Goal: Task Accomplishment & Management: Complete application form

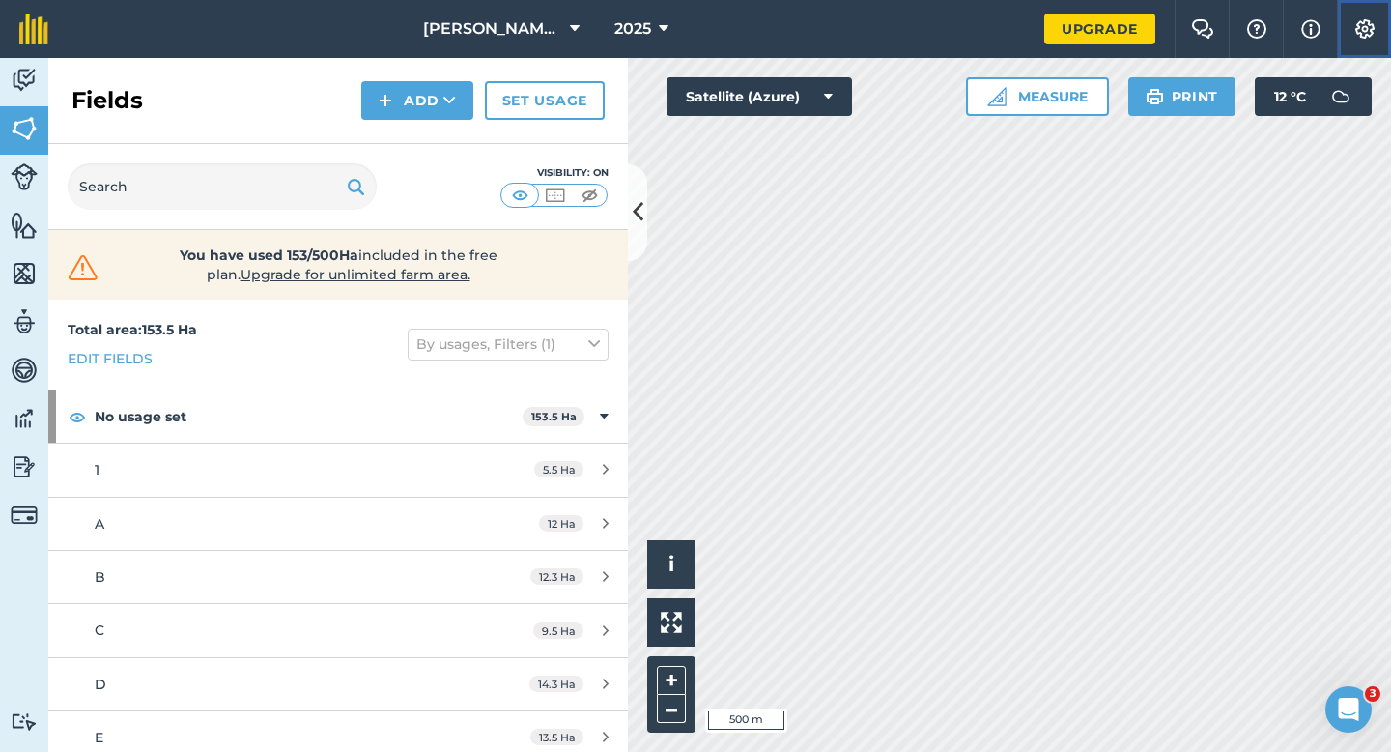
click at [1356, 29] on img at bounding box center [1364, 28] width 23 height 19
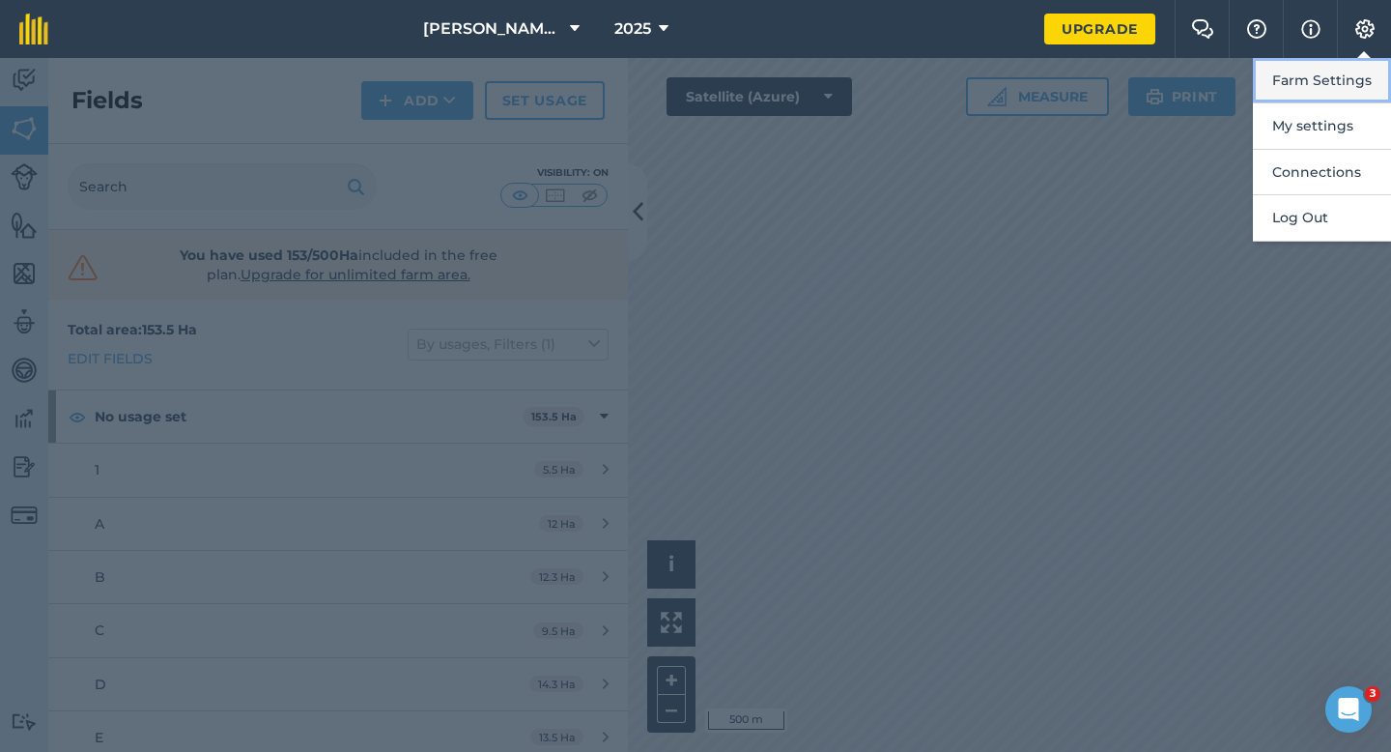
click at [1355, 79] on button "Farm Settings" at bounding box center [1322, 80] width 138 height 45
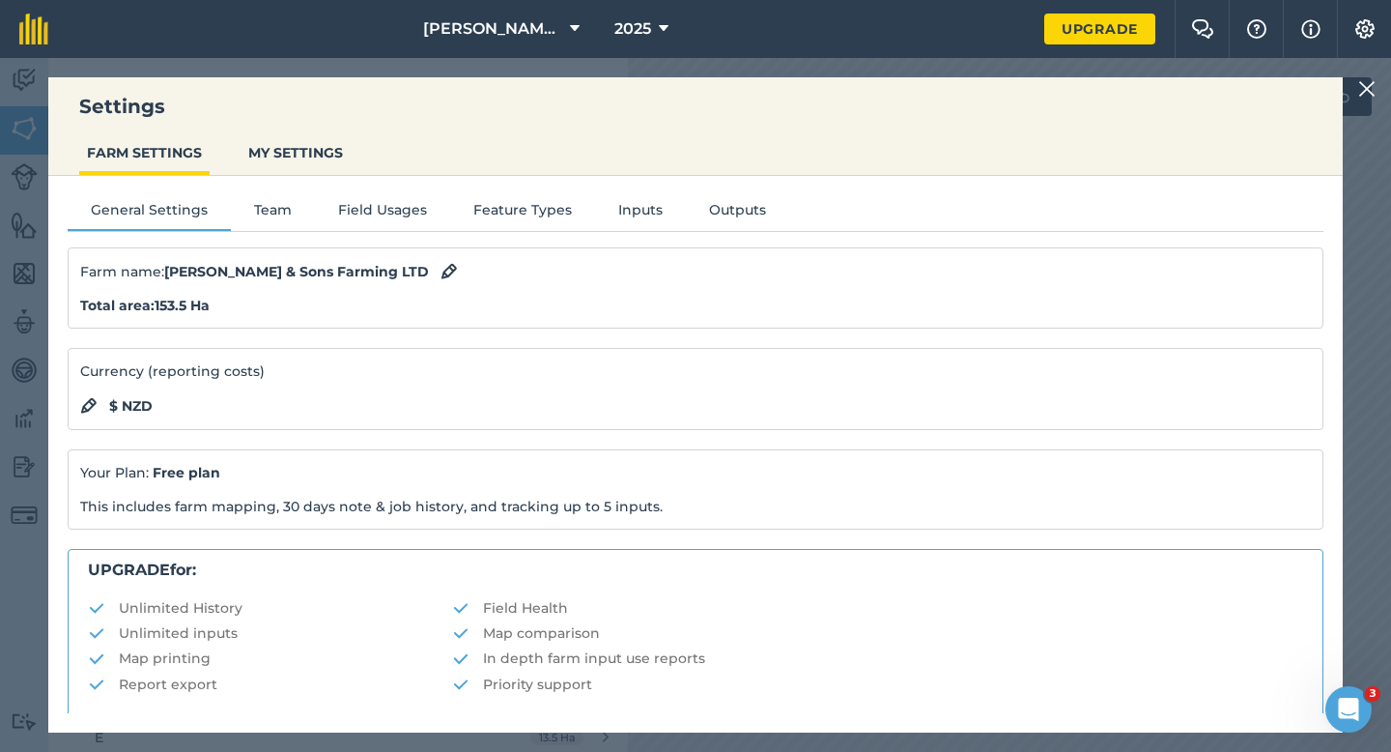
scroll to position [371, 0]
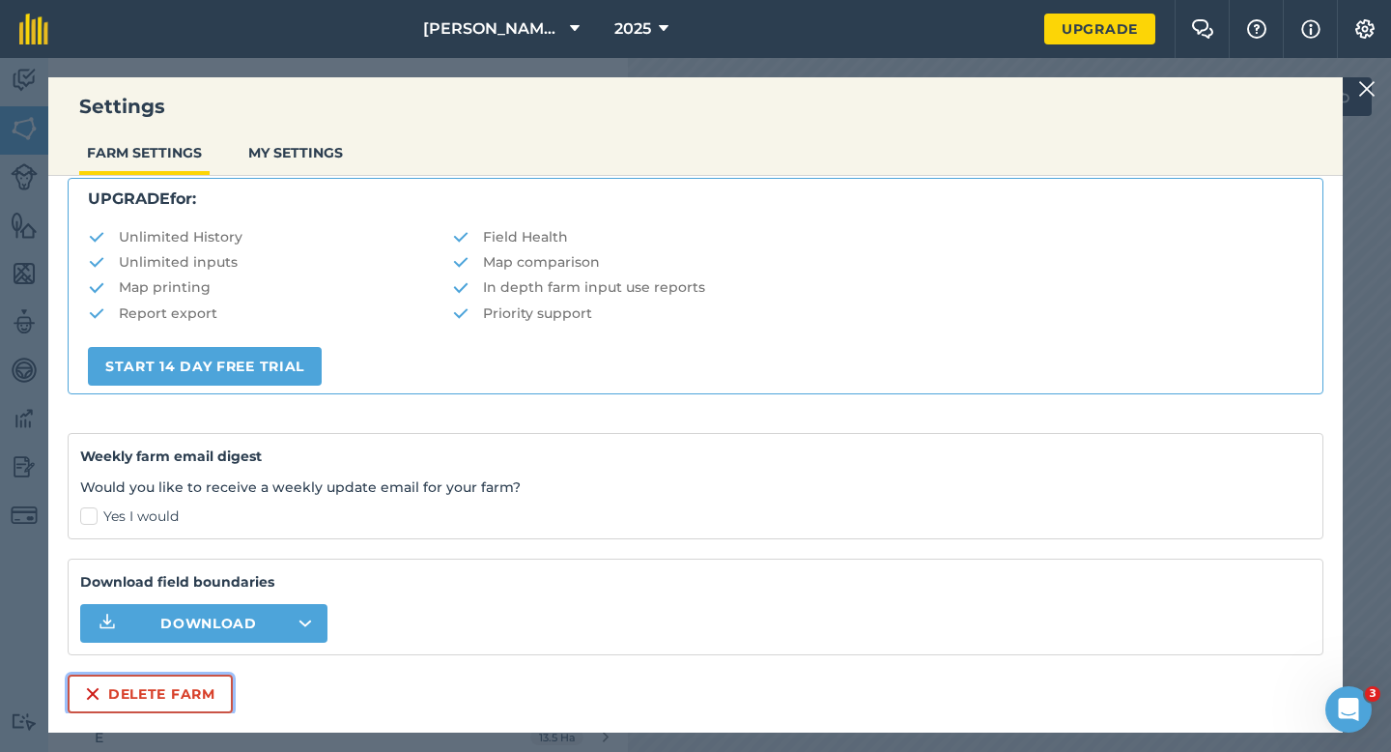
click at [71, 680] on button "Delete farm" at bounding box center [150, 693] width 165 height 39
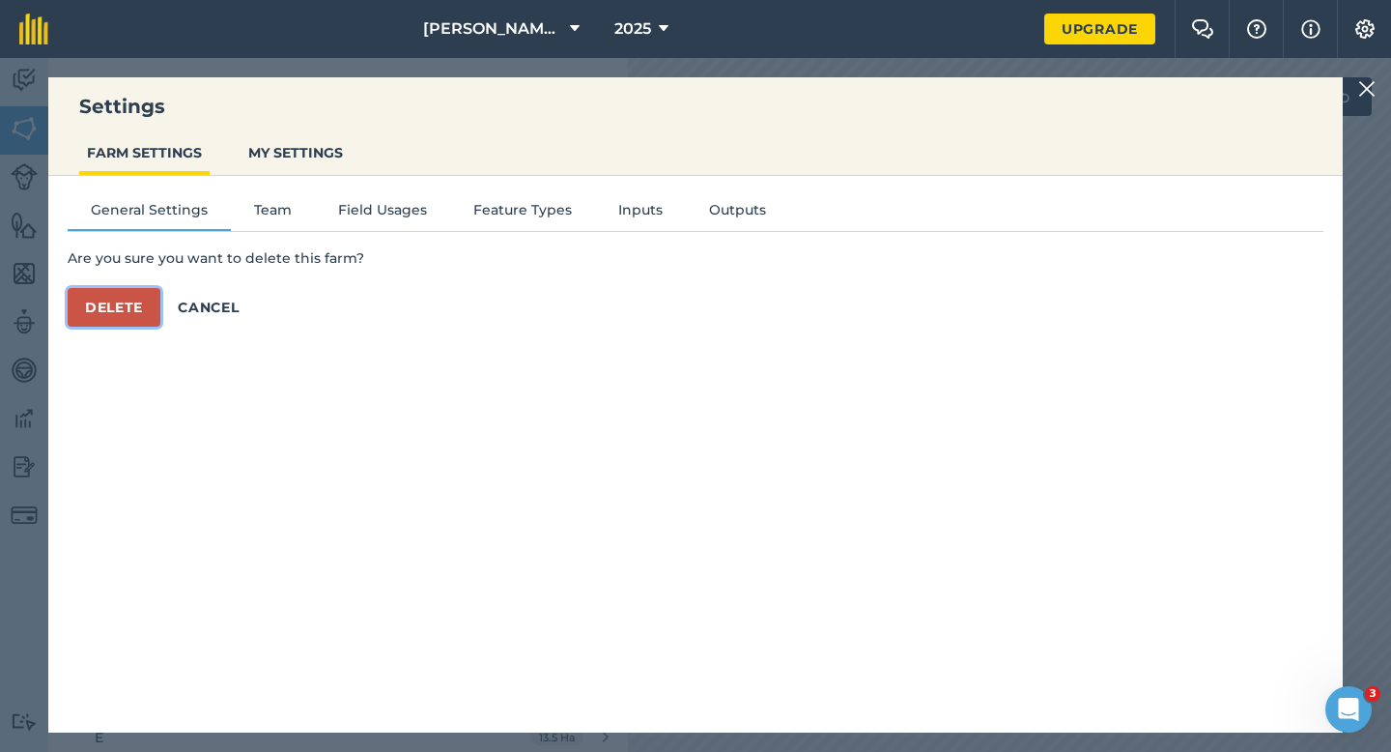
click at [120, 321] on button "Delete" at bounding box center [114, 307] width 93 height 39
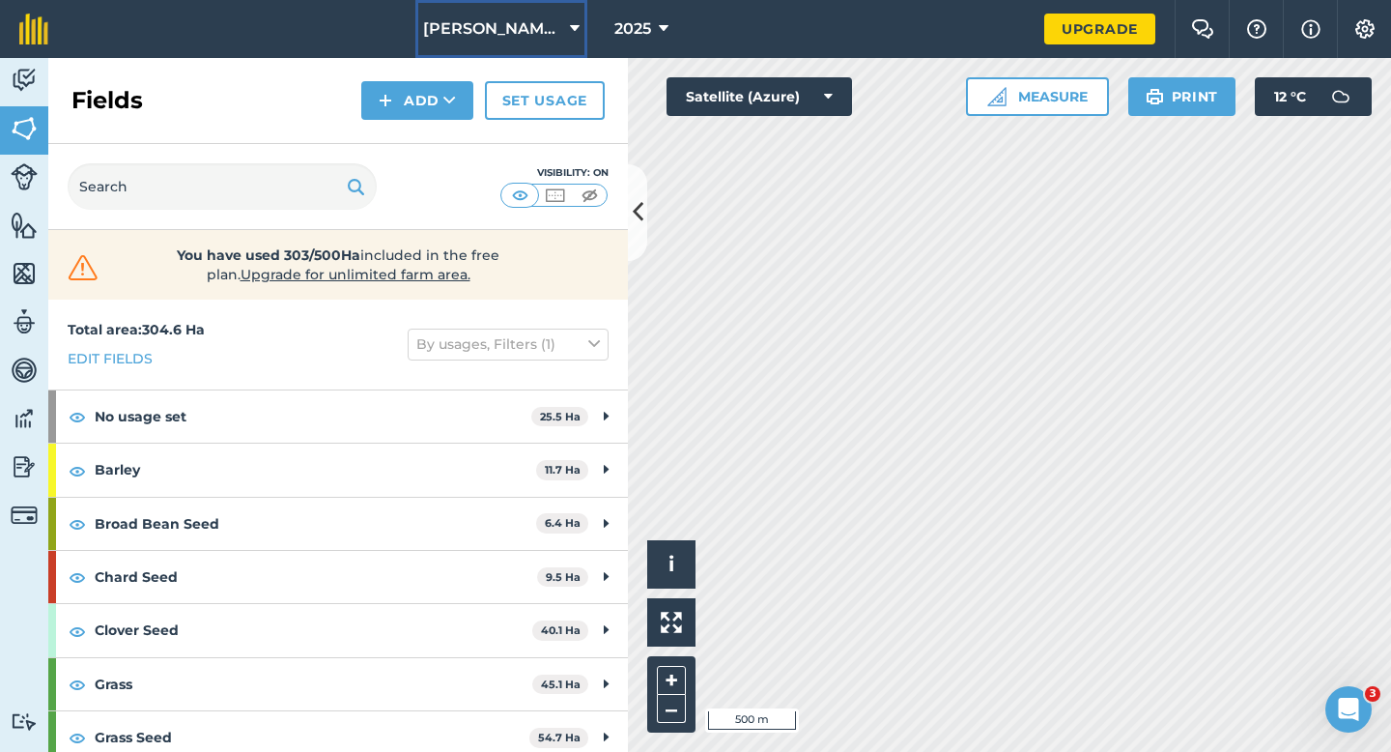
click at [525, 53] on button "[PERSON_NAME] & Sons" at bounding box center [501, 29] width 172 height 58
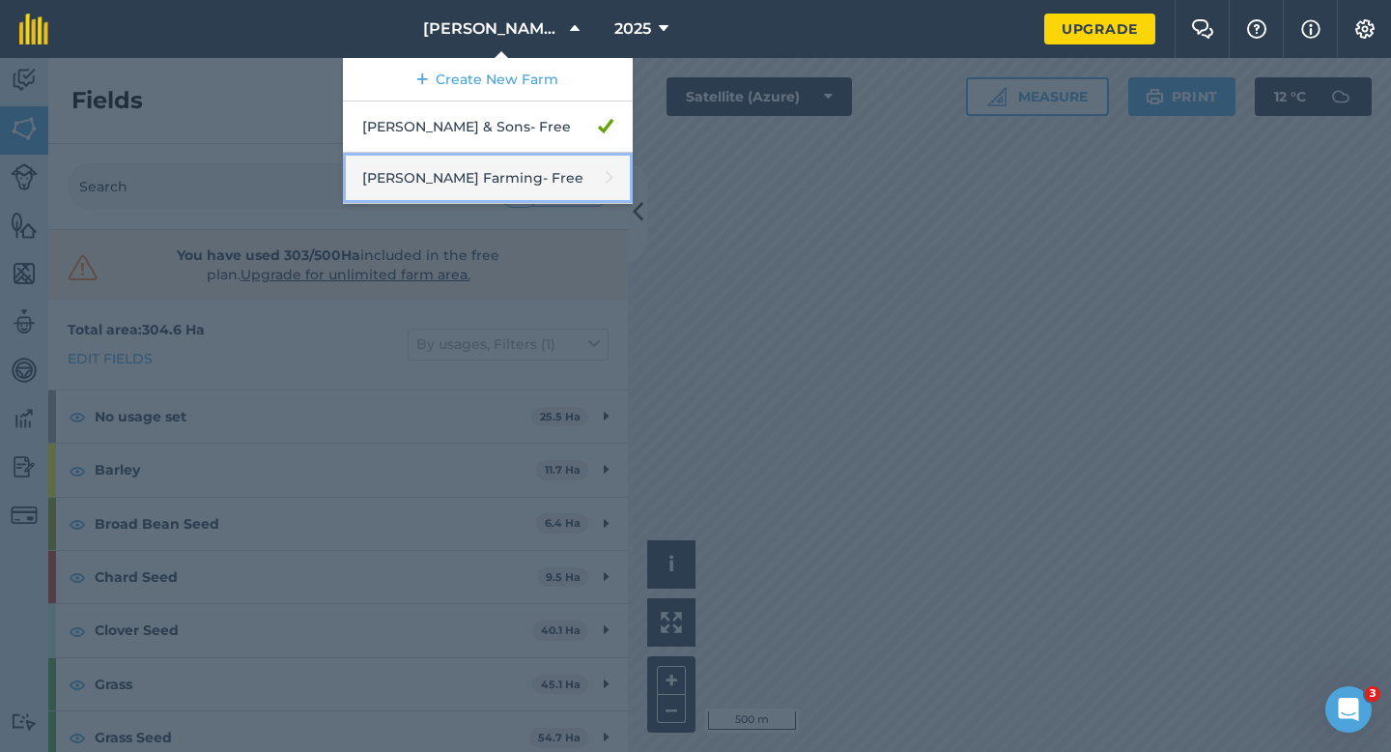
click at [527, 164] on link "[PERSON_NAME] Farming - Free" at bounding box center [488, 178] width 290 height 51
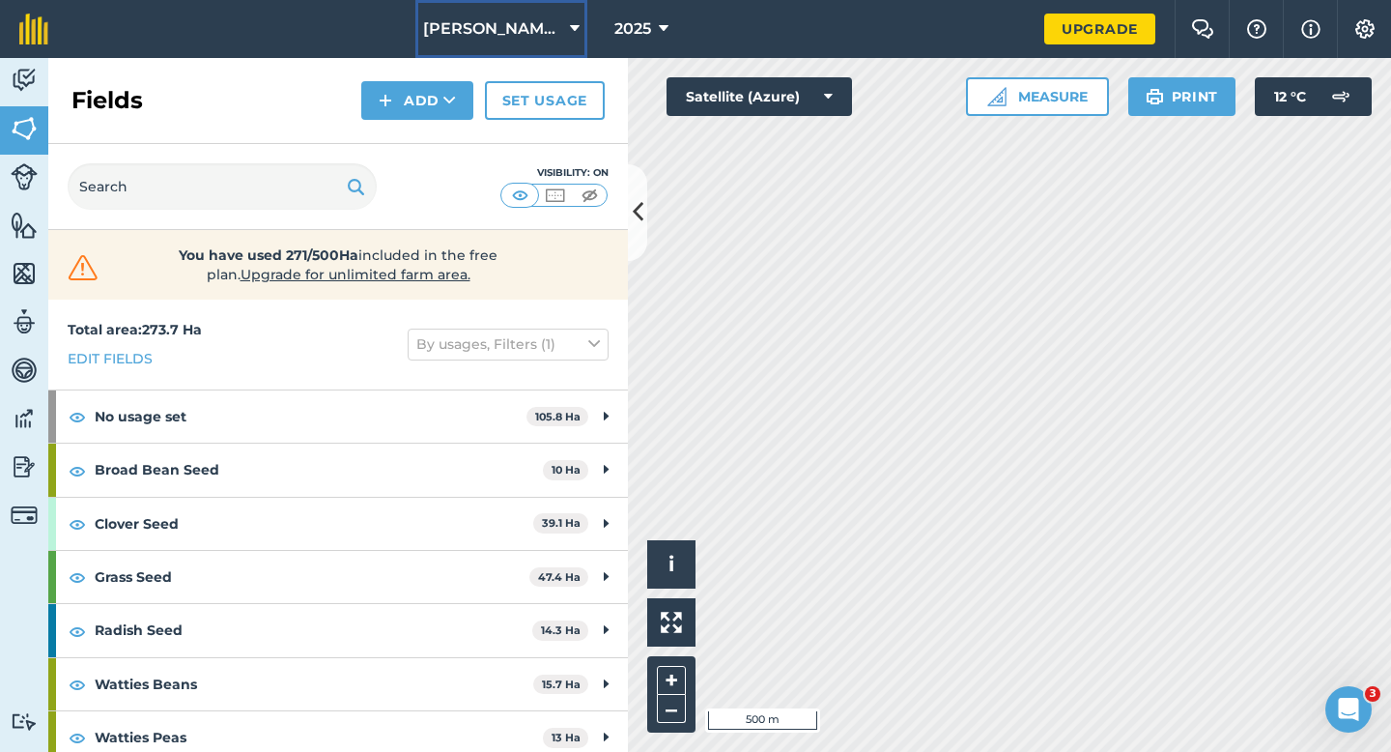
click at [516, 43] on button "[PERSON_NAME] Farming" at bounding box center [501, 29] width 172 height 58
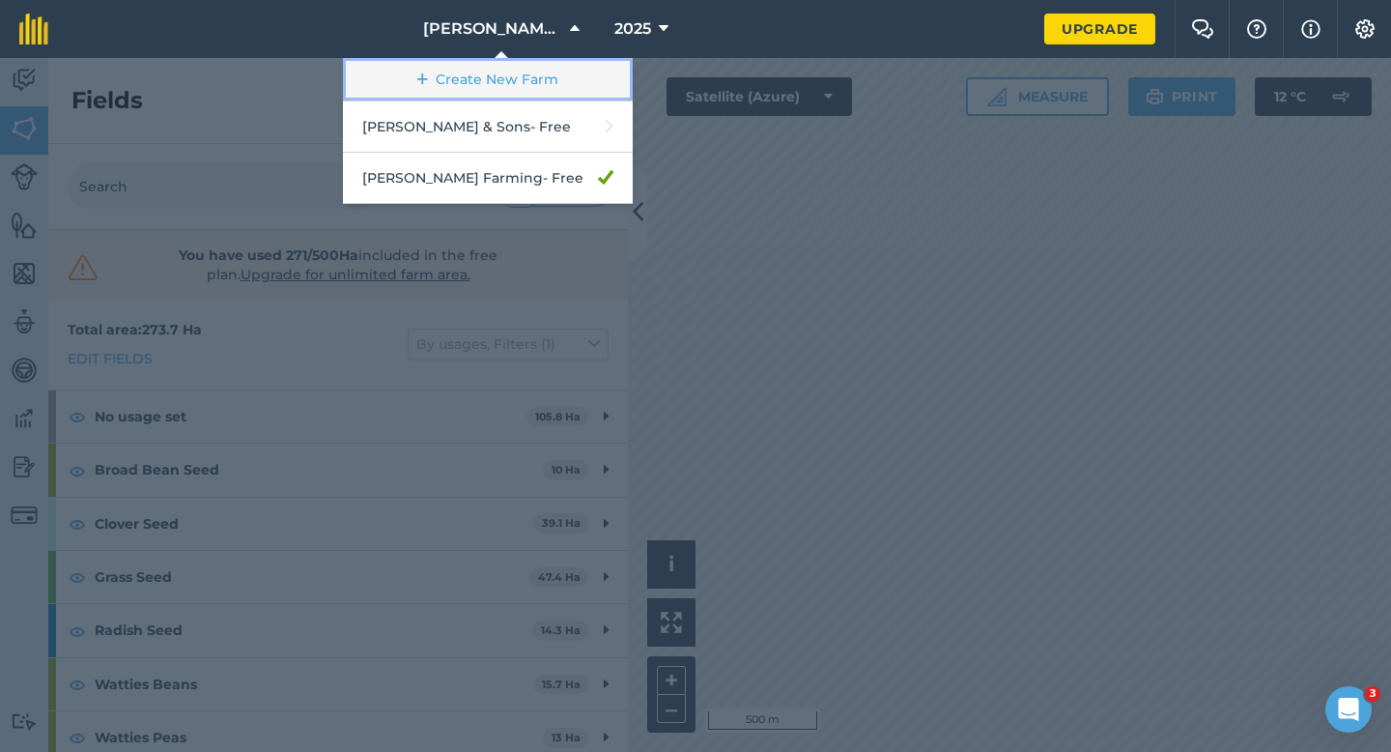
click at [518, 74] on link "Create New Farm" at bounding box center [488, 79] width 290 height 43
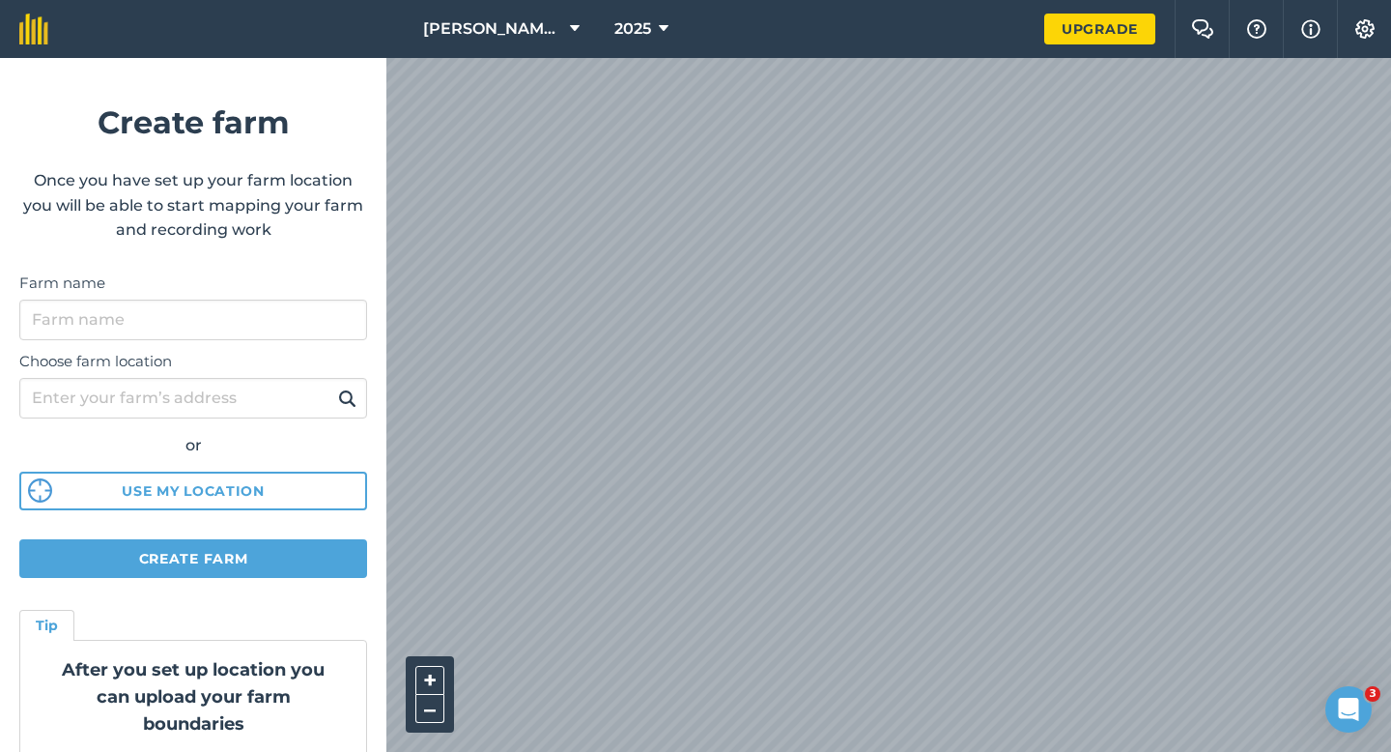
click at [212, 354] on label "Choose farm location" at bounding box center [193, 361] width 348 height 23
click at [212, 378] on input "Choose farm location" at bounding box center [193, 398] width 348 height 41
click at [212, 340] on div "Choose farm location or Use my location" at bounding box center [193, 425] width 348 height 171
click at [212, 326] on input "Farm name" at bounding box center [193, 319] width 348 height 41
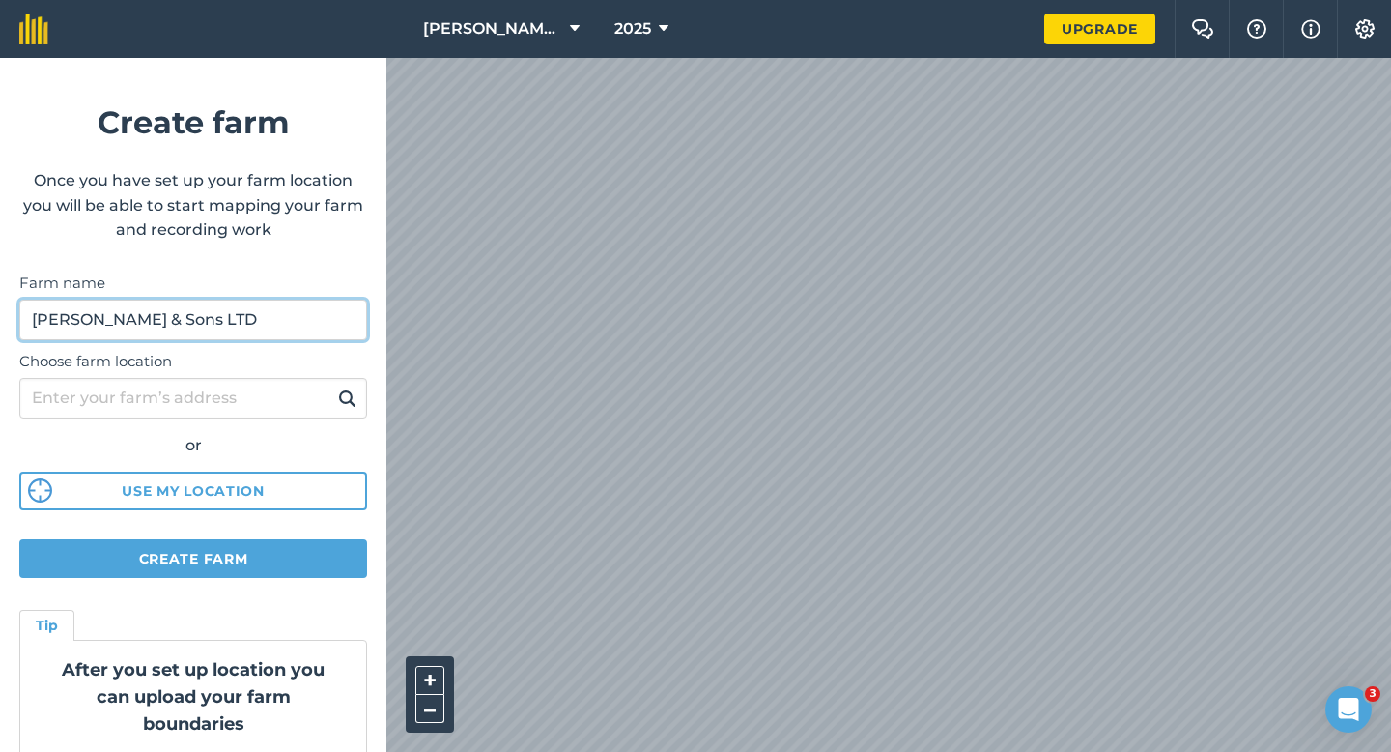
type input "[PERSON_NAME] & Sons LTD"
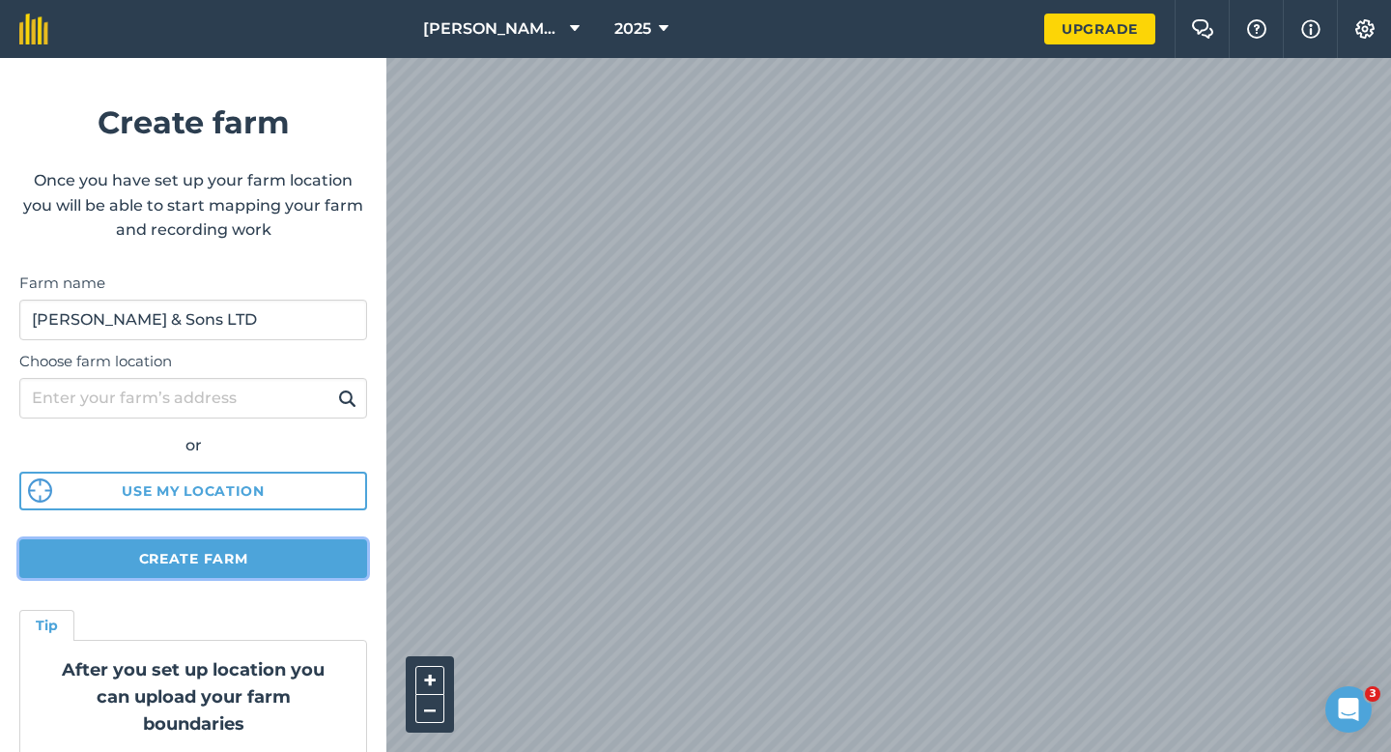
click at [340, 571] on button "Create farm" at bounding box center [193, 558] width 348 height 39
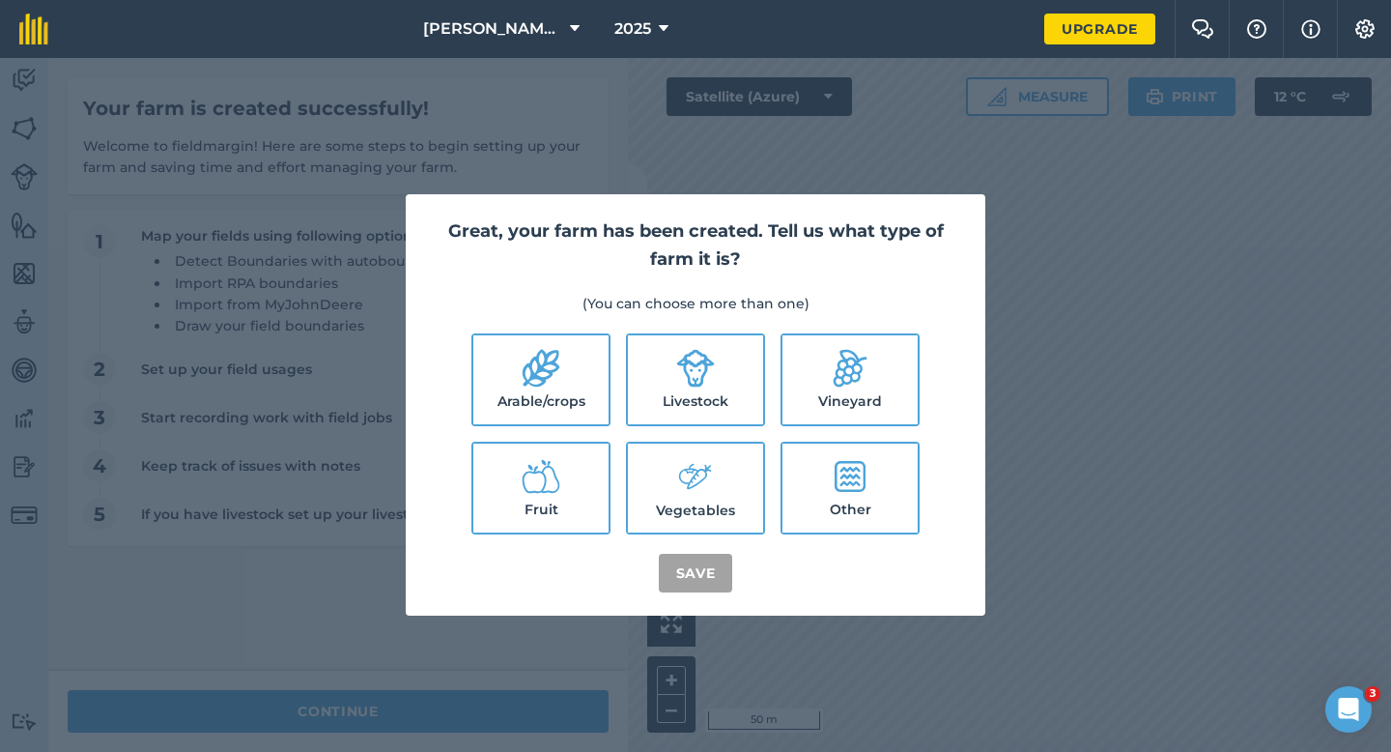
click at [529, 413] on label "Arable/crops" at bounding box center [540, 379] width 135 height 89
checkbox input "true"
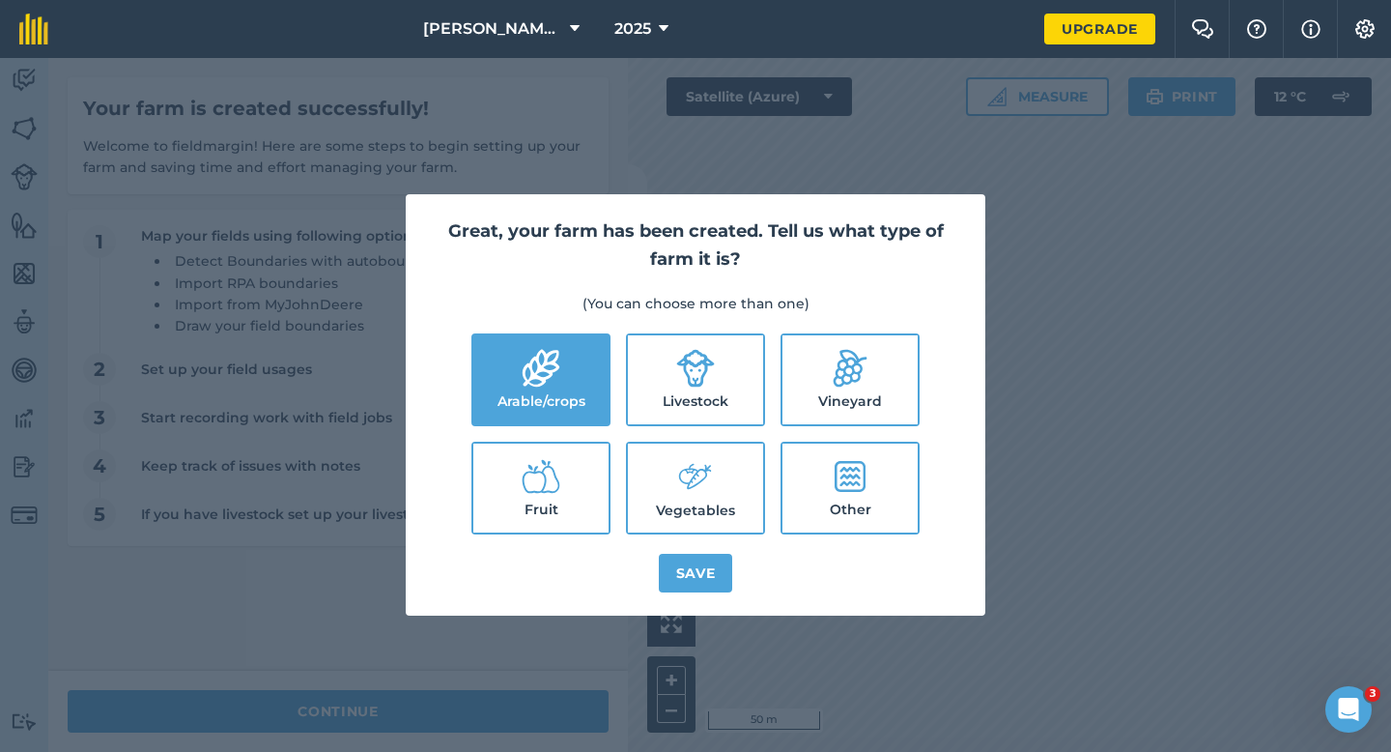
click at [678, 408] on label "Livestock" at bounding box center [695, 379] width 135 height 89
checkbox input "true"
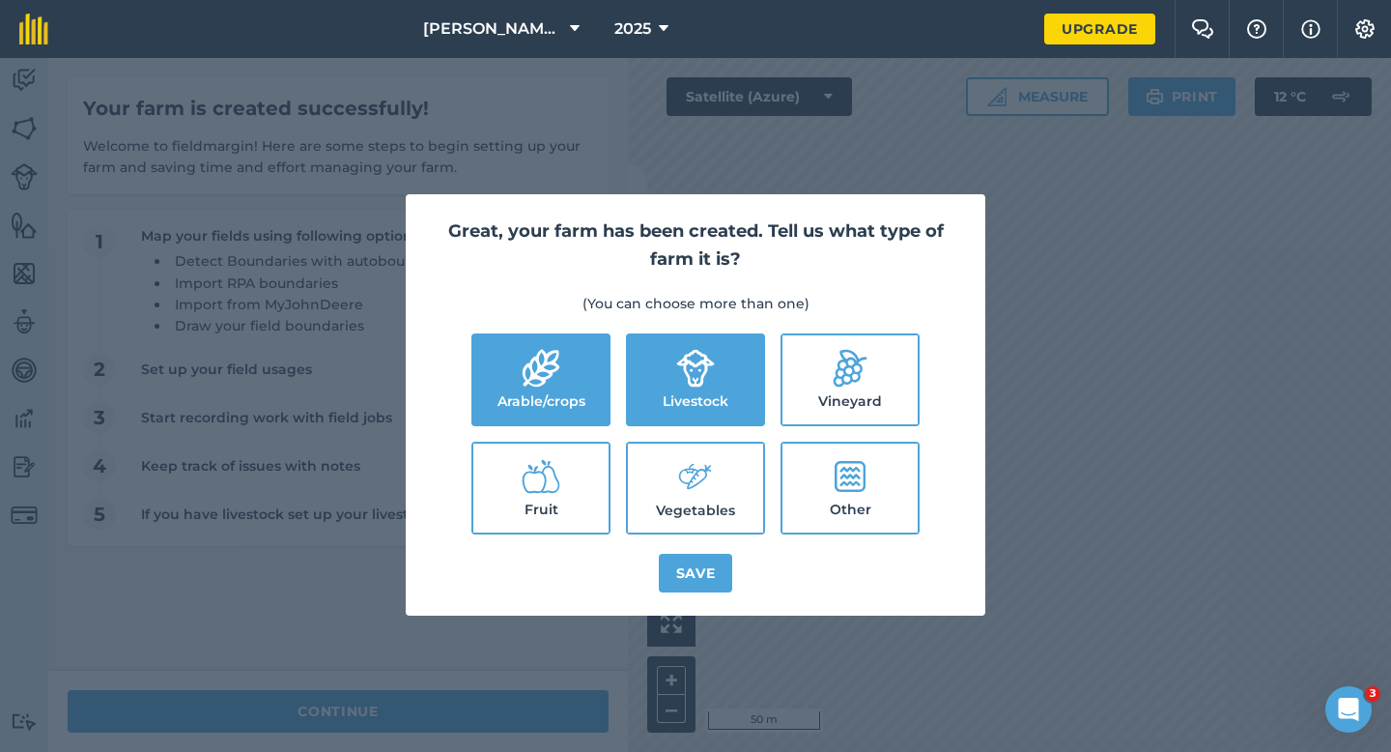
click at [680, 484] on icon at bounding box center [695, 477] width 39 height 42
checkbox input "true"
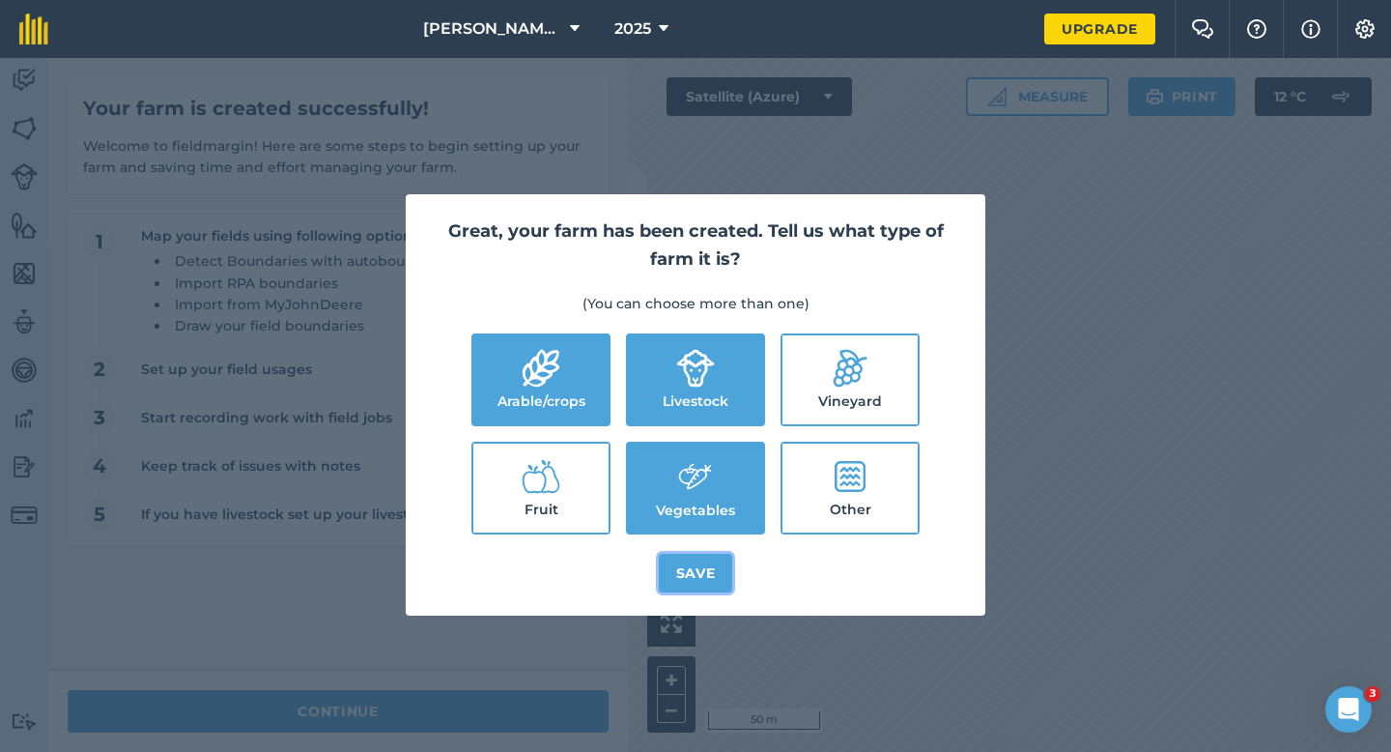
click at [696, 564] on button "Save" at bounding box center [696, 572] width 74 height 39
click at [459, 714] on div "Great, your farm has been created. Tell us what type of farm it is? (You can ch…" at bounding box center [695, 405] width 1391 height 694
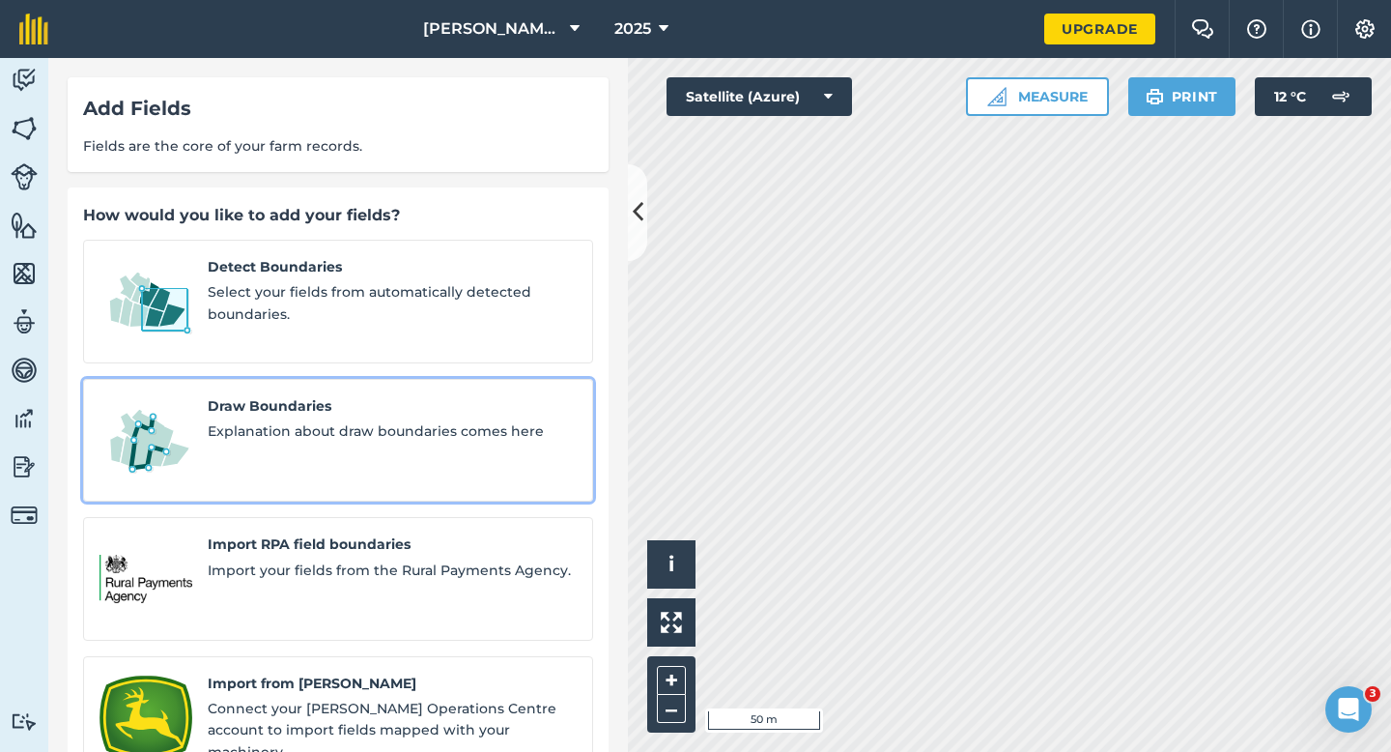
click at [155, 433] on img at bounding box center [145, 440] width 93 height 91
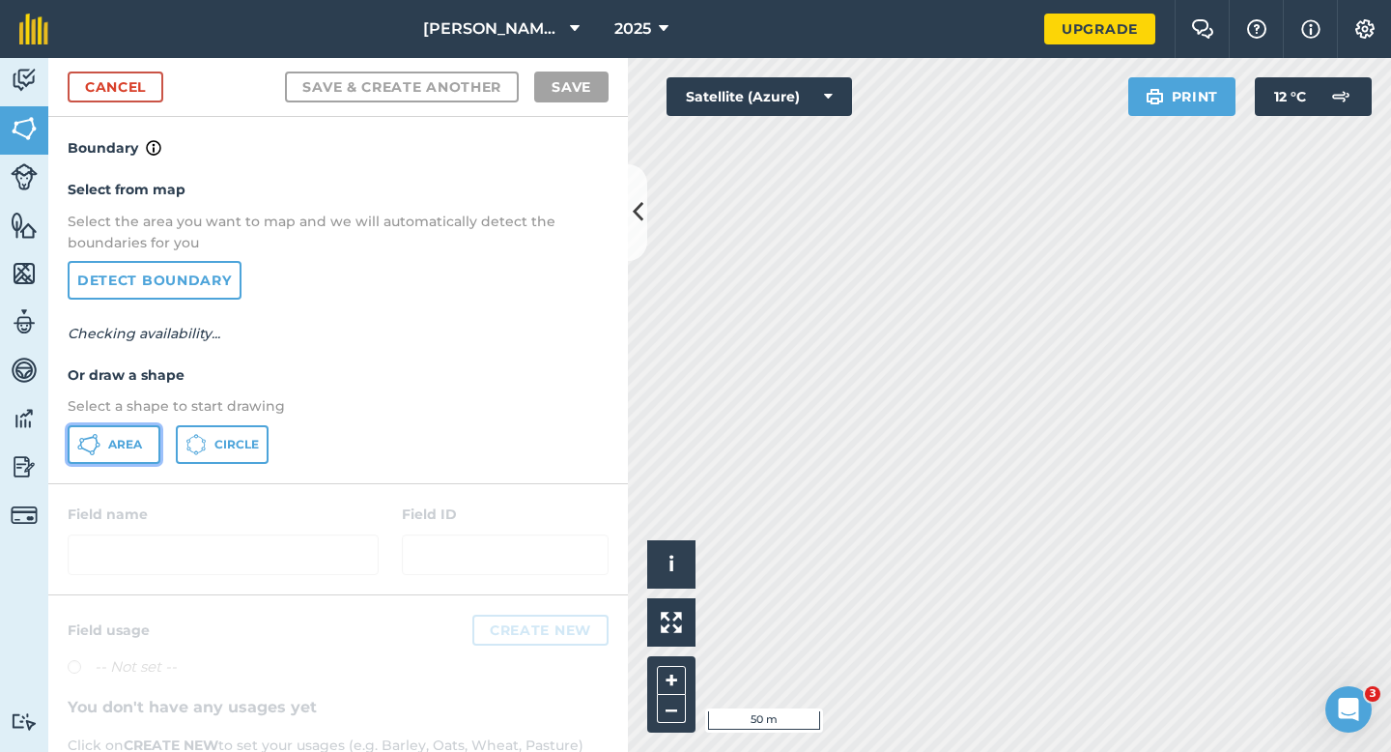
click at [127, 440] on span "Area" at bounding box center [125, 444] width 34 height 15
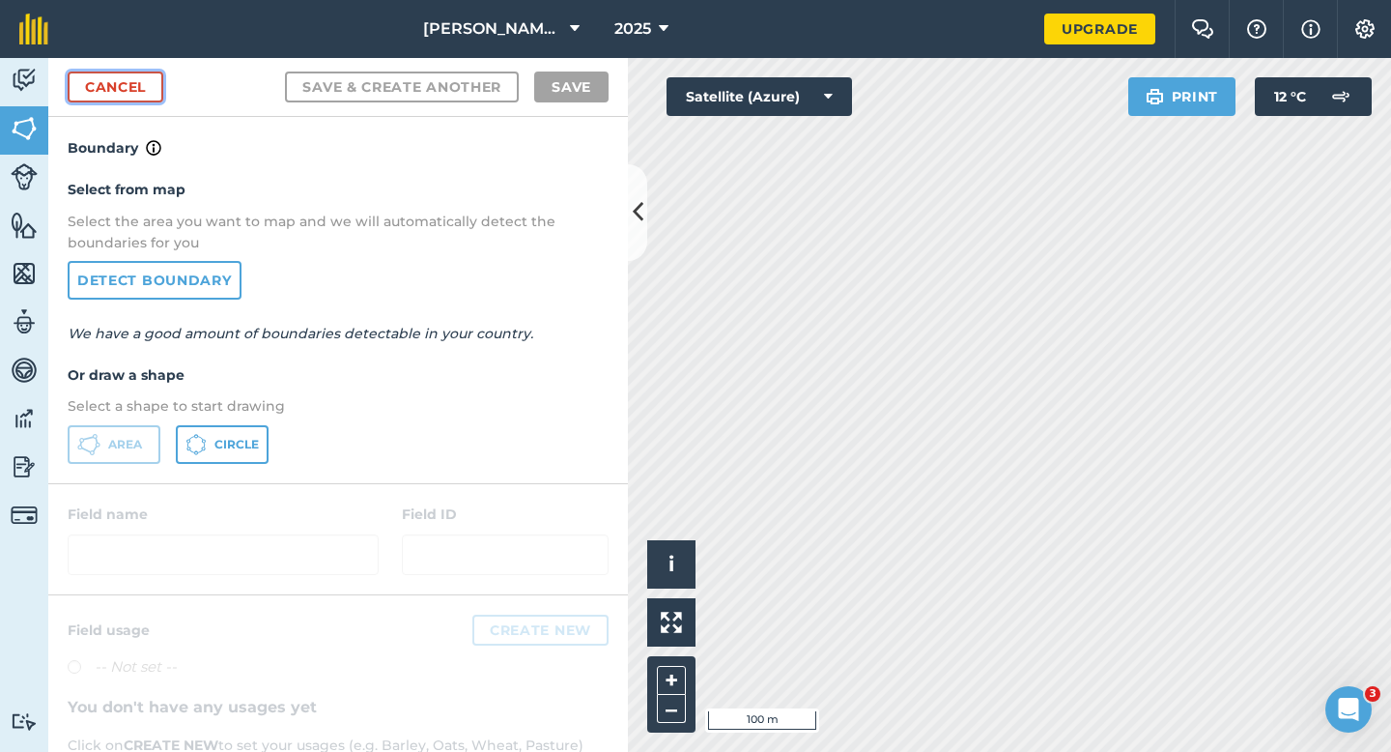
click at [138, 88] on link "Cancel" at bounding box center [116, 86] width 96 height 31
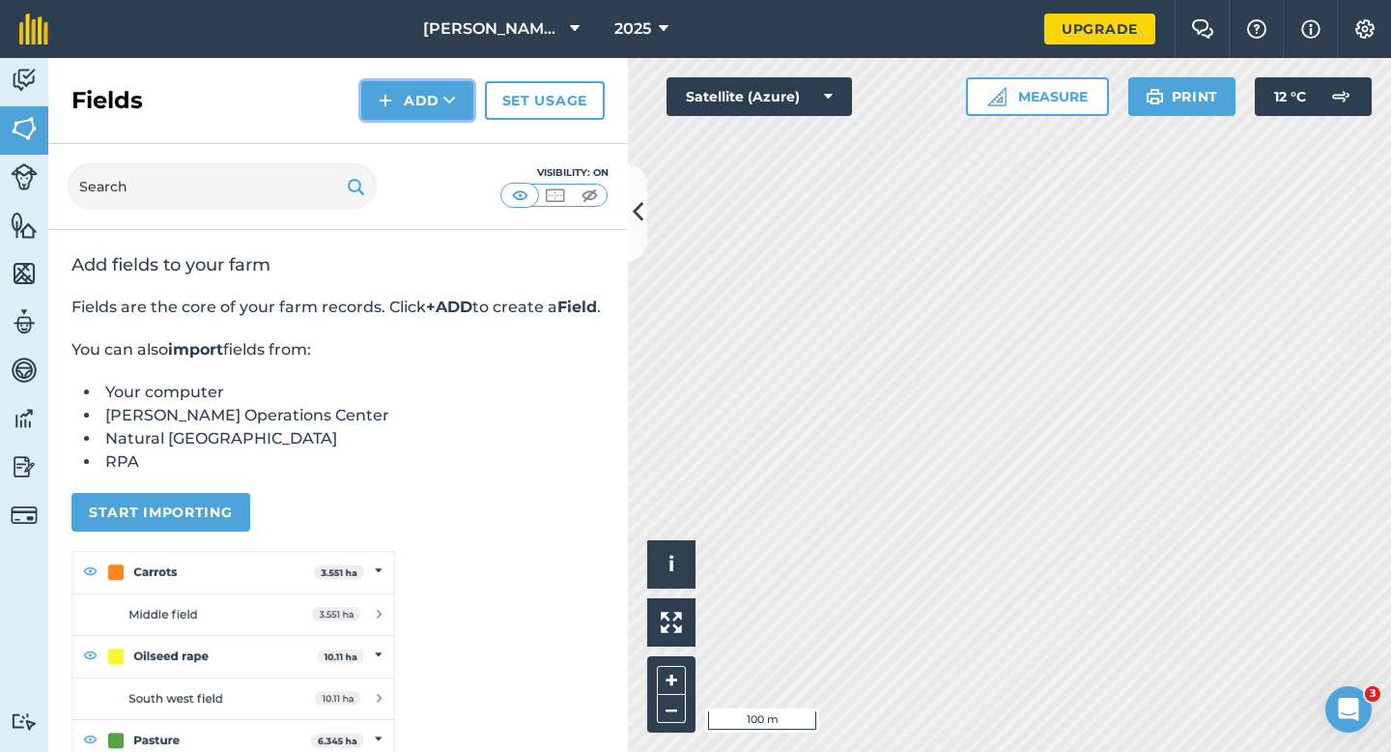
click at [392, 93] on img at bounding box center [386, 100] width 14 height 23
click at [416, 139] on link "Draw" at bounding box center [417, 144] width 106 height 43
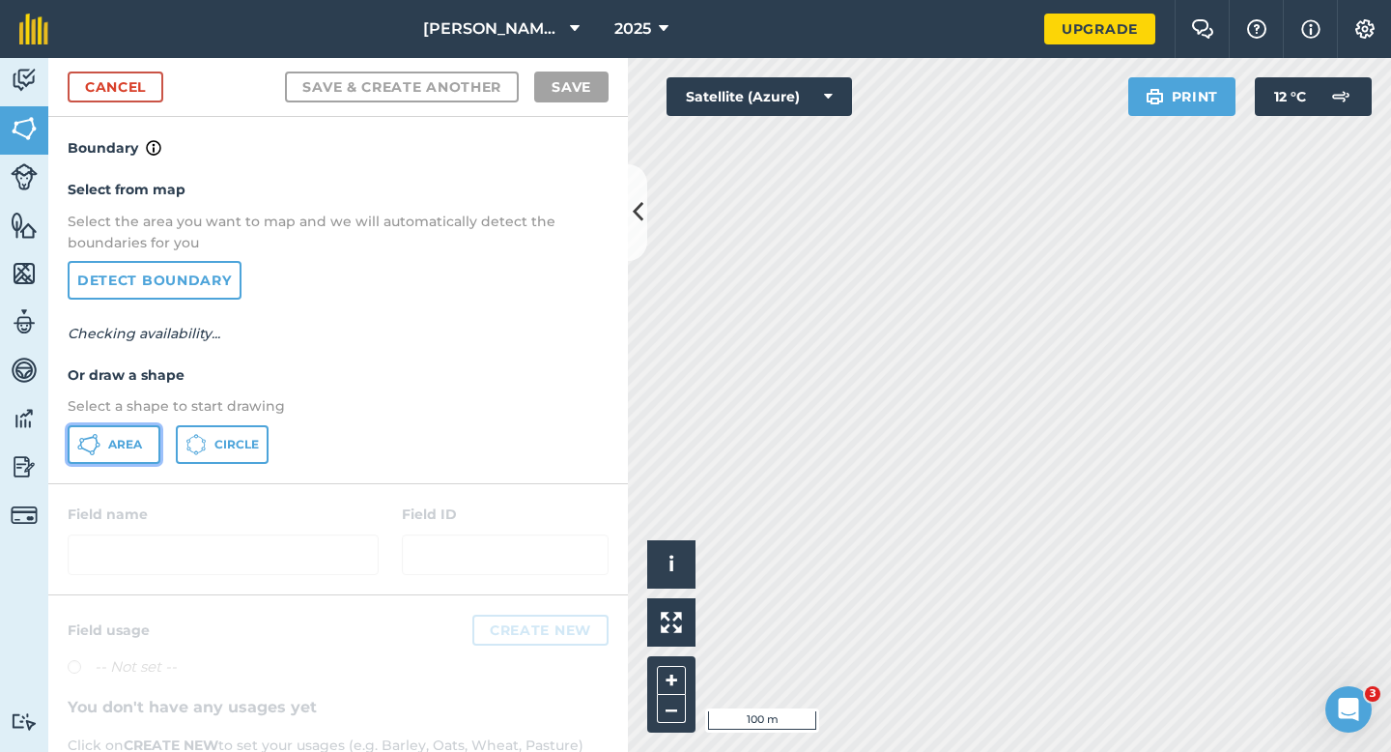
click at [137, 428] on button "Area" at bounding box center [114, 444] width 93 height 39
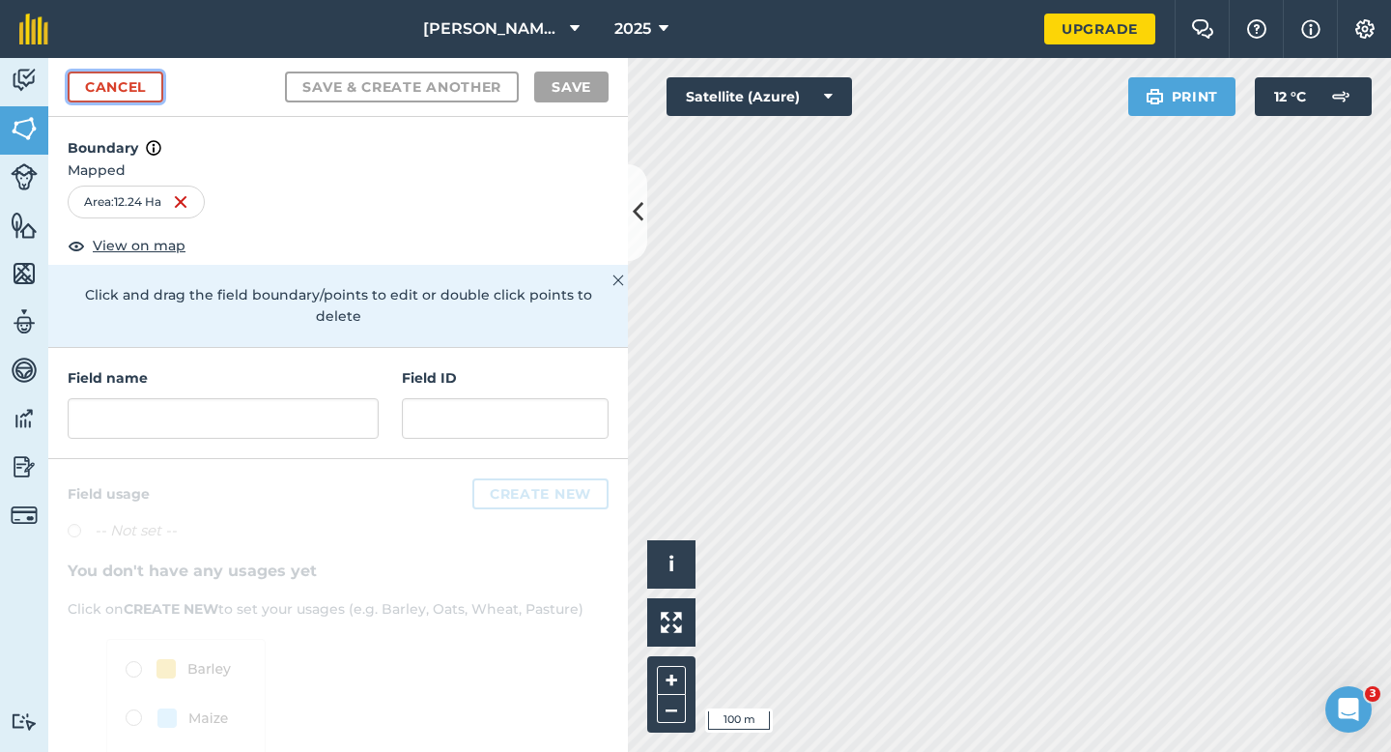
click at [155, 85] on link "Cancel" at bounding box center [116, 86] width 96 height 31
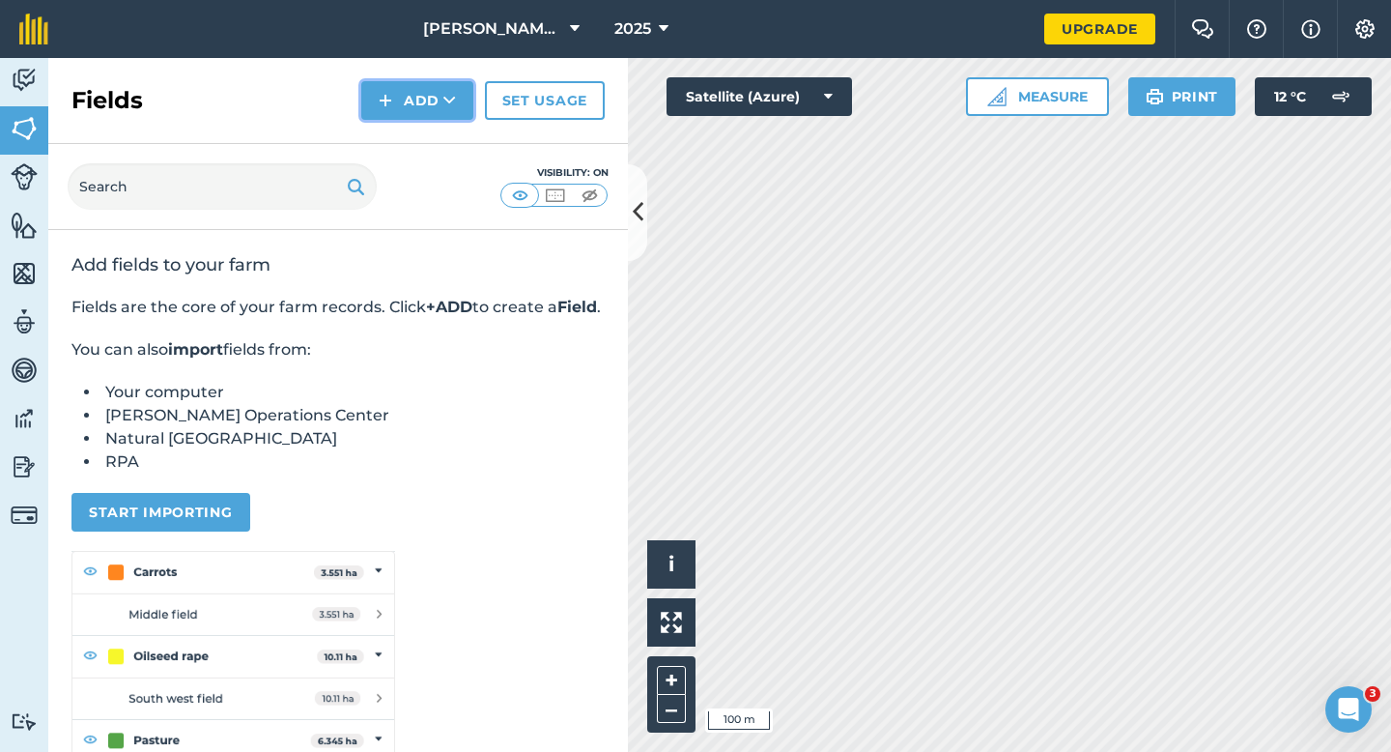
click at [402, 95] on button "Add" at bounding box center [417, 100] width 112 height 39
click at [402, 132] on link "Draw" at bounding box center [417, 144] width 106 height 43
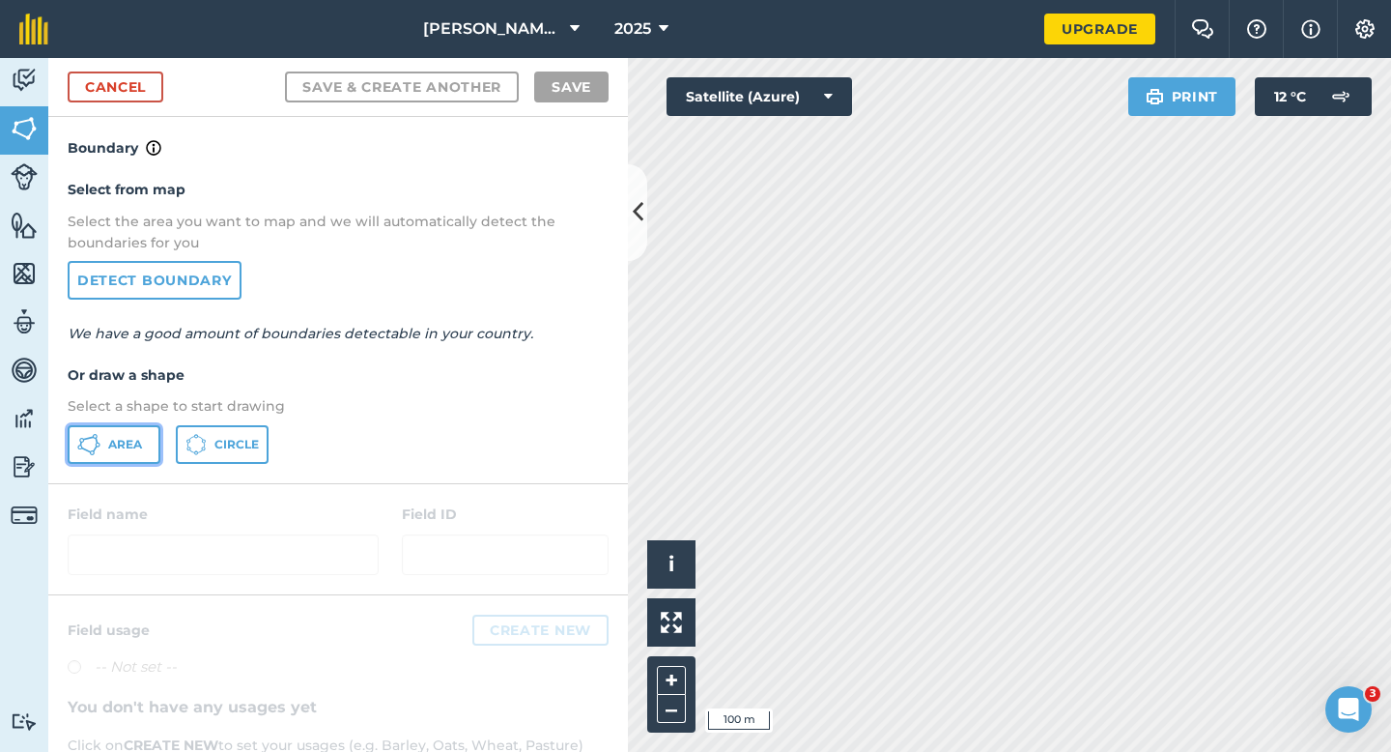
click at [125, 444] on span "Area" at bounding box center [125, 444] width 34 height 15
click at [136, 85] on link "Cancel" at bounding box center [116, 86] width 96 height 31
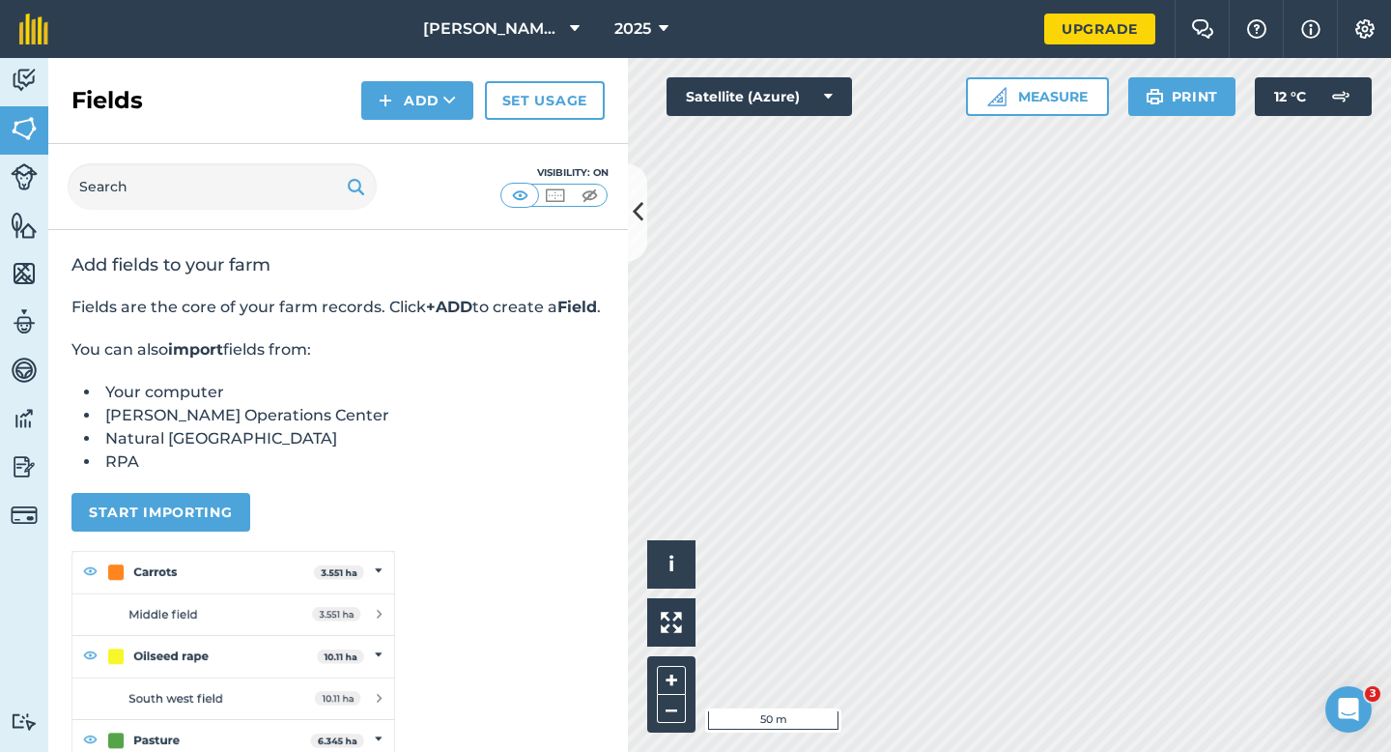
click at [413, 127] on div "Fields Add Set usage" at bounding box center [338, 101] width 580 height 86
click at [413, 100] on button "Add" at bounding box center [417, 100] width 112 height 39
click at [436, 156] on link "Draw" at bounding box center [417, 144] width 106 height 43
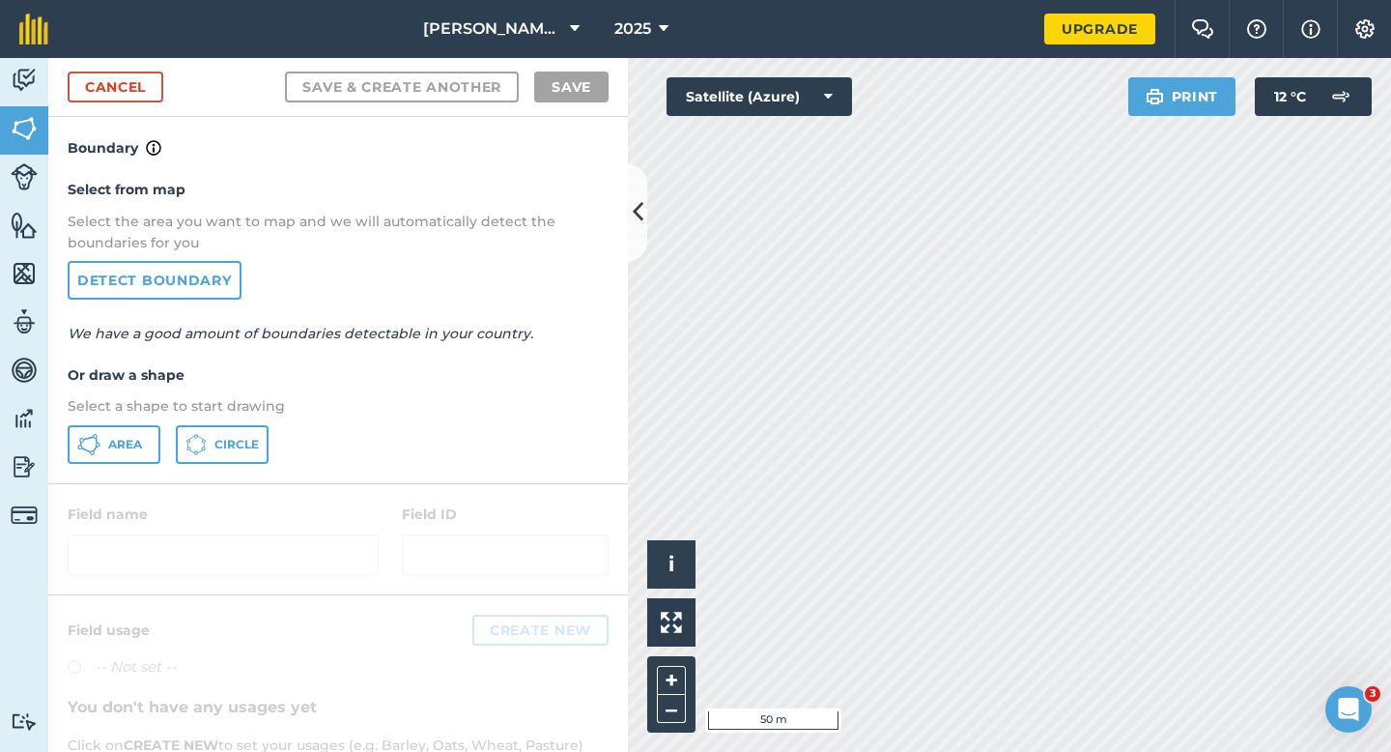
click at [103, 419] on div "Select from map Select the area you want to map and we will automatically detec…" at bounding box center [338, 320] width 580 height 323
click at [102, 422] on div "Select from map Select the area you want to map and we will automatically detec…" at bounding box center [338, 320] width 580 height 323
click at [123, 435] on button "Area" at bounding box center [114, 444] width 93 height 39
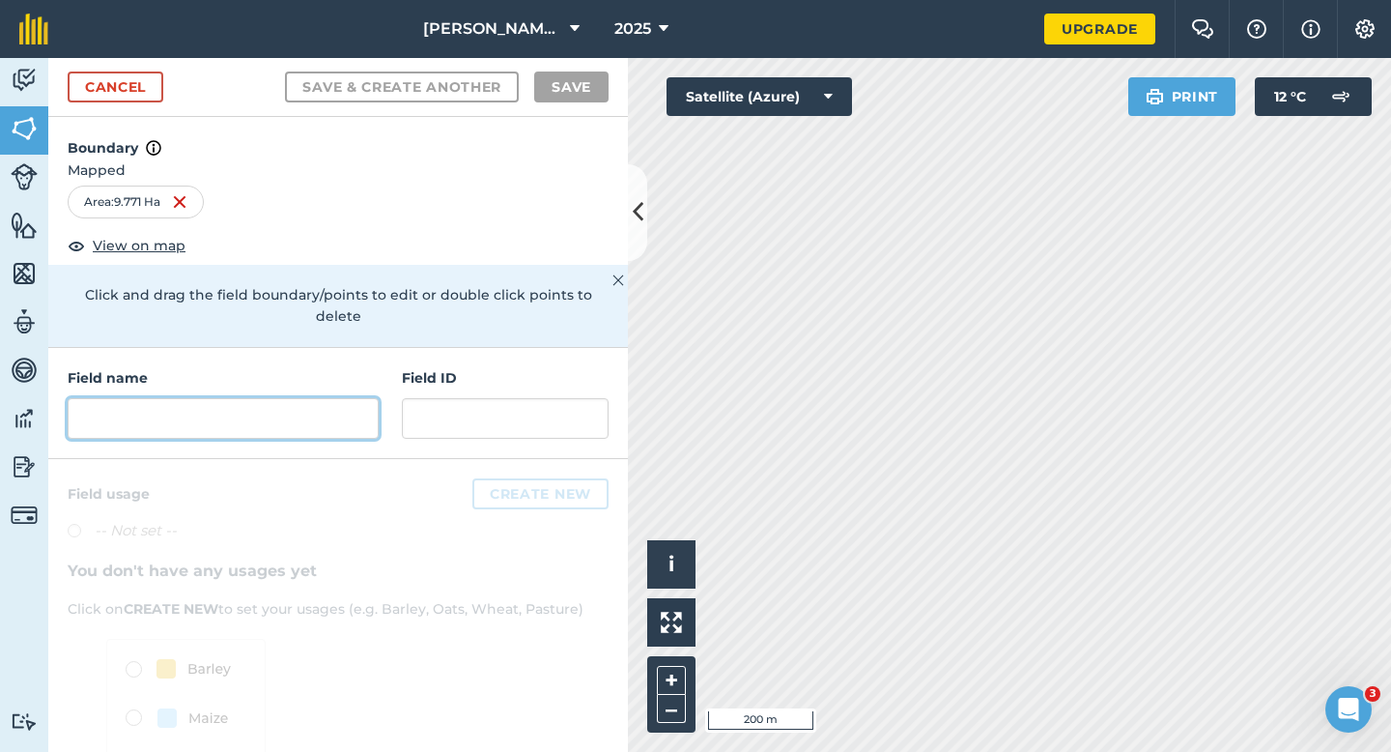
click at [260, 407] on input "text" at bounding box center [223, 418] width 311 height 41
type input "f"
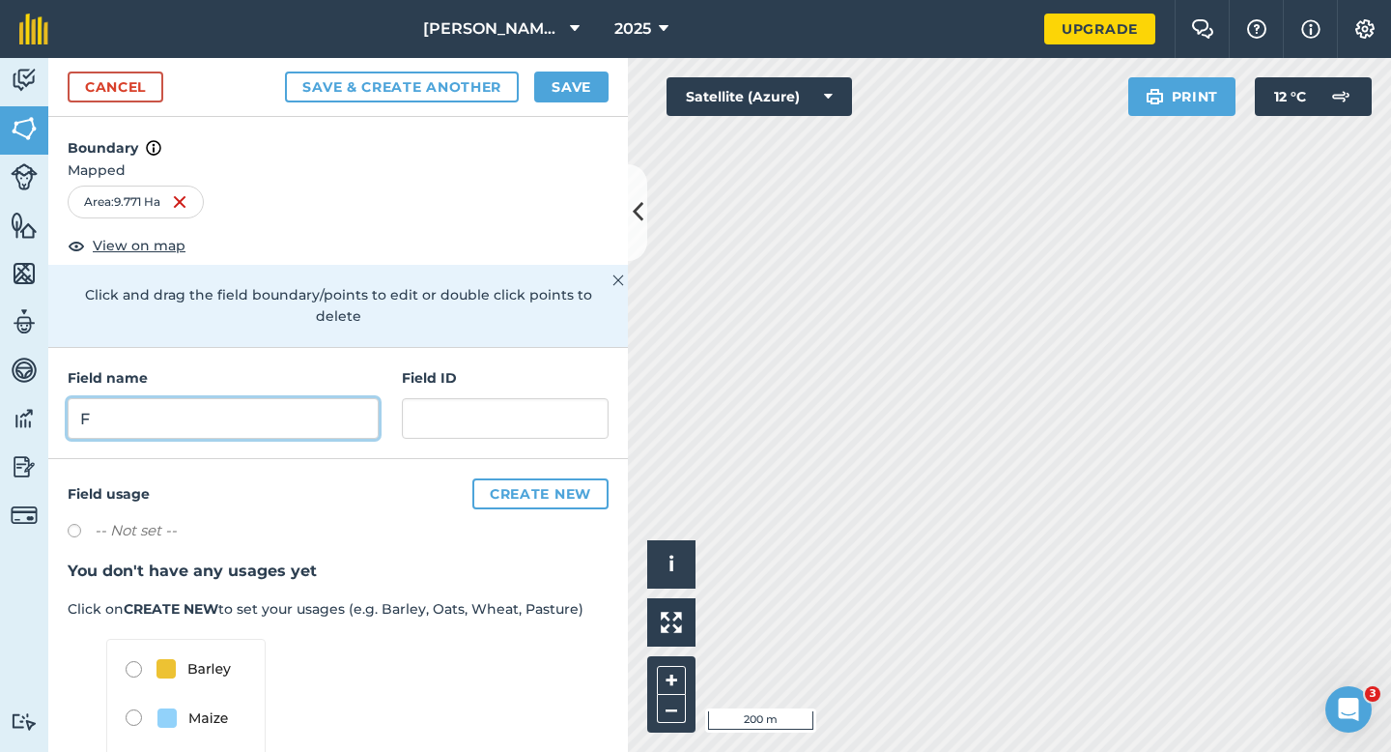
type input "F"
click at [579, 87] on button "Save" at bounding box center [571, 86] width 74 height 31
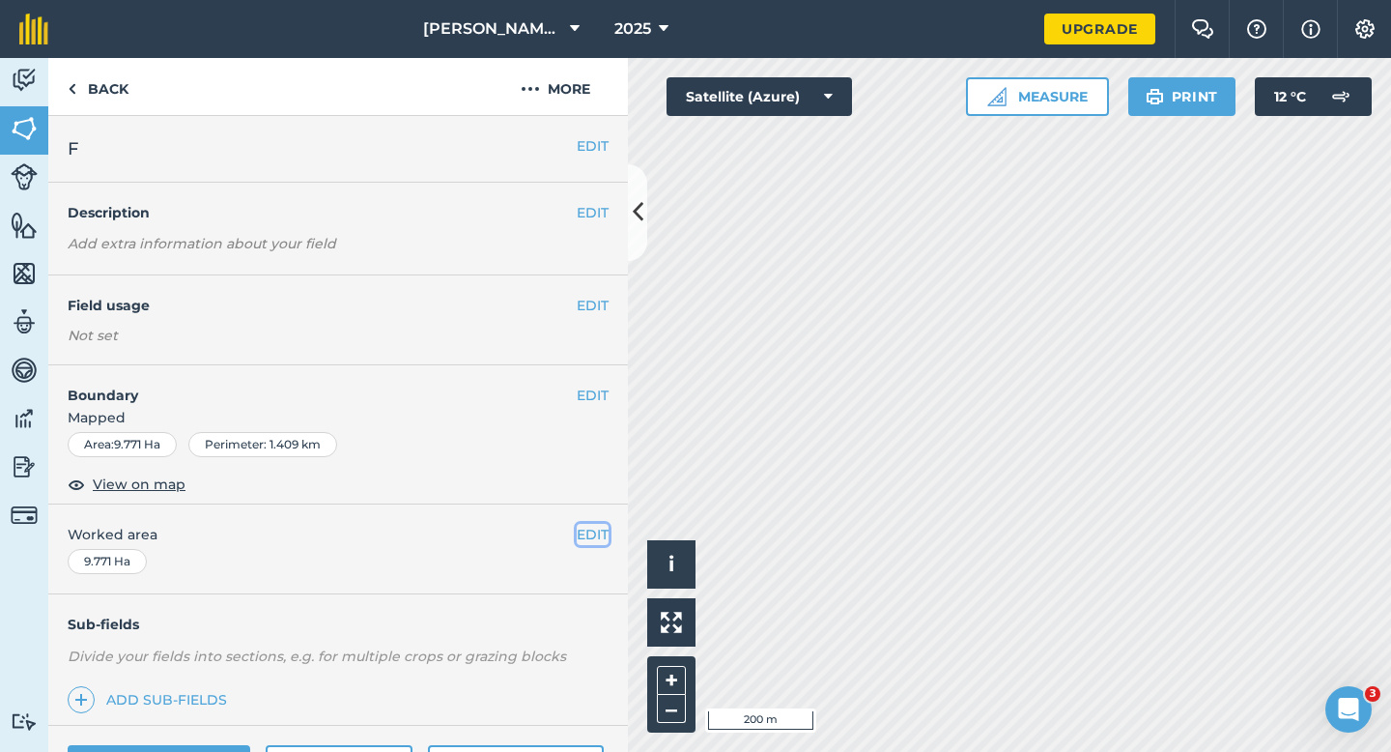
click at [578, 537] on button "EDIT" at bounding box center [593, 534] width 32 height 21
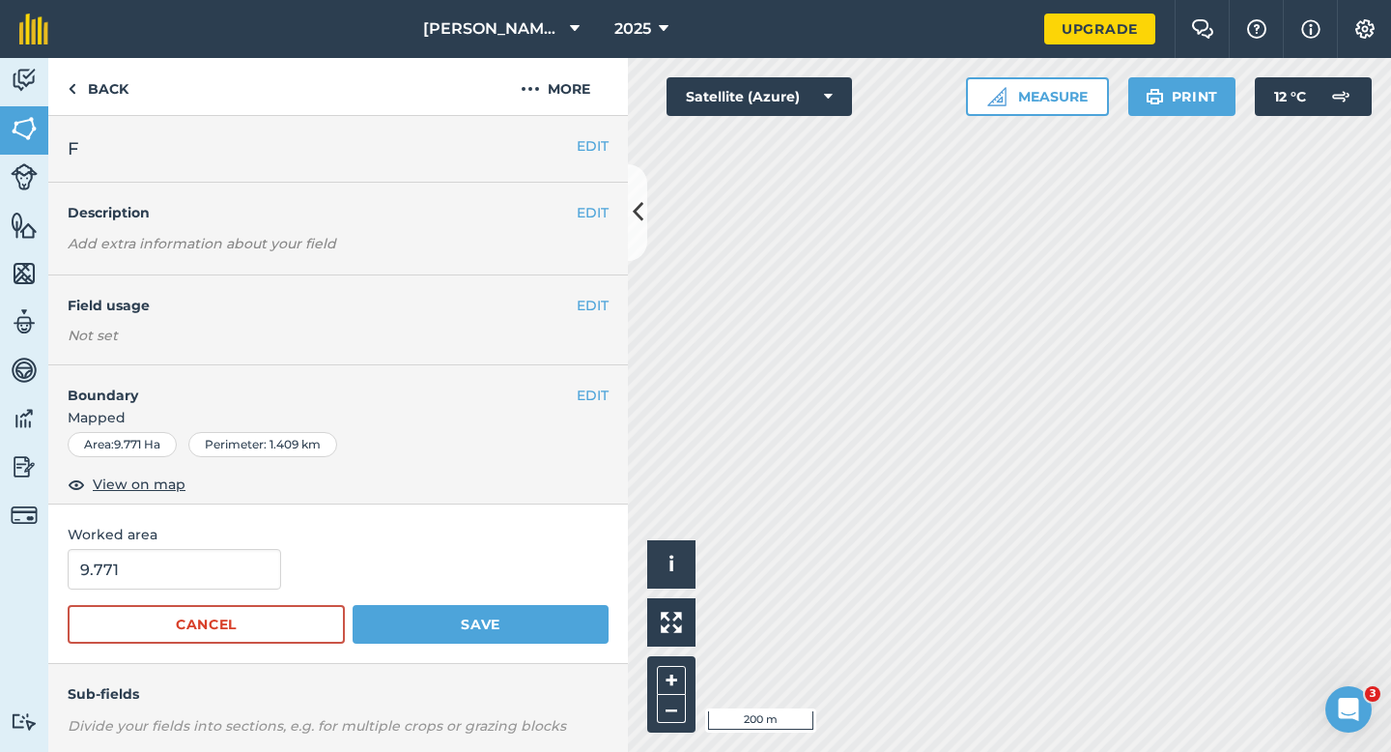
click at [209, 590] on form "9.771 Cancel Save" at bounding box center [338, 596] width 541 height 95
click at [211, 578] on input "9.771" at bounding box center [174, 569] width 213 height 41
type input "10"
click at [353, 605] on button "Save" at bounding box center [481, 624] width 256 height 39
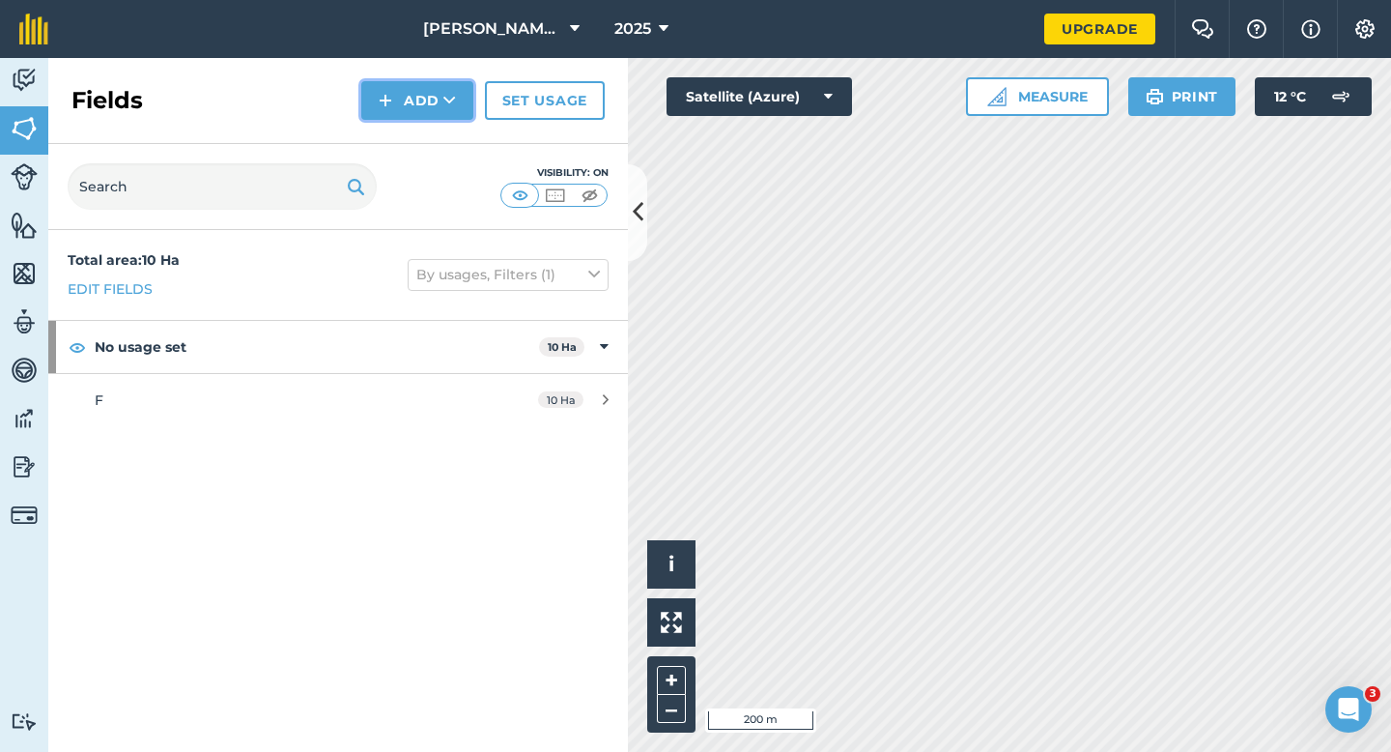
click at [393, 114] on button "Add" at bounding box center [417, 100] width 112 height 39
click at [394, 133] on link "Draw" at bounding box center [417, 144] width 106 height 43
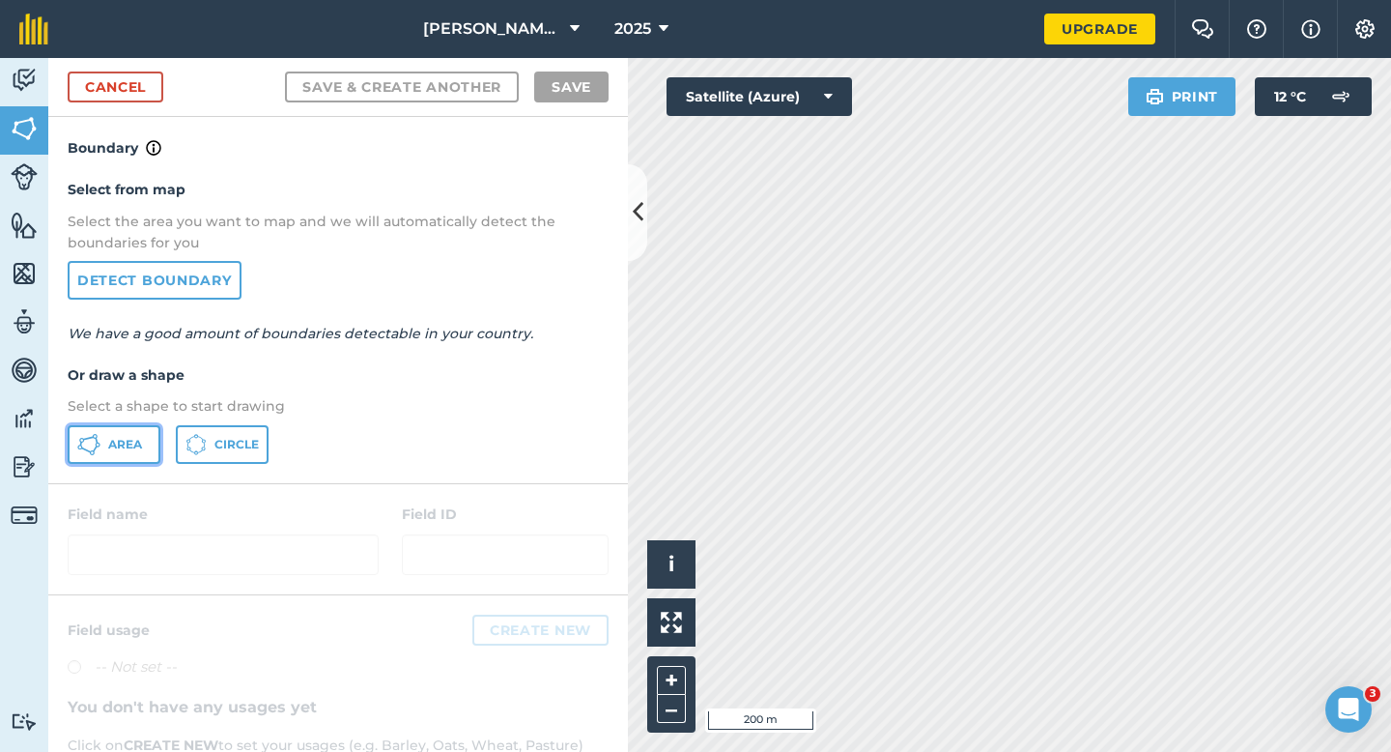
click at [94, 440] on icon at bounding box center [88, 444] width 23 height 23
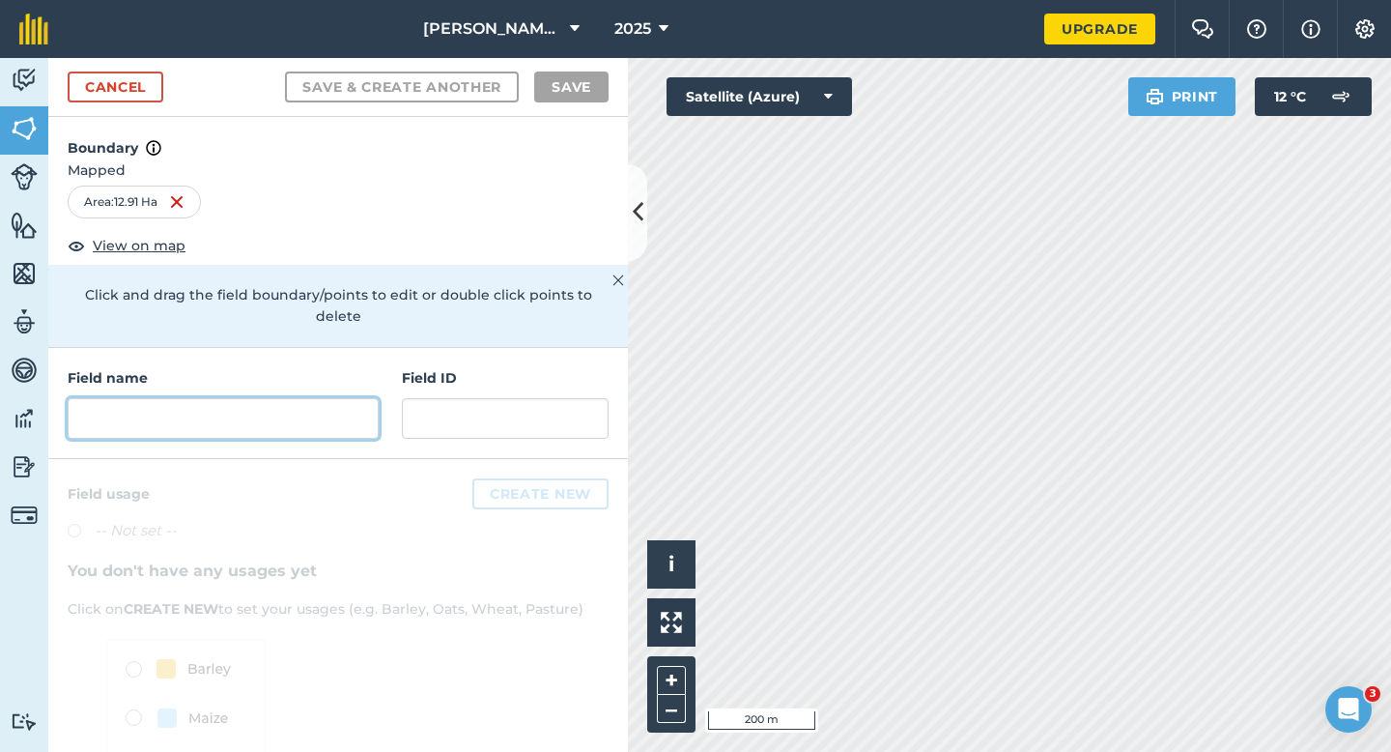
click at [309, 398] on input "text" at bounding box center [223, 418] width 311 height 41
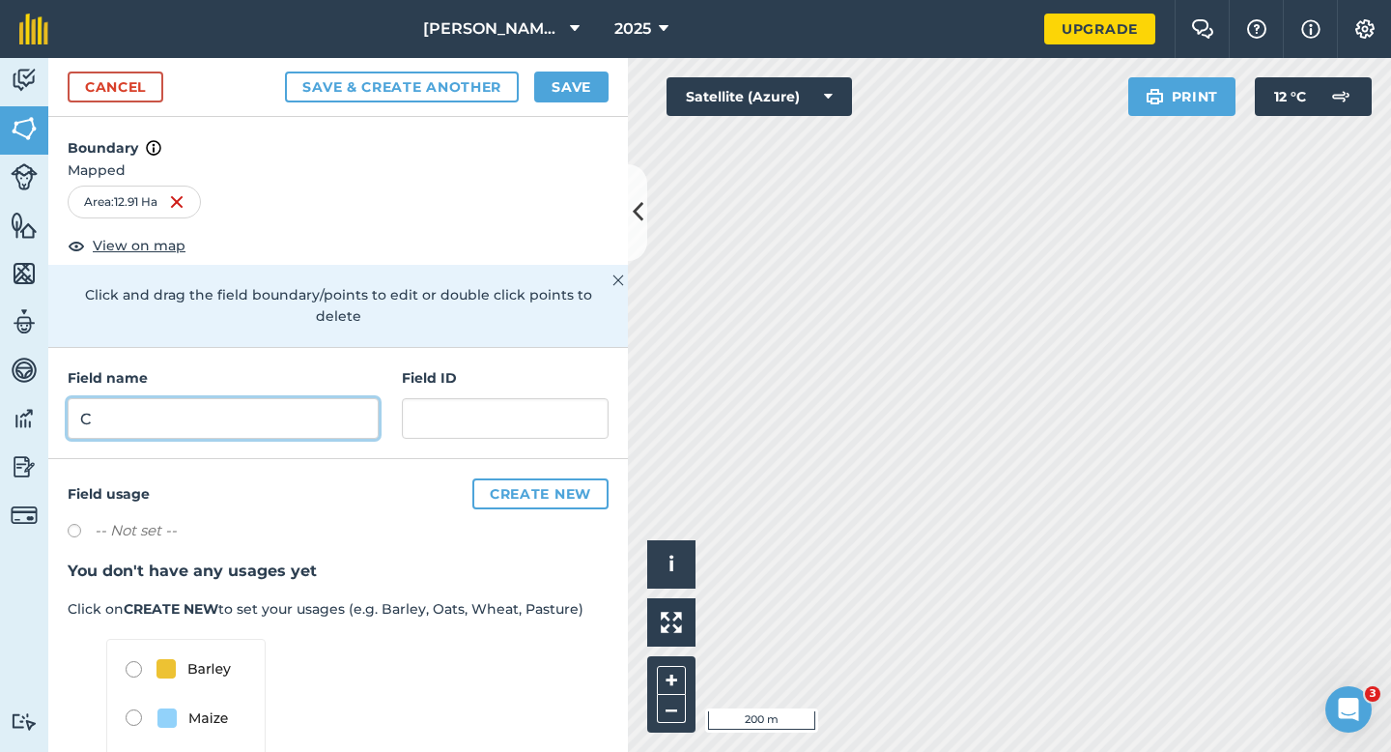
type input "C"
click at [558, 88] on button "Save" at bounding box center [571, 86] width 74 height 31
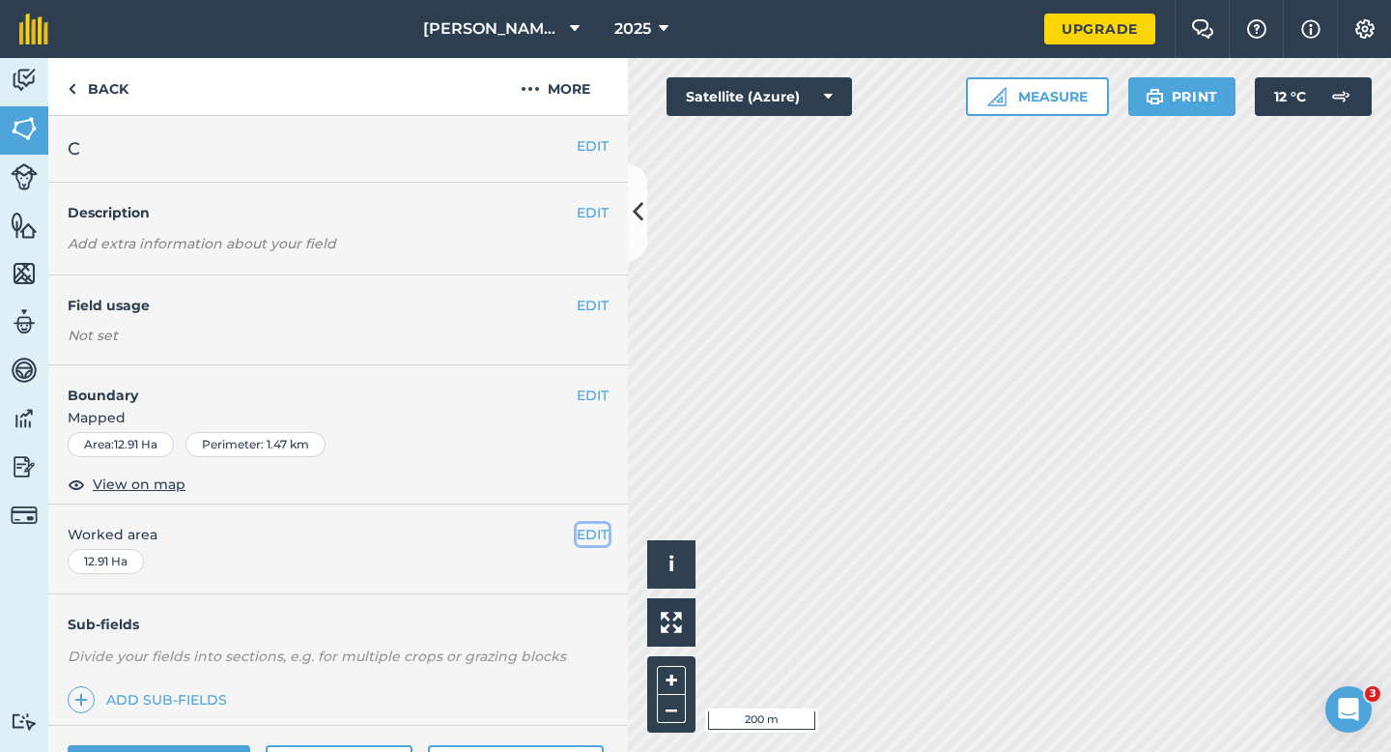
click at [582, 539] on button "EDIT" at bounding box center [593, 534] width 32 height 21
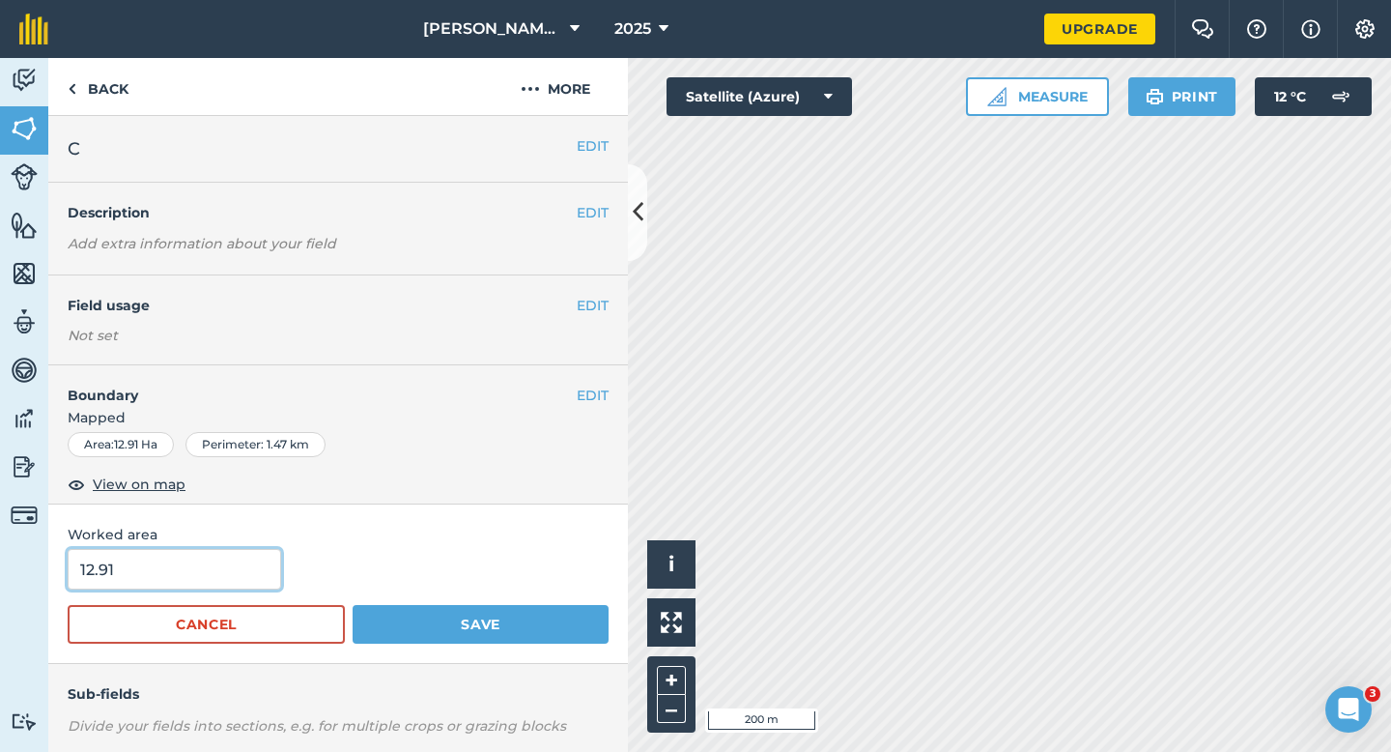
click at [183, 576] on input "12.91" at bounding box center [174, 569] width 213 height 41
type input "13"
click at [353, 605] on button "Save" at bounding box center [481, 624] width 256 height 39
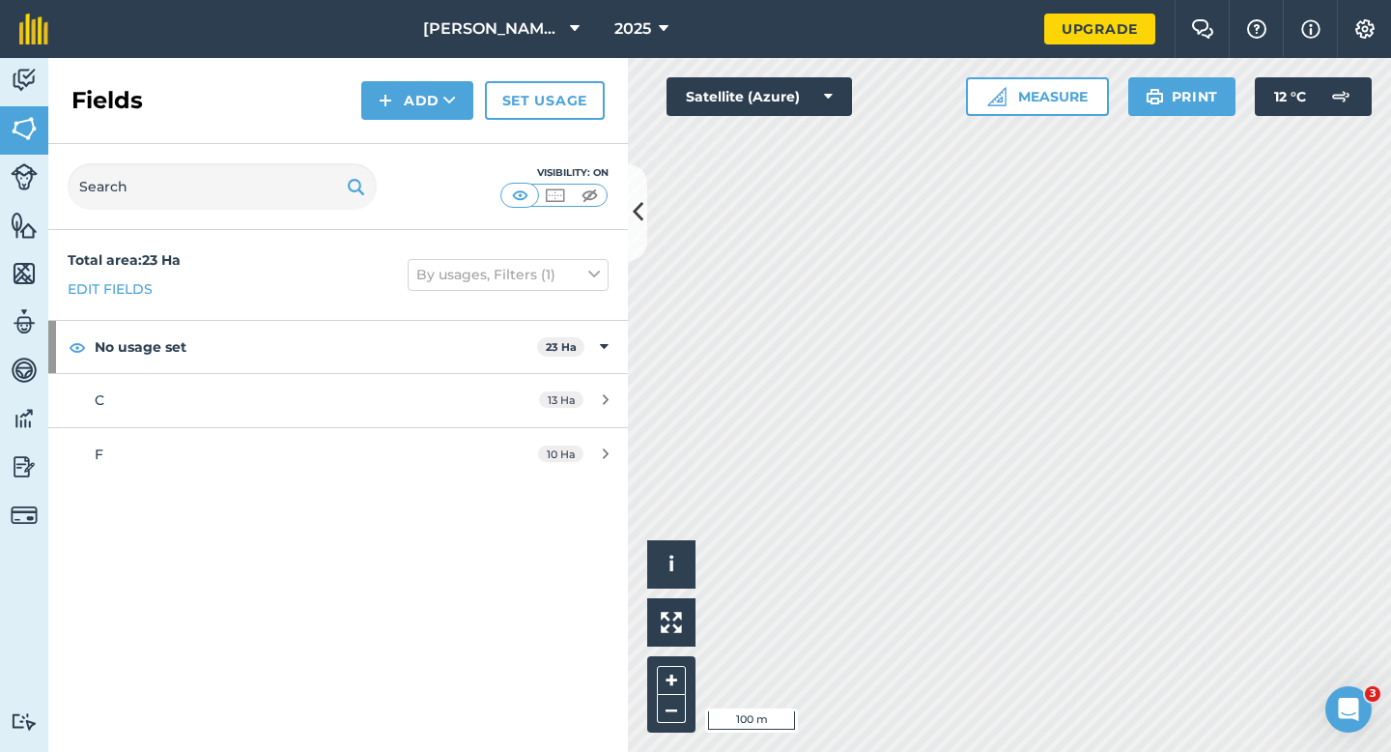
click at [354, 100] on div "Fields Add Set usage" at bounding box center [338, 101] width 580 height 86
click at [393, 121] on div "Fields Add Set usage" at bounding box center [338, 101] width 580 height 86
click at [393, 114] on button "Add" at bounding box center [417, 100] width 112 height 39
click at [393, 135] on link "Draw" at bounding box center [417, 144] width 106 height 43
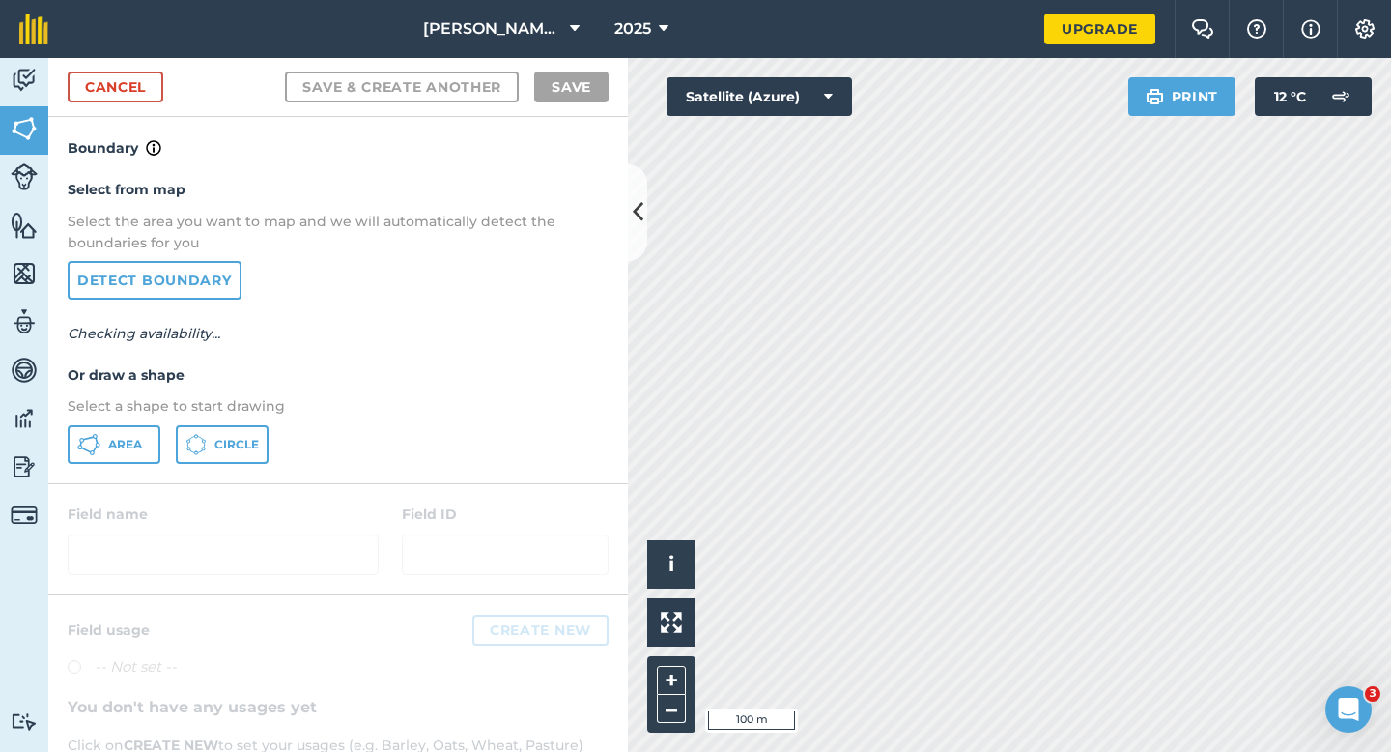
click at [141, 420] on div "Select from map Select the area you want to map and we will automatically detec…" at bounding box center [338, 320] width 580 height 323
click at [149, 425] on button "Area" at bounding box center [114, 444] width 93 height 39
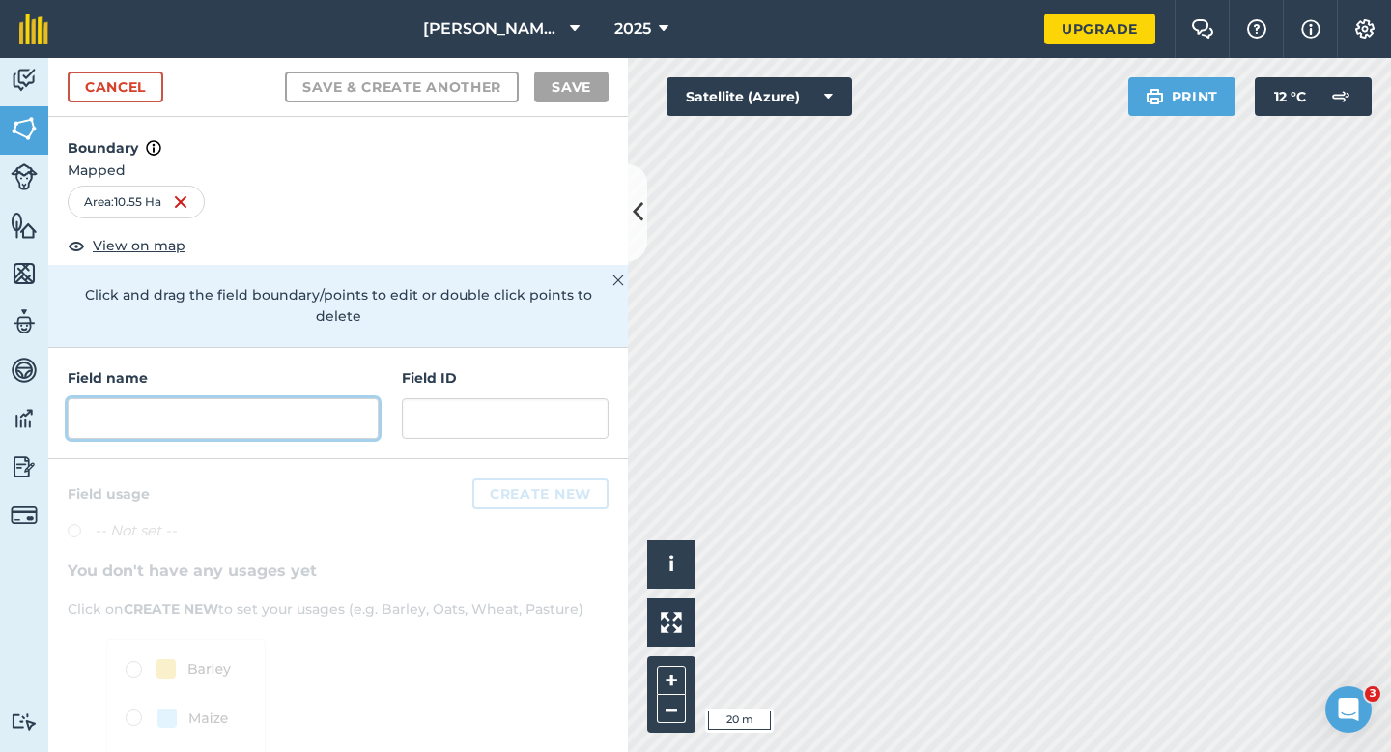
click at [289, 398] on input "text" at bounding box center [223, 418] width 311 height 41
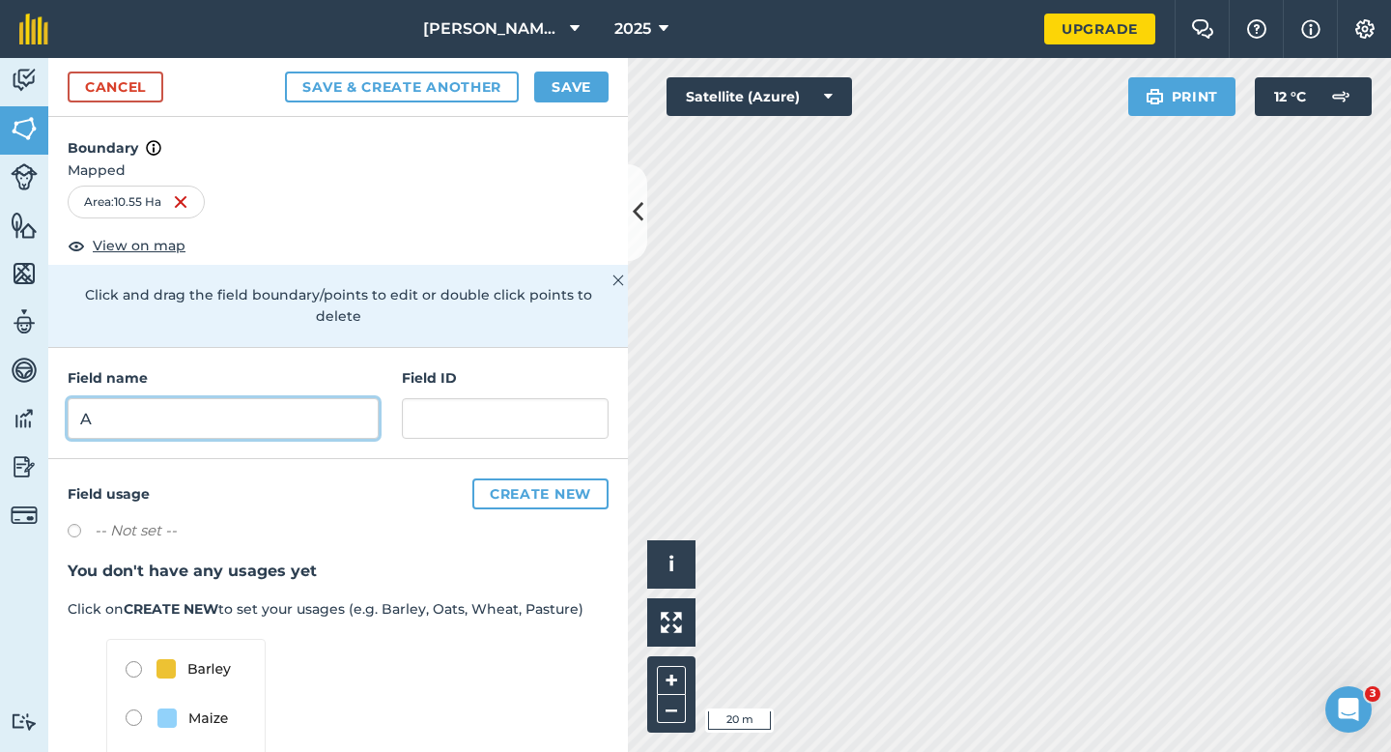
type input "A"
click at [553, 88] on button "Save" at bounding box center [571, 86] width 74 height 31
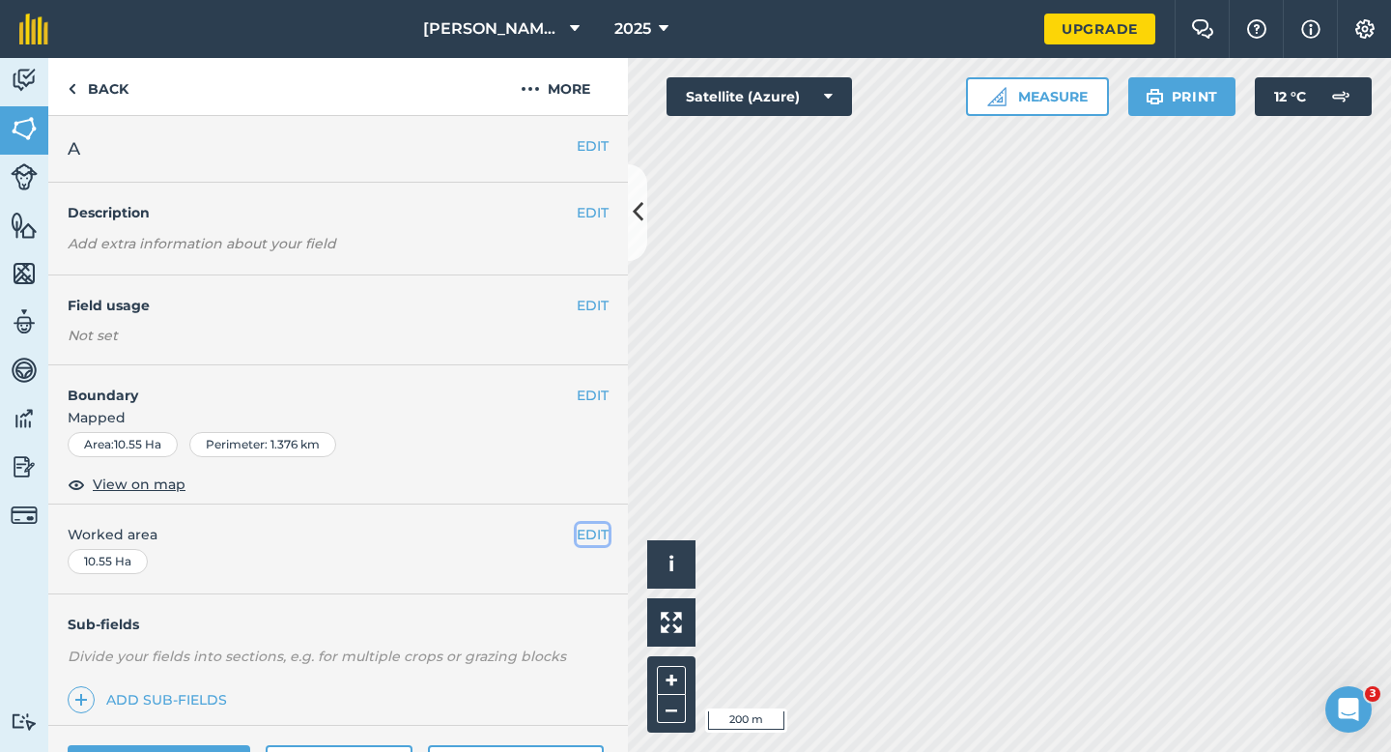
click at [582, 537] on button "EDIT" at bounding box center [593, 534] width 32 height 21
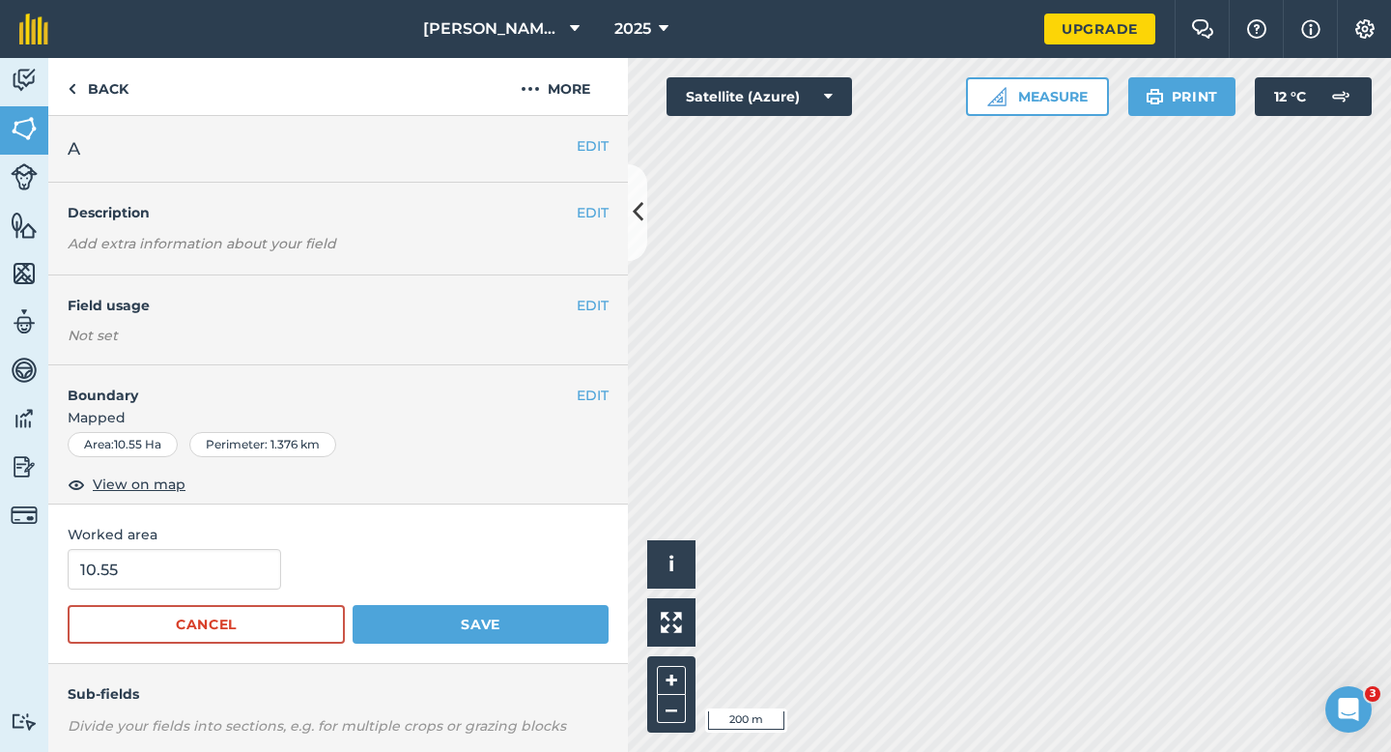
click at [207, 541] on span "Worked area" at bounding box center [338, 534] width 541 height 21
click at [207, 578] on input "10.55" at bounding box center [174, 569] width 213 height 41
type input "10.5"
click at [353, 605] on button "Save" at bounding box center [481, 624] width 256 height 39
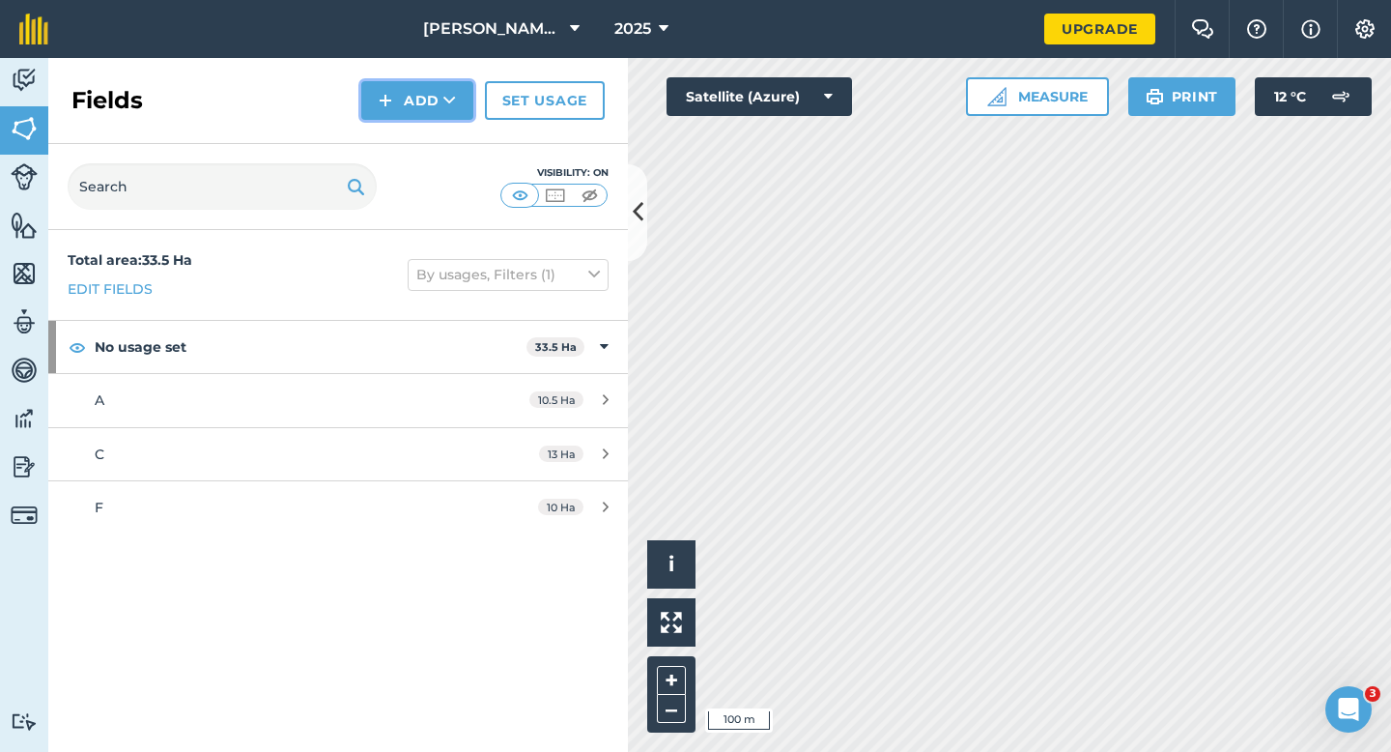
click at [427, 118] on button "Add" at bounding box center [417, 100] width 112 height 39
click at [427, 138] on link "Draw" at bounding box center [417, 144] width 106 height 43
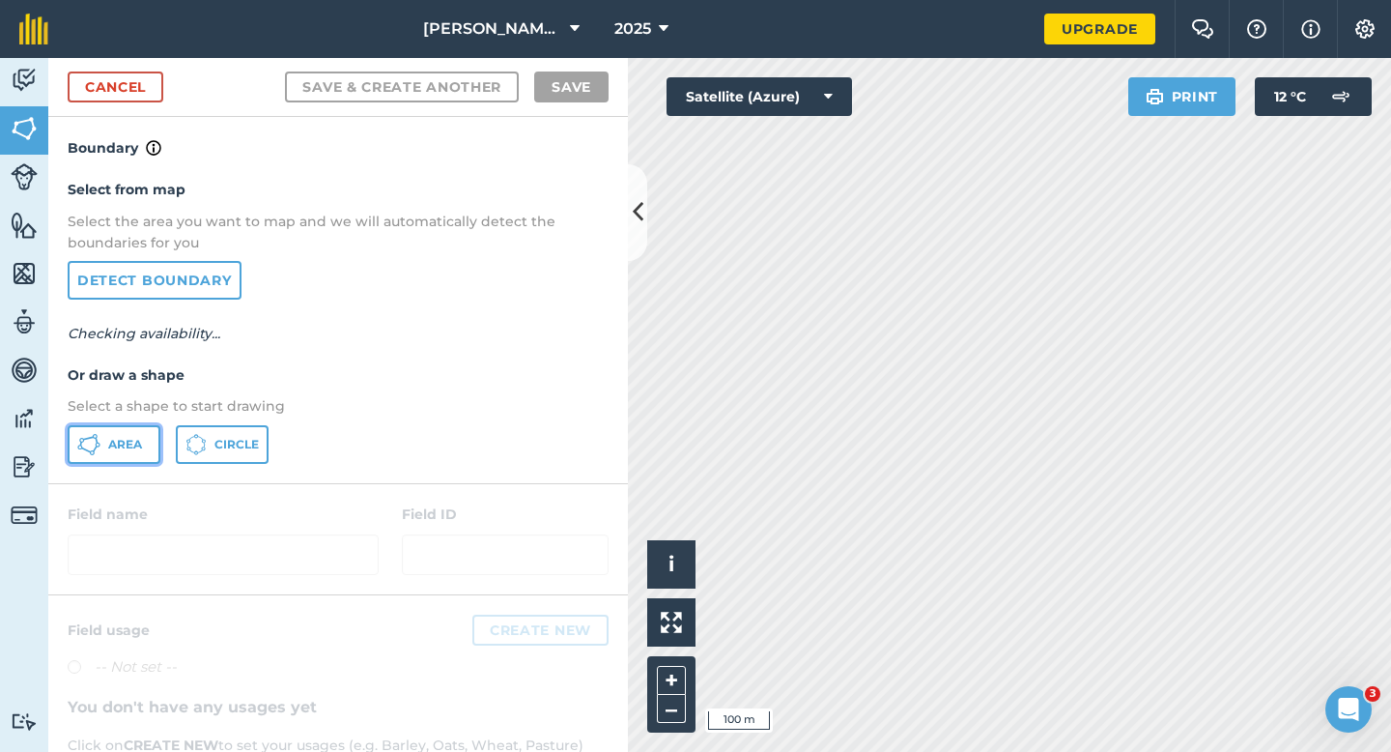
click at [109, 429] on button "Area" at bounding box center [114, 444] width 93 height 39
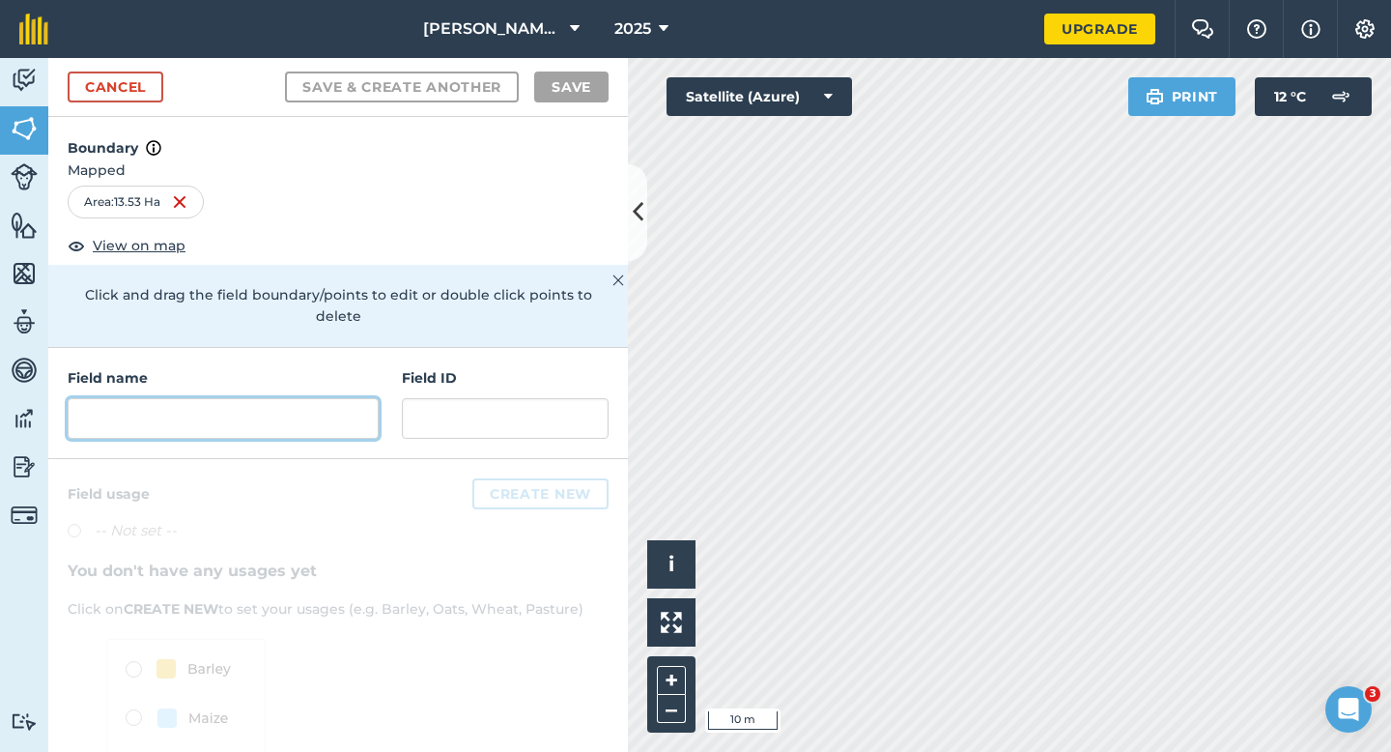
click at [307, 407] on input "text" at bounding box center [223, 418] width 311 height 41
type input "B"
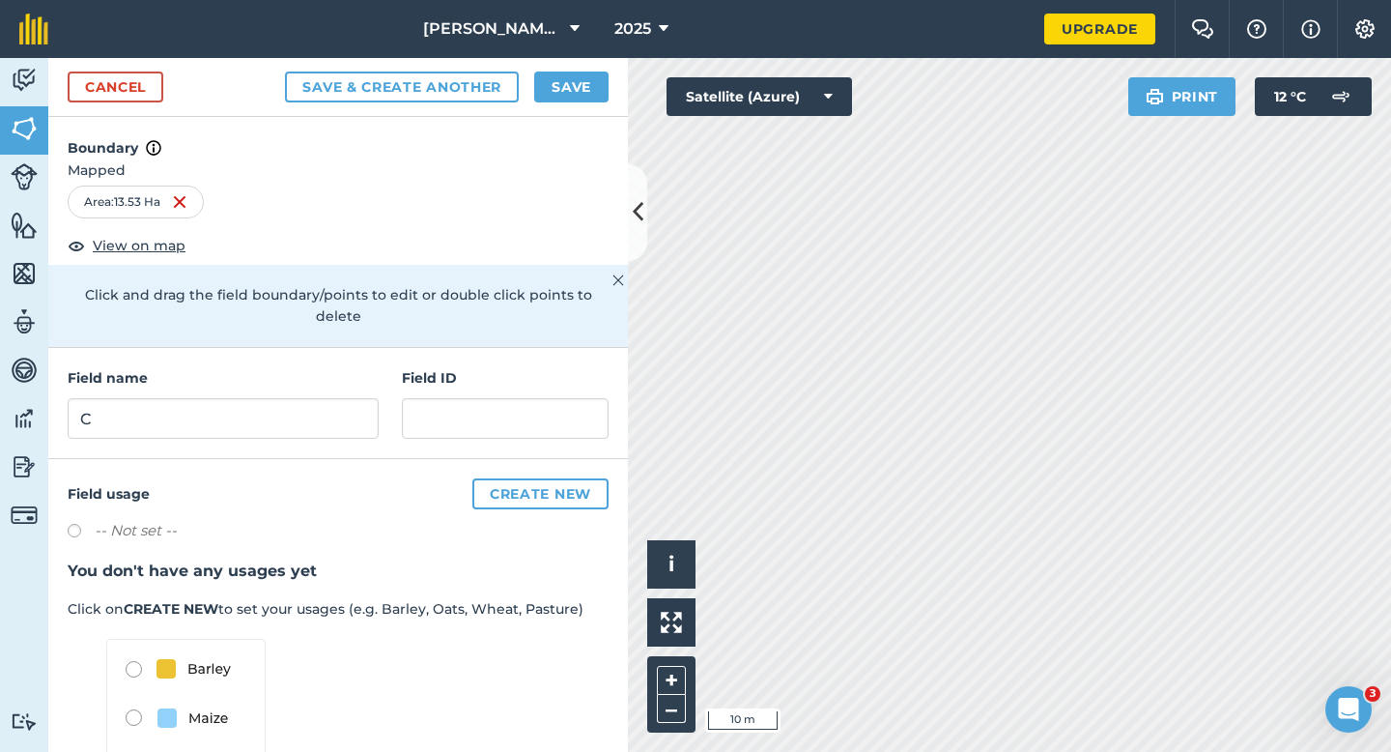
click at [585, 111] on div "Cancel Save & Create Another Save" at bounding box center [338, 87] width 580 height 59
click at [362, 398] on input "C" at bounding box center [223, 418] width 311 height 41
type input "B"
click at [557, 83] on button "Save" at bounding box center [571, 86] width 74 height 31
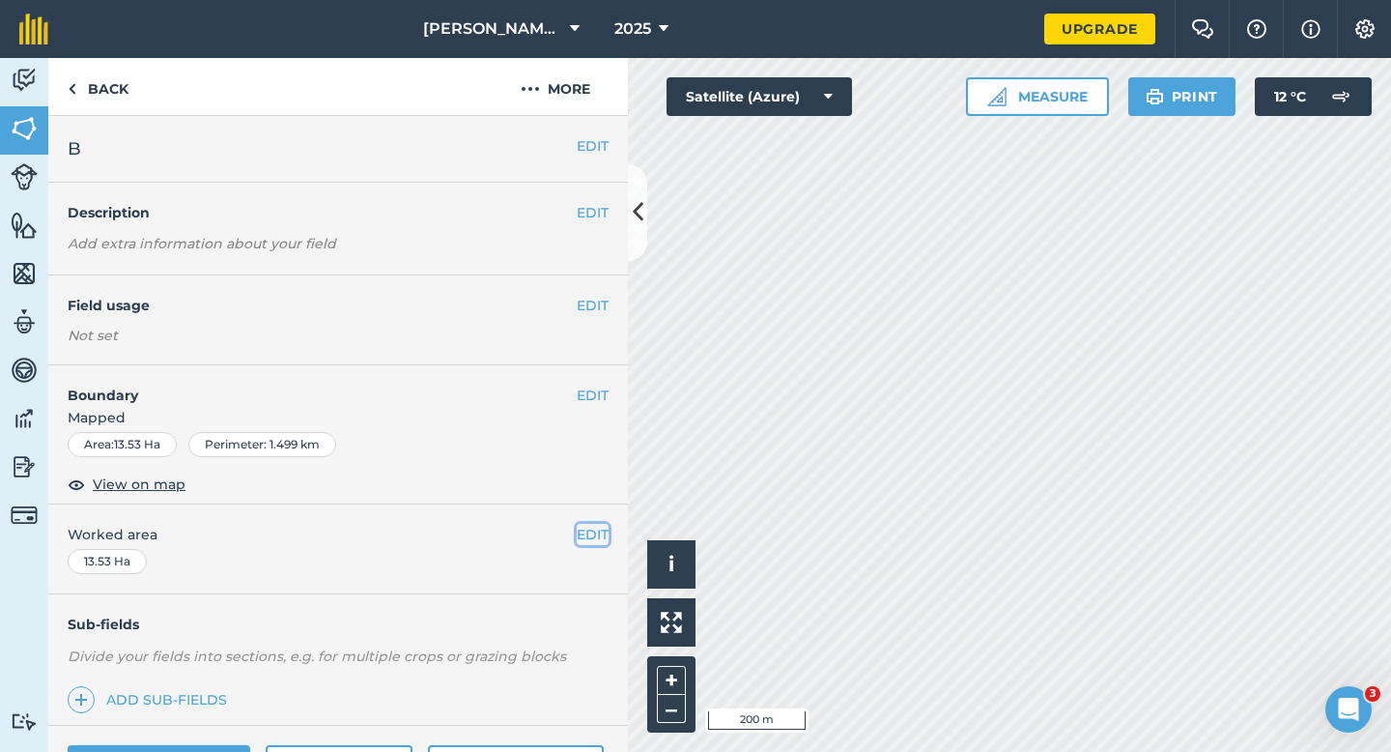
click at [597, 535] on button "EDIT" at bounding box center [593, 534] width 32 height 21
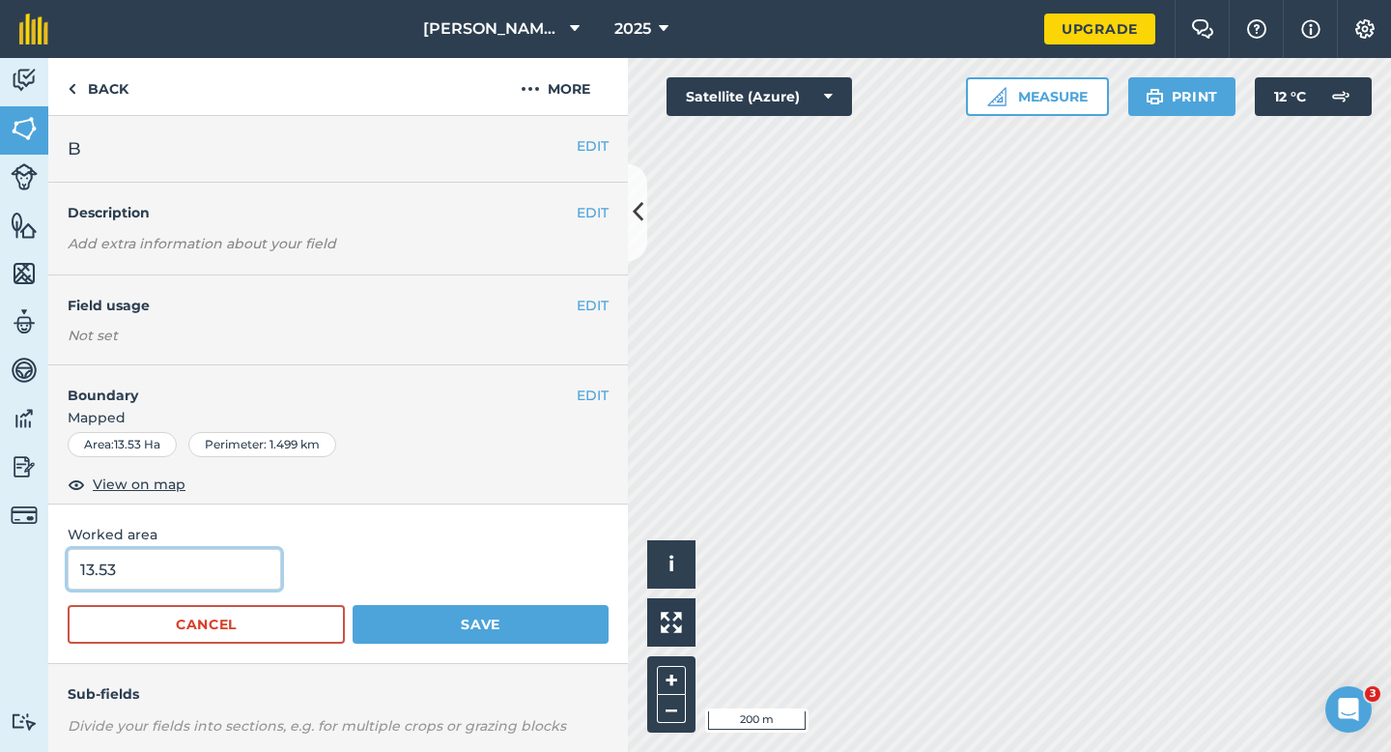
click at [196, 576] on input "13.53" at bounding box center [174, 569] width 213 height 41
type input "13.5"
click at [353, 605] on button "Save" at bounding box center [481, 624] width 256 height 39
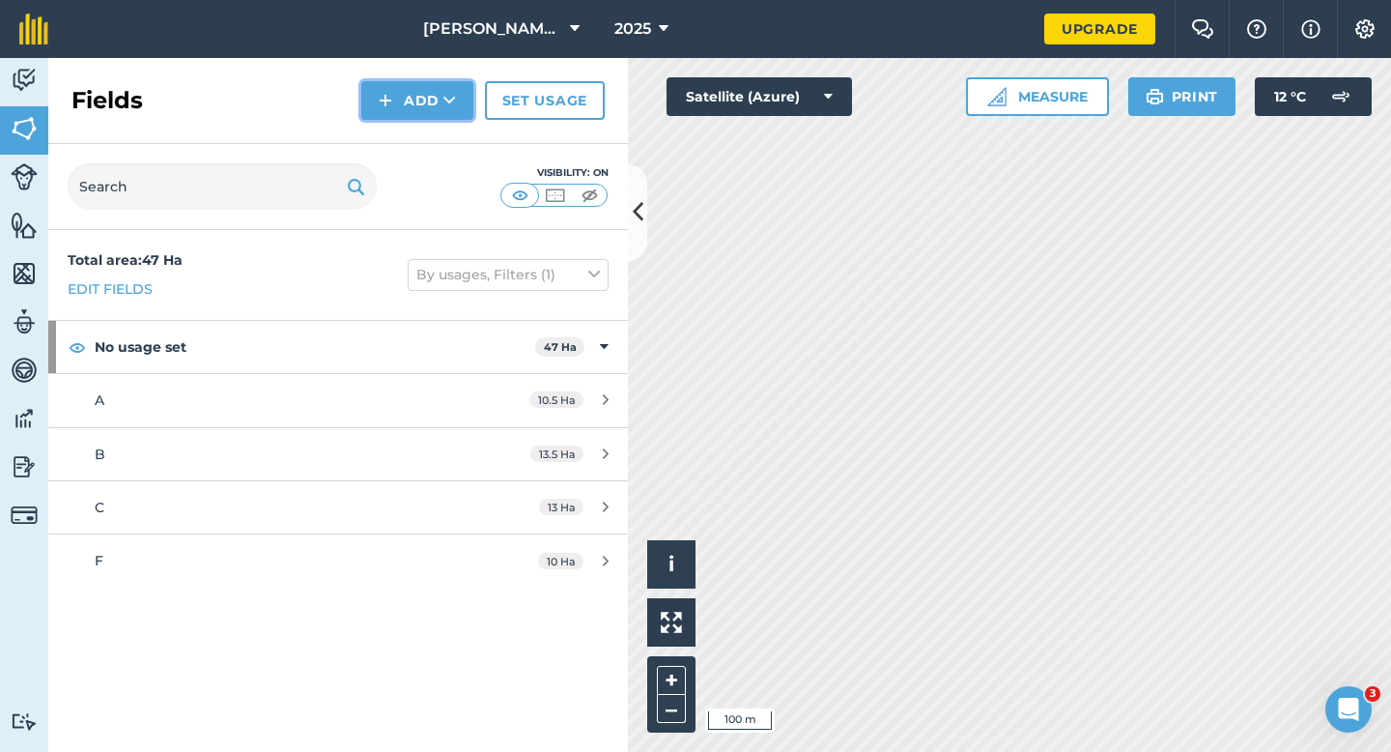
click at [387, 95] on img at bounding box center [386, 100] width 14 height 23
click at [398, 132] on link "Draw" at bounding box center [417, 144] width 106 height 43
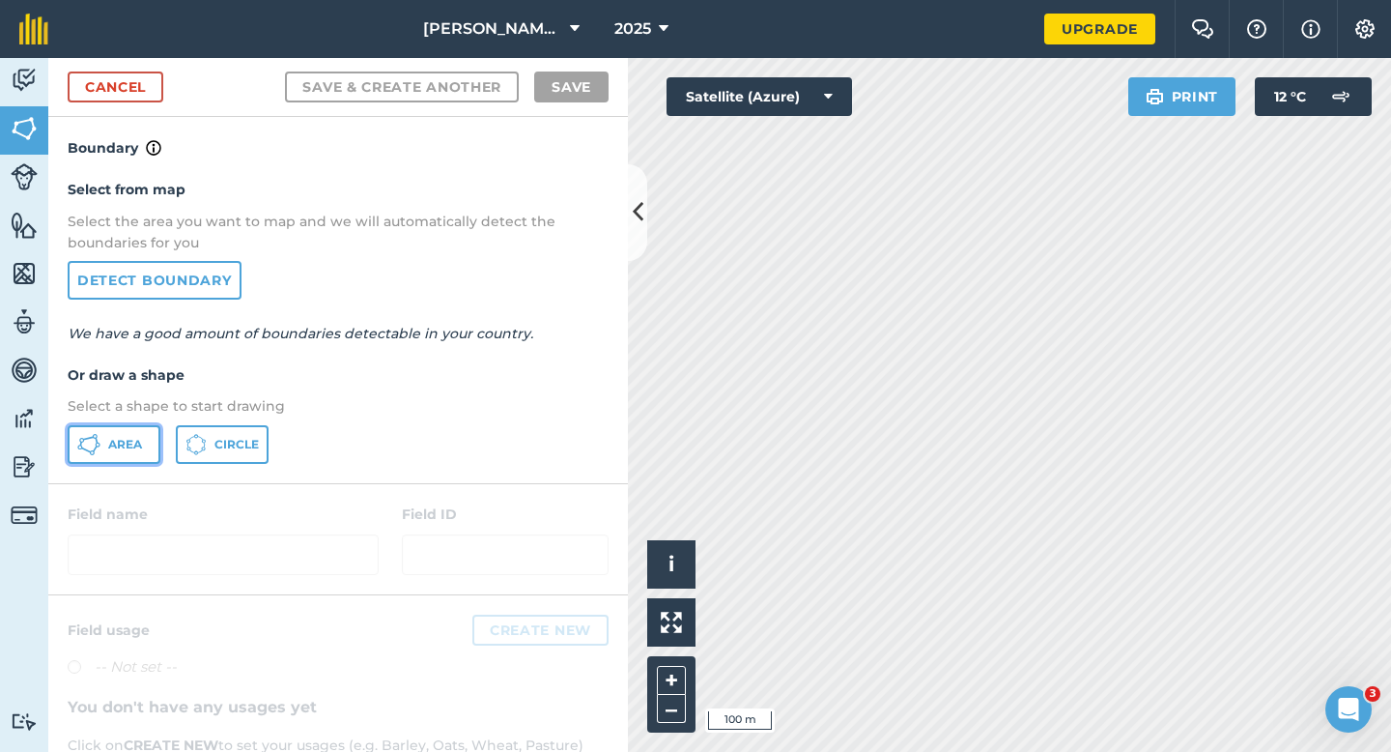
click at [134, 442] on span "Area" at bounding box center [125, 444] width 34 height 15
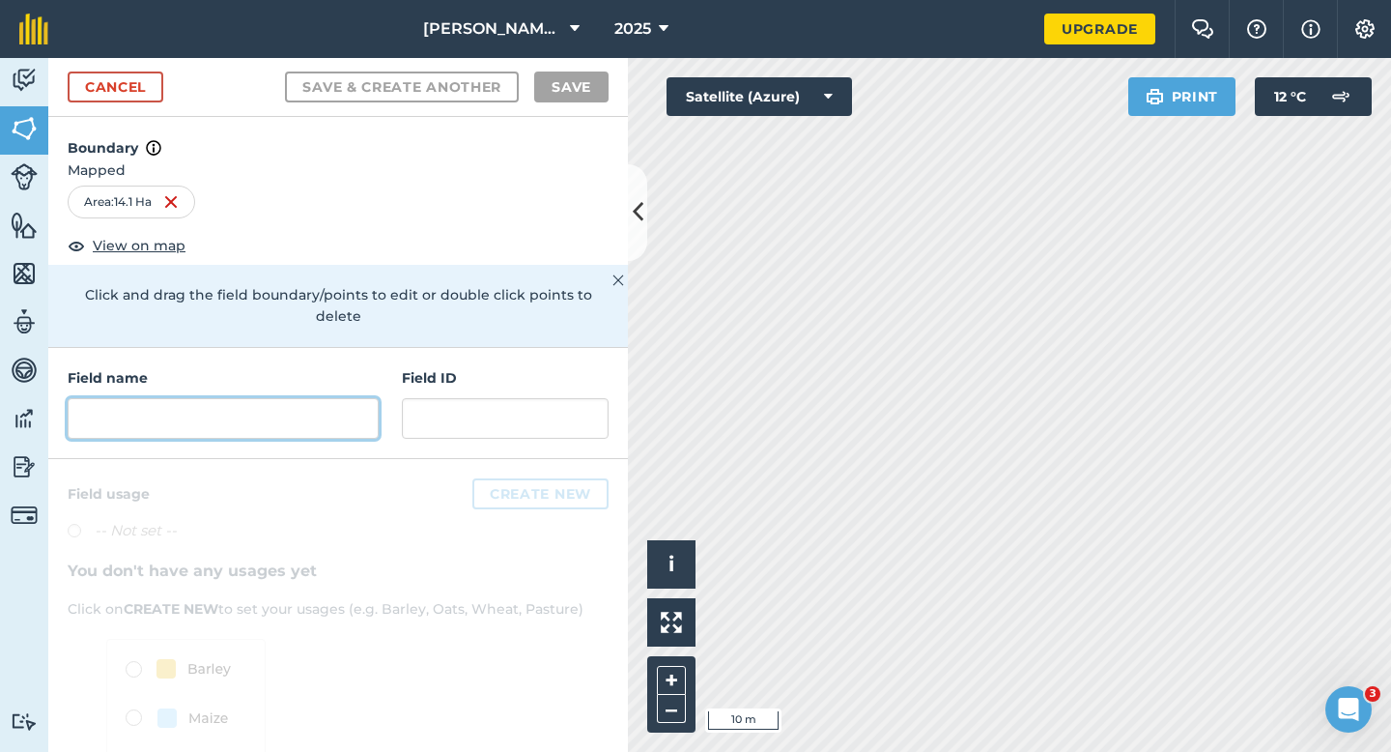
click at [351, 398] on input "text" at bounding box center [223, 418] width 311 height 41
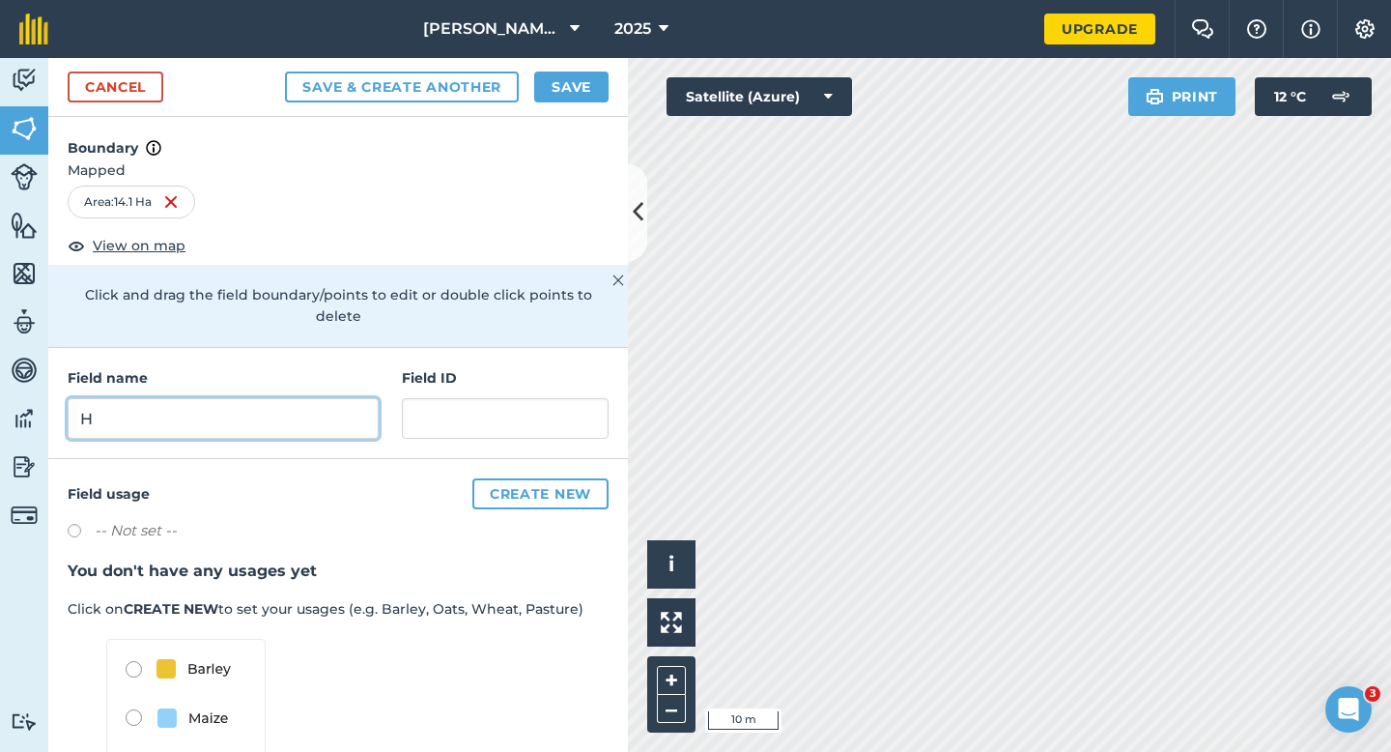
type input "H"
click at [565, 89] on button "Save" at bounding box center [571, 86] width 74 height 31
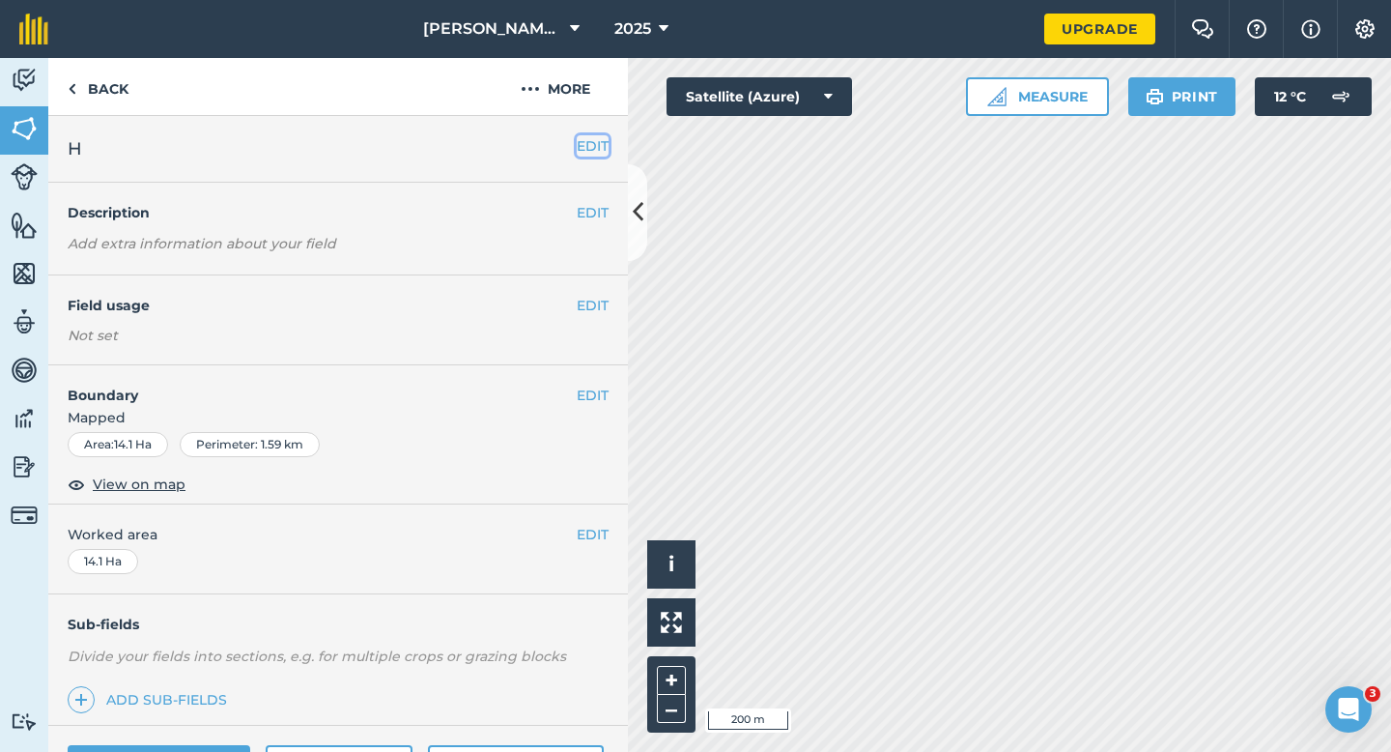
click at [602, 142] on button "EDIT" at bounding box center [593, 145] width 32 height 21
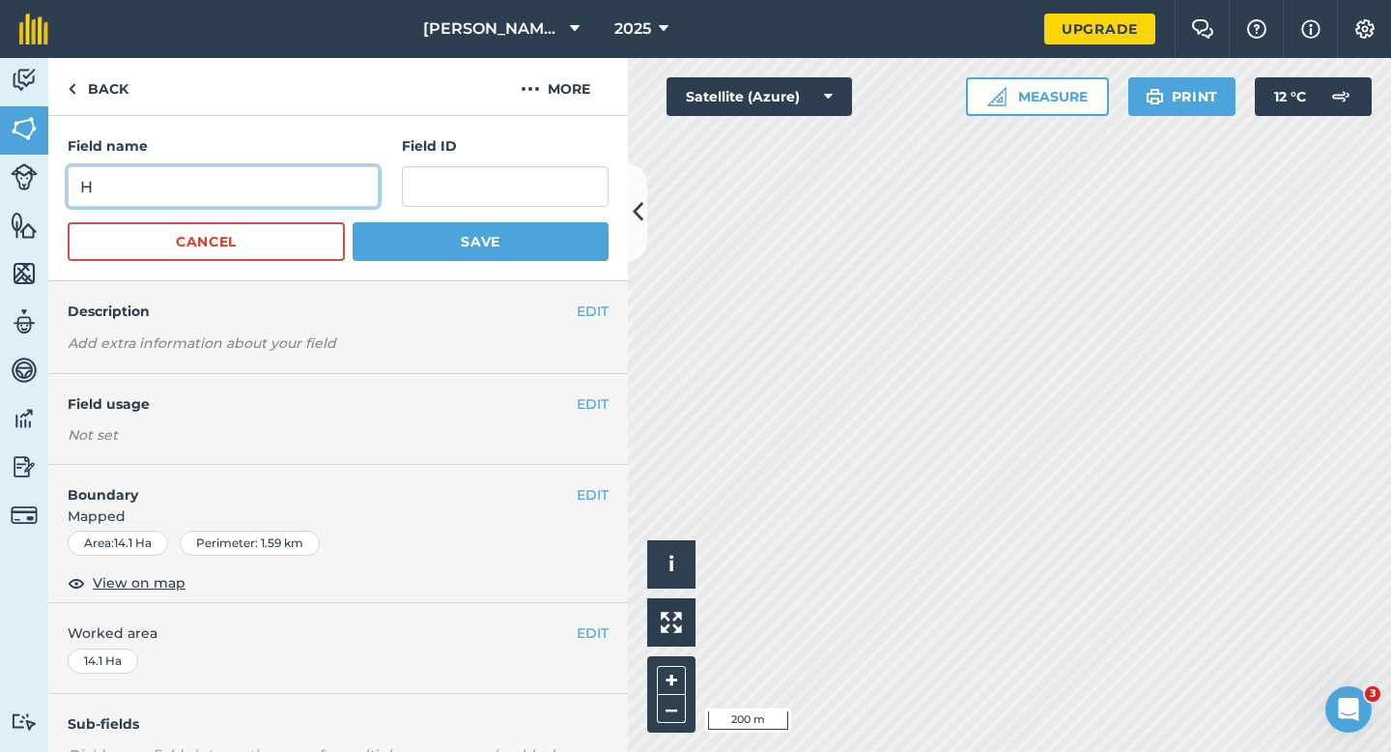
click at [305, 178] on input "H" at bounding box center [223, 186] width 311 height 41
click at [305, 178] on input "G" at bounding box center [223, 186] width 311 height 41
type input "G"
click at [353, 222] on button "Save" at bounding box center [481, 241] width 256 height 39
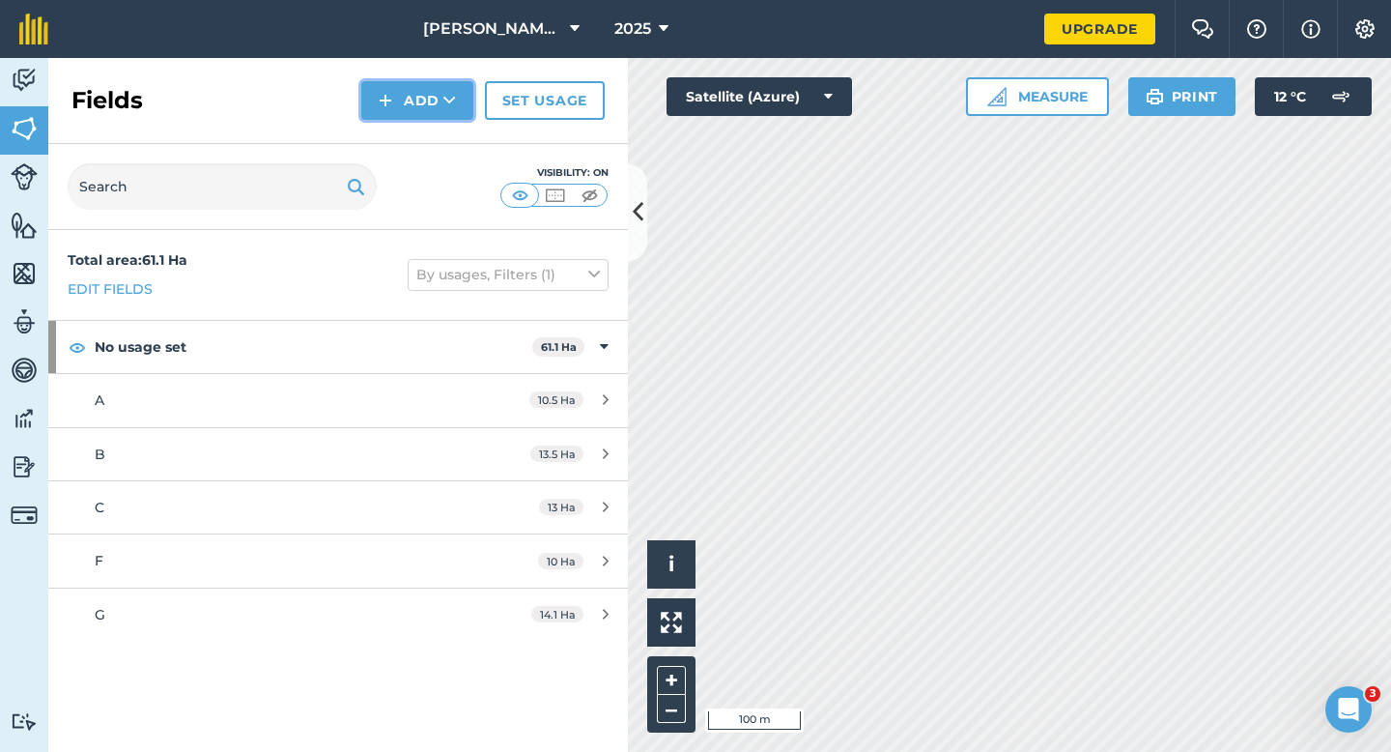
click at [392, 107] on img at bounding box center [386, 100] width 14 height 23
click at [398, 140] on link "Draw" at bounding box center [417, 144] width 106 height 43
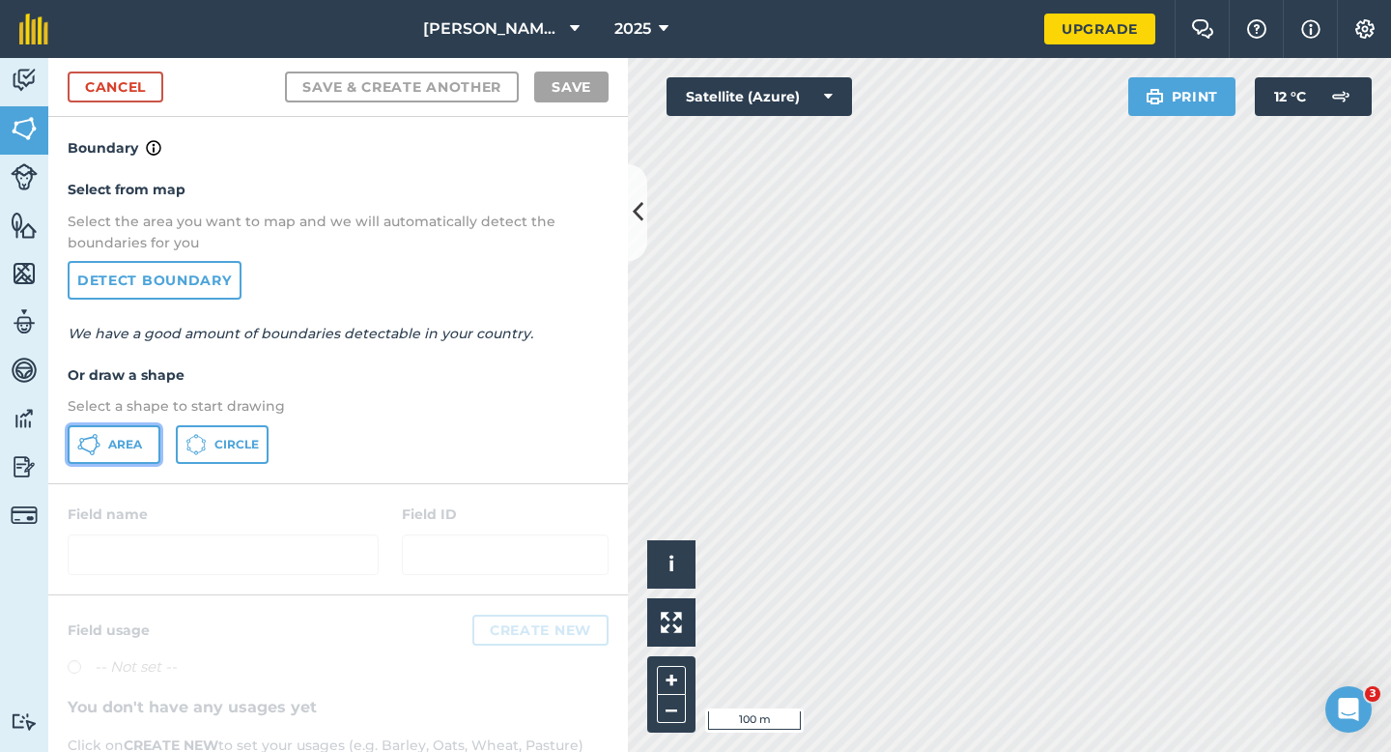
click at [142, 430] on button "Area" at bounding box center [114, 444] width 93 height 39
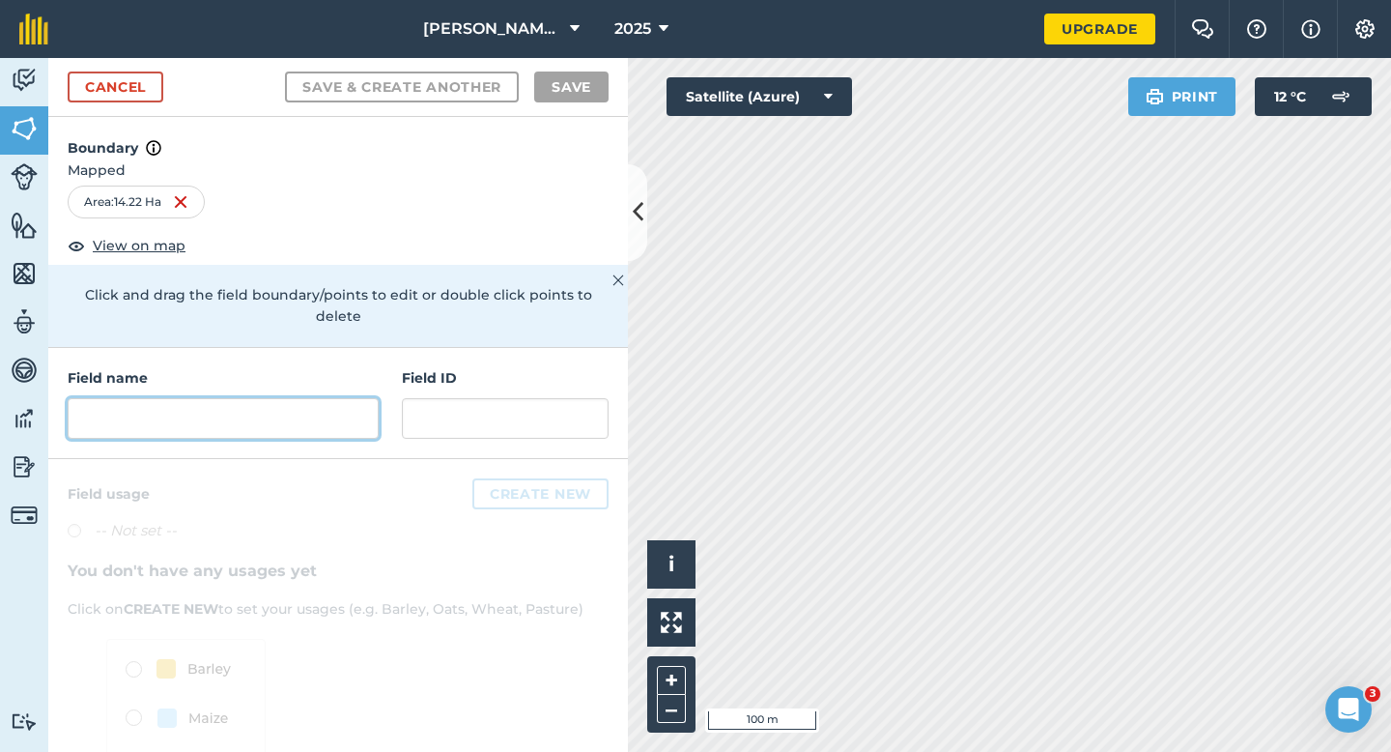
click at [319, 398] on input "text" at bounding box center [223, 418] width 311 height 41
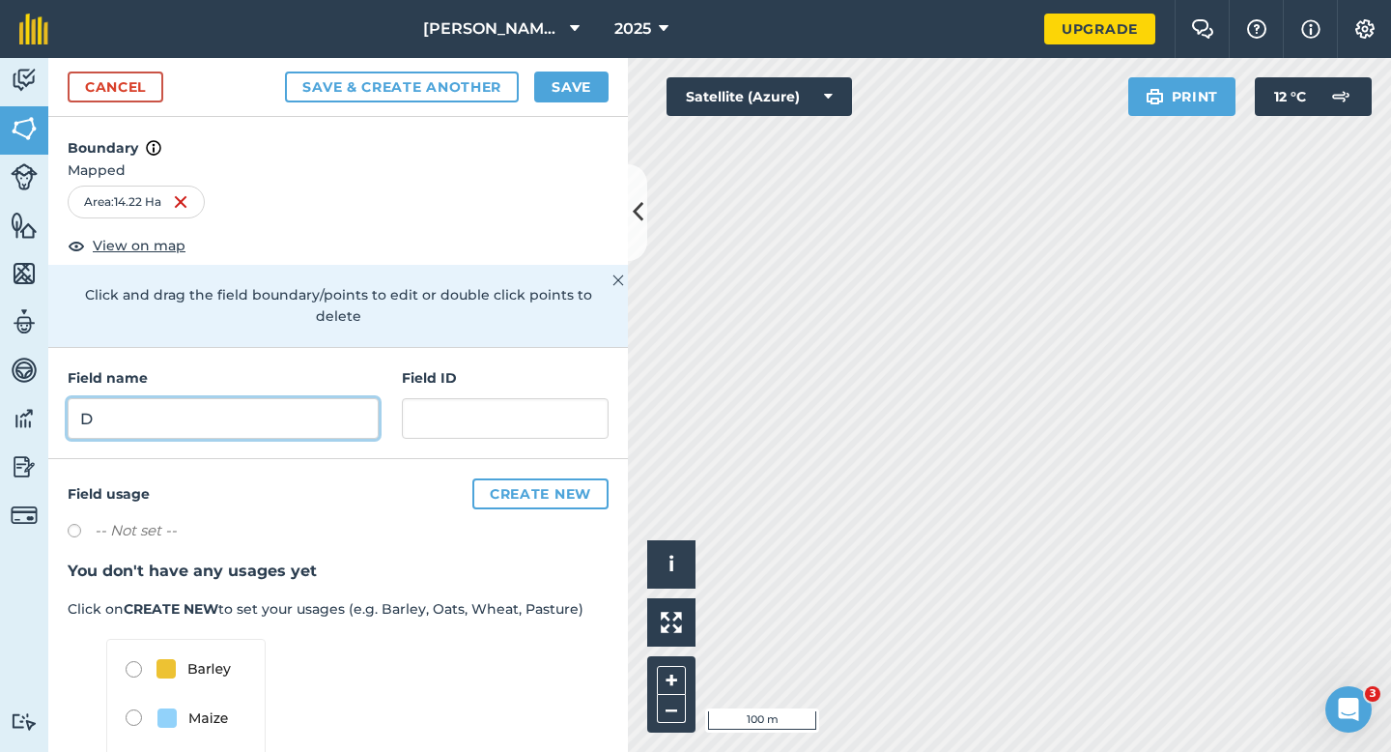
type input "D"
click at [588, 88] on button "Save" at bounding box center [571, 86] width 74 height 31
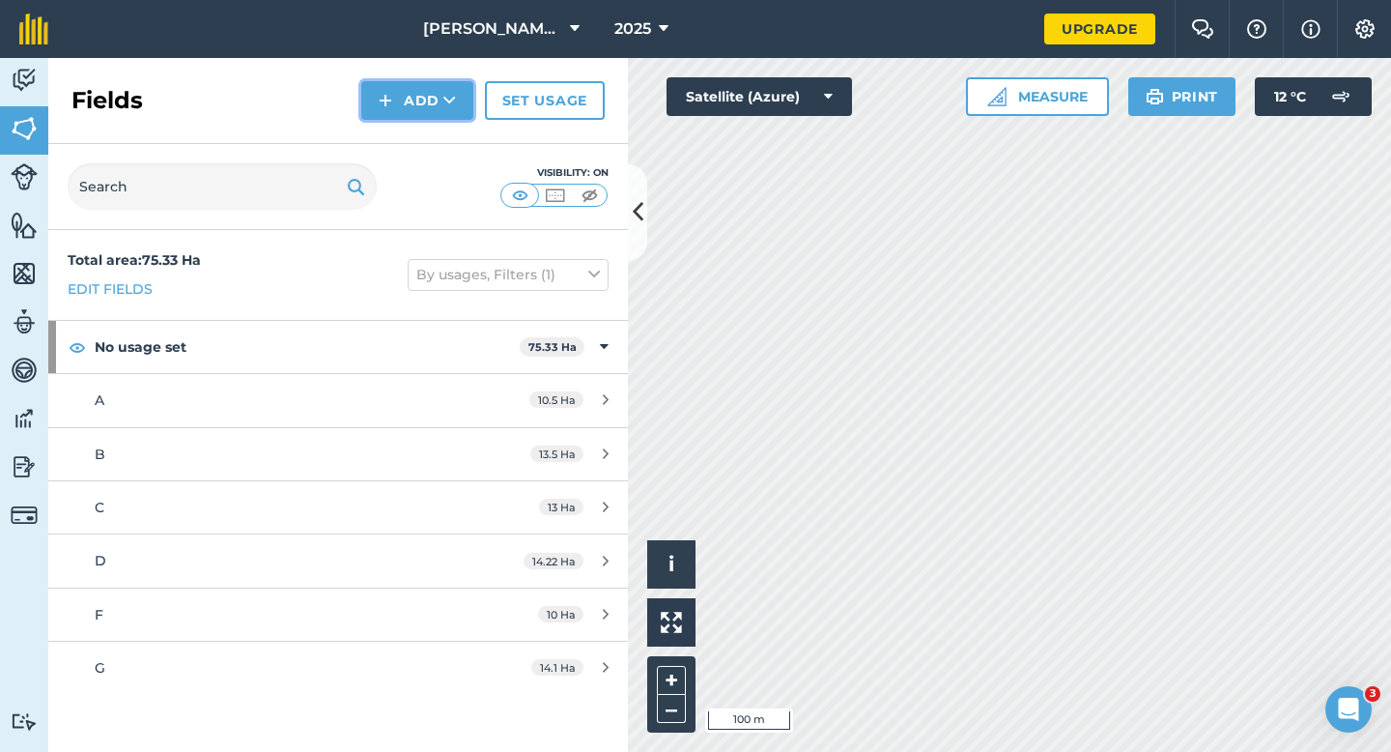
click at [381, 99] on img at bounding box center [386, 100] width 14 height 23
click at [396, 128] on link "Draw" at bounding box center [417, 144] width 106 height 43
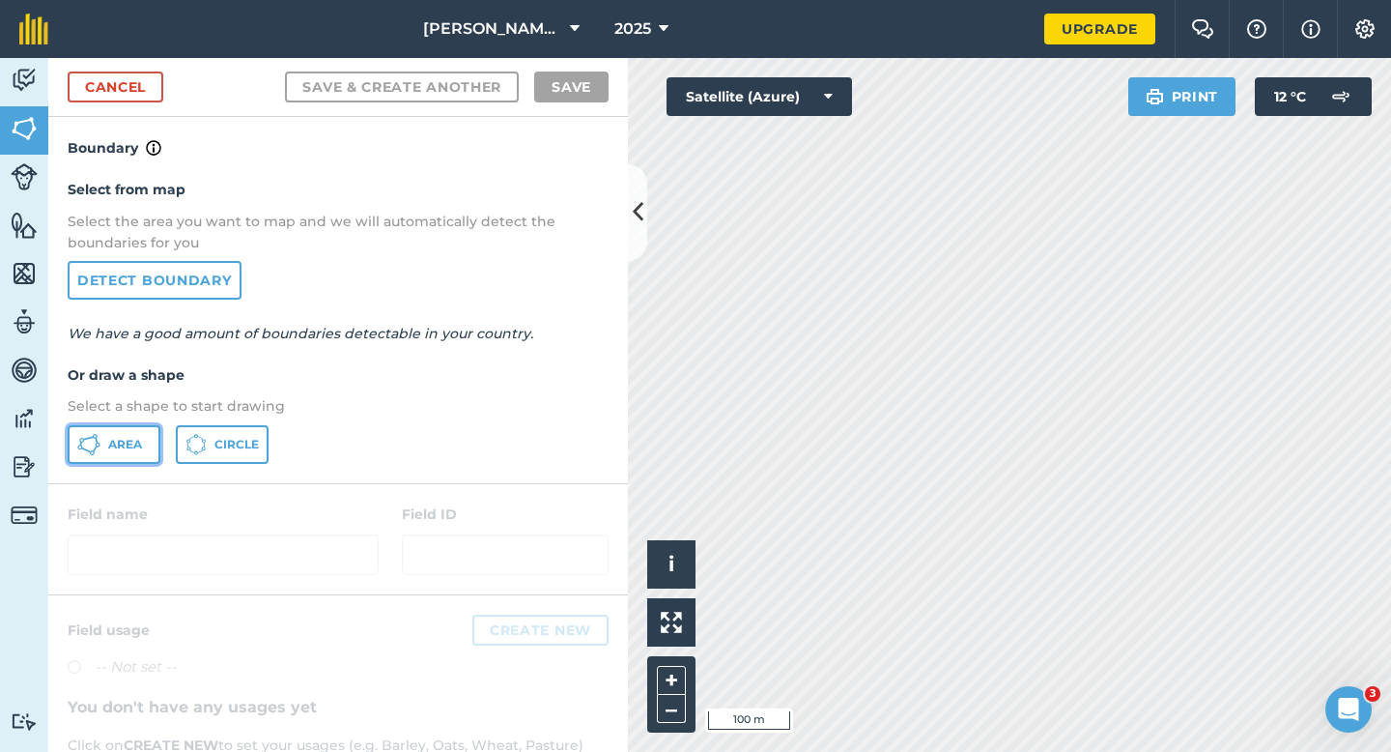
click at [118, 460] on button "Area" at bounding box center [114, 444] width 93 height 39
click at [103, 71] on link "Cancel" at bounding box center [116, 86] width 96 height 31
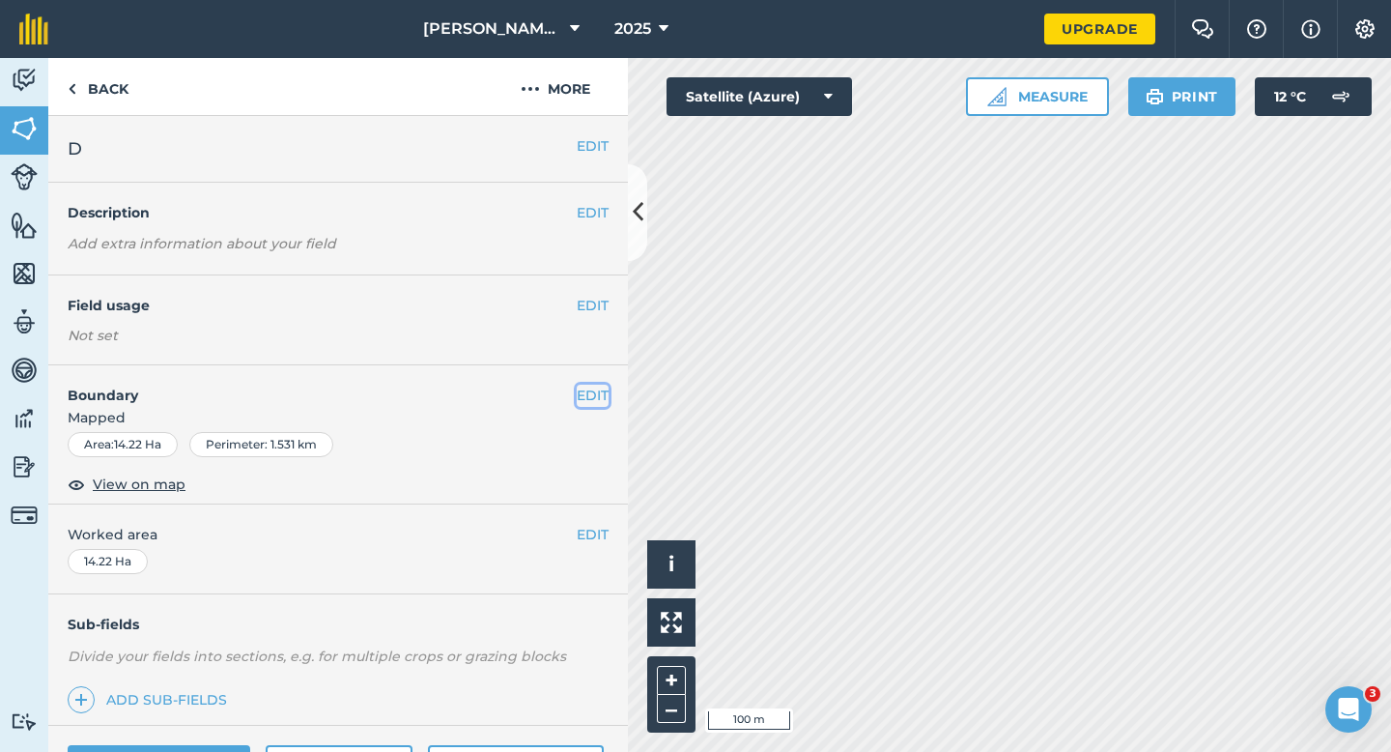
click at [596, 390] on button "EDIT" at bounding box center [593, 394] width 32 height 21
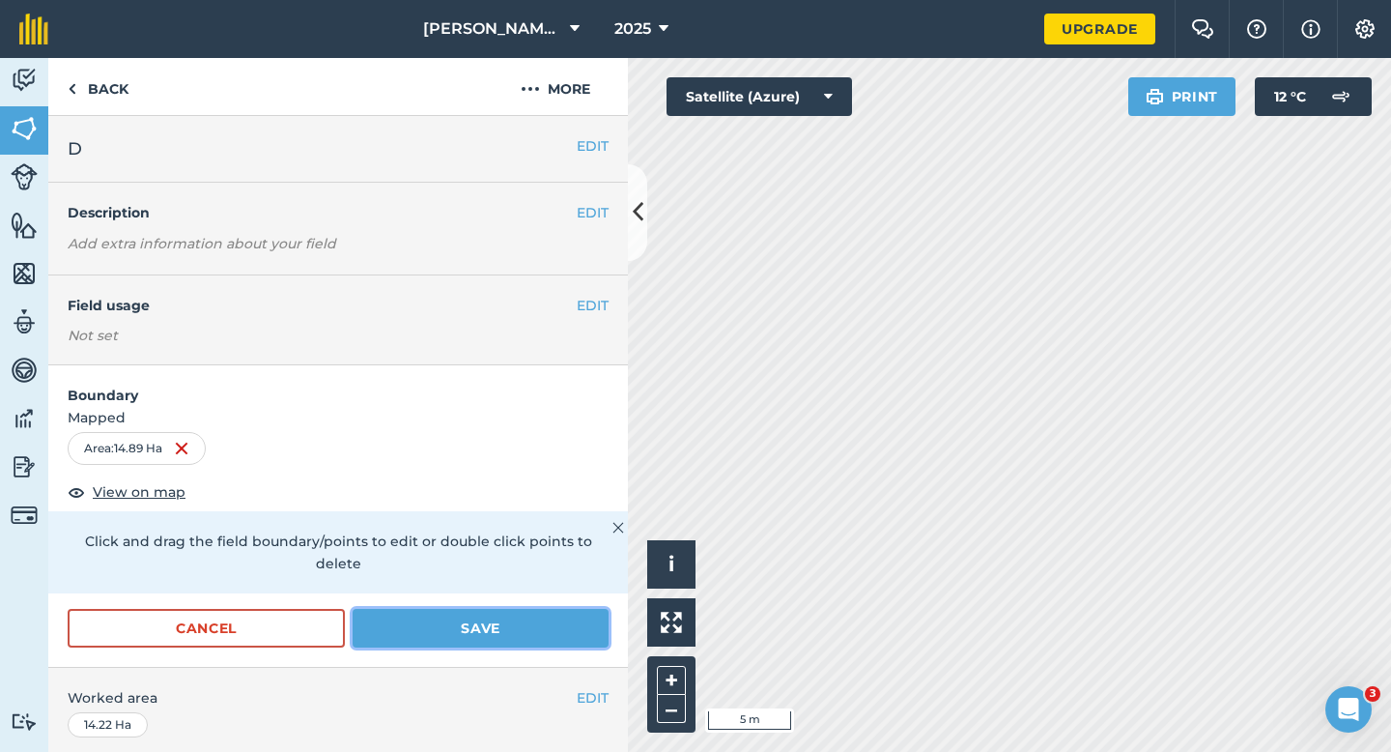
click at [531, 620] on button "Save" at bounding box center [481, 628] width 256 height 39
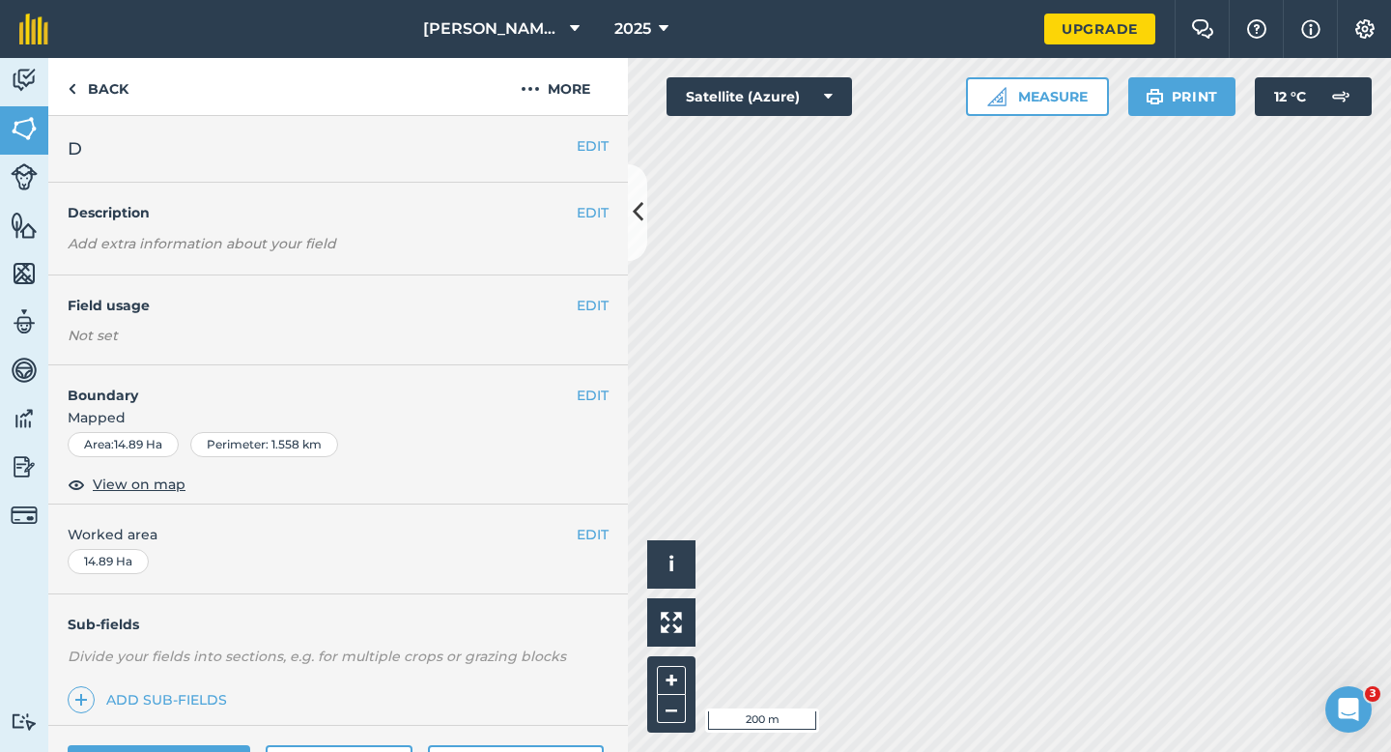
click at [614, 530] on div "EDIT Worked area 14.89 Ha" at bounding box center [338, 549] width 580 height 90
click at [606, 530] on button "EDIT" at bounding box center [593, 534] width 32 height 21
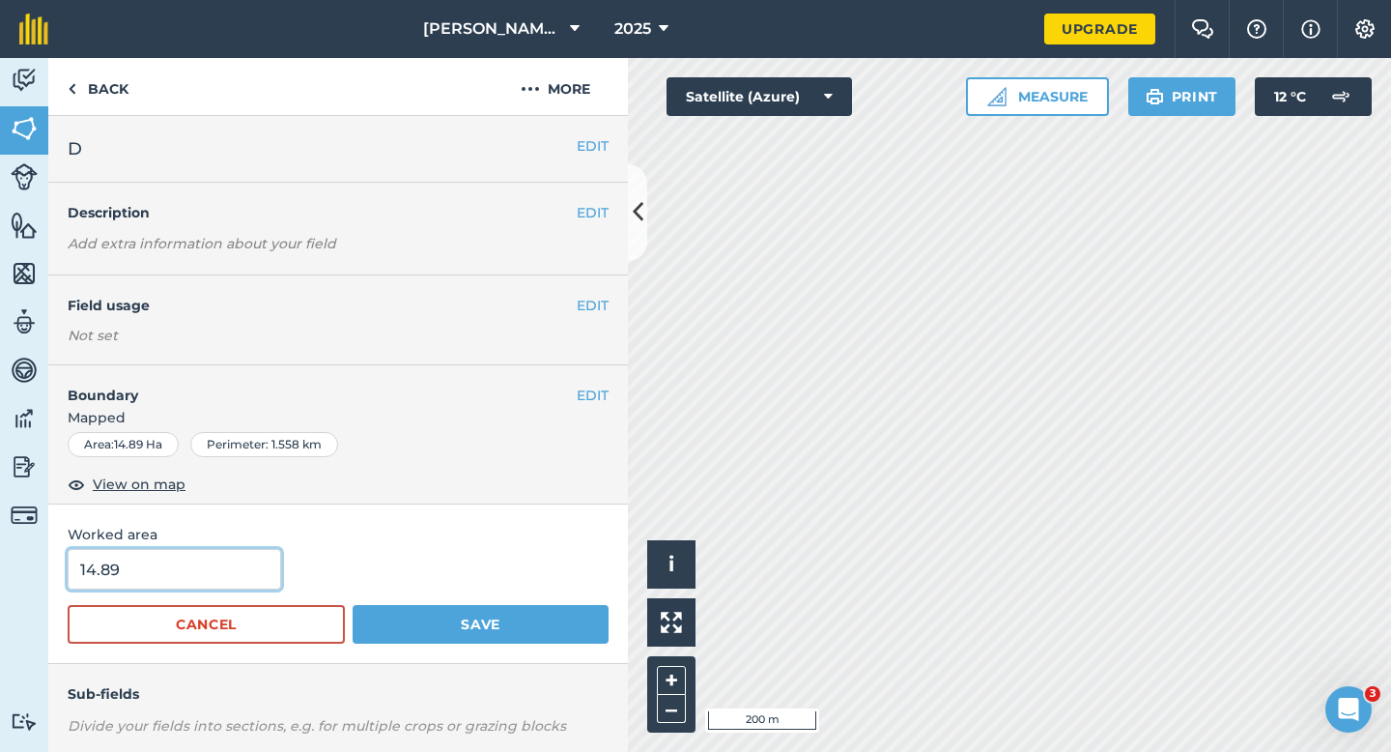
click at [221, 586] on input "14.89" at bounding box center [174, 569] width 213 height 41
type input "15"
click at [353, 605] on button "Save" at bounding box center [481, 624] width 256 height 39
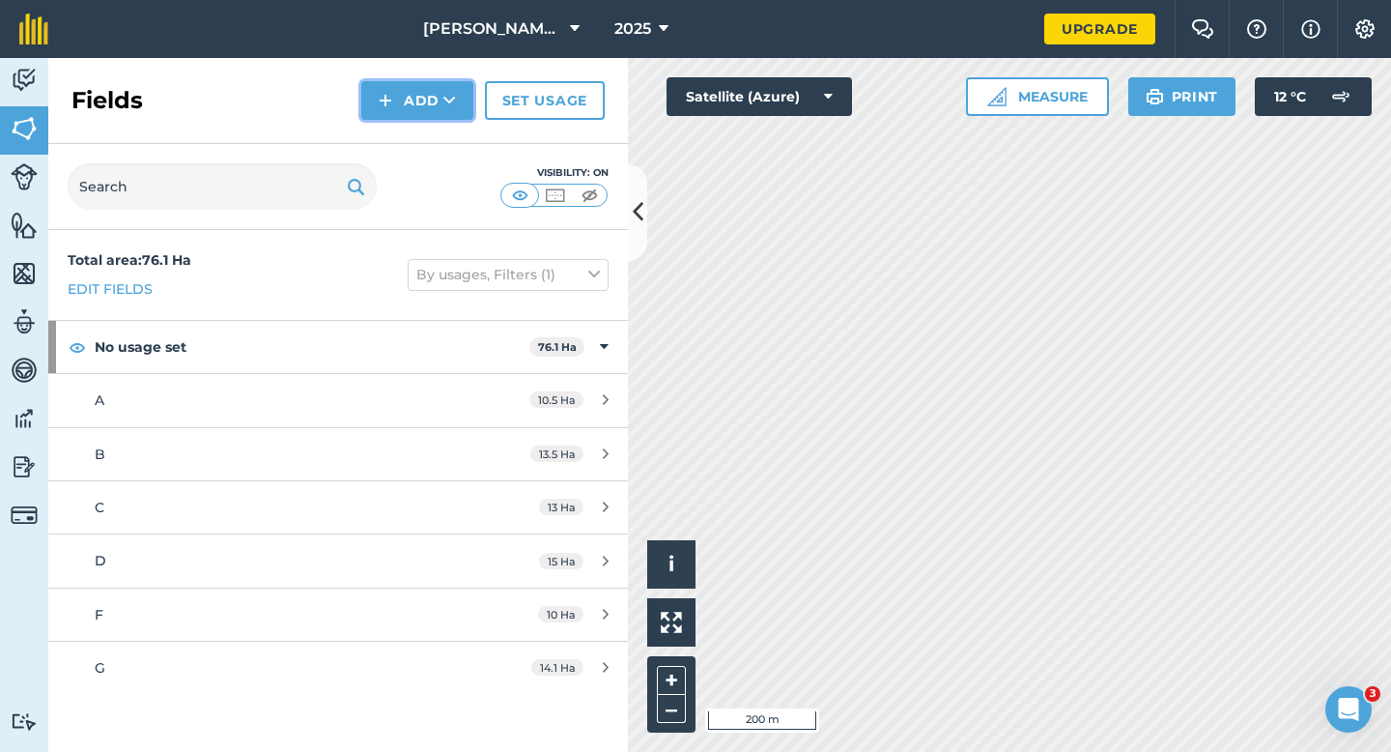
click at [435, 98] on button "Add" at bounding box center [417, 100] width 112 height 39
click at [435, 138] on link "Draw" at bounding box center [417, 144] width 106 height 43
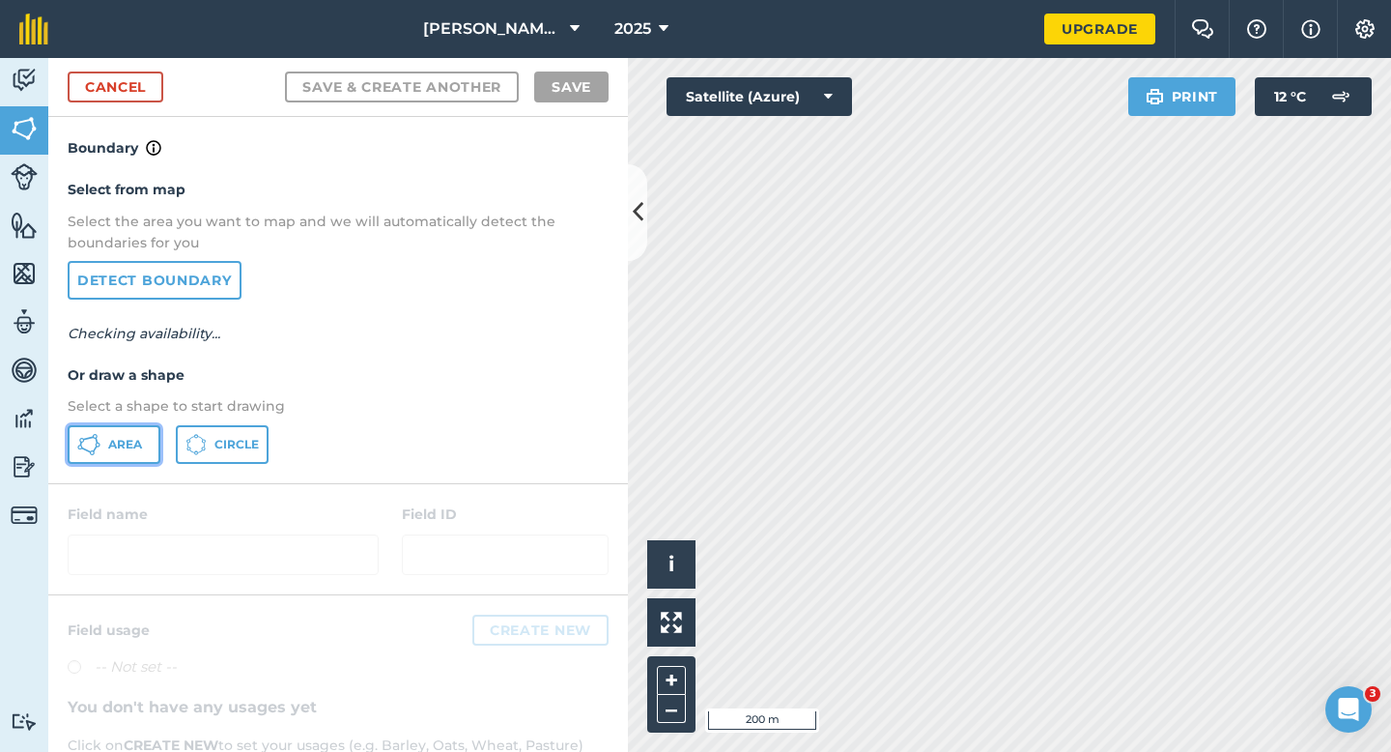
click at [118, 459] on button "Area" at bounding box center [114, 444] width 93 height 39
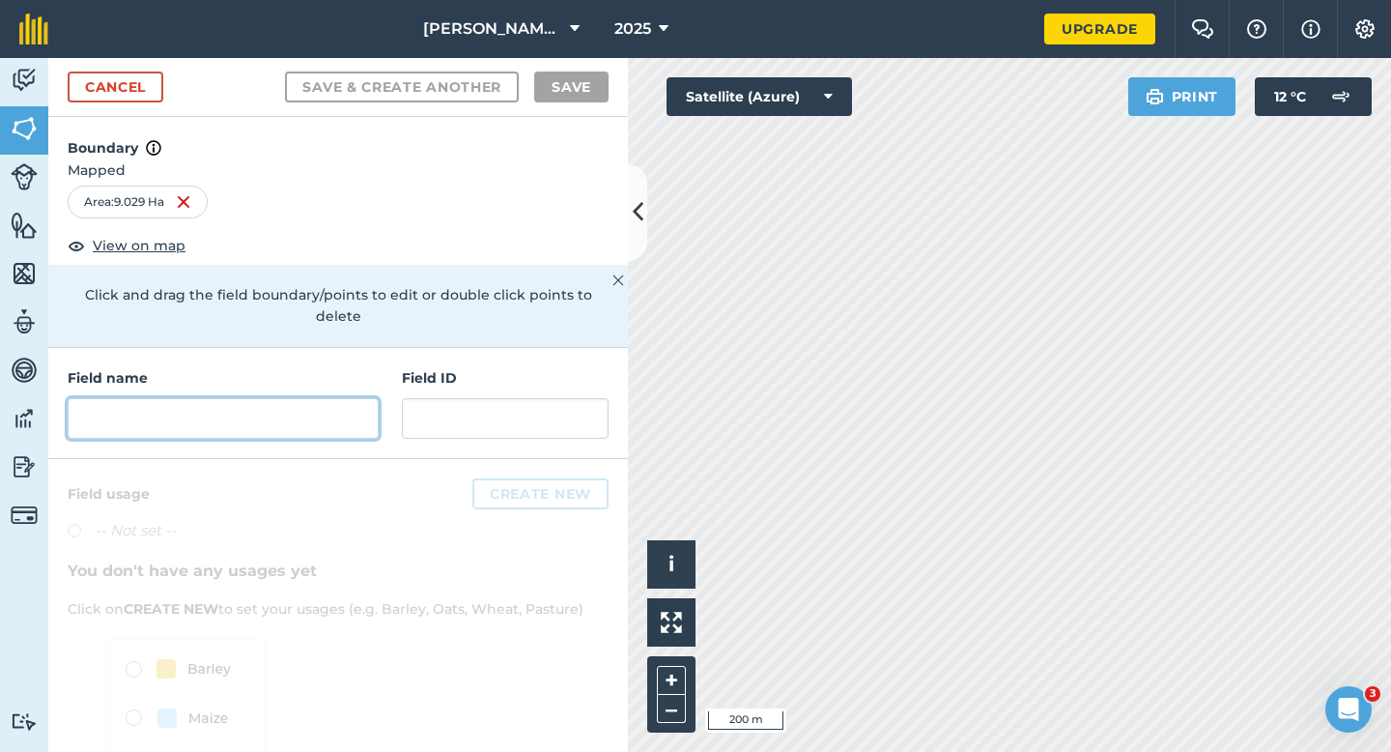
click at [239, 398] on input "text" at bounding box center [223, 418] width 311 height 41
click at [280, 374] on div "Field name" at bounding box center [223, 402] width 311 height 71
click at [212, 425] on div "Field name Field ID" at bounding box center [338, 403] width 580 height 111
click at [219, 413] on input "text" at bounding box center [223, 418] width 311 height 41
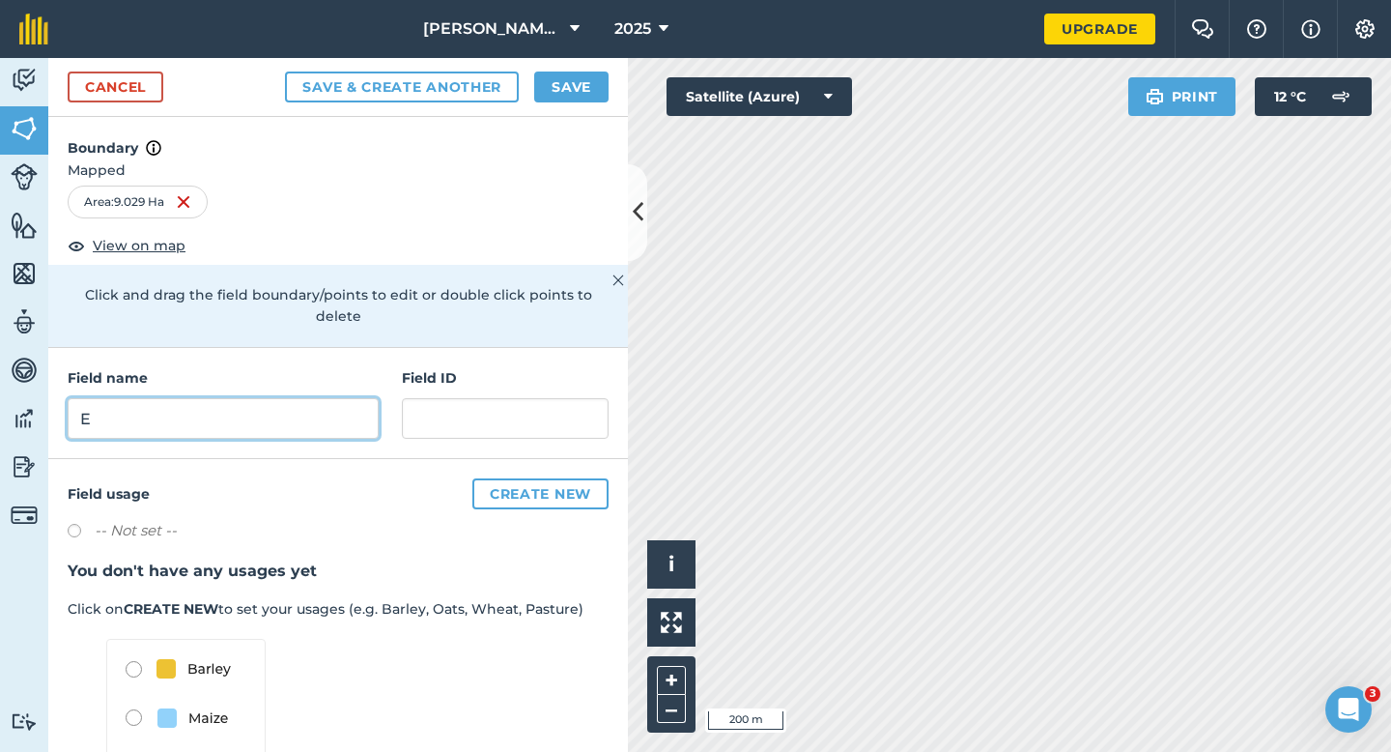
type input "E"
click at [566, 89] on button "Save" at bounding box center [571, 86] width 74 height 31
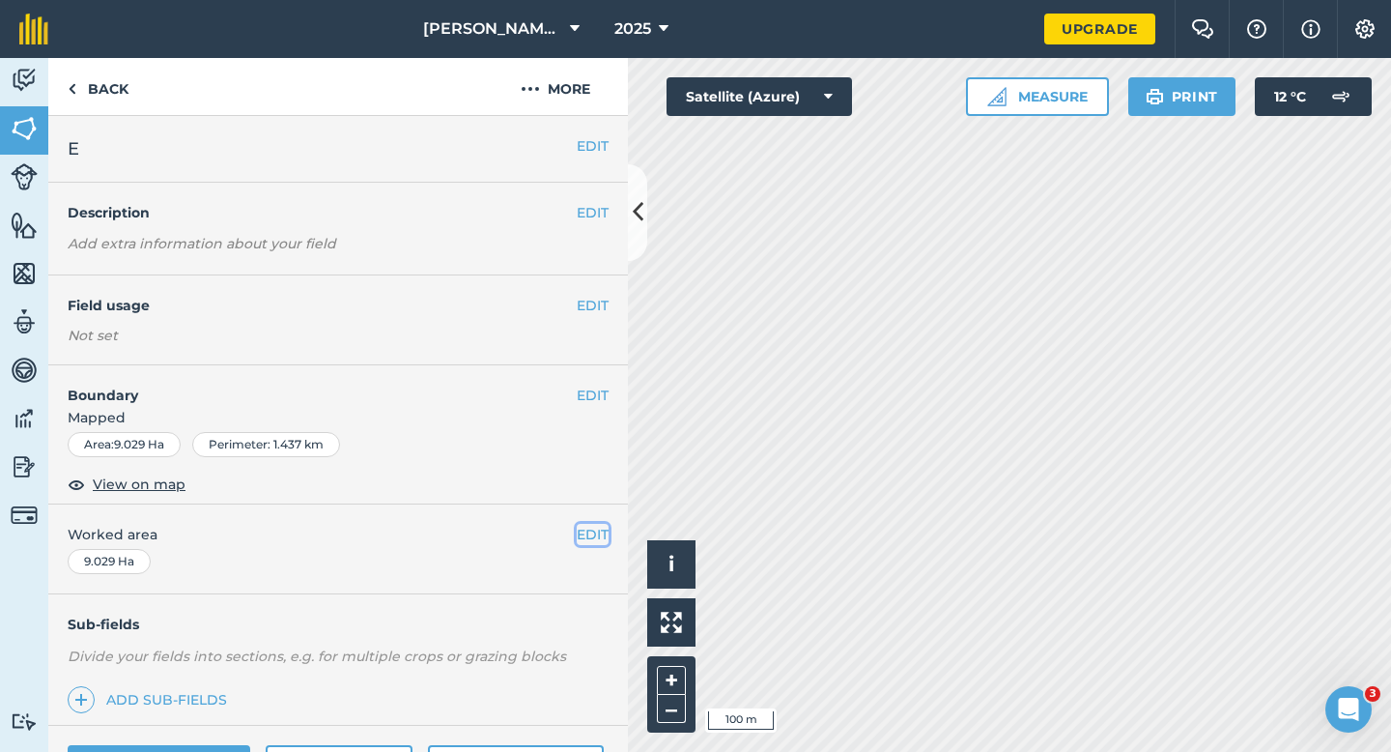
click at [602, 539] on button "EDIT" at bounding box center [593, 534] width 32 height 21
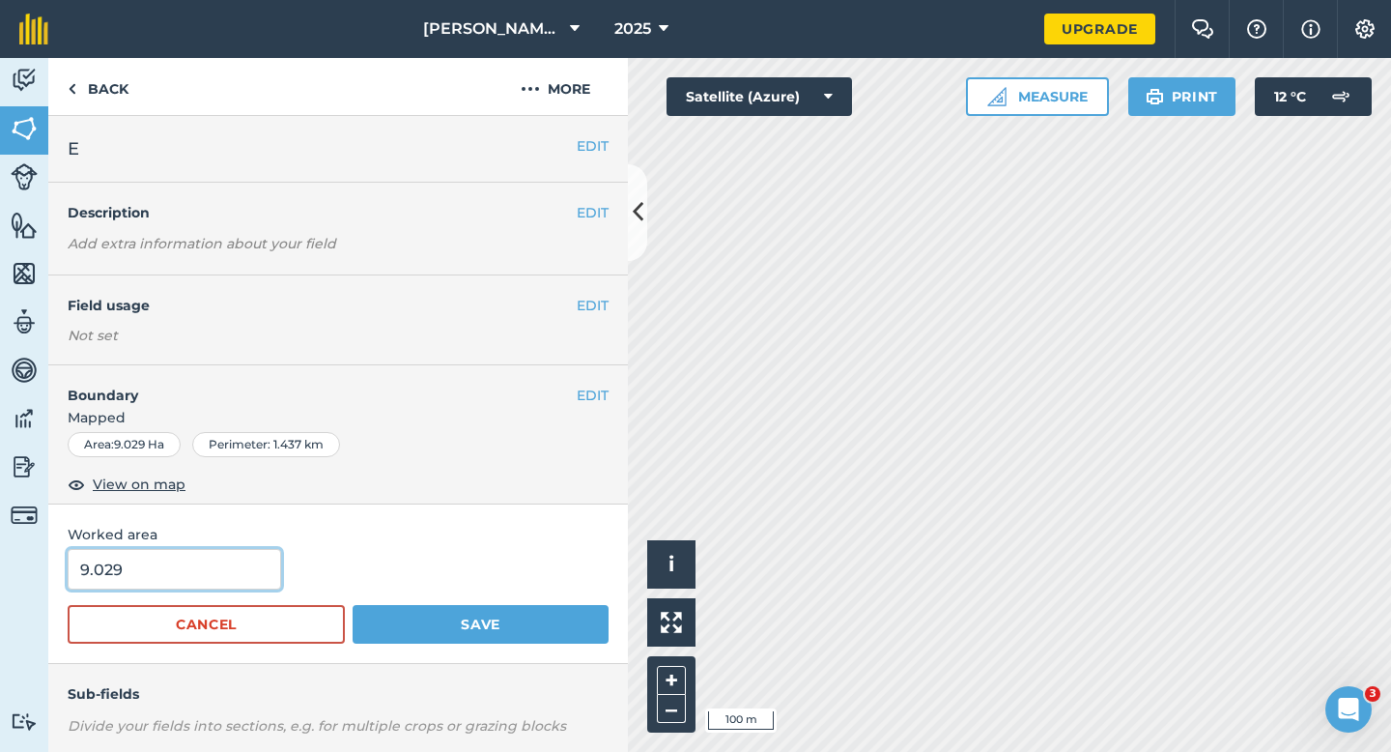
click at [232, 588] on input "9.029" at bounding box center [174, 569] width 213 height 41
type input "10"
click at [353, 605] on button "Save" at bounding box center [481, 624] width 256 height 39
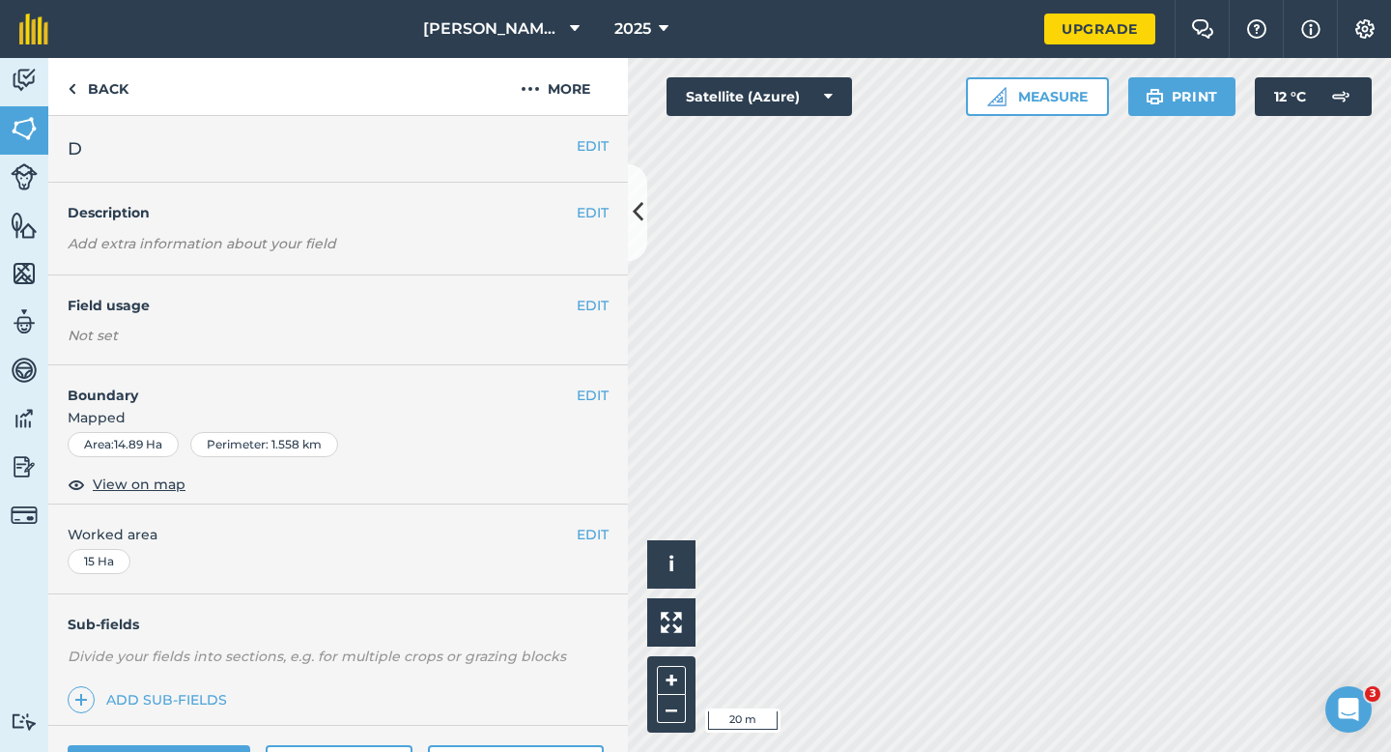
click at [591, 382] on div "EDIT Boundary Mapped Area : 14.89 Ha Perimeter : 1.558 km View on map" at bounding box center [338, 434] width 580 height 139
click at [591, 391] on button "EDIT" at bounding box center [593, 394] width 32 height 21
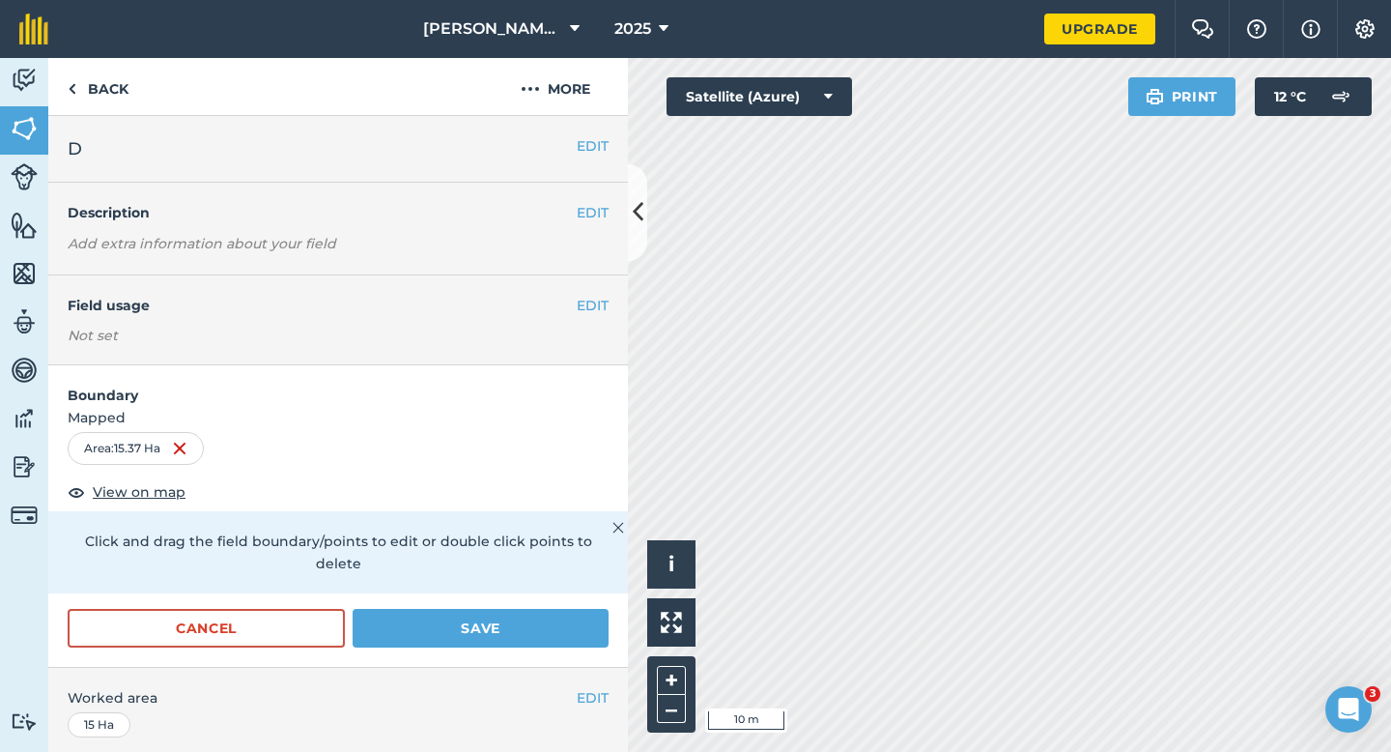
click at [546, 628] on div "Cancel Save" at bounding box center [338, 638] width 580 height 58
click at [548, 609] on button "Save" at bounding box center [481, 628] width 256 height 39
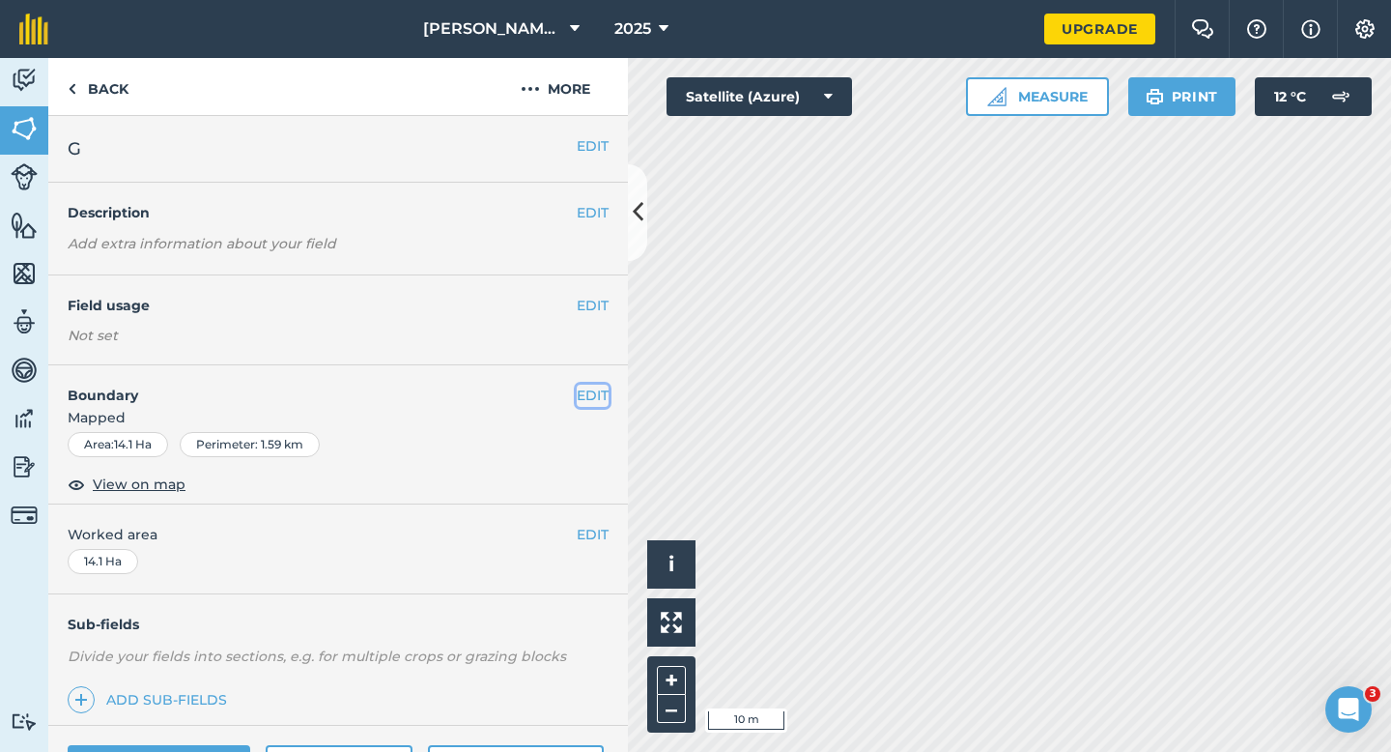
click at [598, 391] on button "EDIT" at bounding box center [593, 394] width 32 height 21
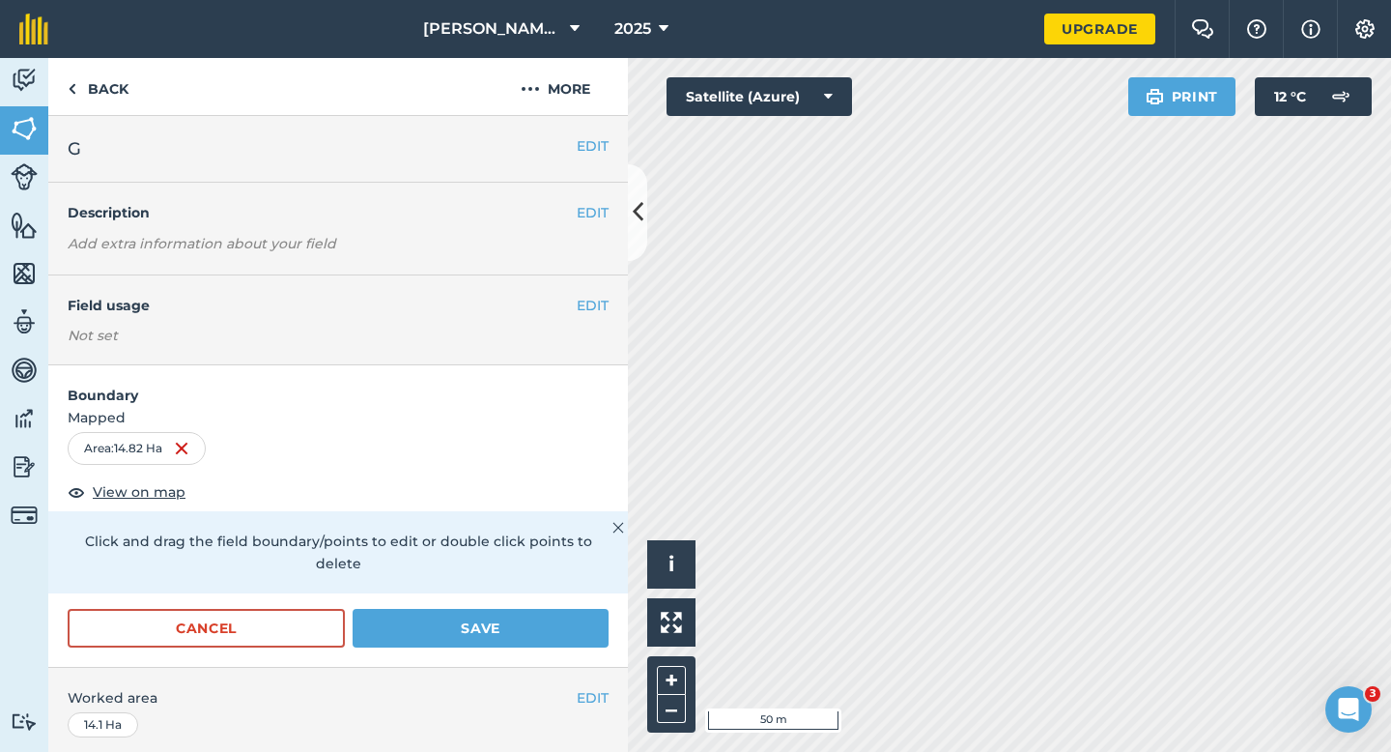
click at [448, 627] on div "Cancel Save" at bounding box center [338, 638] width 580 height 58
click at [562, 611] on button "Save" at bounding box center [481, 628] width 256 height 39
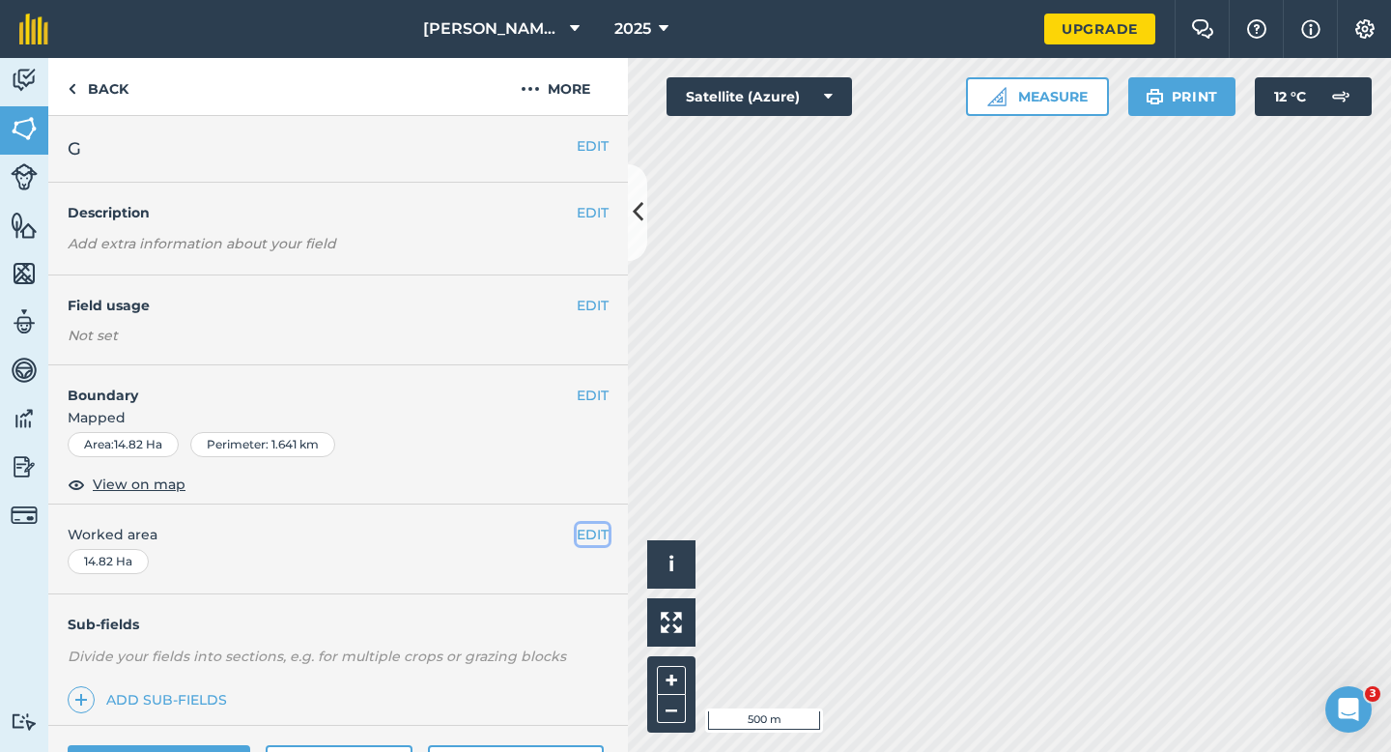
click at [599, 540] on button "EDIT" at bounding box center [593, 534] width 32 height 21
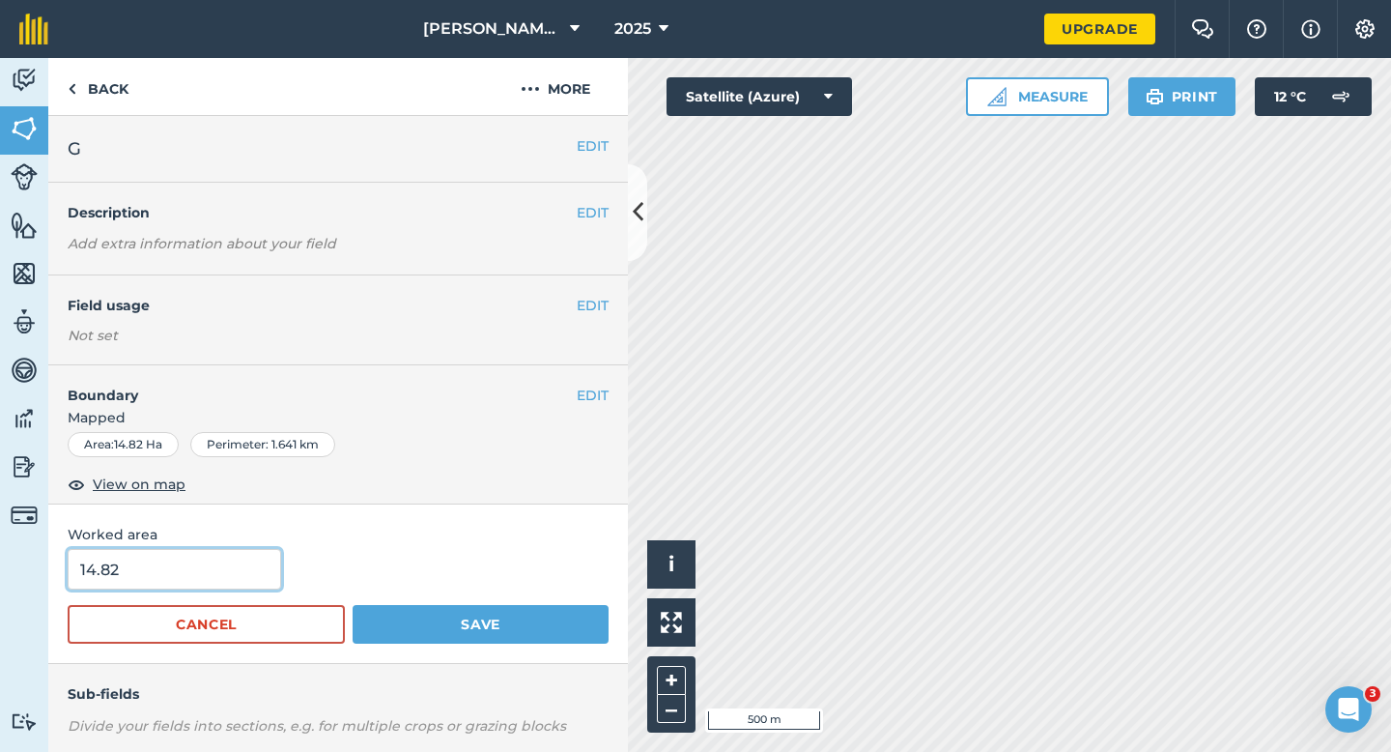
click at [248, 571] on input "14.82" at bounding box center [174, 569] width 213 height 41
type input "14.8"
click at [353, 605] on button "Save" at bounding box center [481, 624] width 256 height 39
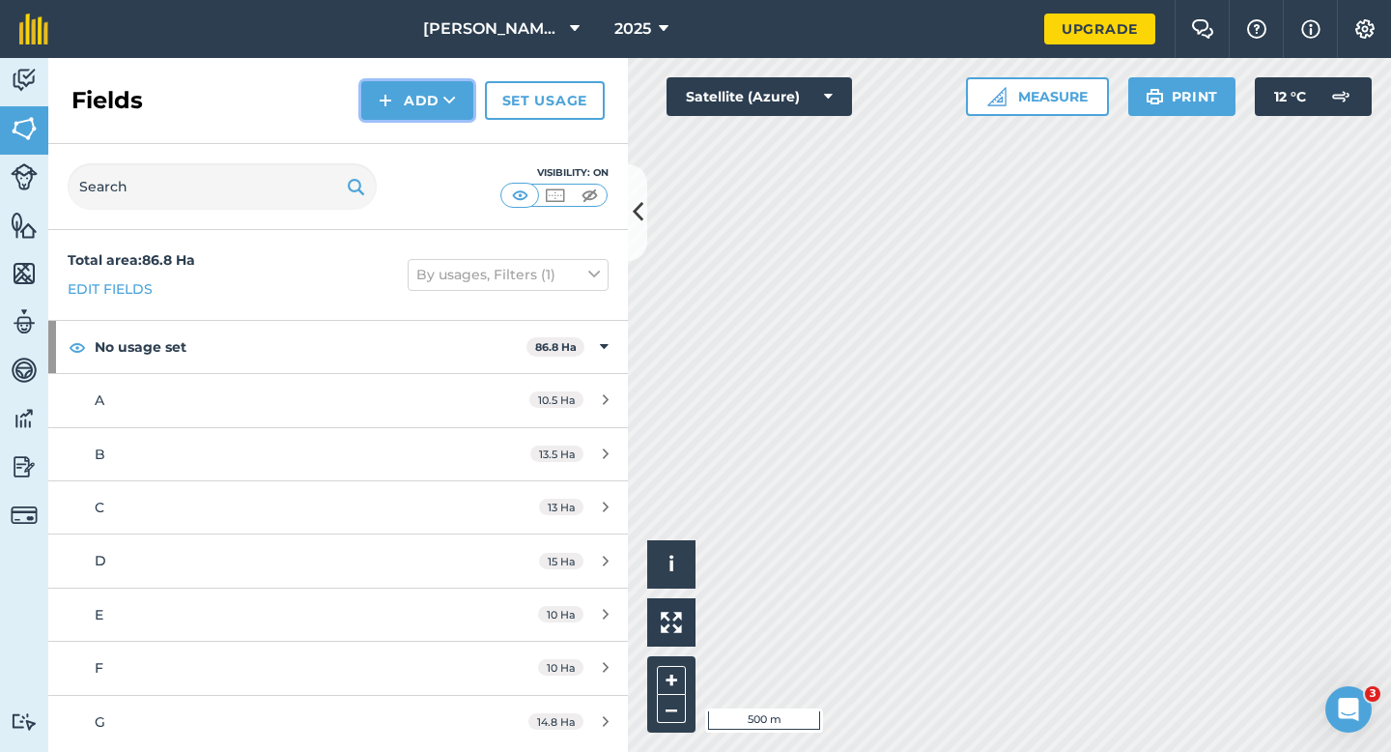
click at [374, 105] on button "Add" at bounding box center [417, 100] width 112 height 39
click at [384, 137] on link "Draw" at bounding box center [417, 144] width 106 height 43
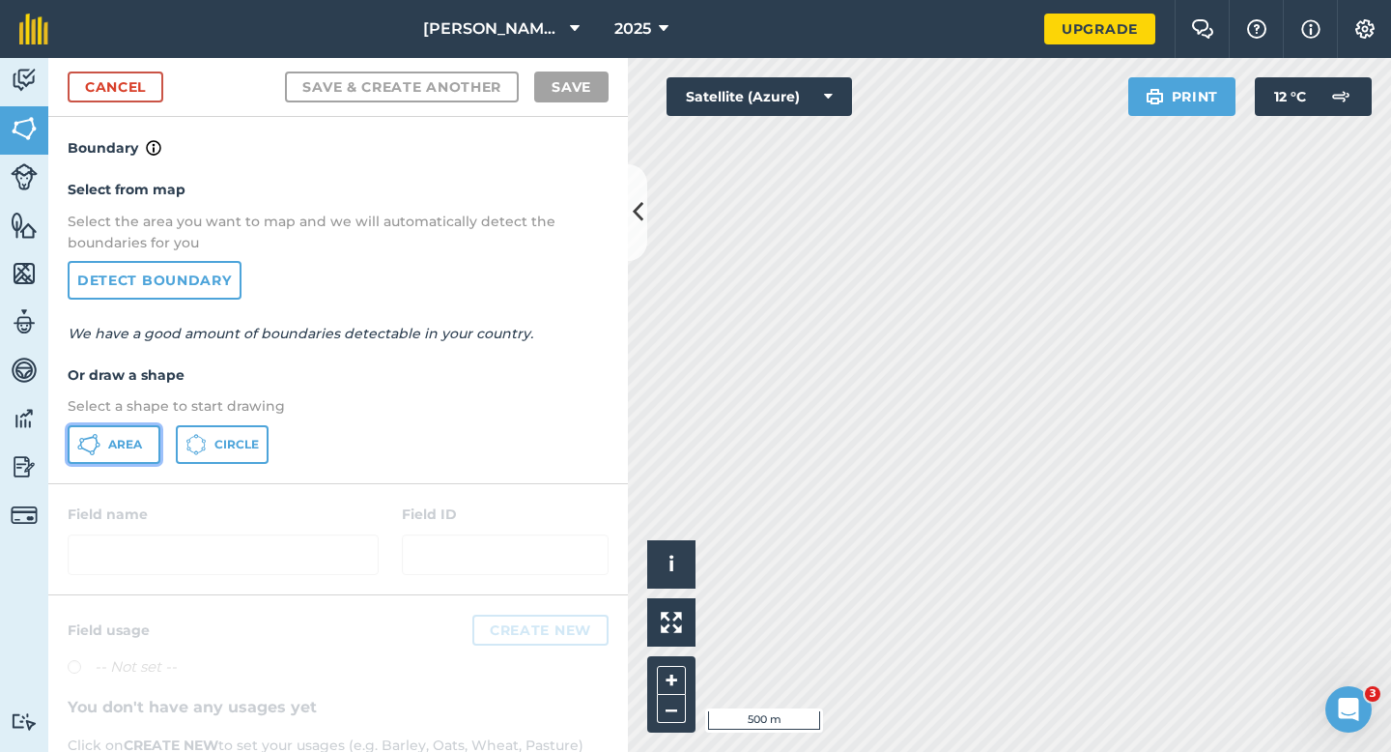
click at [91, 457] on button "Area" at bounding box center [114, 444] width 93 height 39
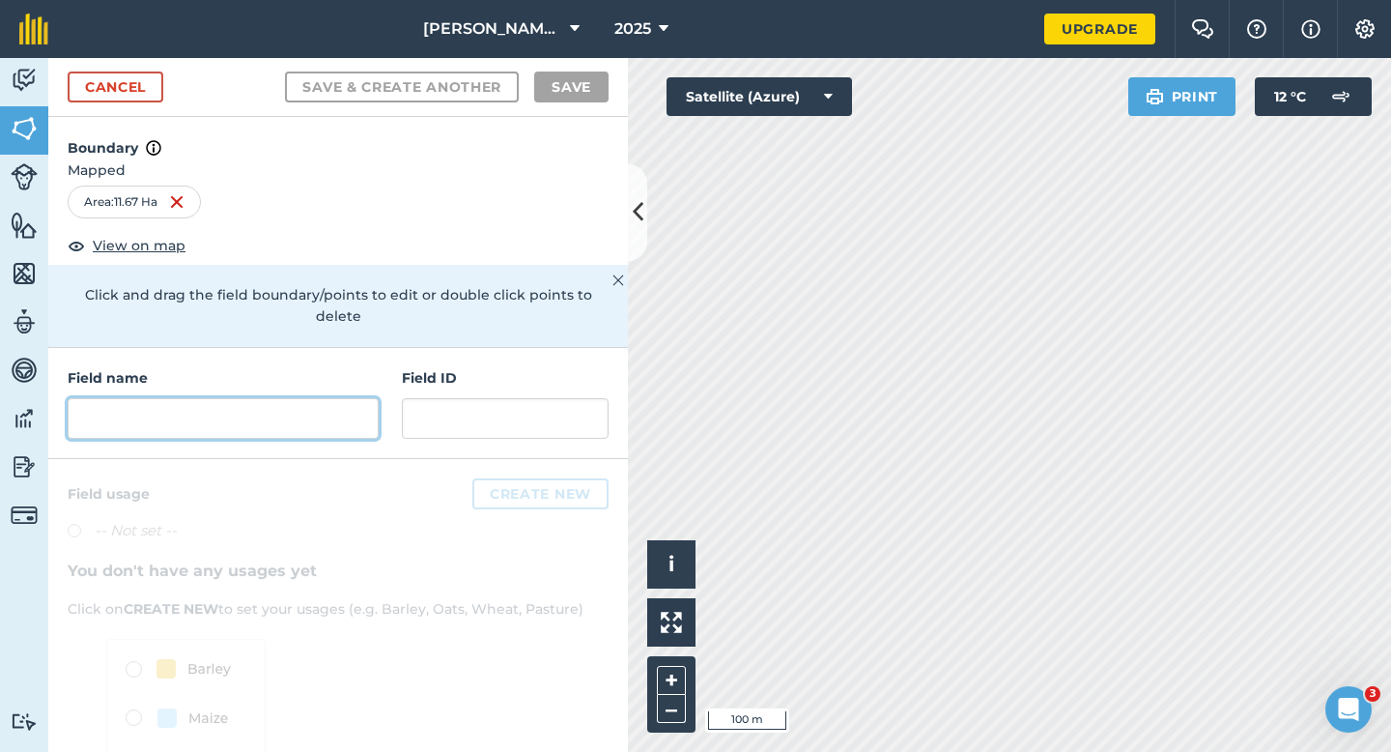
click at [225, 413] on input "text" at bounding box center [223, 418] width 311 height 41
type input "I"
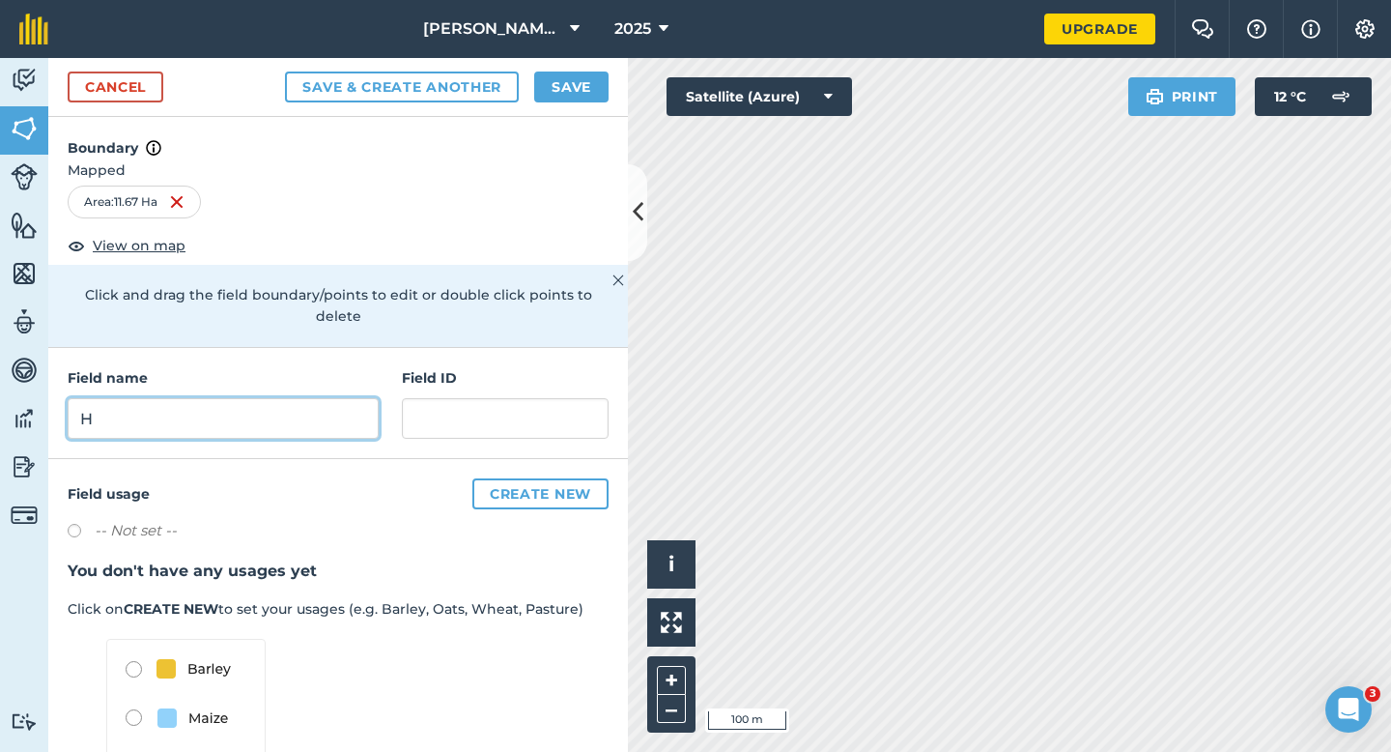
type input "H"
click at [560, 90] on button "Save" at bounding box center [571, 86] width 74 height 31
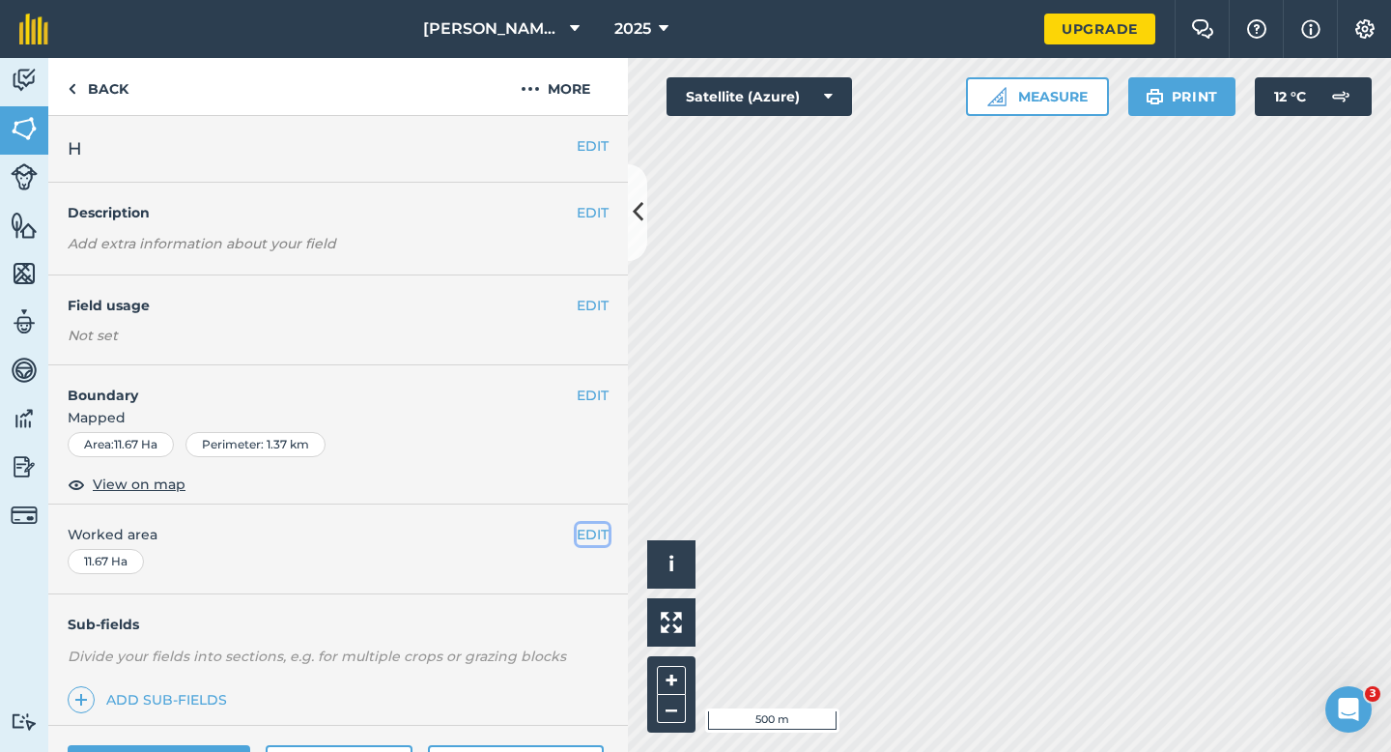
click at [592, 537] on button "EDIT" at bounding box center [593, 534] width 32 height 21
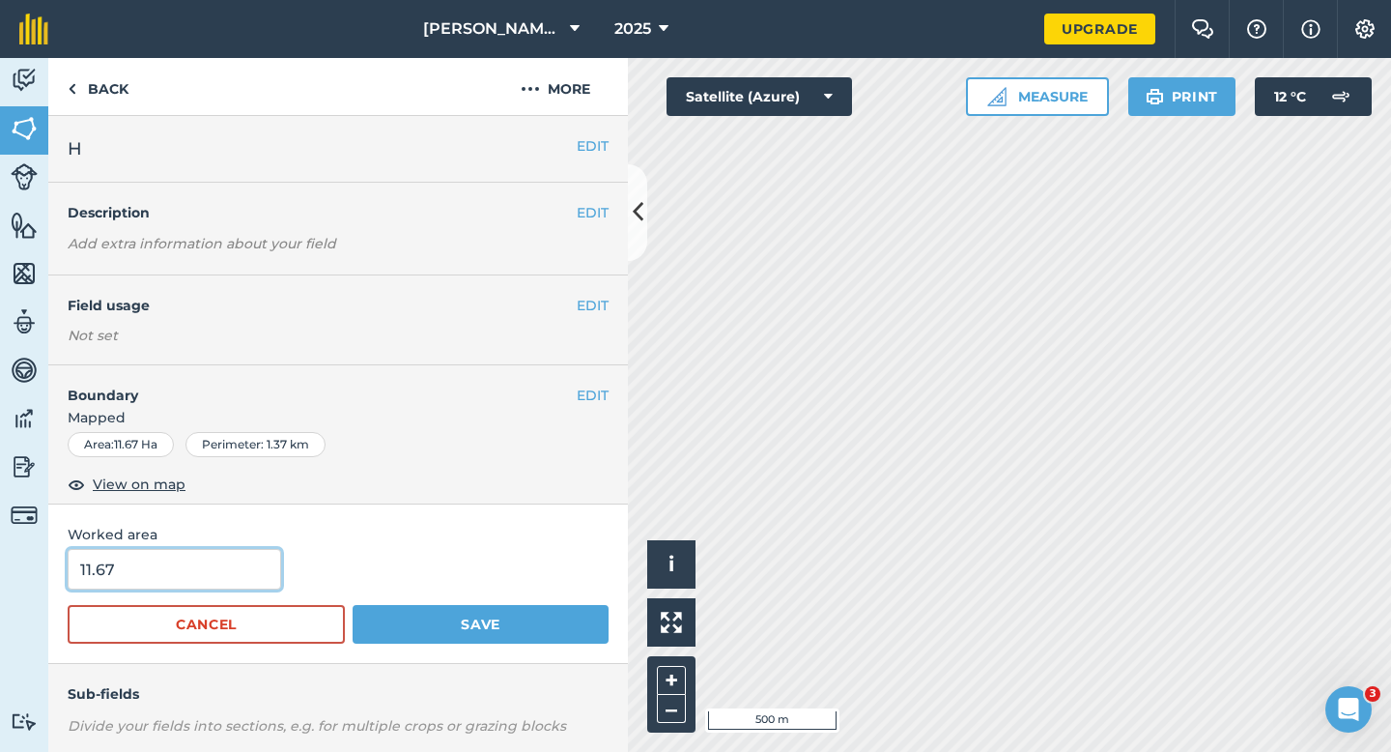
click at [174, 581] on input "11.67" at bounding box center [174, 569] width 213 height 41
type input "12"
click at [353, 605] on button "Save" at bounding box center [481, 624] width 256 height 39
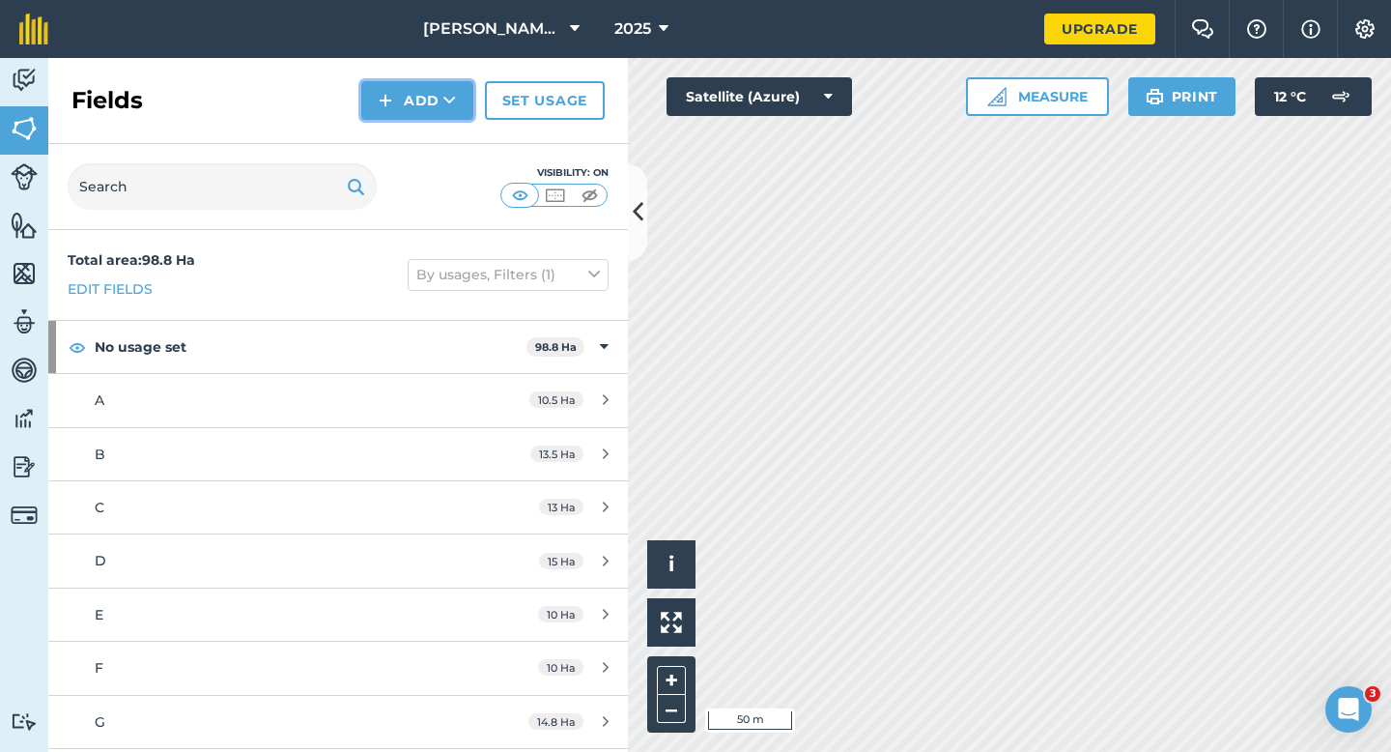
click at [390, 107] on img at bounding box center [386, 100] width 14 height 23
click at [394, 134] on link "Draw" at bounding box center [417, 144] width 106 height 43
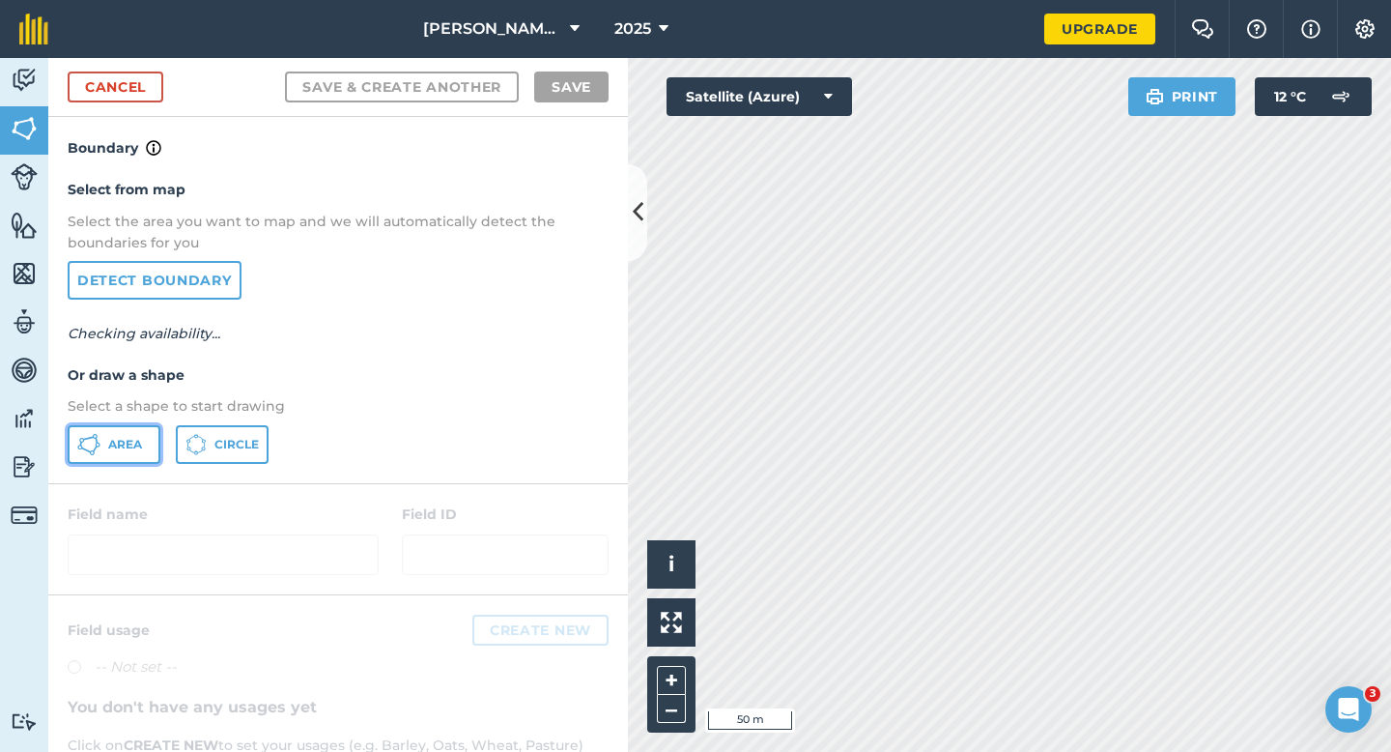
click at [138, 433] on button "Area" at bounding box center [114, 444] width 93 height 39
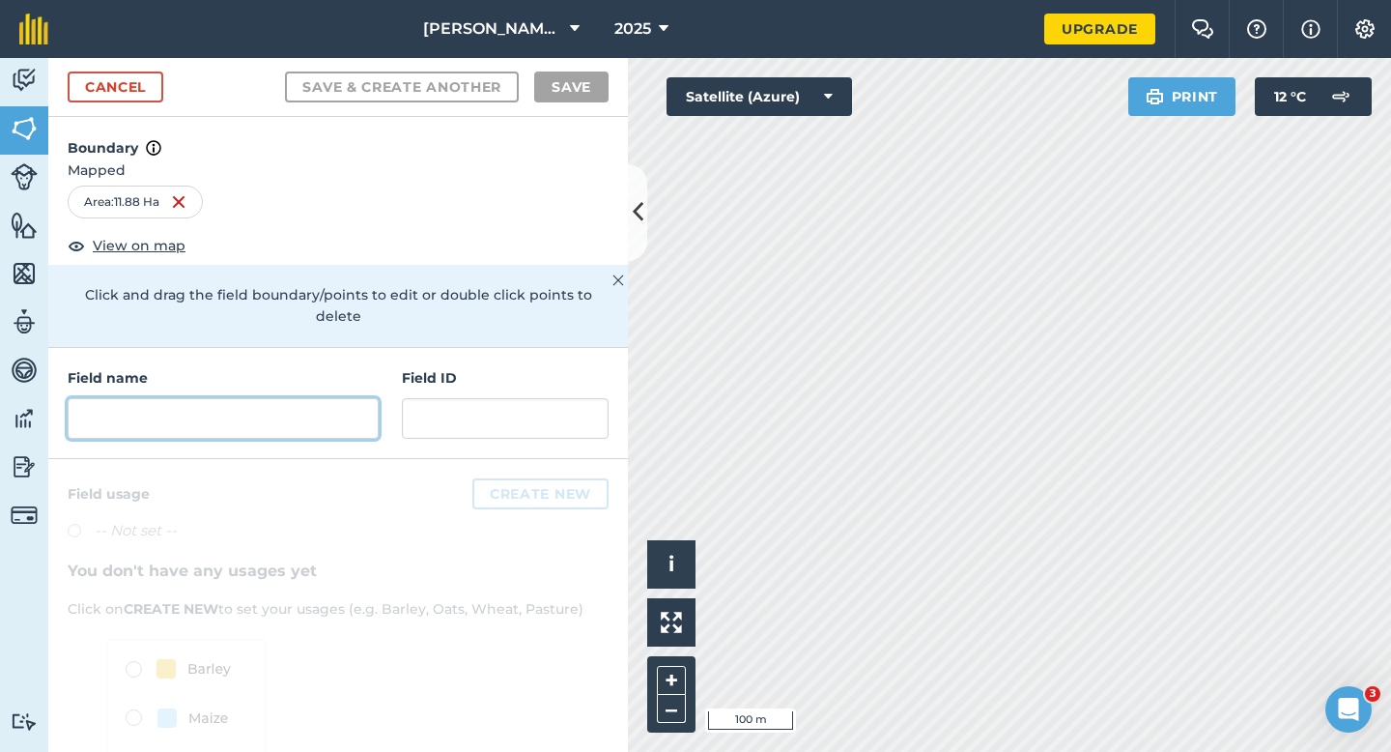
click at [320, 399] on input "text" at bounding box center [223, 418] width 311 height 41
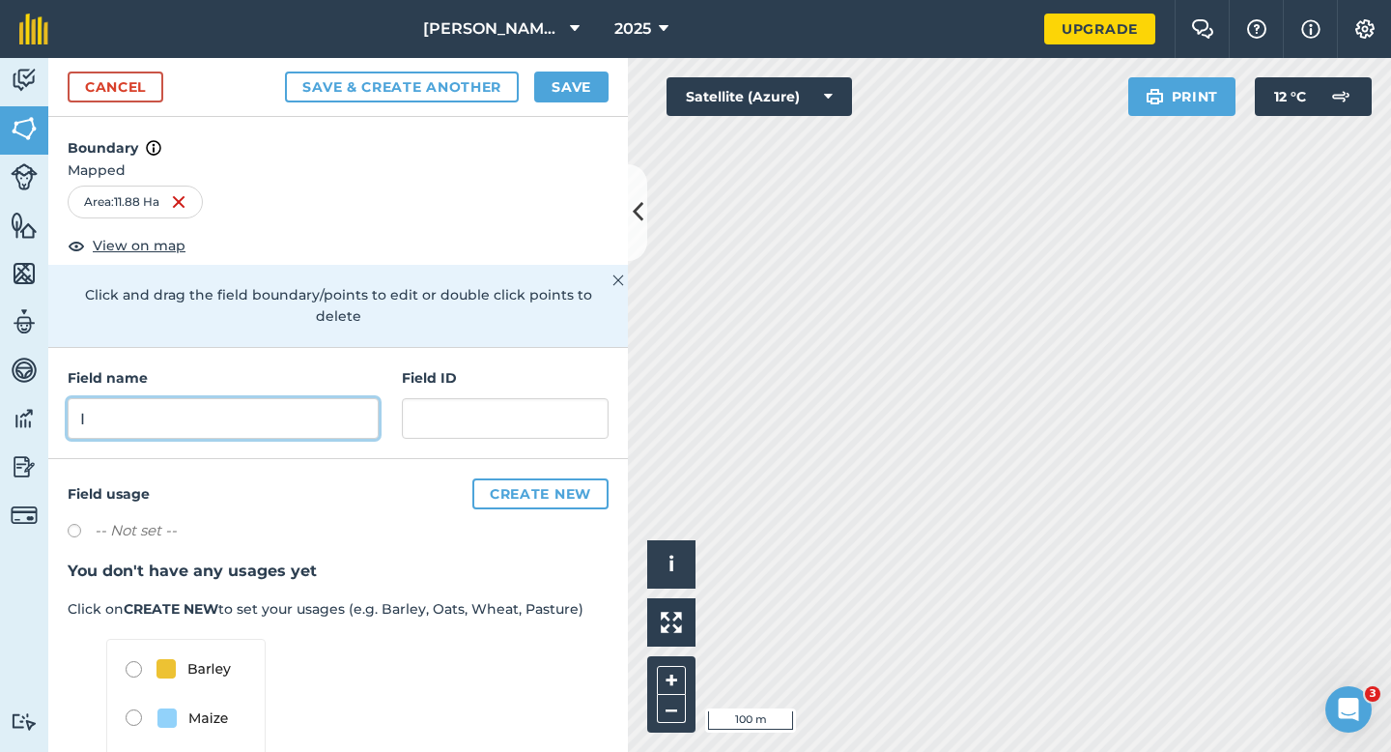
type input "I"
click at [553, 95] on button "Save" at bounding box center [571, 86] width 74 height 31
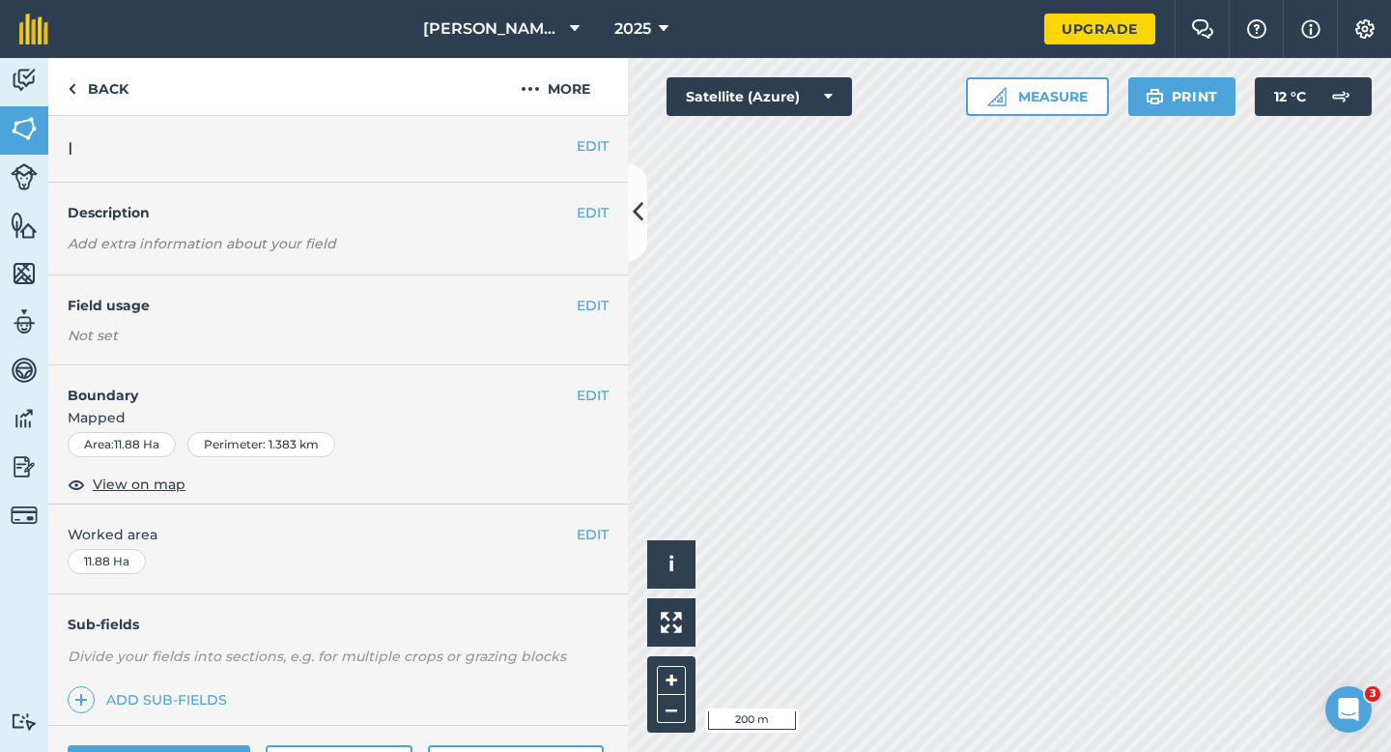
click at [571, 531] on span "Worked area" at bounding box center [338, 534] width 541 height 21
click at [593, 531] on button "EDIT" at bounding box center [593, 534] width 32 height 21
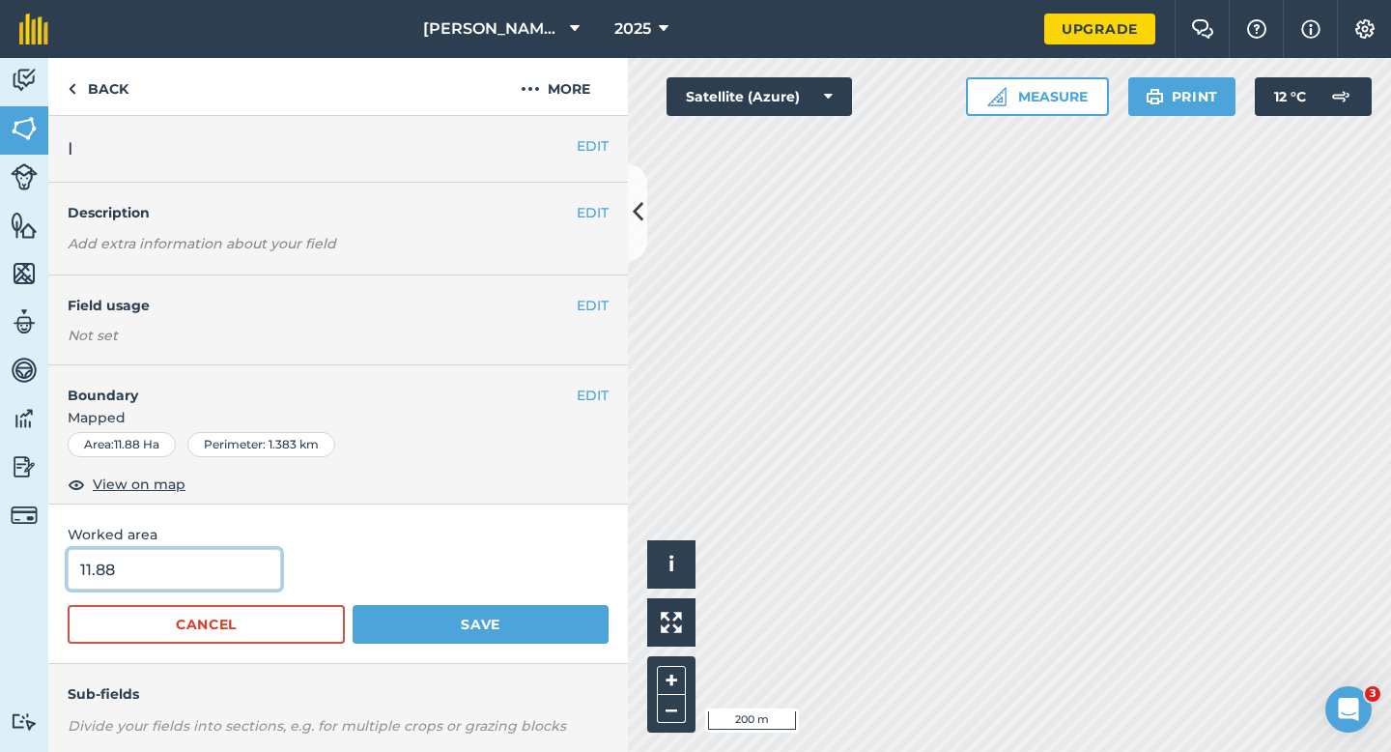
click at [195, 579] on input "11.88" at bounding box center [174, 569] width 213 height 41
type input "12"
click at [353, 605] on button "Save" at bounding box center [481, 624] width 256 height 39
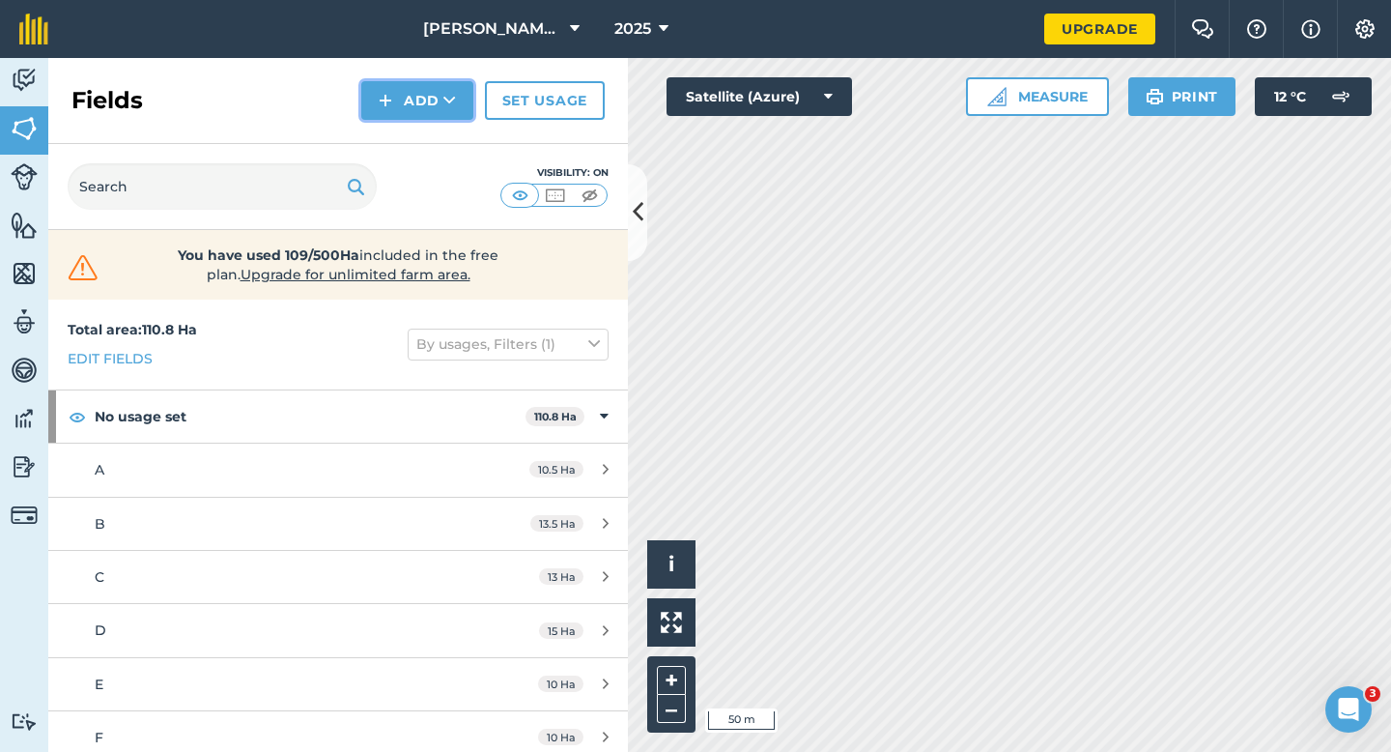
click at [376, 110] on button "Add" at bounding box center [417, 100] width 112 height 39
click at [383, 124] on link "Draw" at bounding box center [417, 144] width 106 height 43
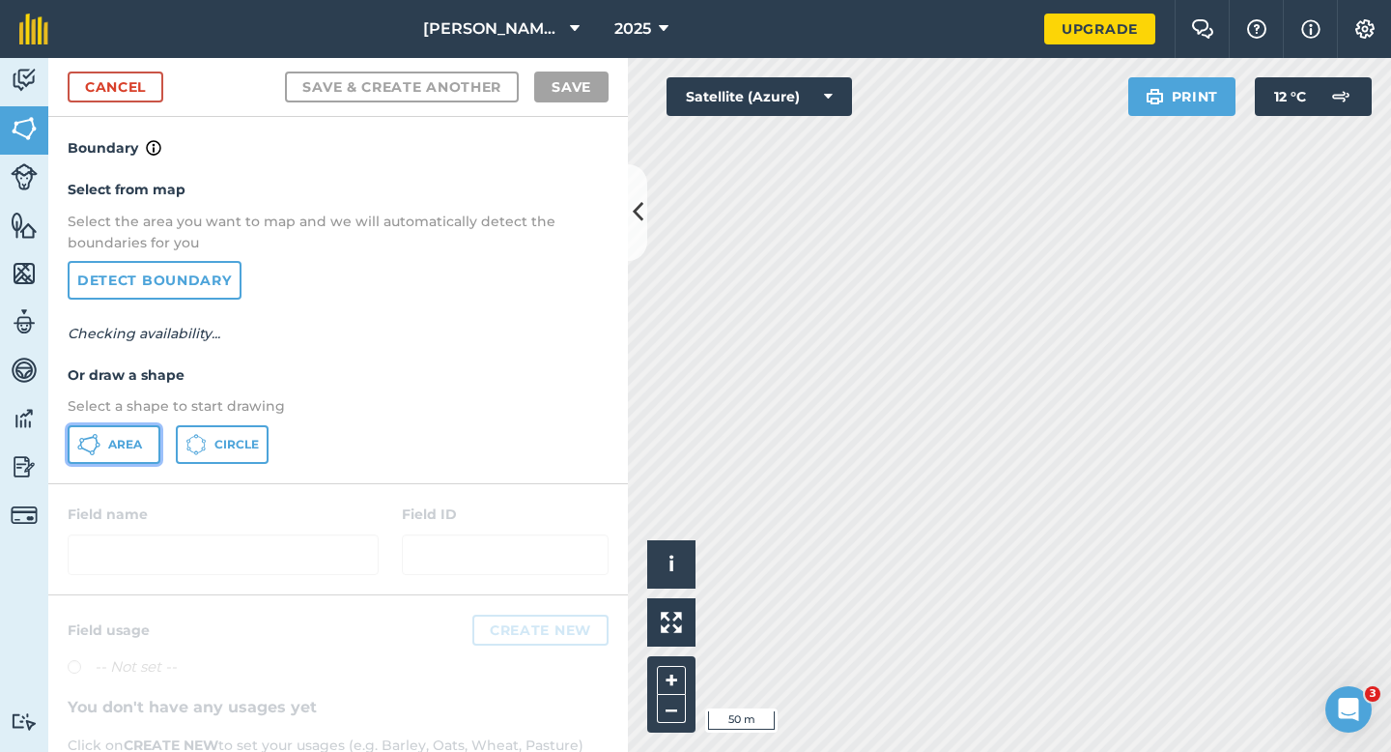
click at [128, 461] on button "Area" at bounding box center [114, 444] width 93 height 39
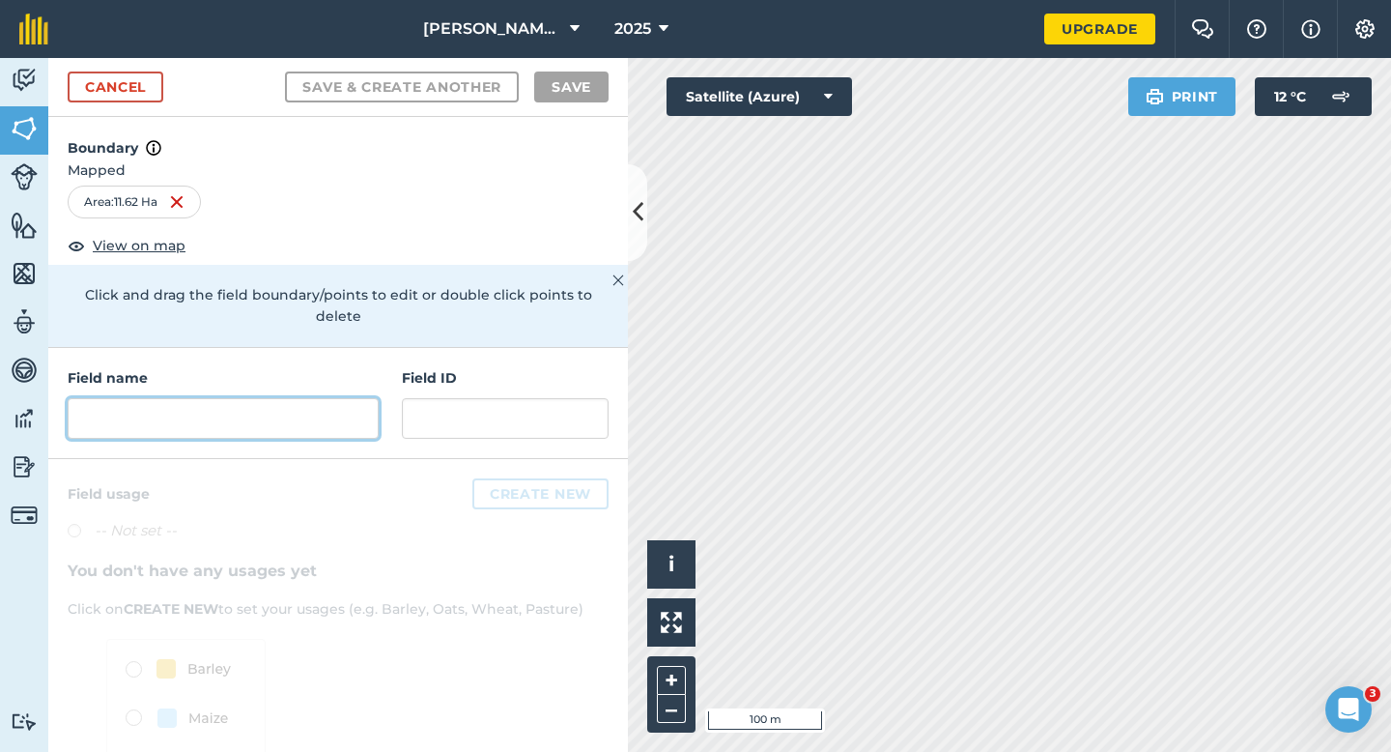
click at [352, 398] on input "text" at bounding box center [223, 418] width 311 height 41
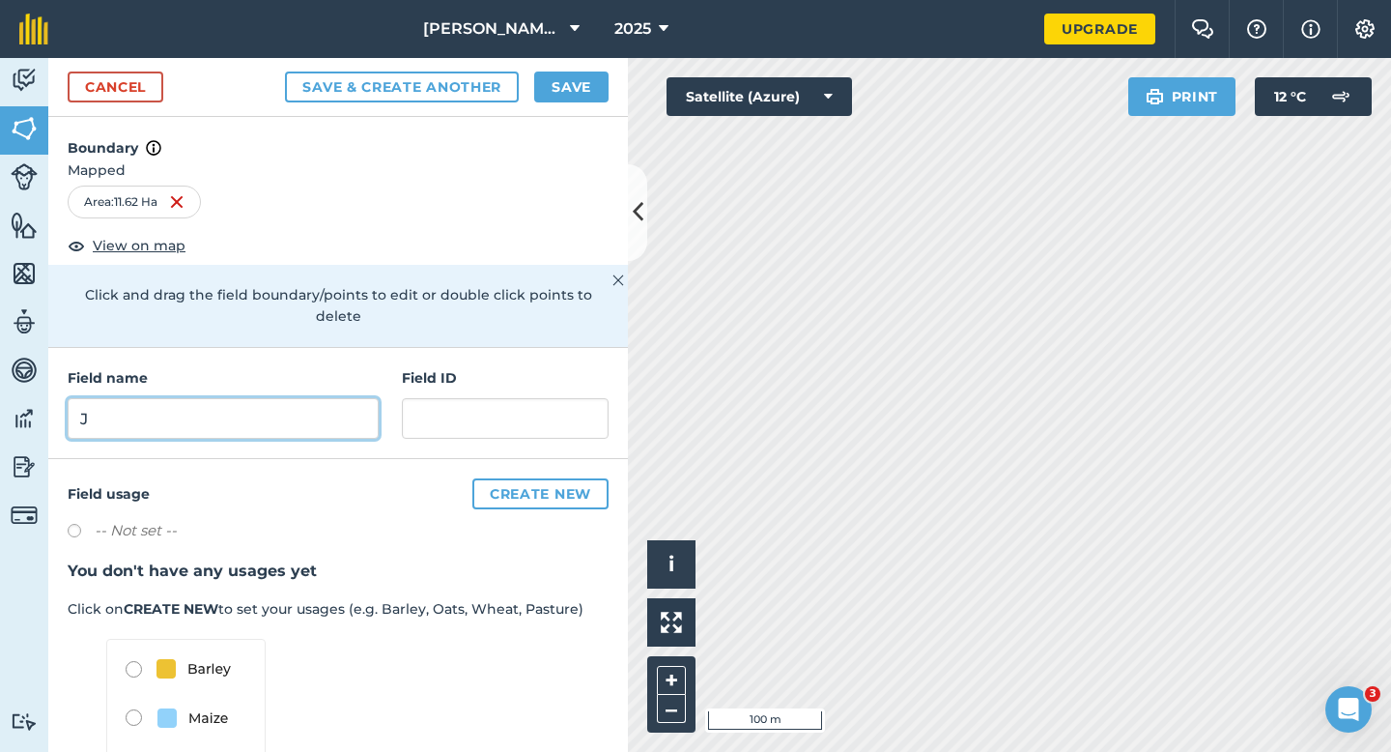
type input "J"
click at [557, 99] on button "Save" at bounding box center [571, 86] width 74 height 31
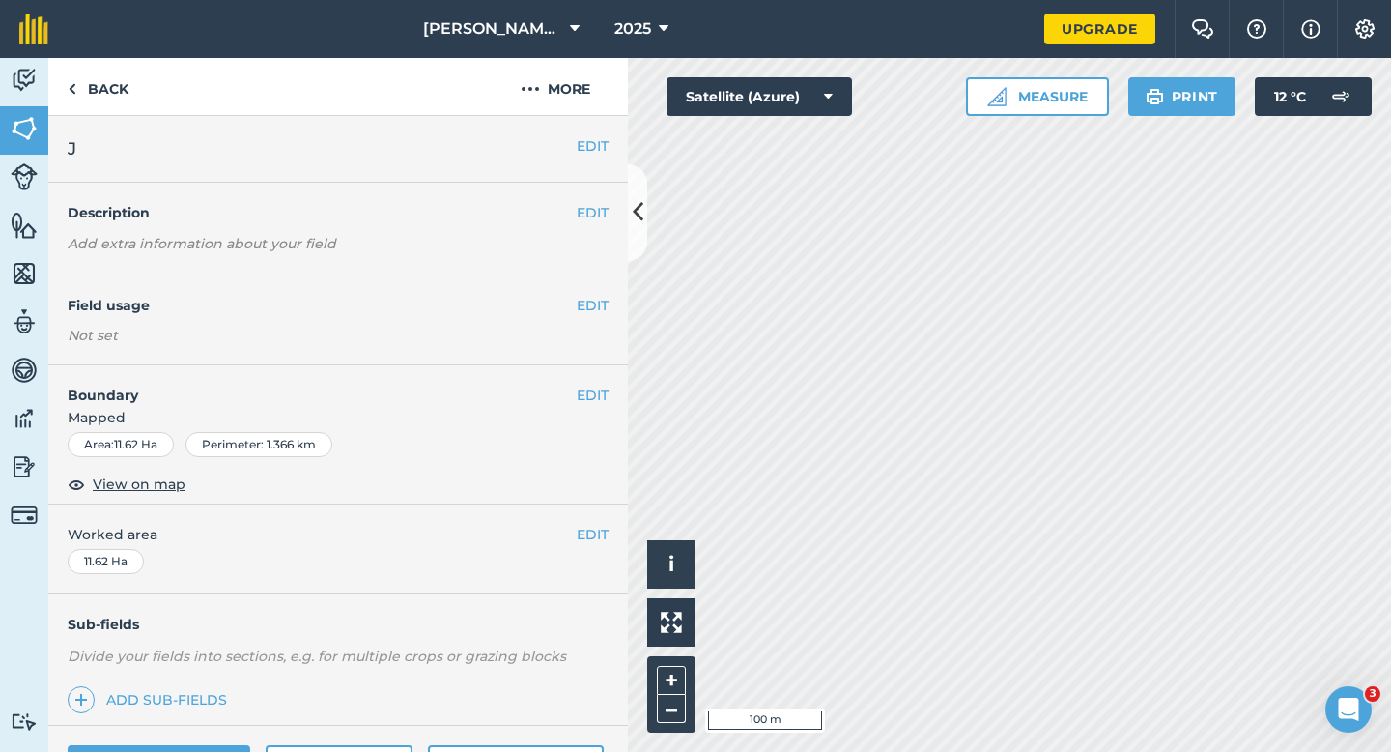
click at [559, 525] on span "Worked area" at bounding box center [338, 534] width 541 height 21
click at [596, 547] on div "EDIT Worked area 11.62 Ha" at bounding box center [338, 549] width 580 height 90
click at [597, 536] on button "EDIT" at bounding box center [593, 534] width 32 height 21
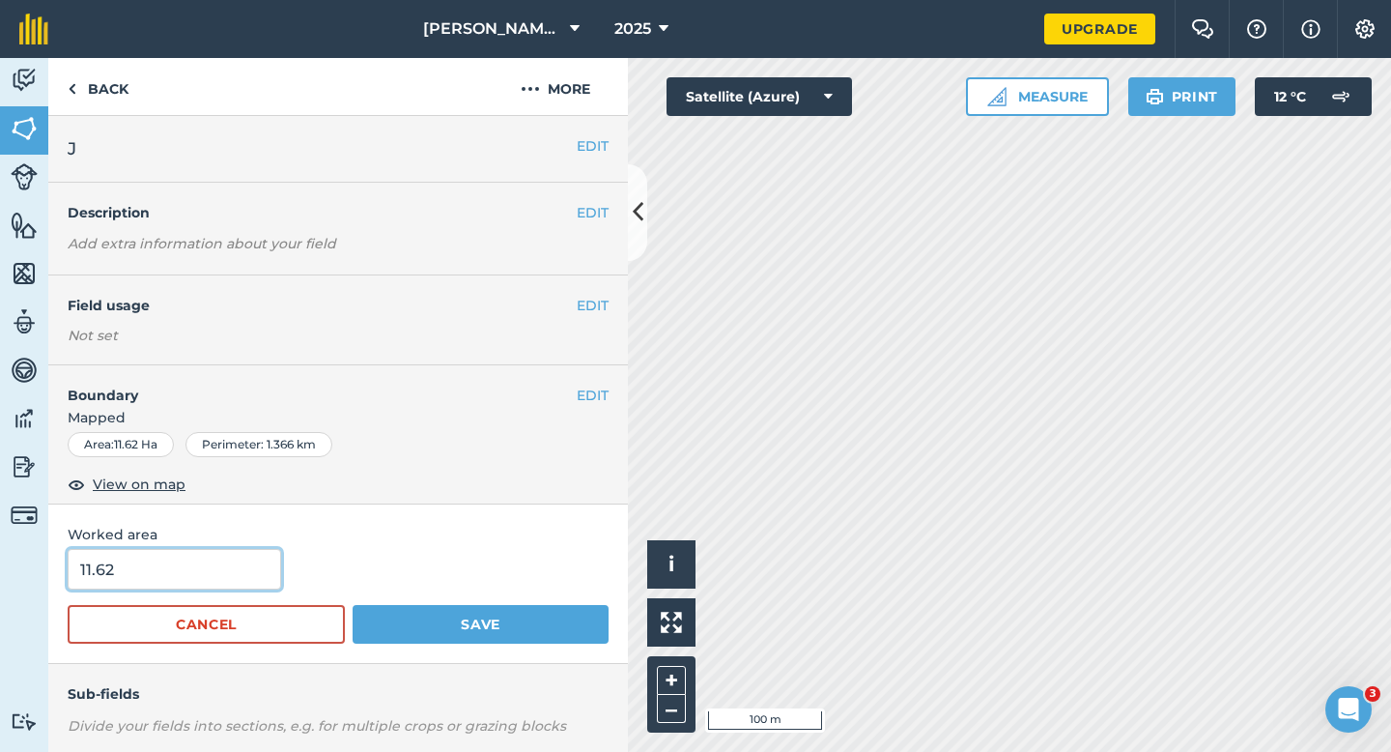
click at [244, 561] on input "11.62" at bounding box center [174, 569] width 213 height 41
type input "12"
click at [353, 605] on button "Save" at bounding box center [481, 624] width 256 height 39
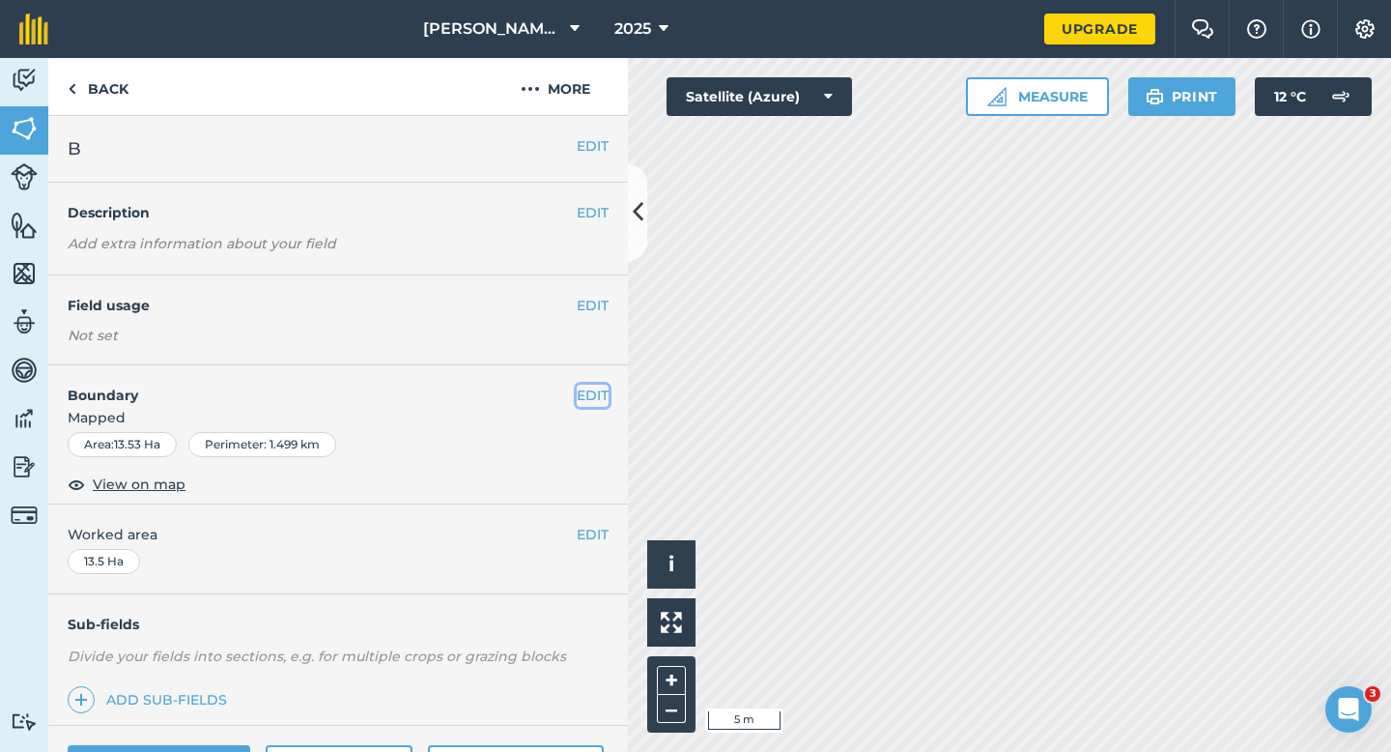
click at [587, 392] on button "EDIT" at bounding box center [593, 394] width 32 height 21
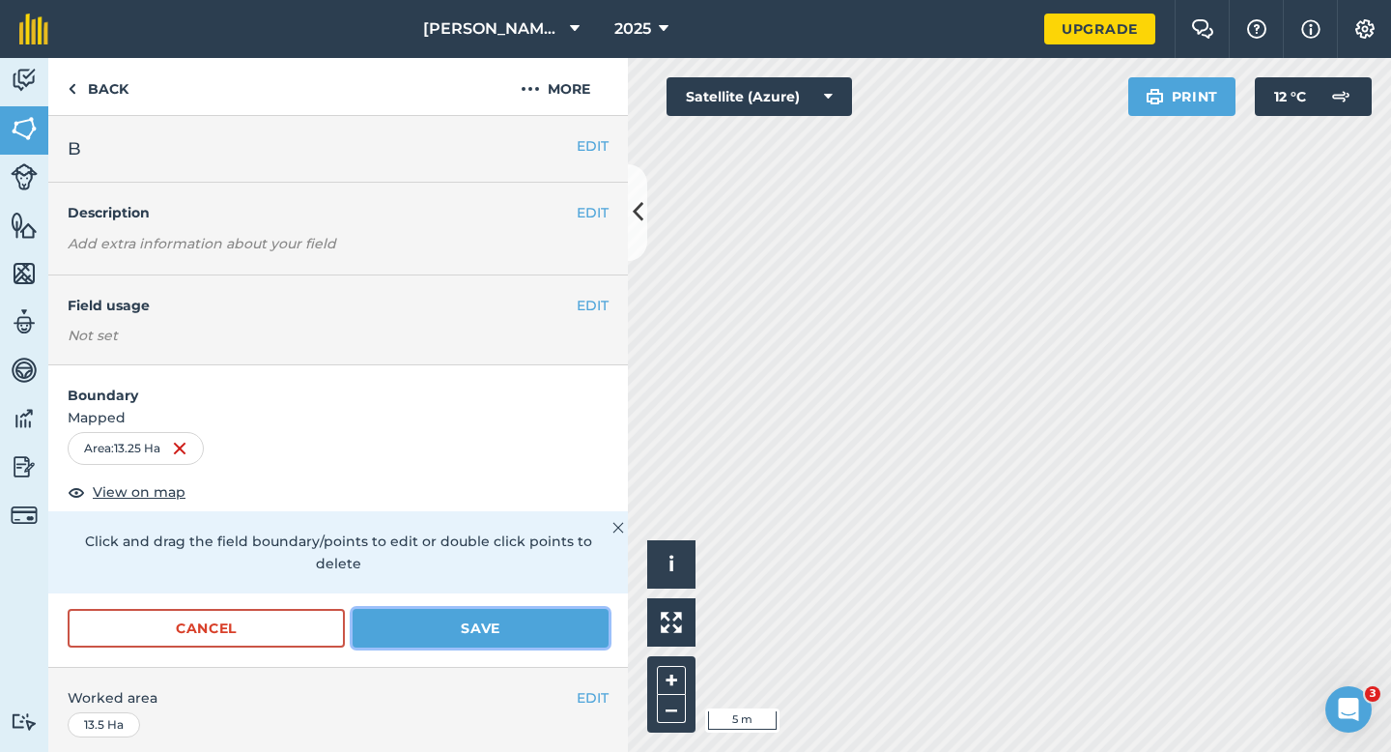
click at [487, 609] on button "Save" at bounding box center [481, 628] width 256 height 39
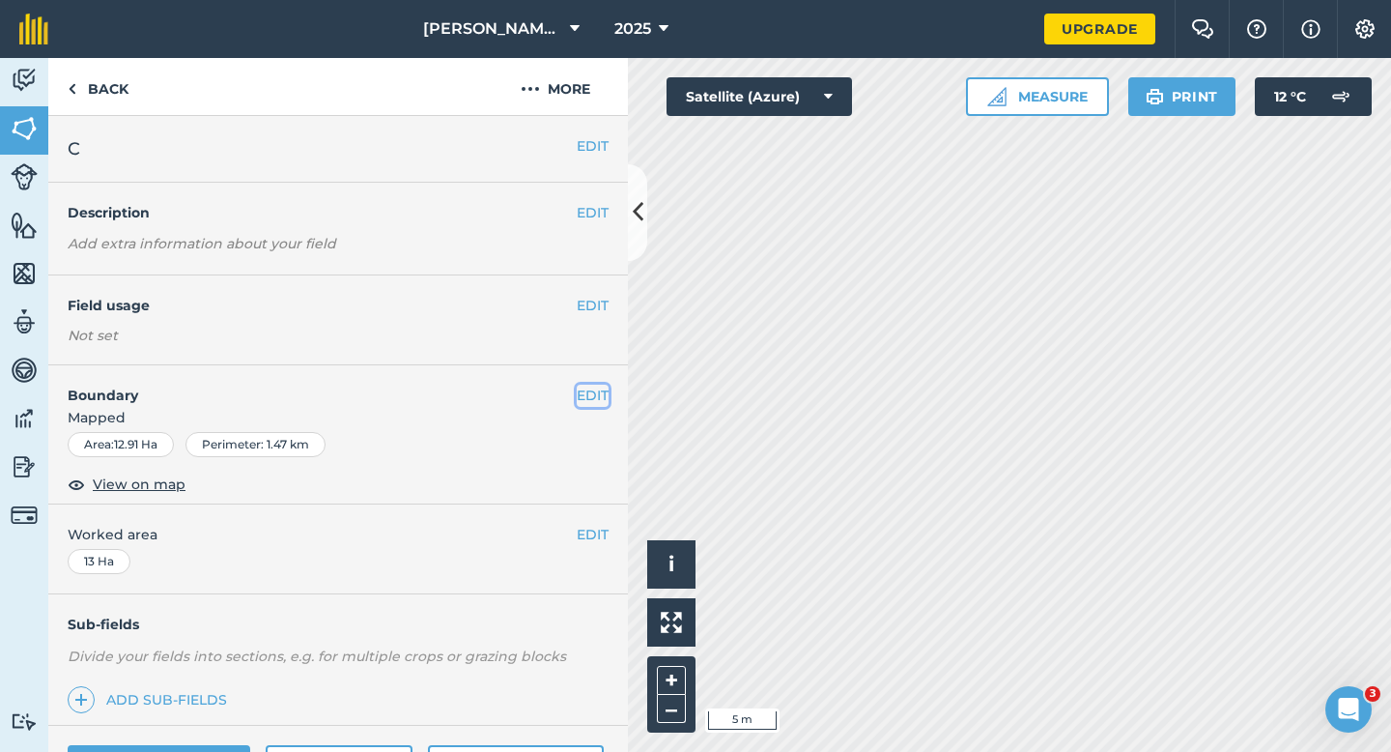
click at [608, 392] on button "EDIT" at bounding box center [593, 394] width 32 height 21
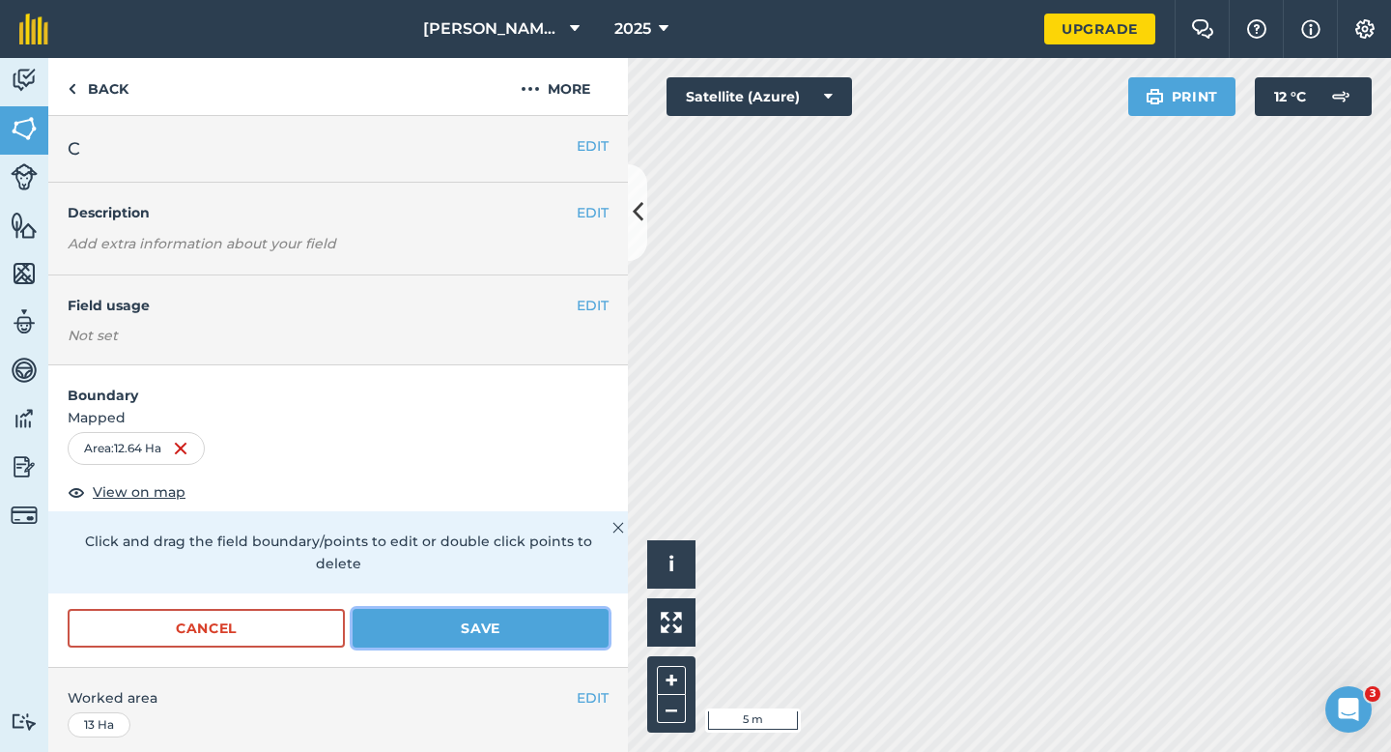
click at [407, 609] on button "Save" at bounding box center [481, 628] width 256 height 39
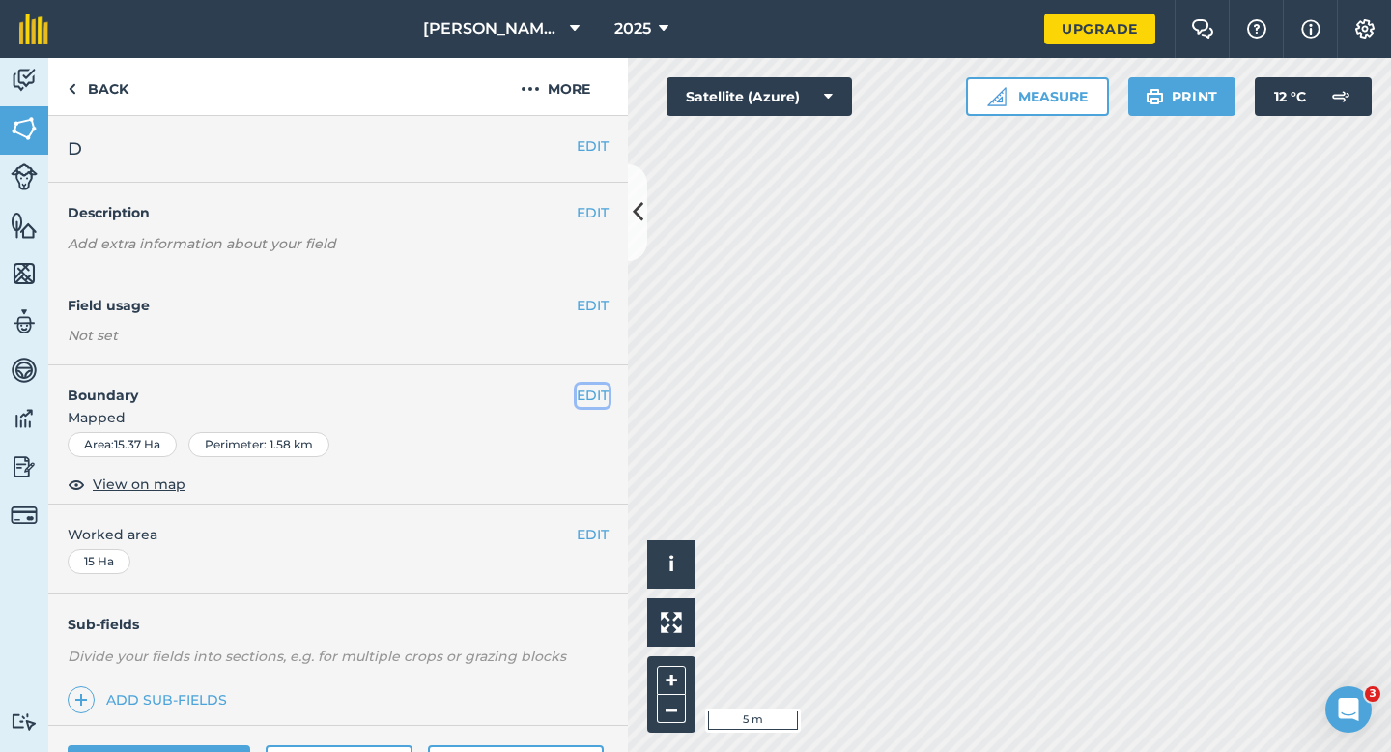
click at [595, 392] on button "EDIT" at bounding box center [593, 394] width 32 height 21
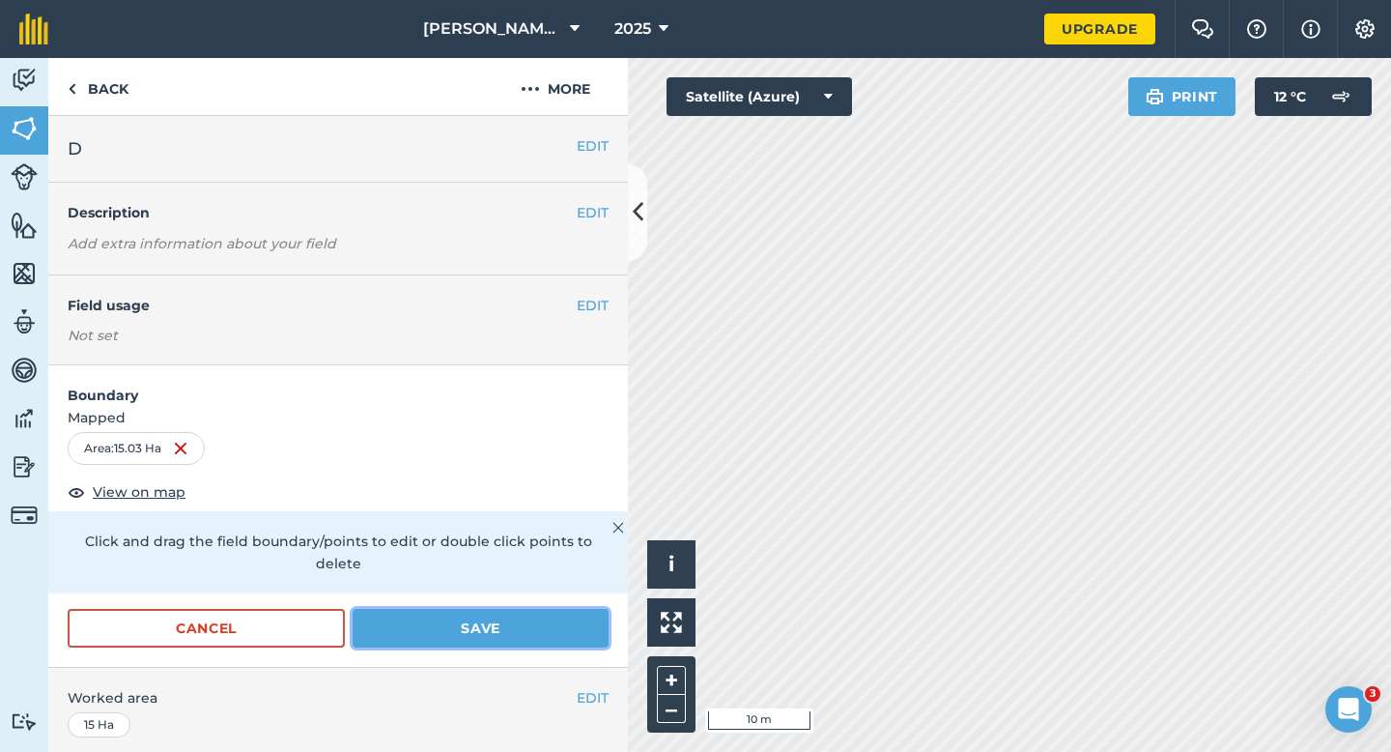
click at [529, 609] on button "Save" at bounding box center [481, 628] width 256 height 39
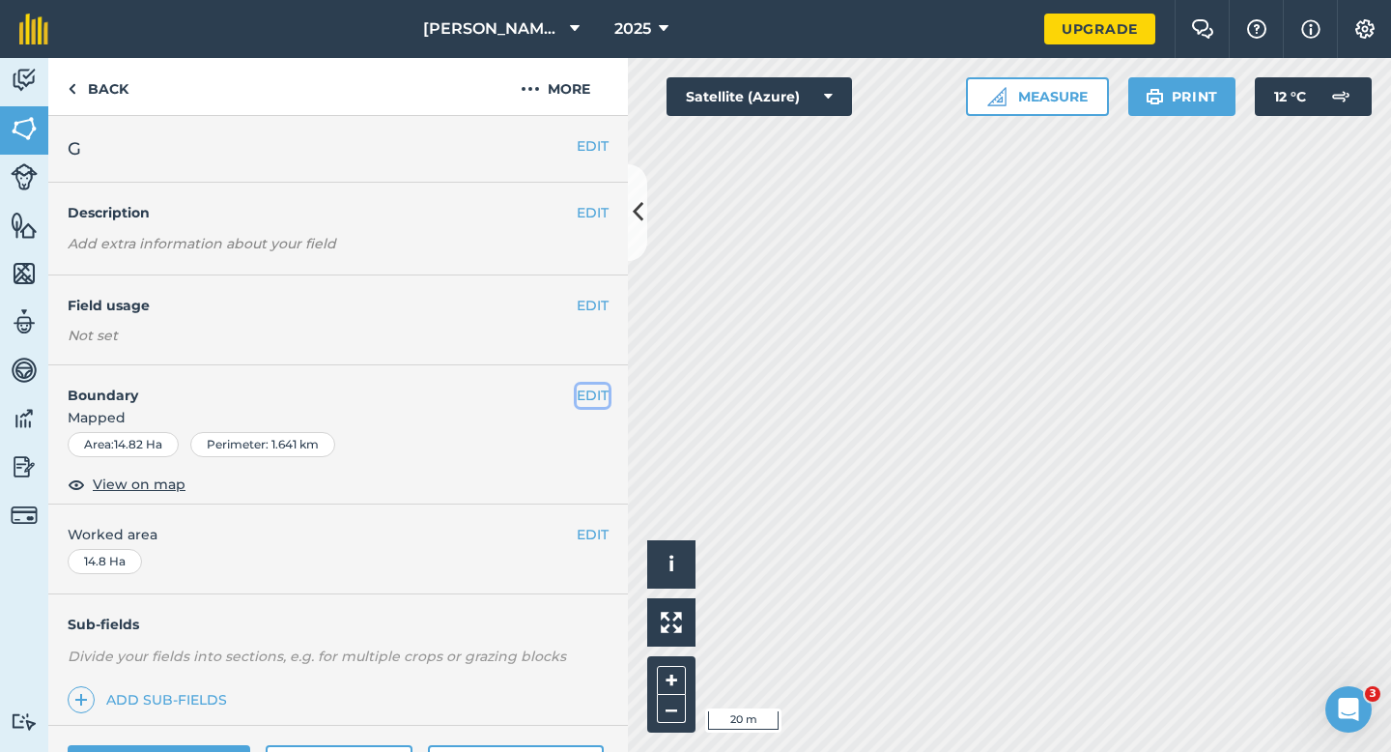
click at [600, 394] on button "EDIT" at bounding box center [593, 394] width 32 height 21
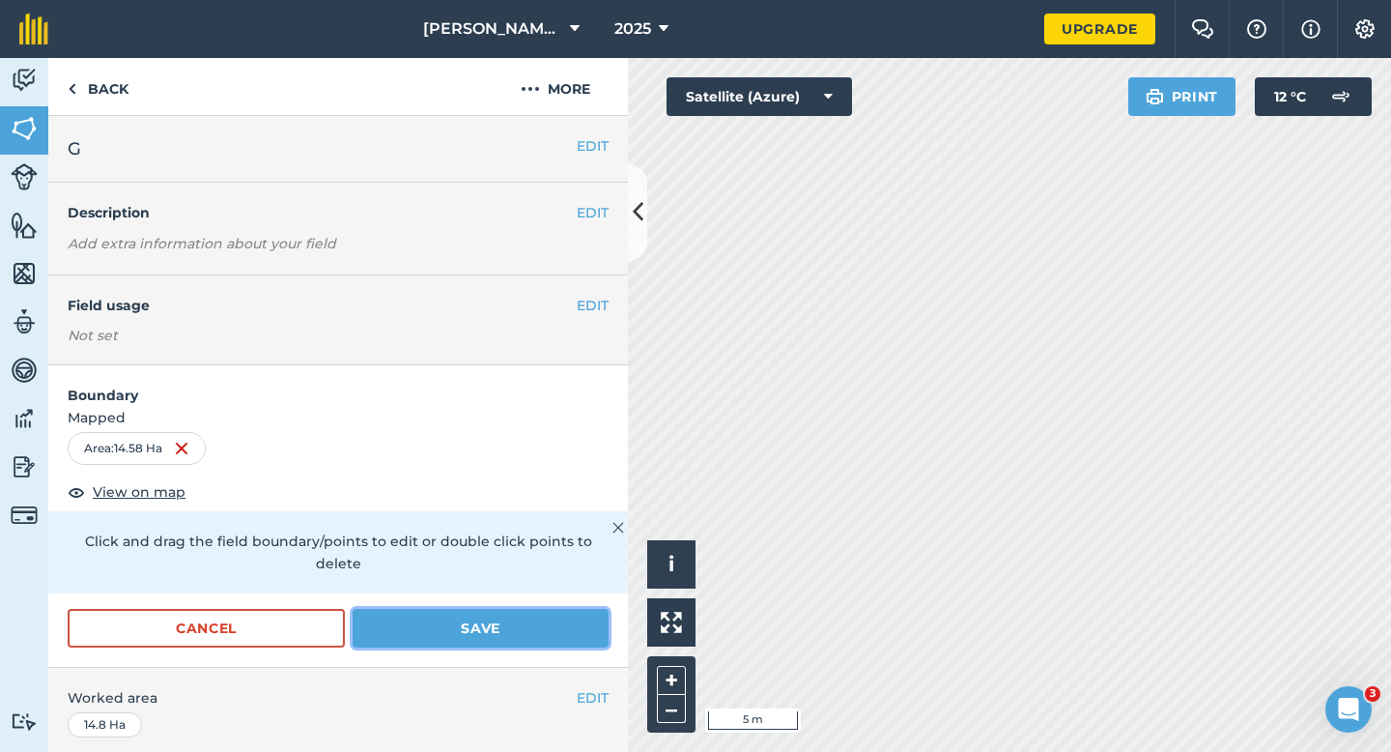
click at [581, 609] on button "Save" at bounding box center [481, 628] width 256 height 39
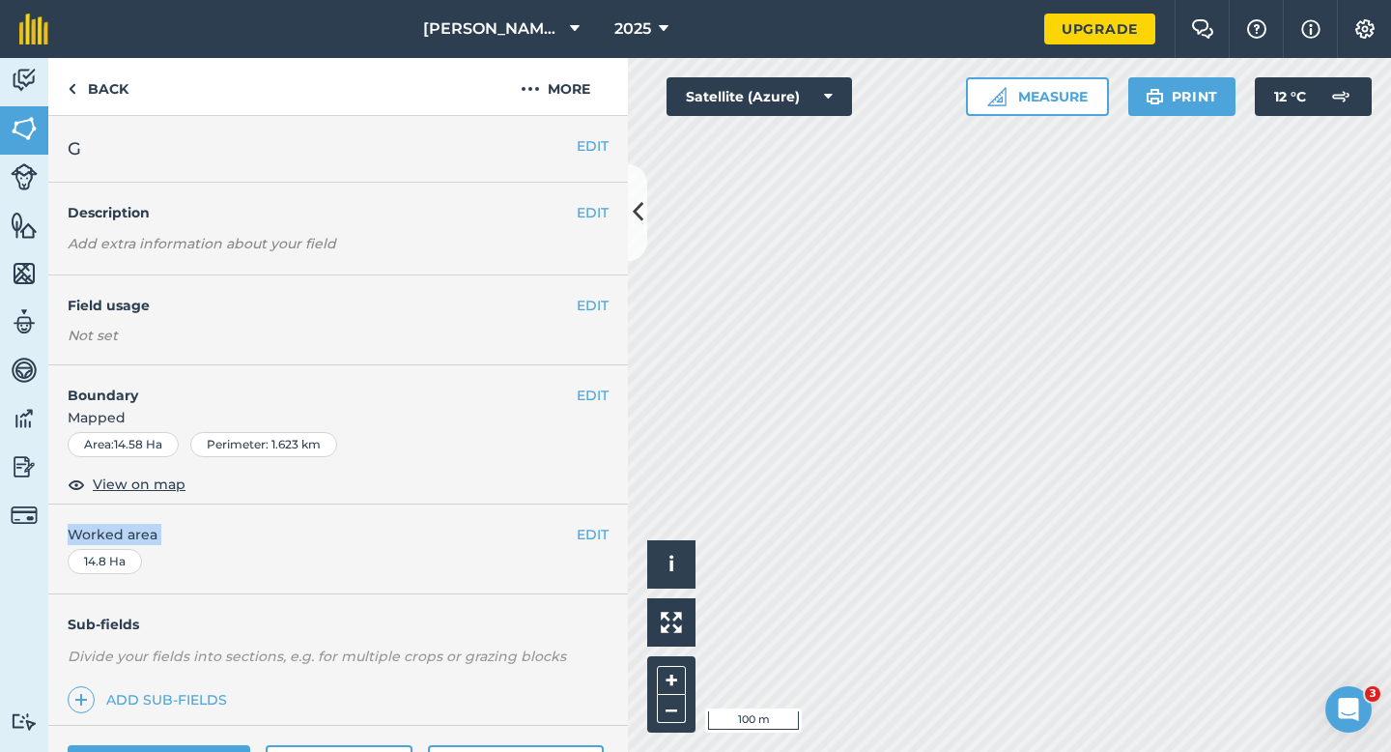
click at [595, 545] on div "EDIT Worked area 14.8 Ha" at bounding box center [338, 549] width 580 height 90
click at [599, 534] on button "EDIT" at bounding box center [593, 534] width 32 height 21
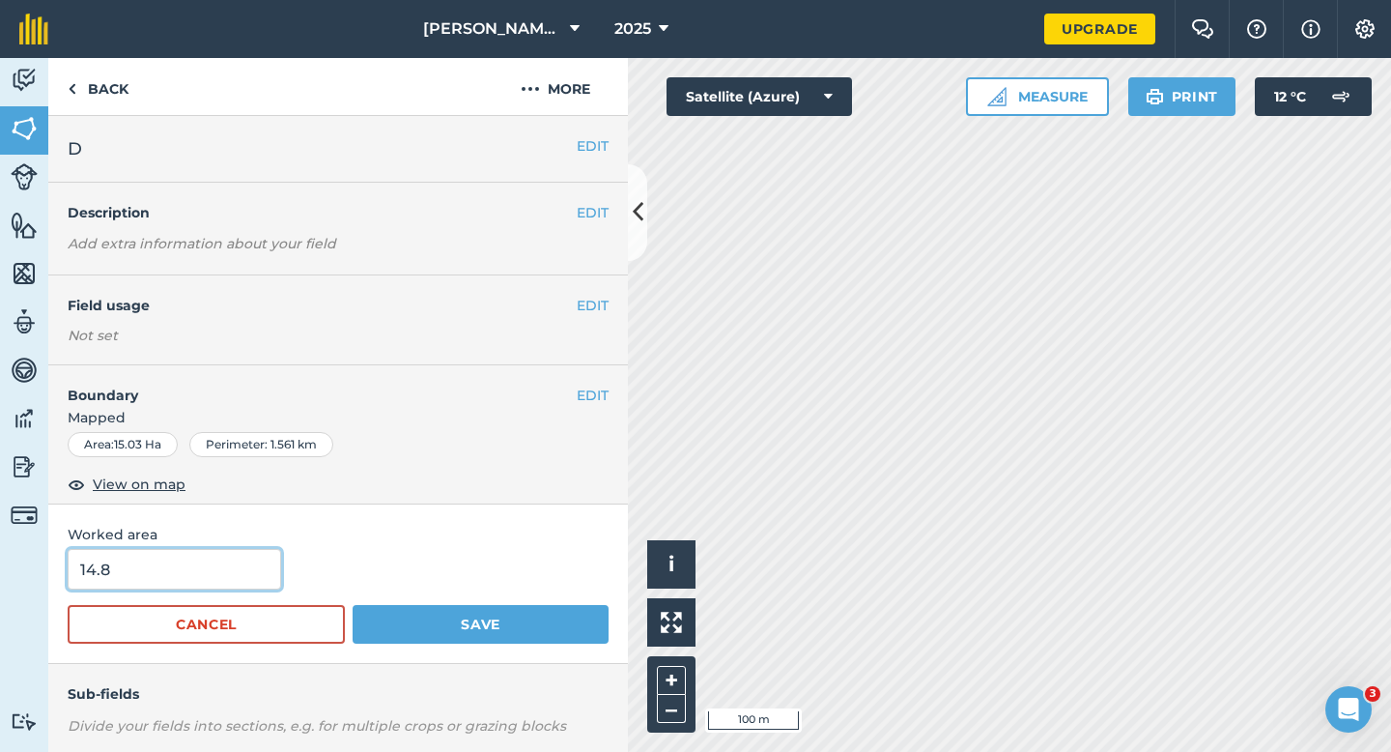
click at [268, 549] on input "14.8" at bounding box center [174, 569] width 213 height 41
click at [265, 563] on input "14.8" at bounding box center [174, 569] width 213 height 41
type input "14.3"
click at [353, 605] on button "Save" at bounding box center [481, 624] width 256 height 39
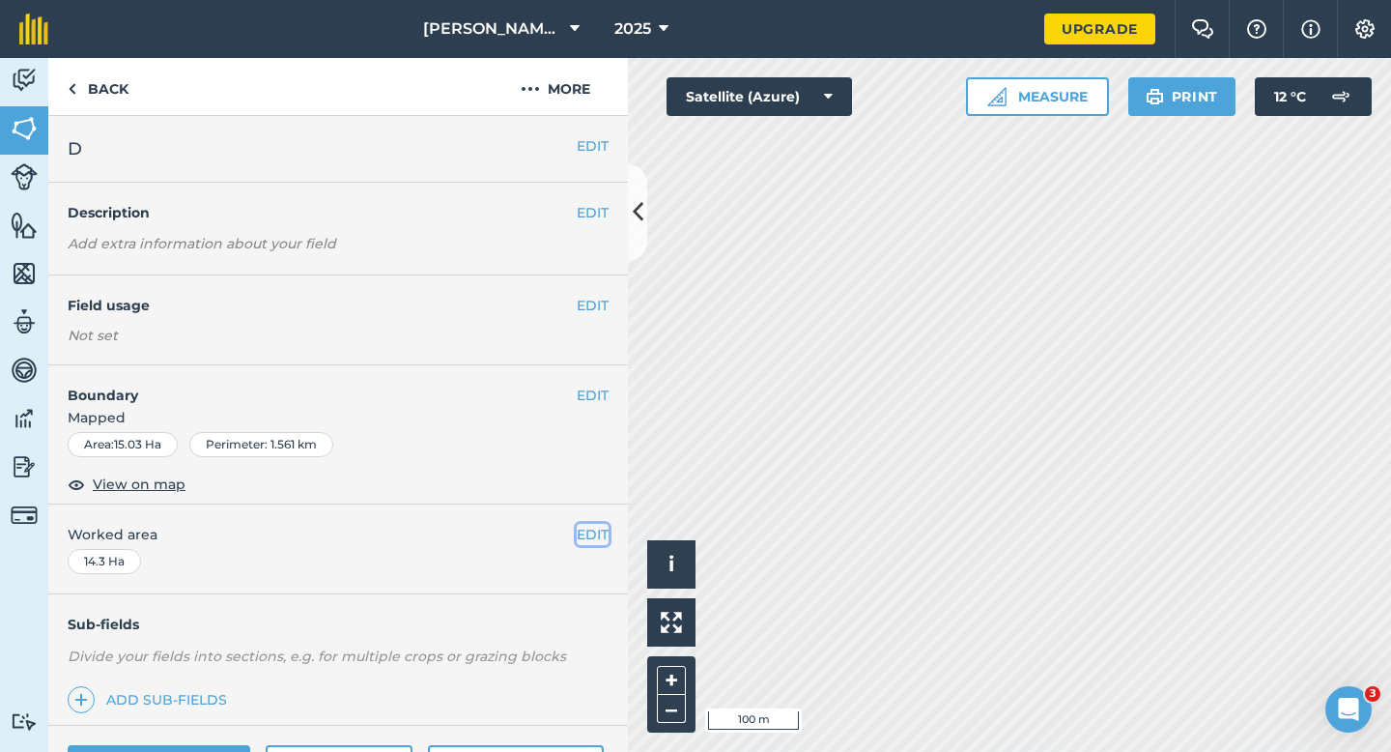
click at [585, 535] on button "EDIT" at bounding box center [593, 534] width 32 height 21
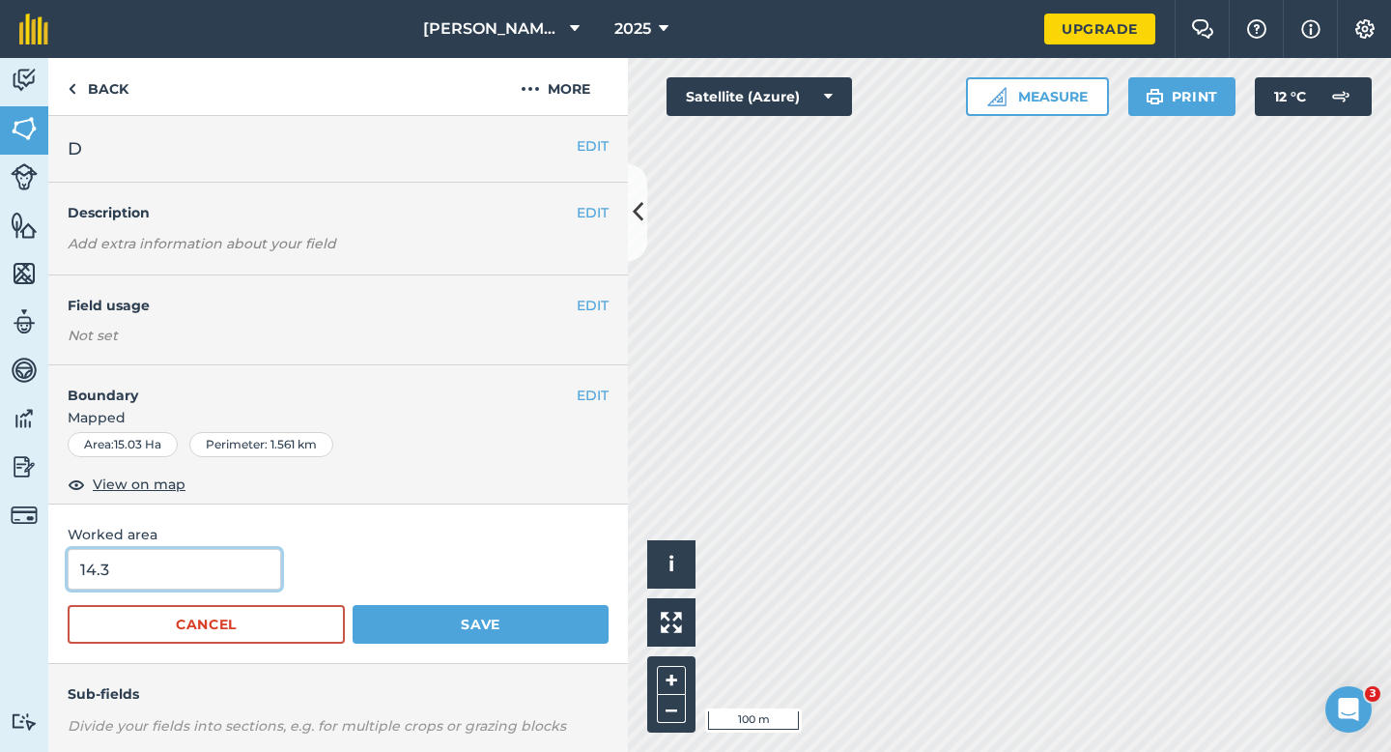
click at [216, 579] on input "14.3" at bounding box center [174, 569] width 213 height 41
type input "14.4"
click at [353, 605] on button "Save" at bounding box center [481, 624] width 256 height 39
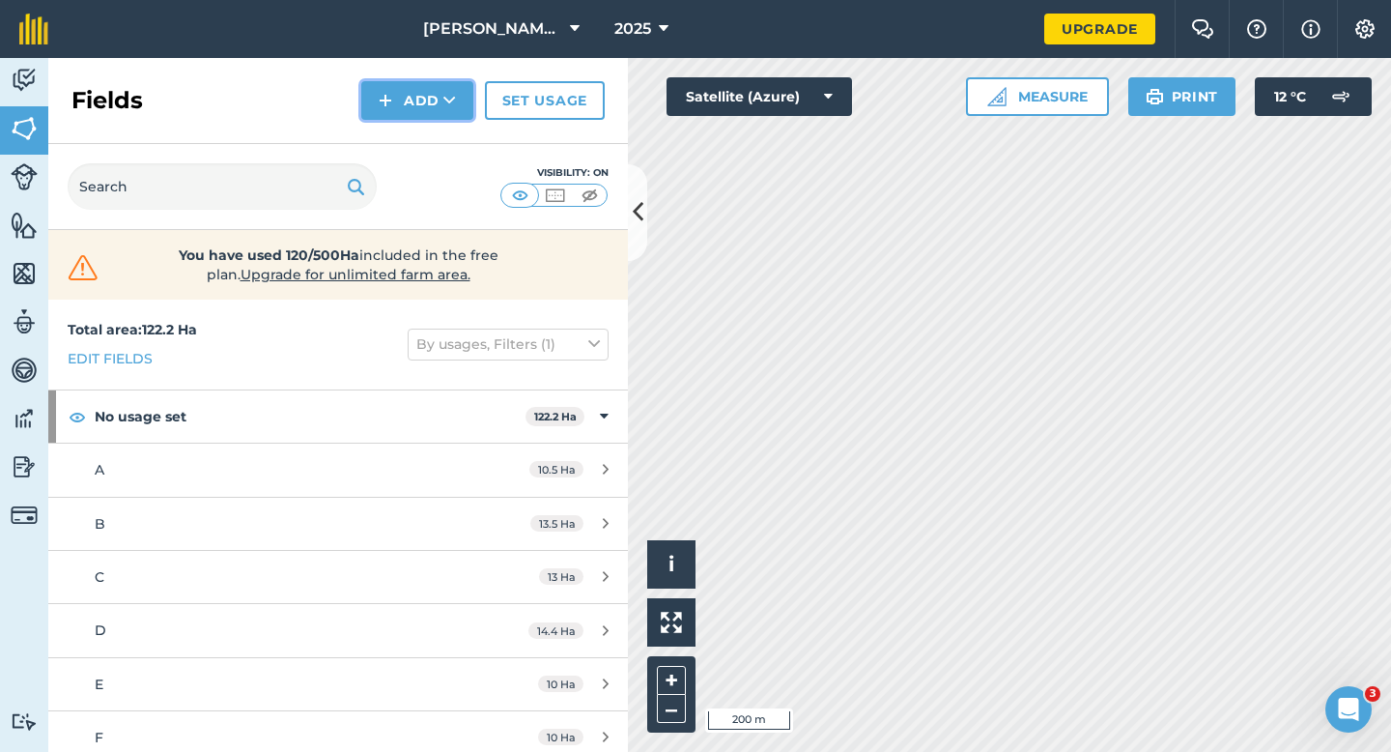
click at [382, 116] on button "Add" at bounding box center [417, 100] width 112 height 39
click at [384, 130] on link "Draw" at bounding box center [417, 144] width 106 height 43
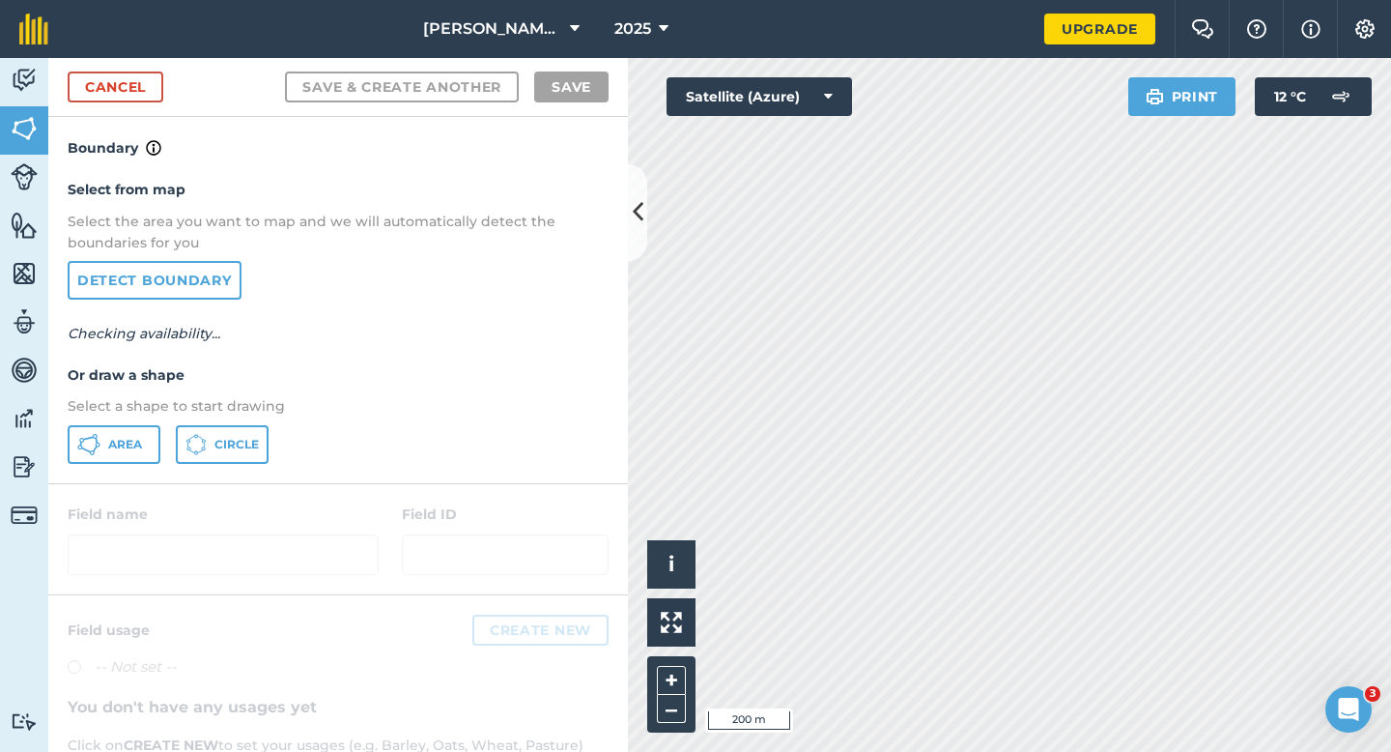
click at [123, 418] on div "Select from map Select the area you want to map and we will automatically detec…" at bounding box center [338, 320] width 580 height 323
click at [128, 428] on button "Area" at bounding box center [114, 444] width 93 height 39
click at [622, 393] on div "Select from map Select the area you want to map and we will automatically detec…" at bounding box center [338, 320] width 580 height 323
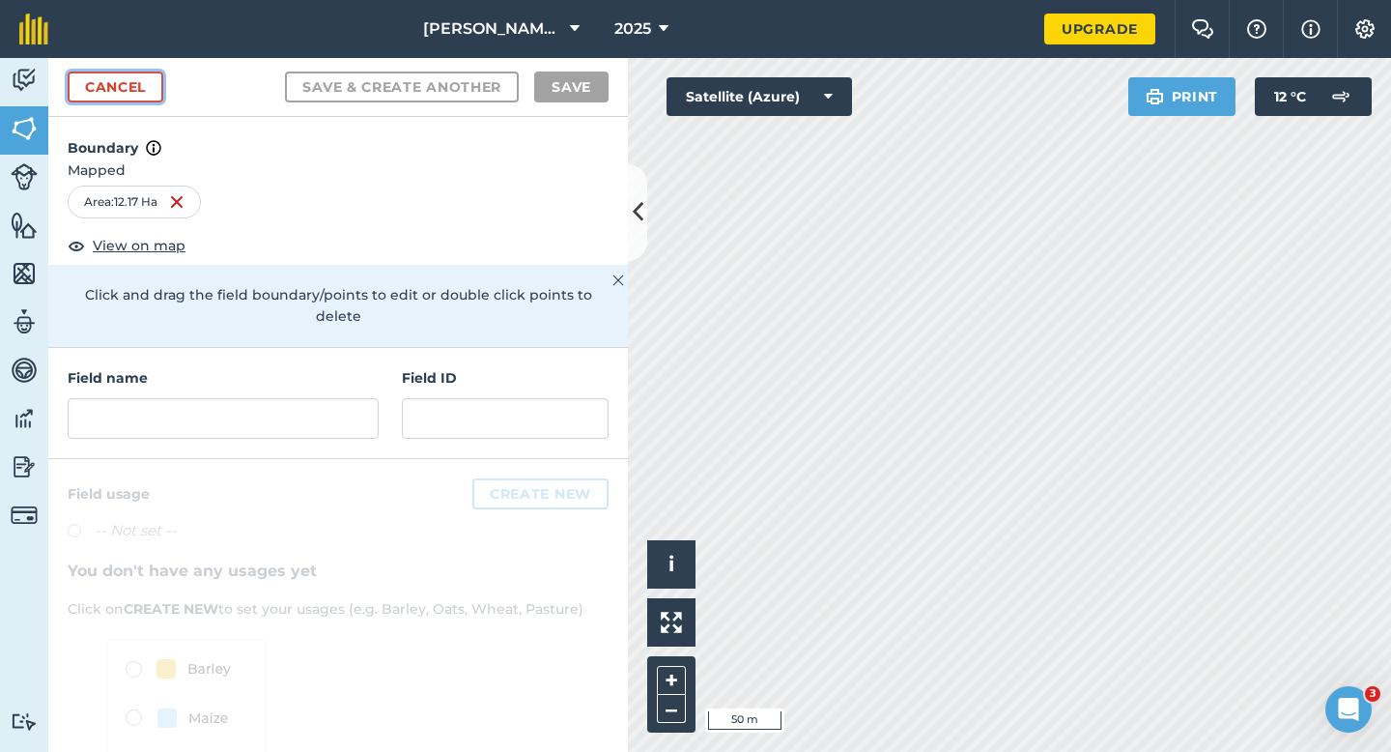
click at [117, 88] on link "Cancel" at bounding box center [116, 86] width 96 height 31
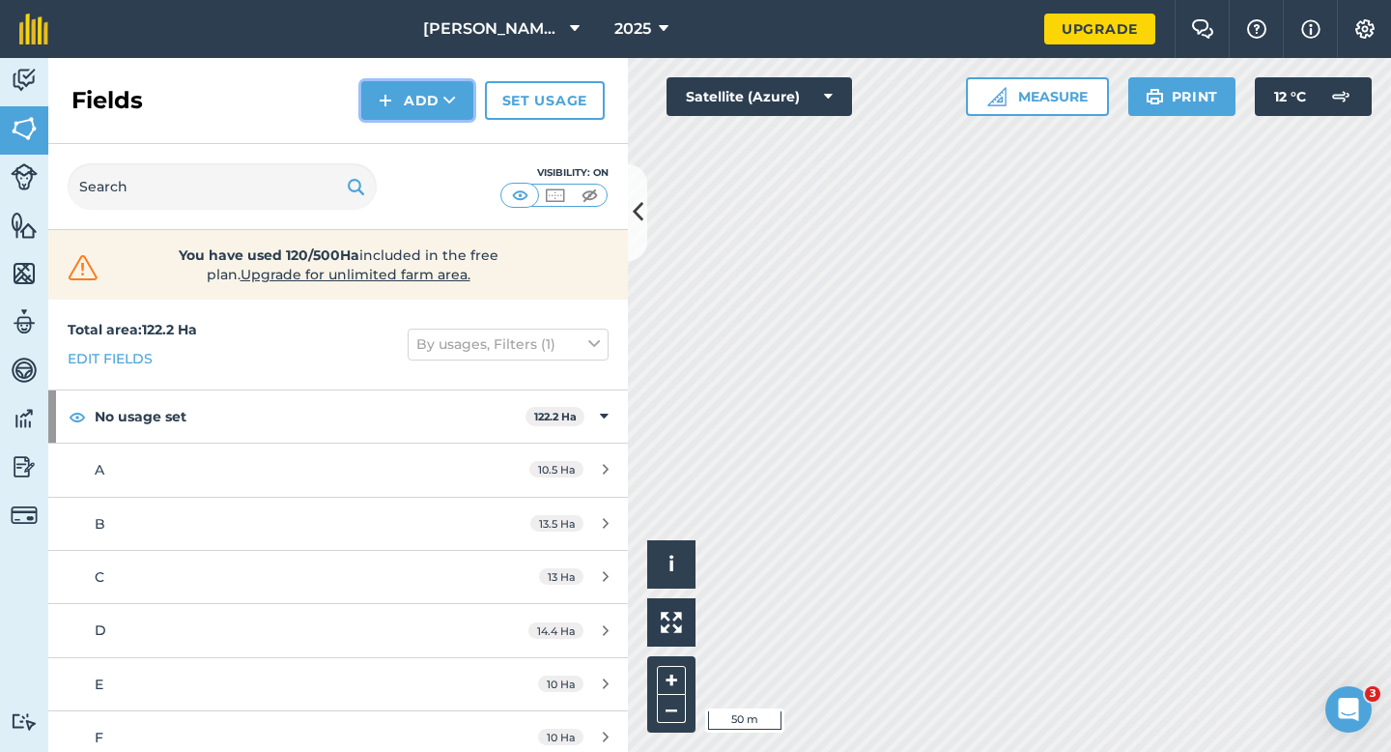
click at [397, 106] on button "Add" at bounding box center [417, 100] width 112 height 39
click at [398, 143] on link "Draw" at bounding box center [417, 144] width 106 height 43
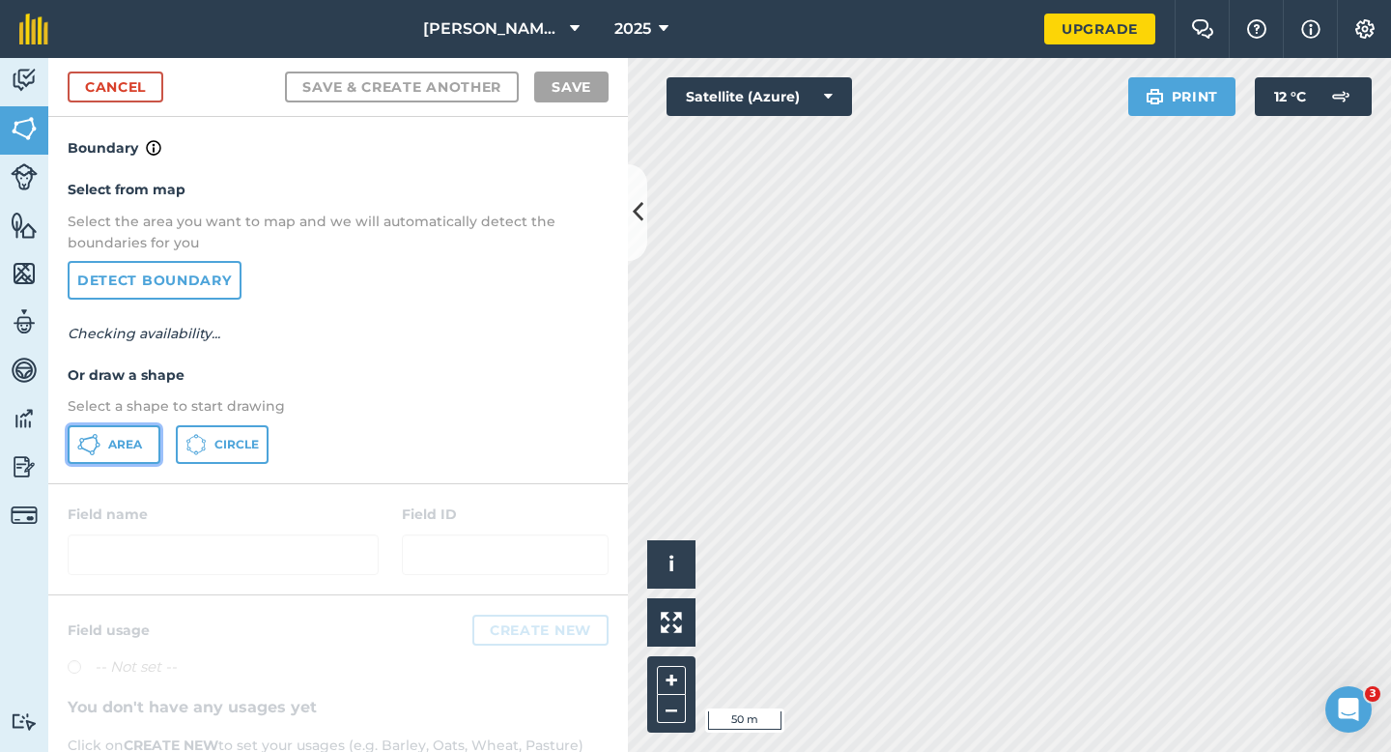
click at [123, 425] on button "Area" at bounding box center [114, 444] width 93 height 39
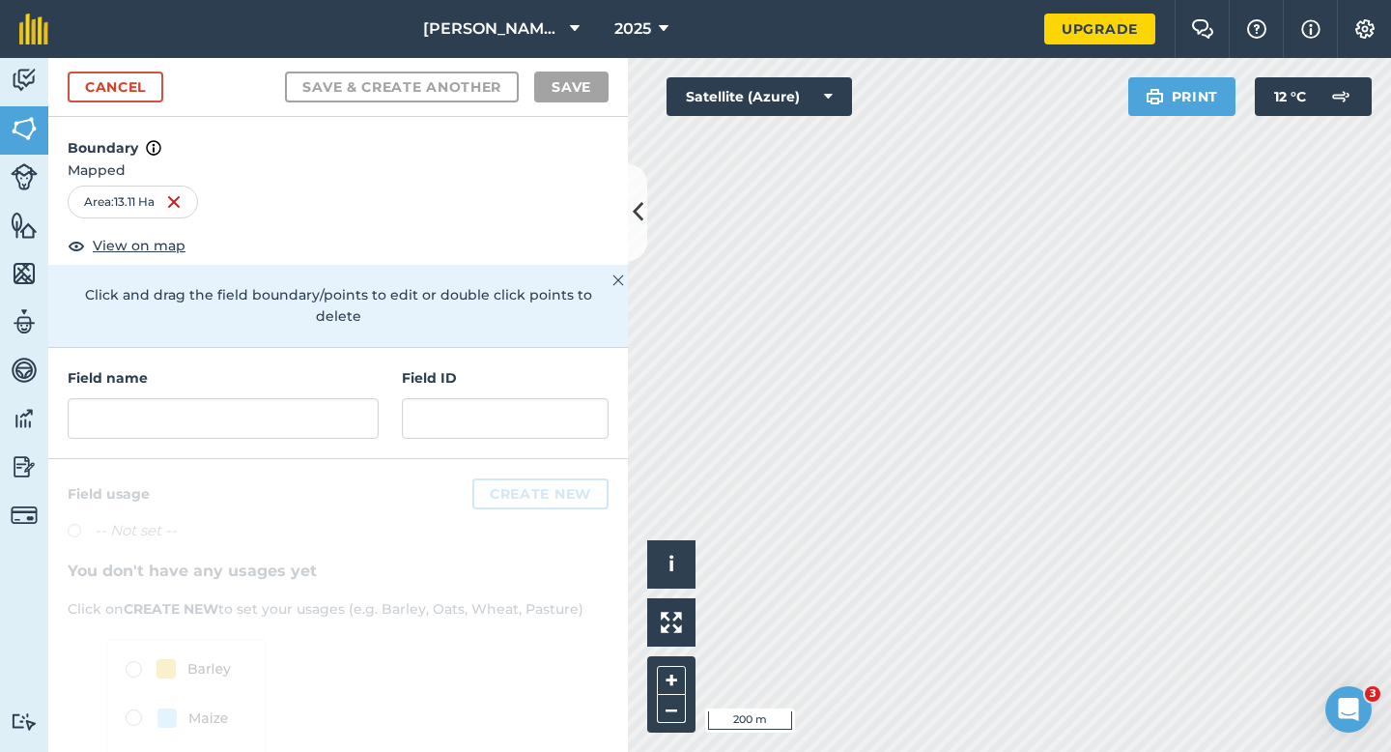
click at [222, 367] on h4 "Field name" at bounding box center [223, 377] width 311 height 21
click at [222, 398] on input "text" at bounding box center [223, 418] width 311 height 41
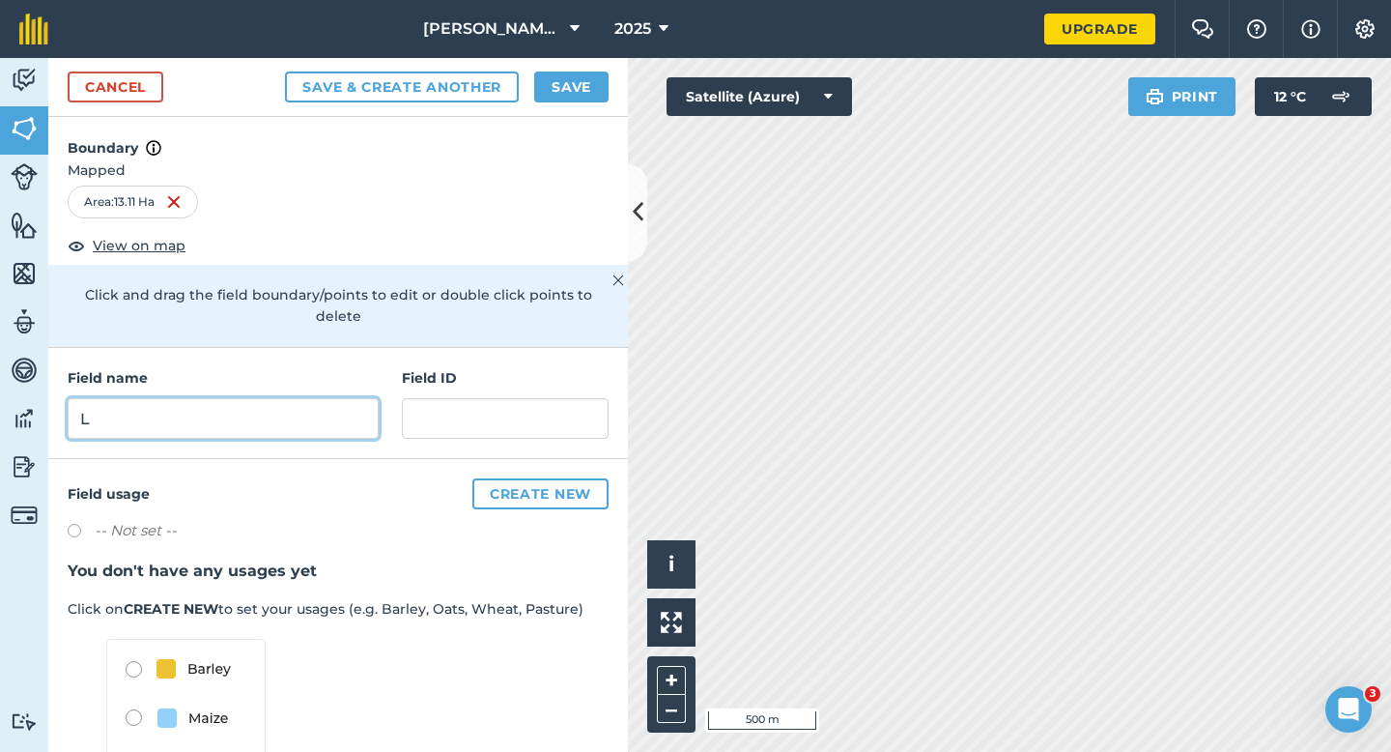
type input "L"
click at [550, 93] on button "Save" at bounding box center [571, 86] width 74 height 31
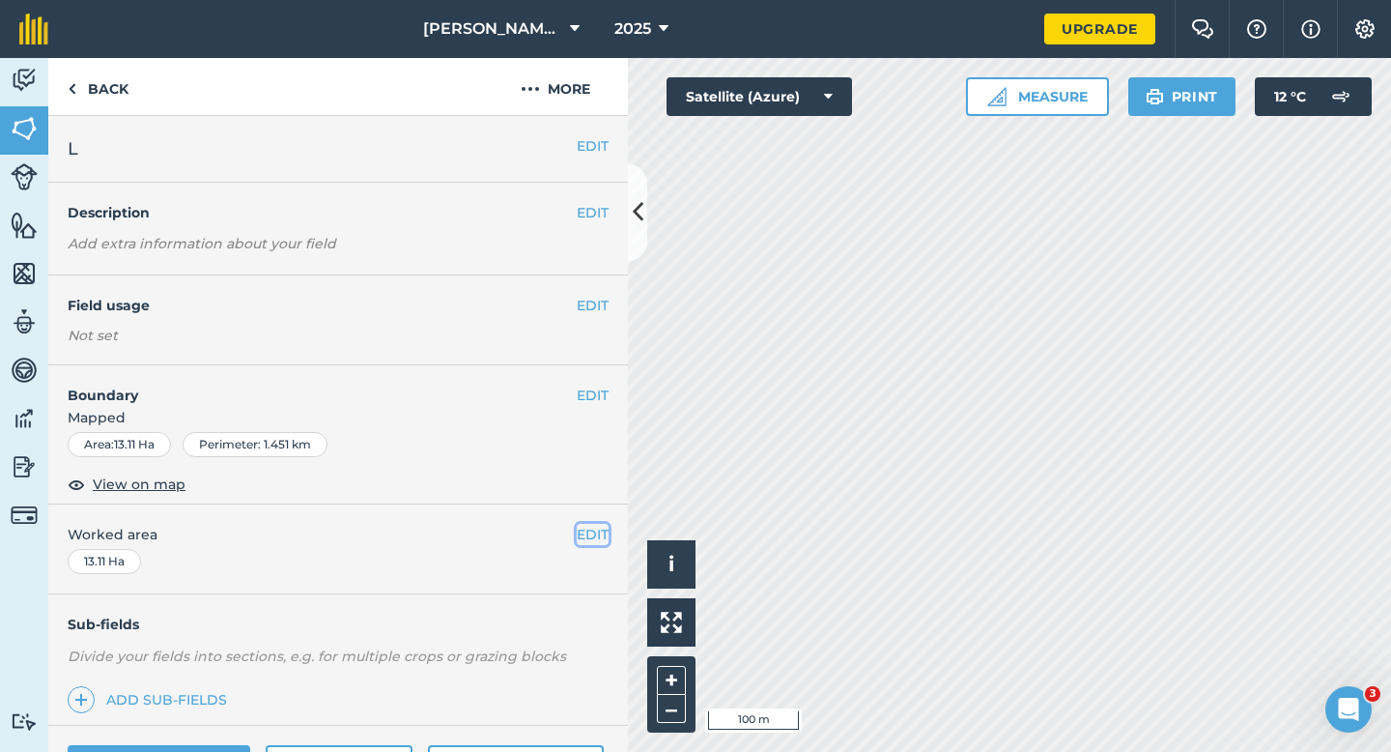
click at [599, 530] on button "EDIT" at bounding box center [593, 534] width 32 height 21
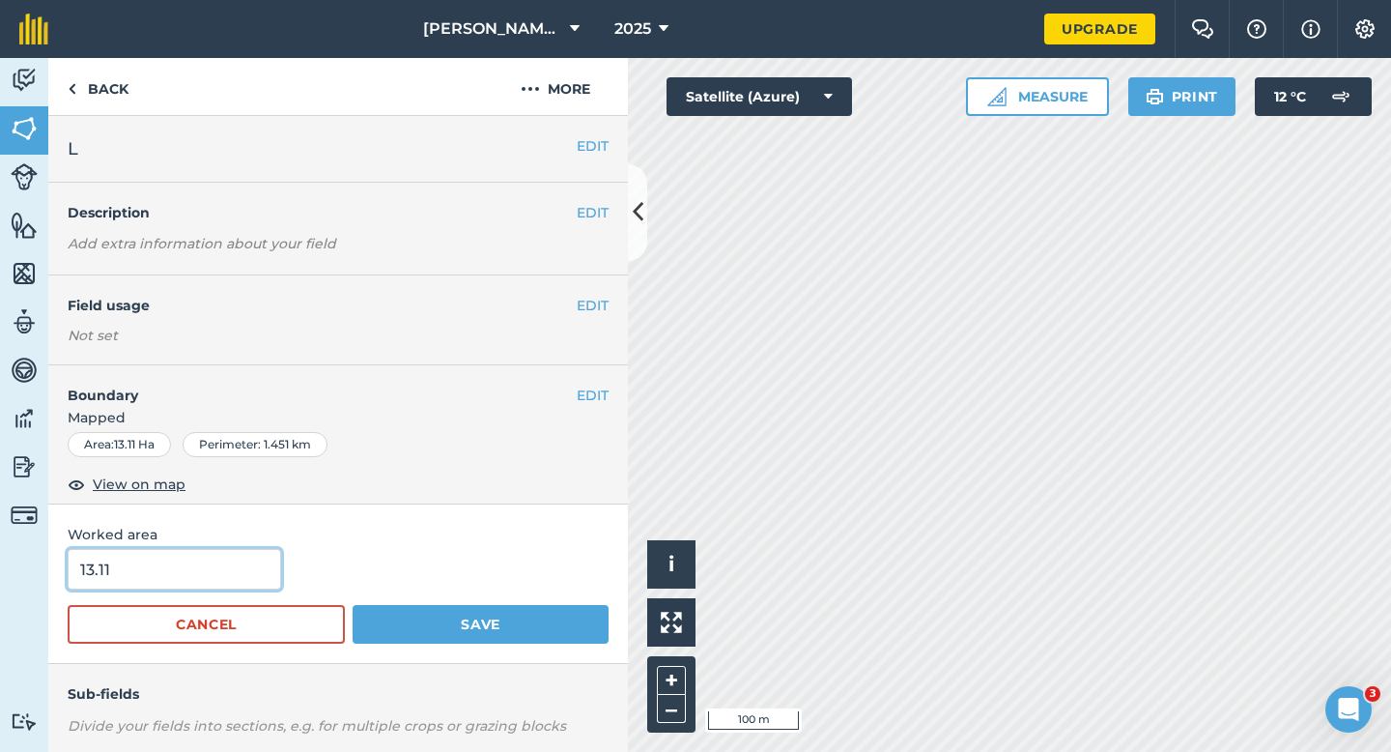
click at [213, 553] on input "13.11" at bounding box center [174, 569] width 213 height 41
type input "13"
click at [353, 605] on button "Save" at bounding box center [481, 624] width 256 height 39
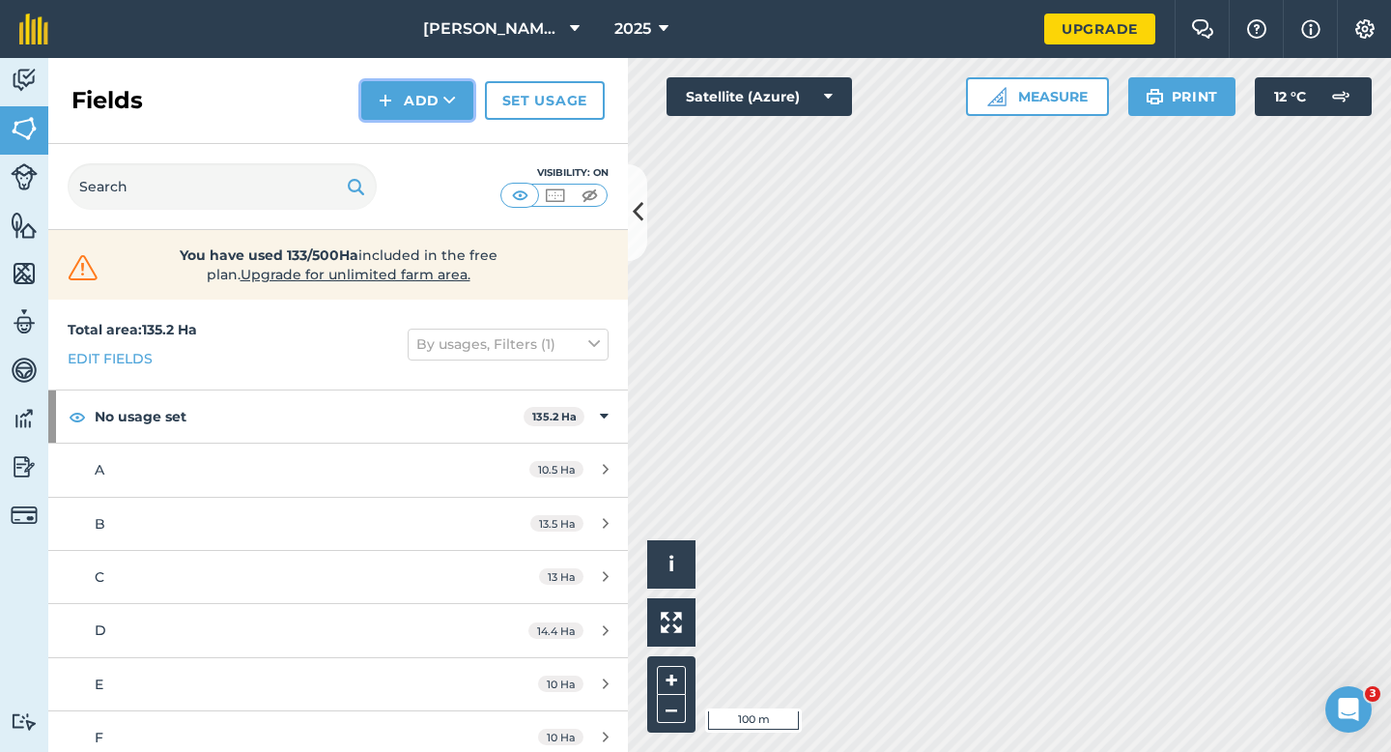
click at [436, 105] on button "Add" at bounding box center [417, 100] width 112 height 39
click at [437, 150] on link "Draw" at bounding box center [417, 144] width 106 height 43
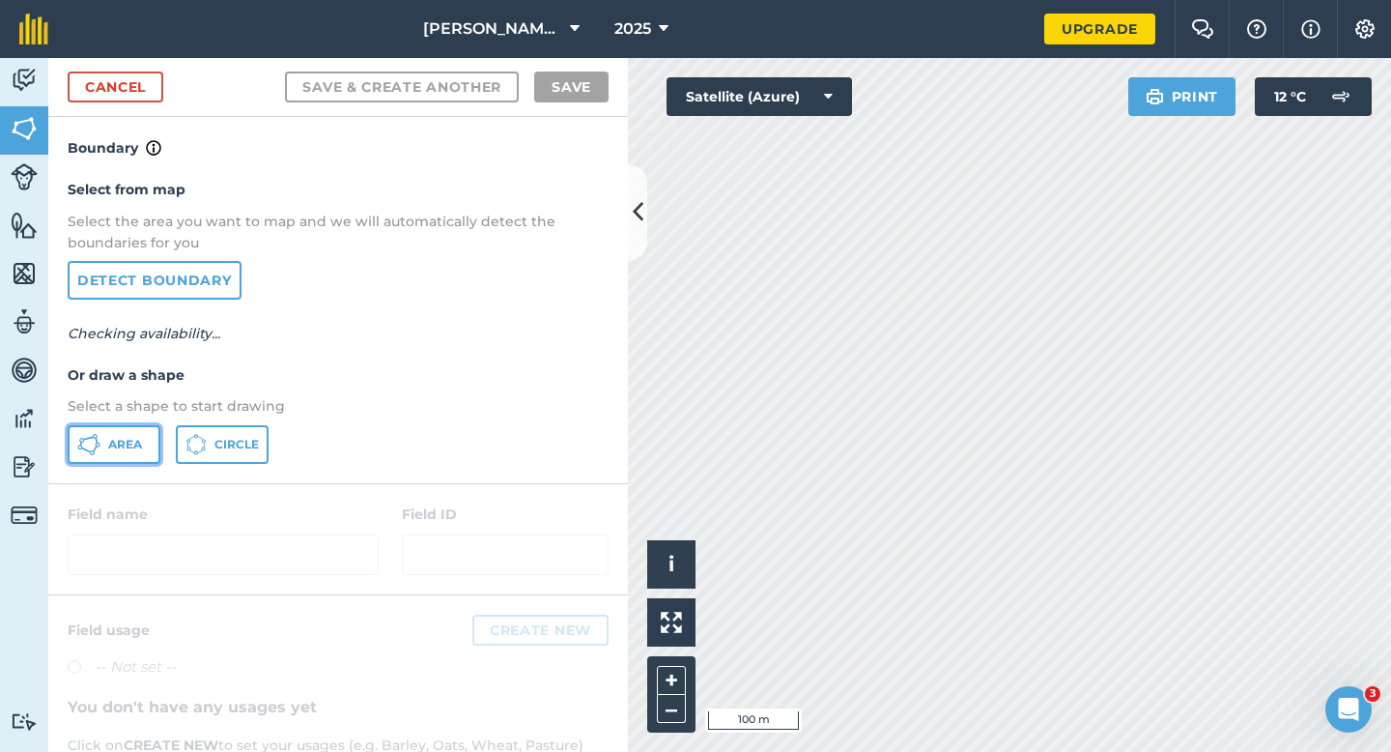
click at [109, 446] on span "Area" at bounding box center [125, 444] width 34 height 15
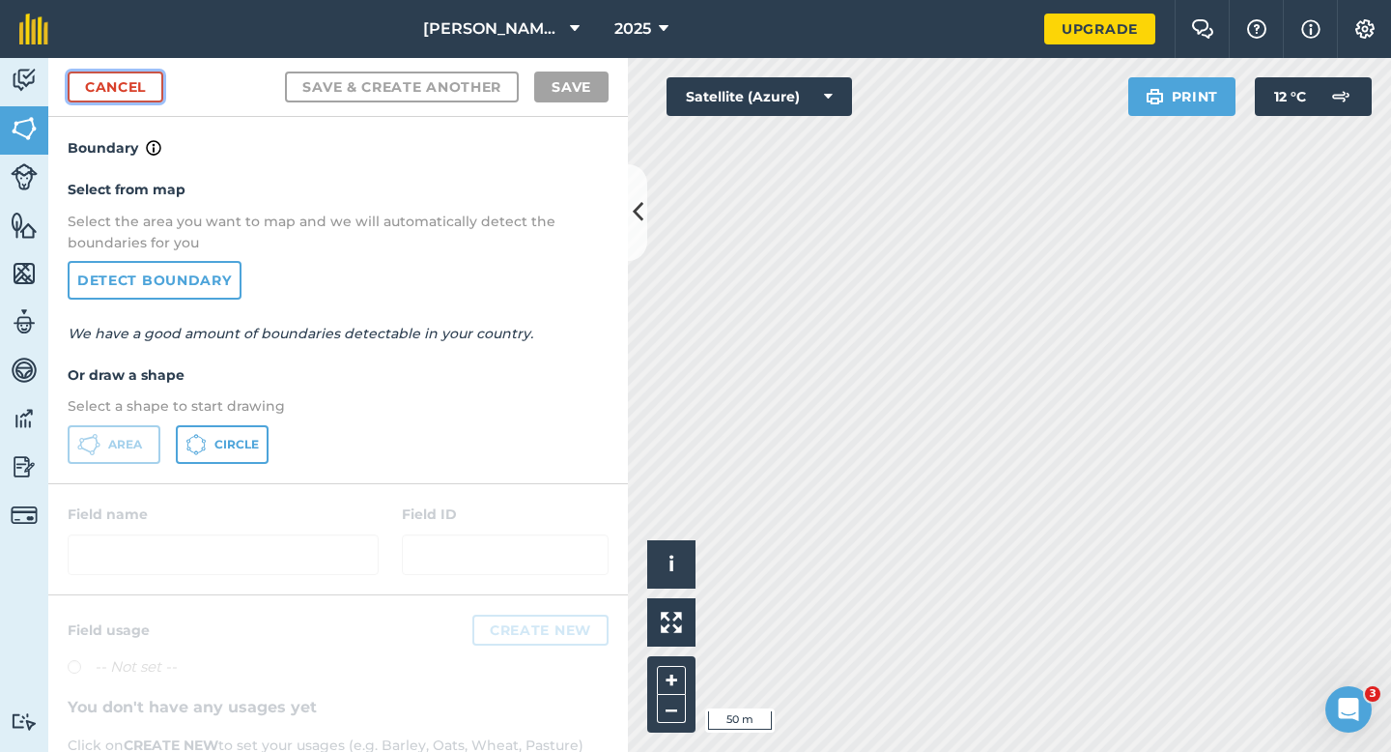
click at [135, 87] on link "Cancel" at bounding box center [116, 86] width 96 height 31
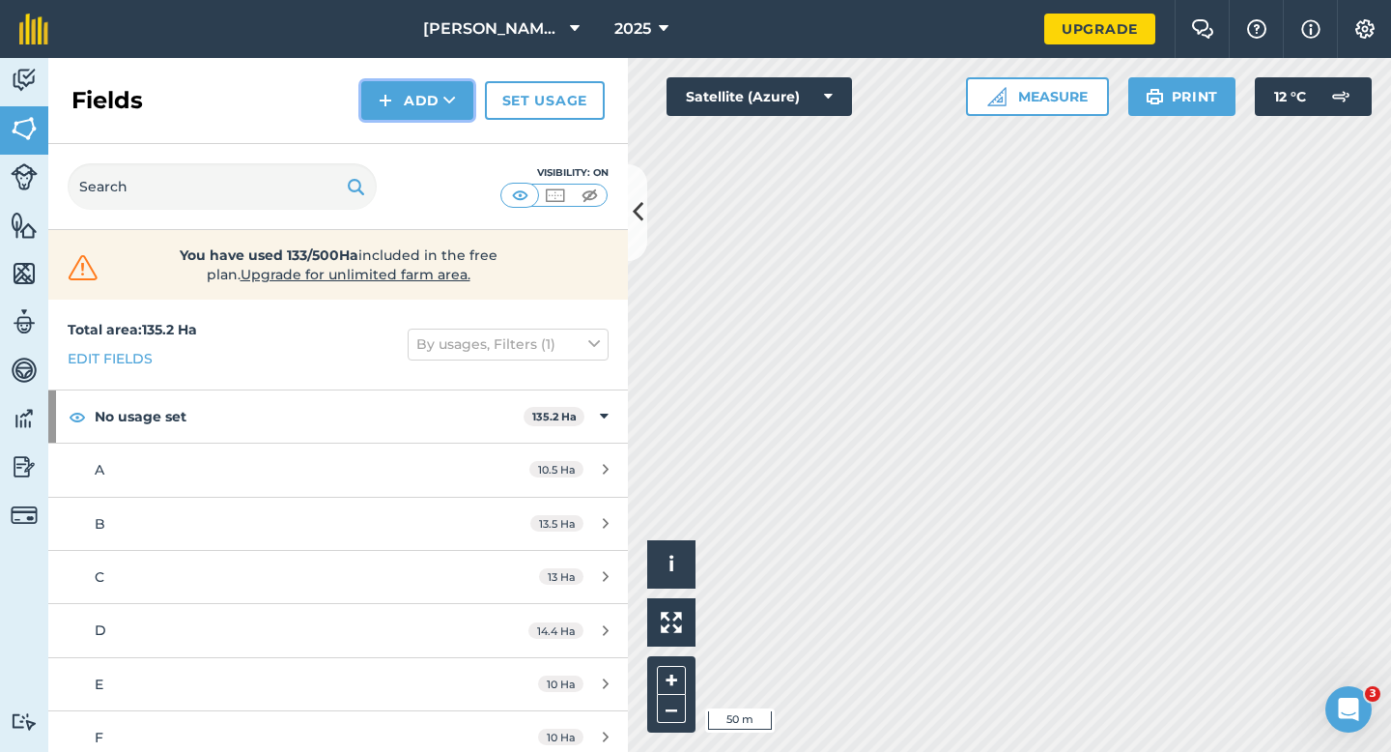
click at [438, 110] on button "Add" at bounding box center [417, 100] width 112 height 39
click at [438, 141] on link "Draw" at bounding box center [417, 144] width 106 height 43
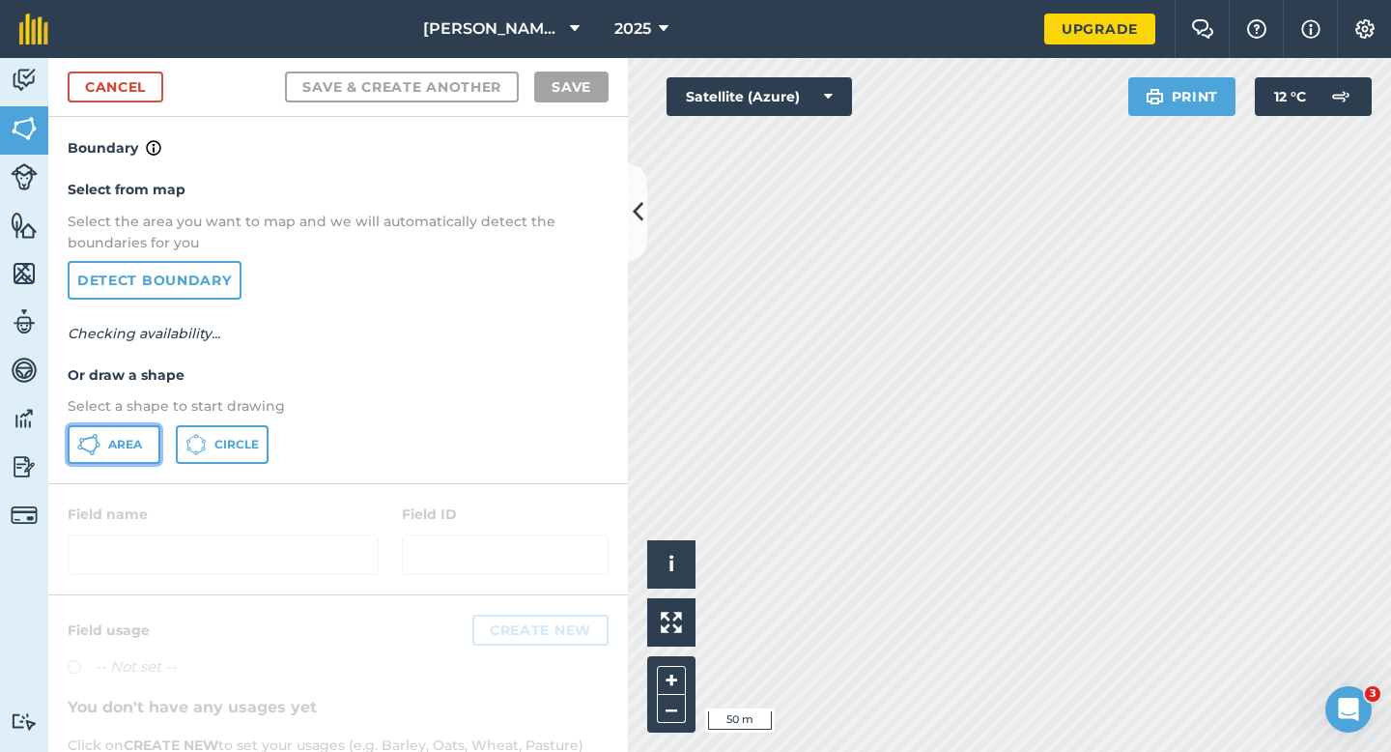
click at [145, 441] on button "Area" at bounding box center [114, 444] width 93 height 39
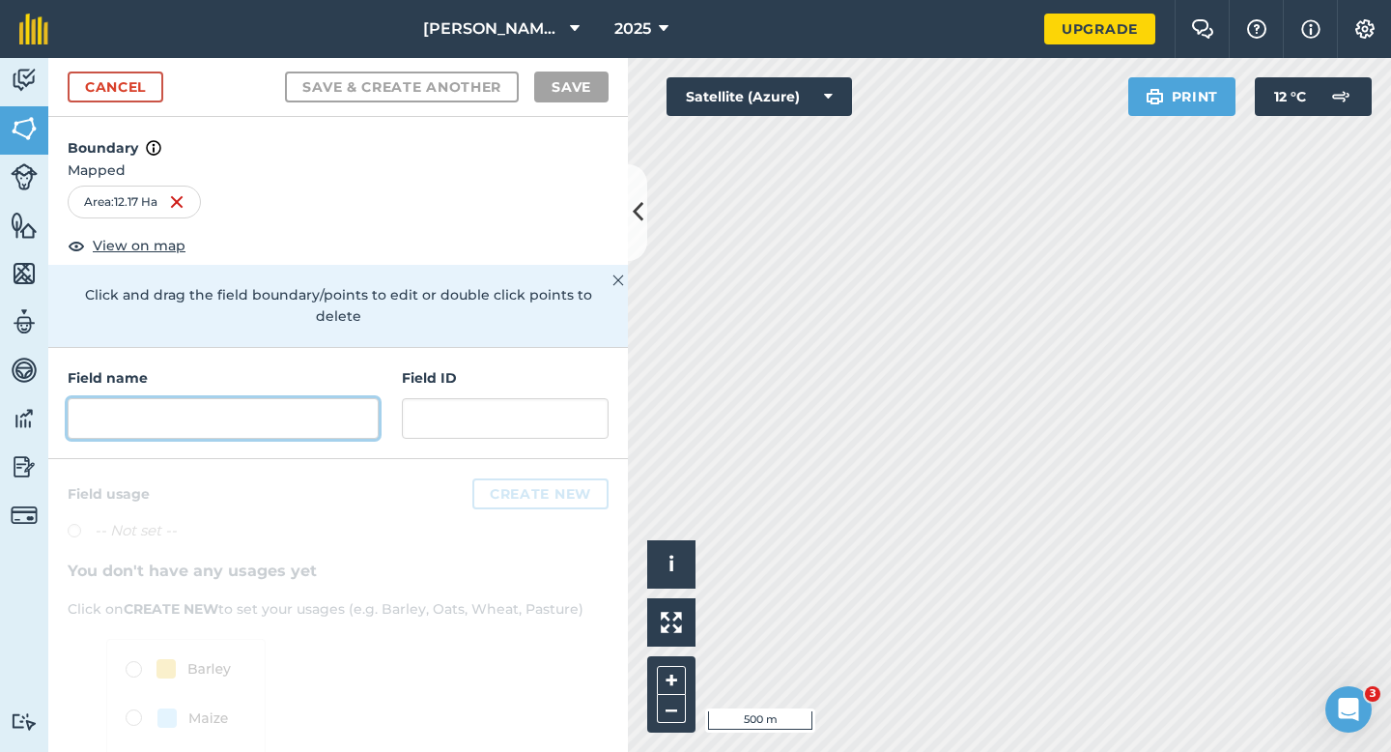
click at [349, 411] on input "text" at bounding box center [223, 418] width 311 height 41
type input "L"
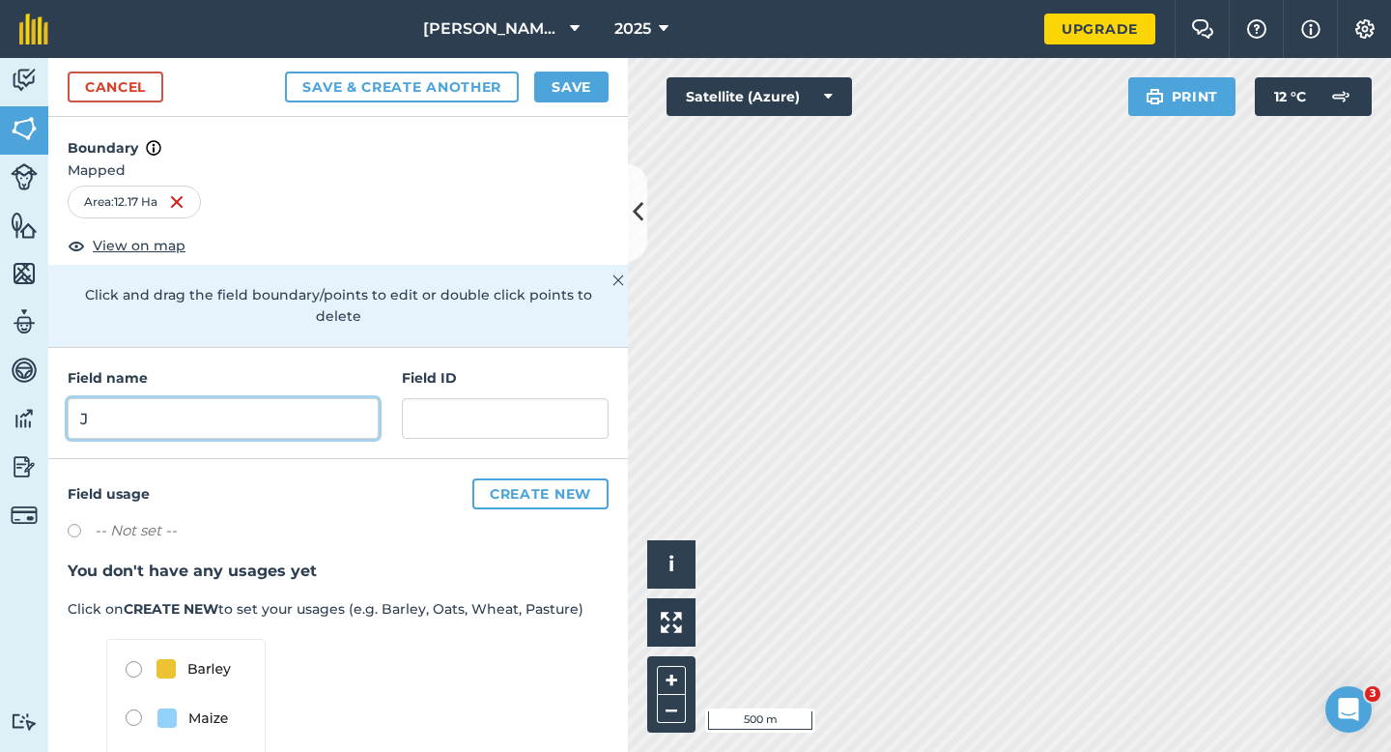
type input "J"
click at [597, 84] on button "Save" at bounding box center [571, 86] width 74 height 31
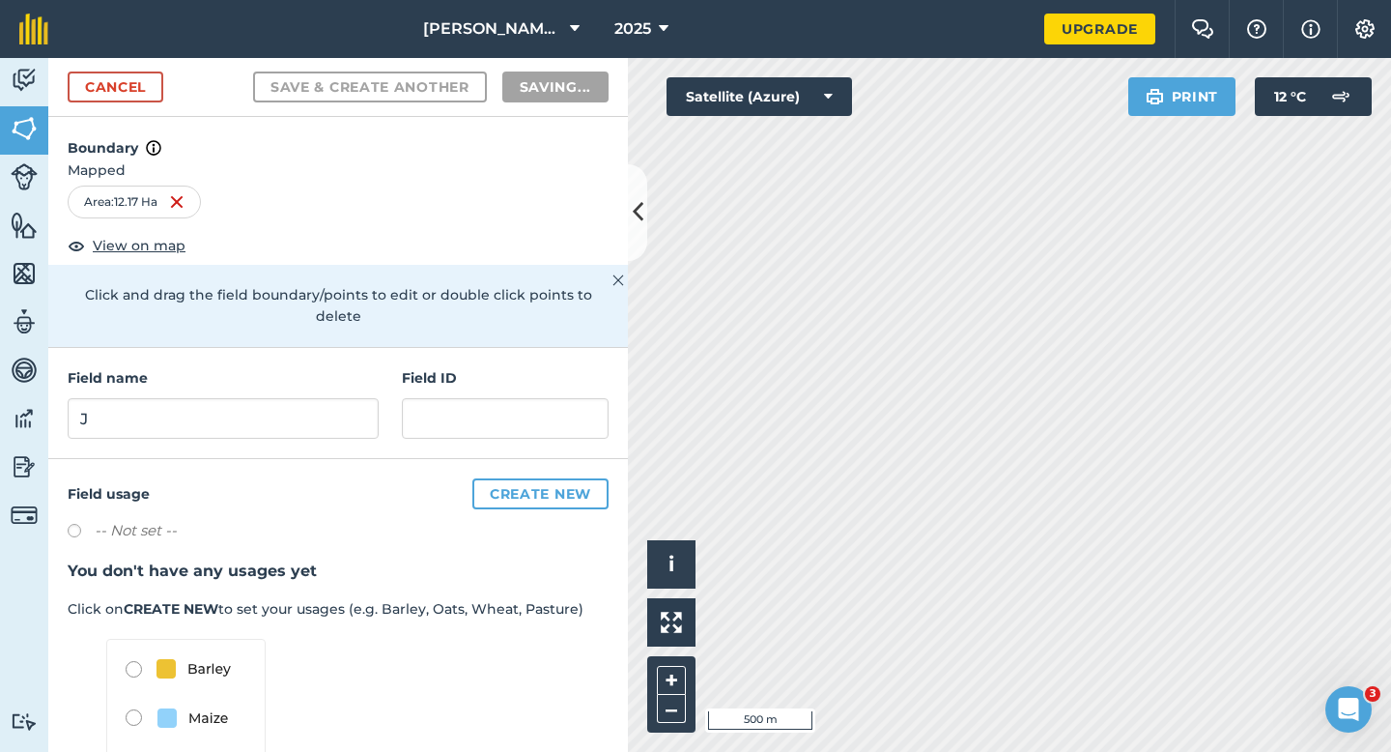
click at [629, 217] on div "Activity Fields Livestock Features Maps Team Vehicles Data Reporting Billing Tu…" at bounding box center [695, 405] width 1391 height 694
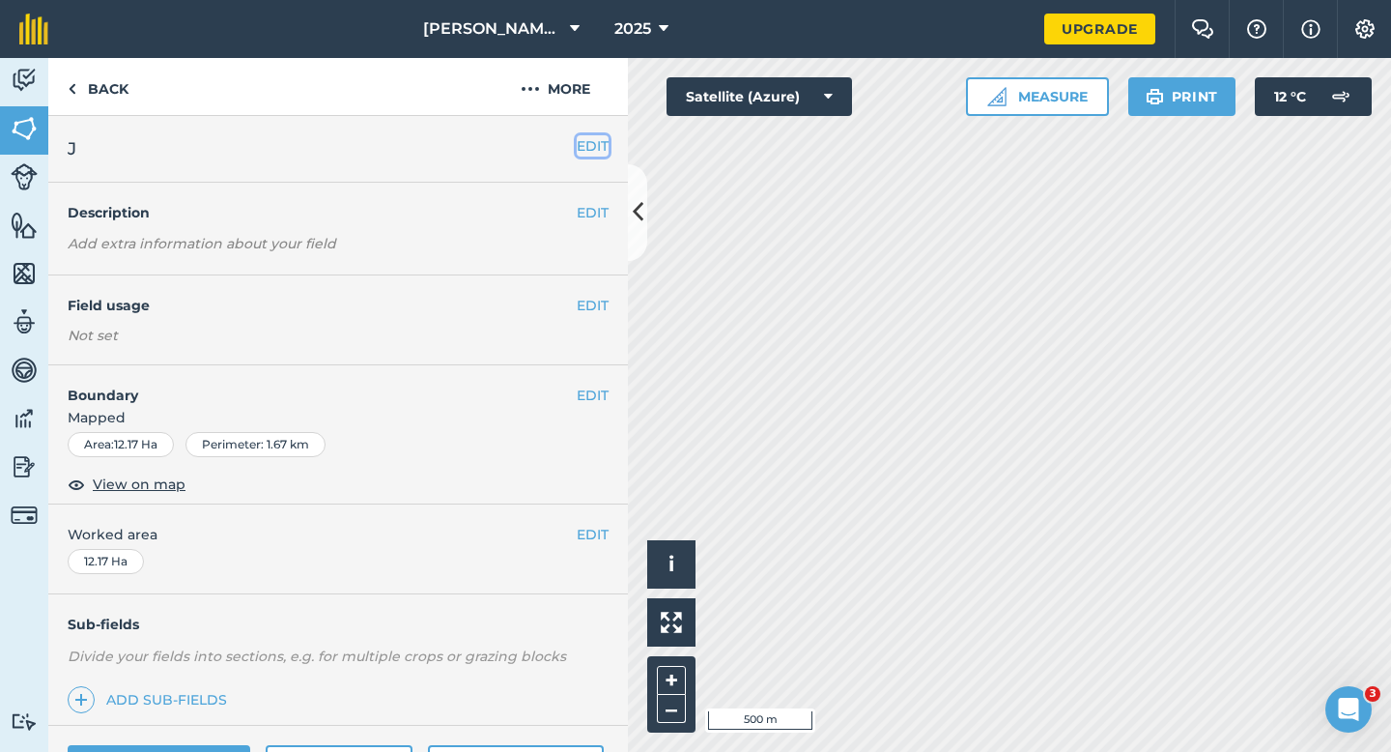
click at [591, 135] on button "EDIT" at bounding box center [593, 145] width 32 height 21
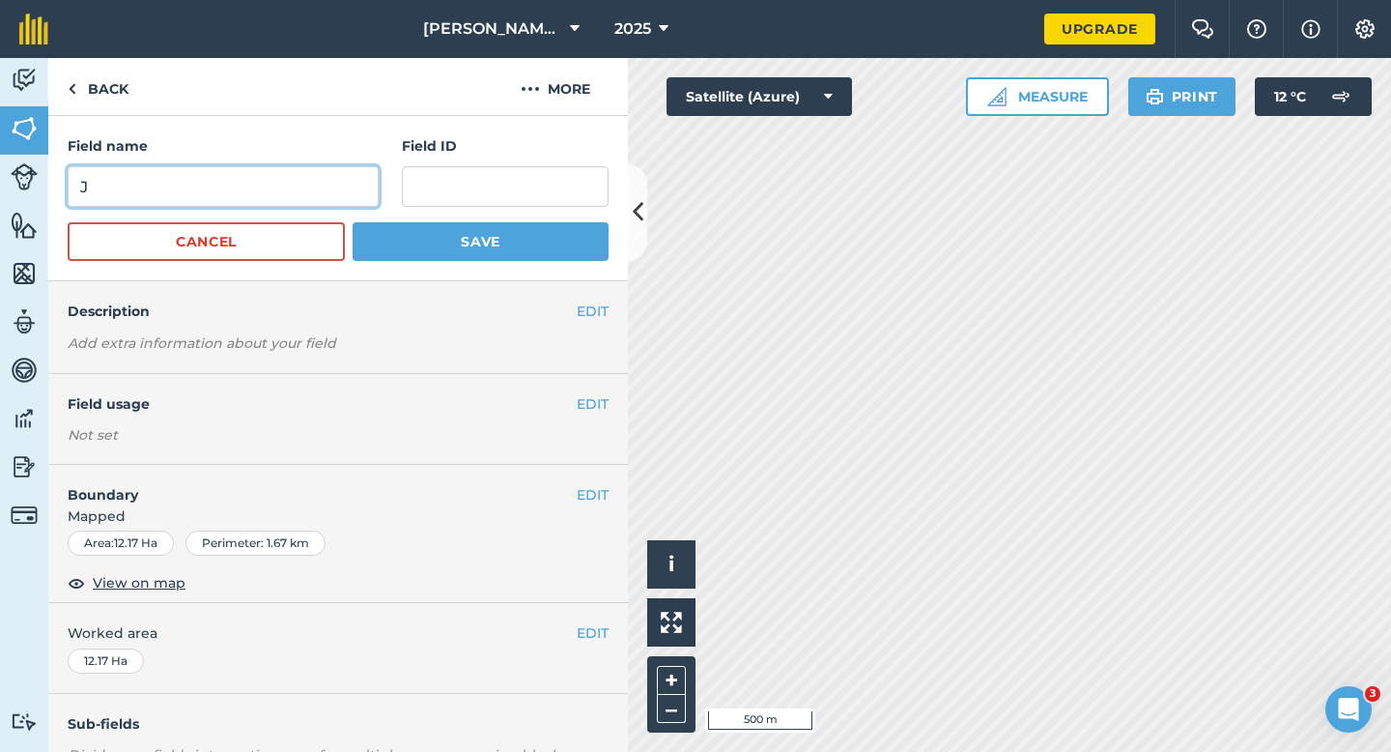
click at [308, 184] on input "J" at bounding box center [223, 186] width 311 height 41
type input "K"
click at [353, 222] on button "Save" at bounding box center [481, 241] width 256 height 39
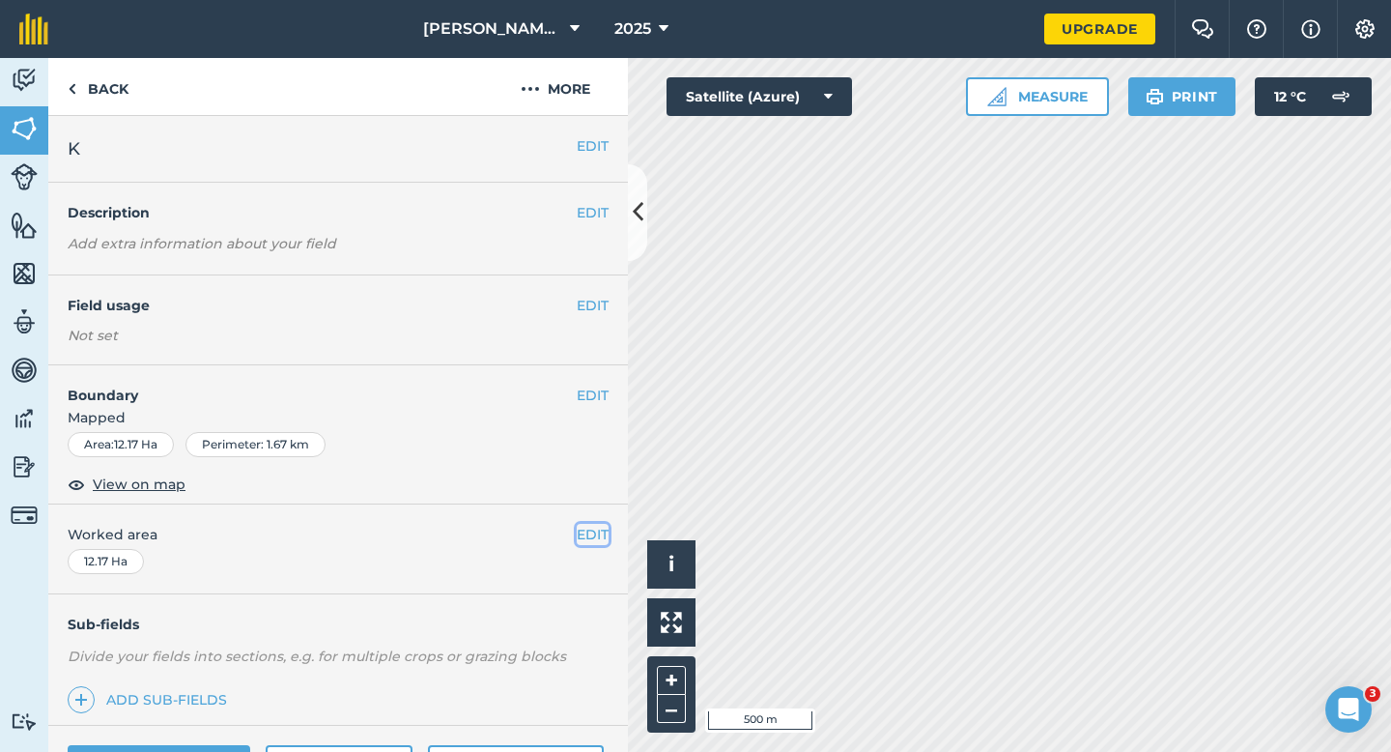
click at [605, 540] on button "EDIT" at bounding box center [593, 534] width 32 height 21
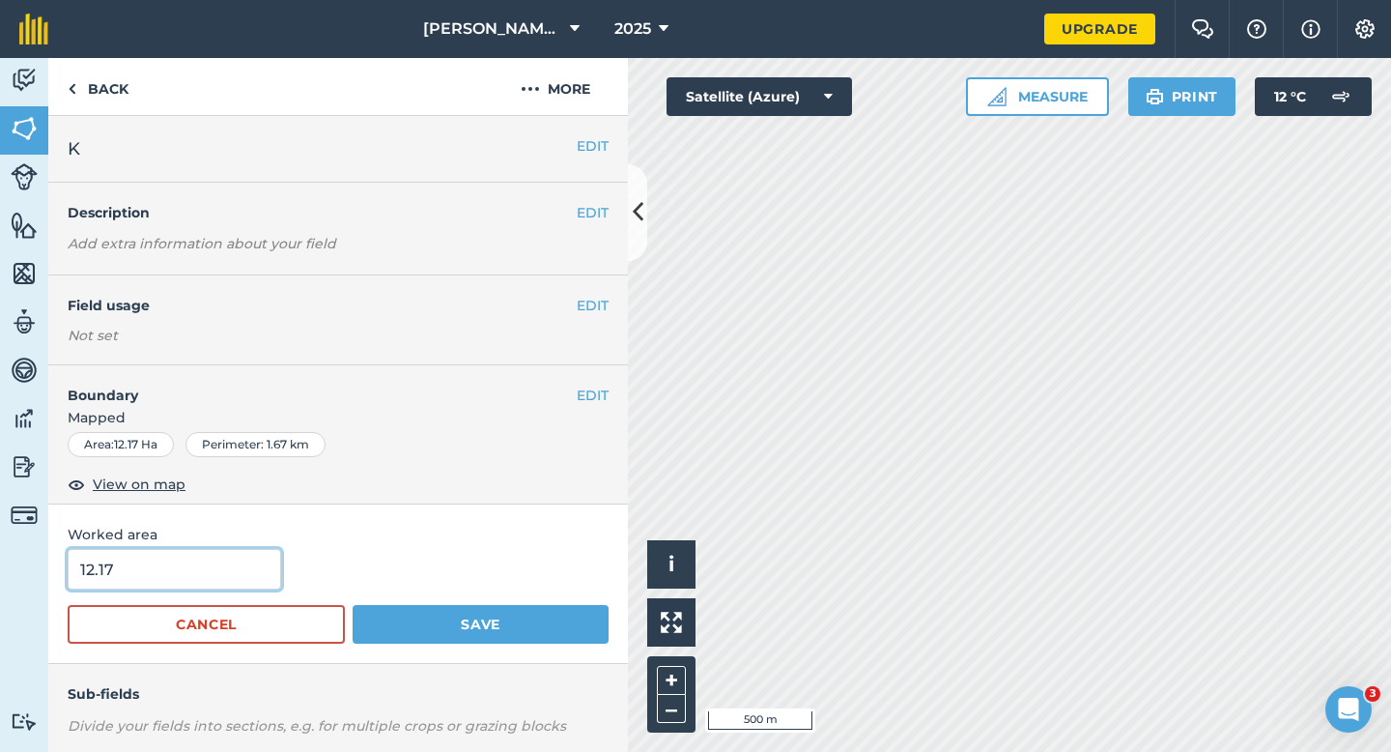
click at [151, 550] on input "12.17" at bounding box center [174, 569] width 213 height 41
click at [155, 572] on input "12.17" at bounding box center [174, 569] width 213 height 41
type input "12.2"
click at [353, 605] on button "Save" at bounding box center [481, 624] width 256 height 39
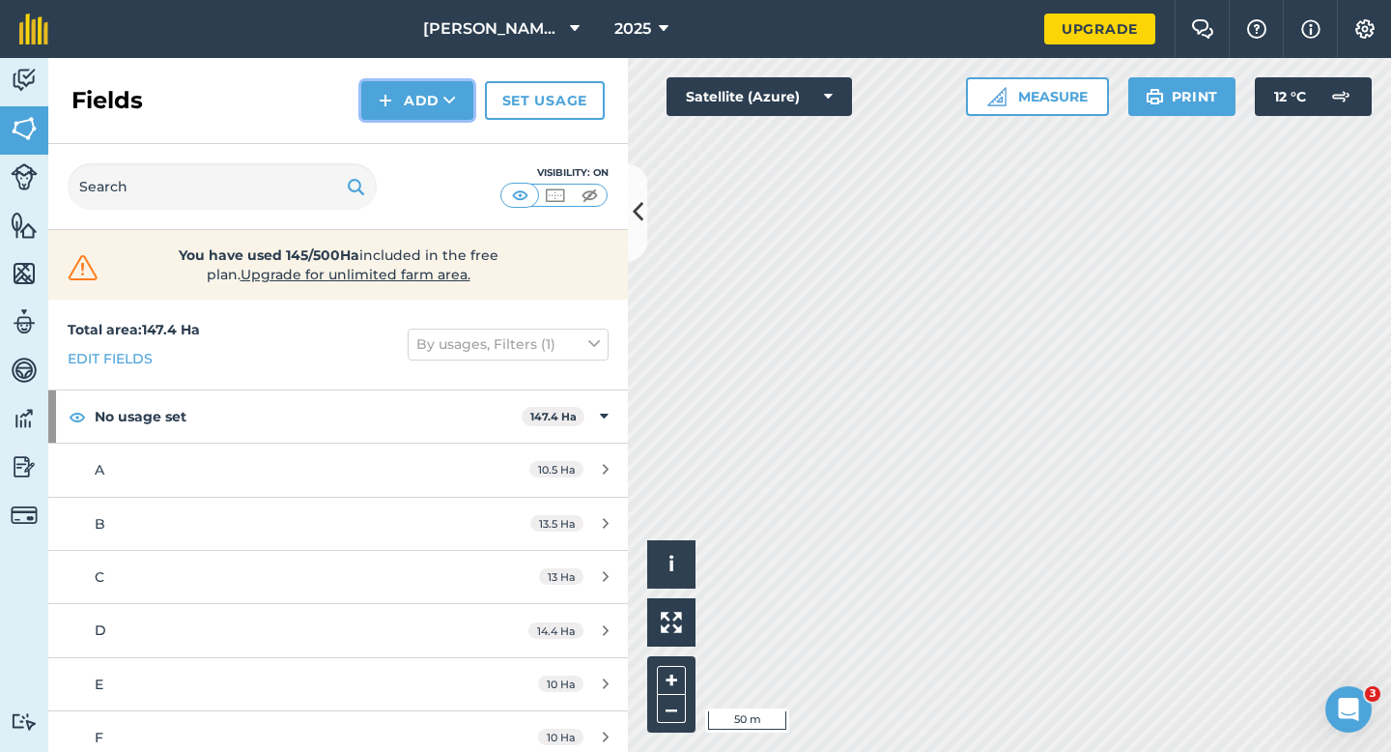
click at [391, 107] on img at bounding box center [386, 100] width 14 height 23
click at [392, 144] on link "Draw" at bounding box center [417, 144] width 106 height 43
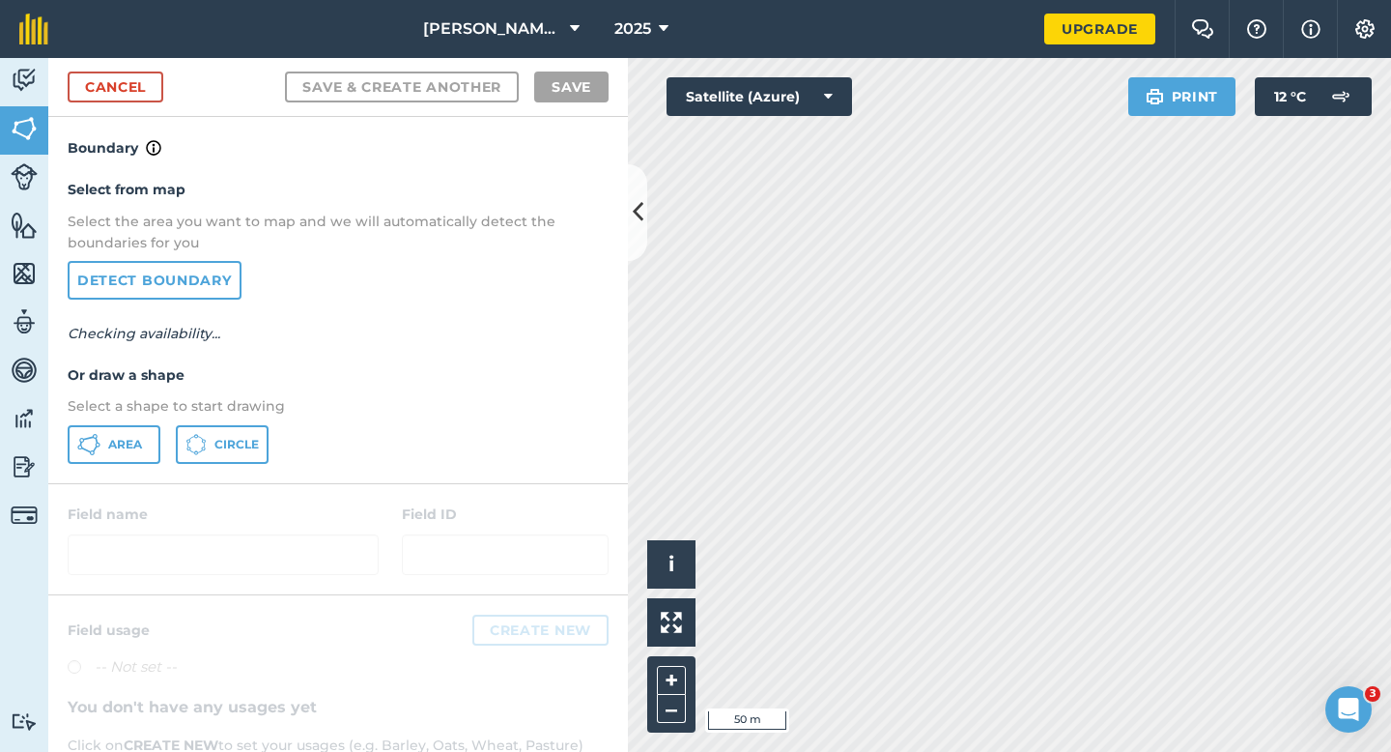
click at [103, 470] on div "Select from map Select the area you want to map and we will automatically detec…" at bounding box center [338, 320] width 580 height 323
click at [103, 457] on button "Area" at bounding box center [114, 444] width 93 height 39
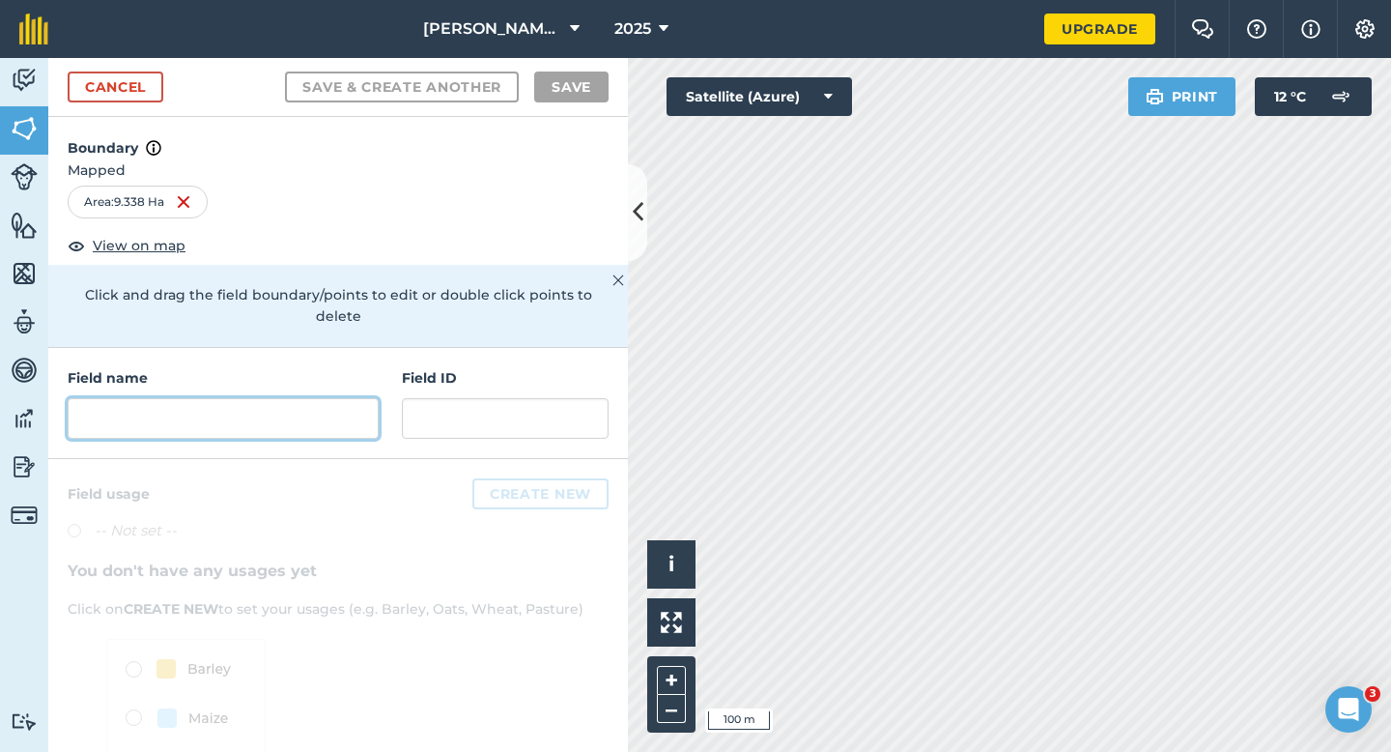
click at [346, 398] on input "text" at bounding box center [223, 418] width 311 height 41
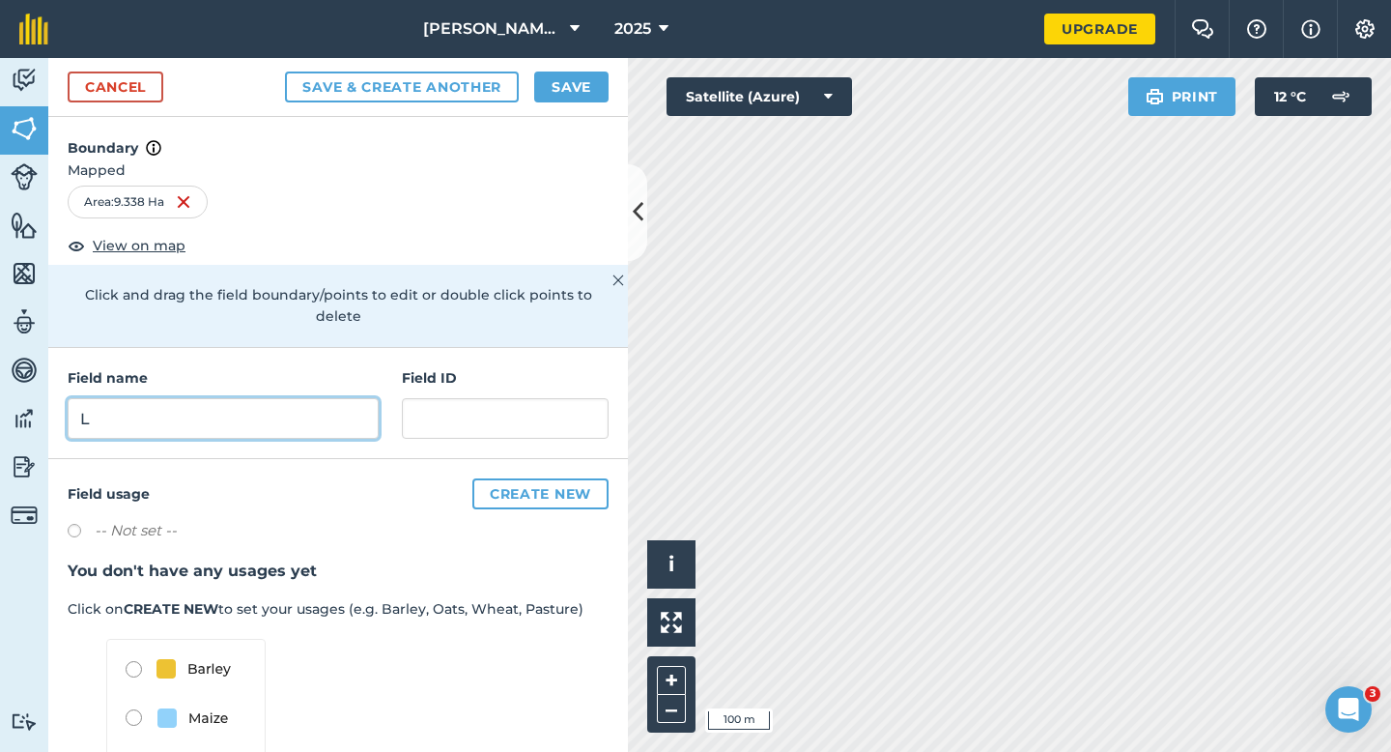
type input "L"
click at [570, 94] on button "Save" at bounding box center [571, 86] width 74 height 31
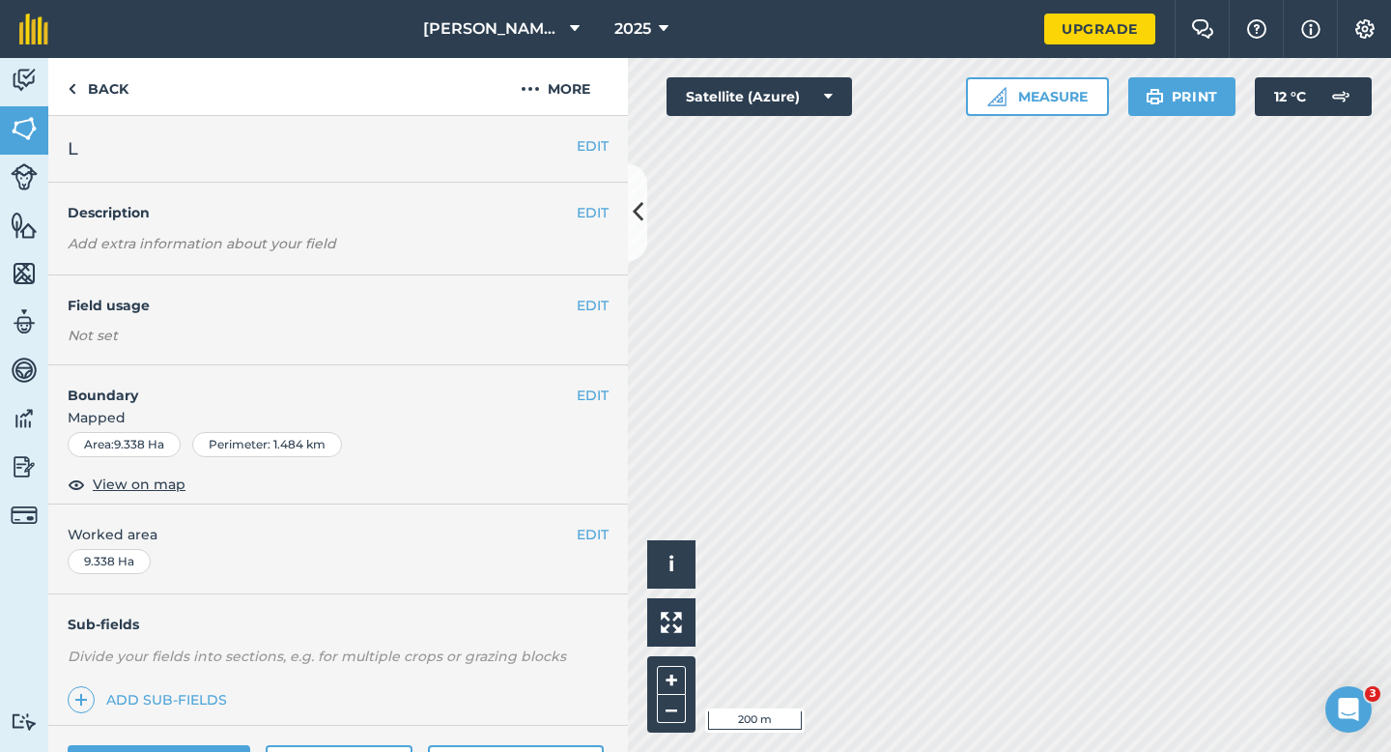
click at [588, 519] on div "EDIT Worked area 9.338 Ha" at bounding box center [338, 549] width 580 height 90
click at [588, 531] on button "EDIT" at bounding box center [593, 534] width 32 height 21
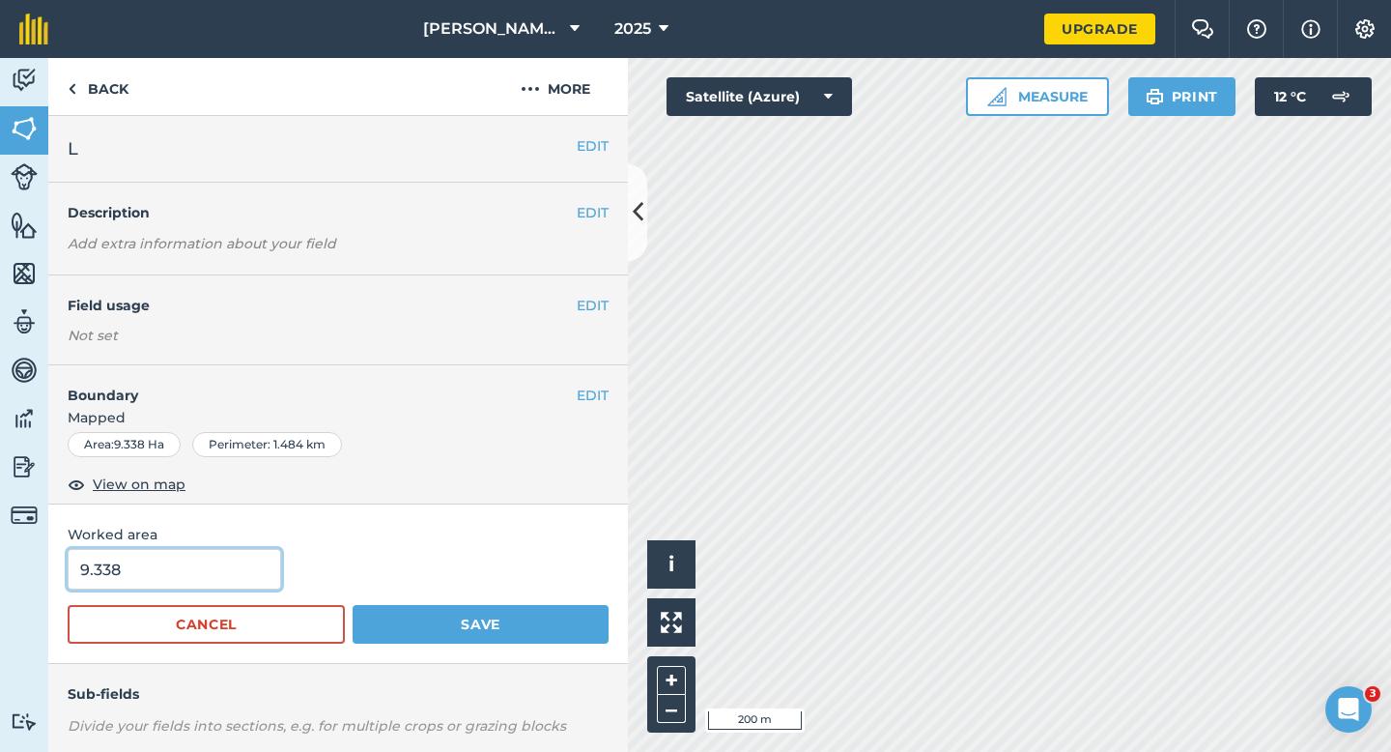
click at [268, 564] on input "9.338" at bounding box center [174, 569] width 213 height 41
type input "9.3"
click at [353, 605] on button "Save" at bounding box center [481, 624] width 256 height 39
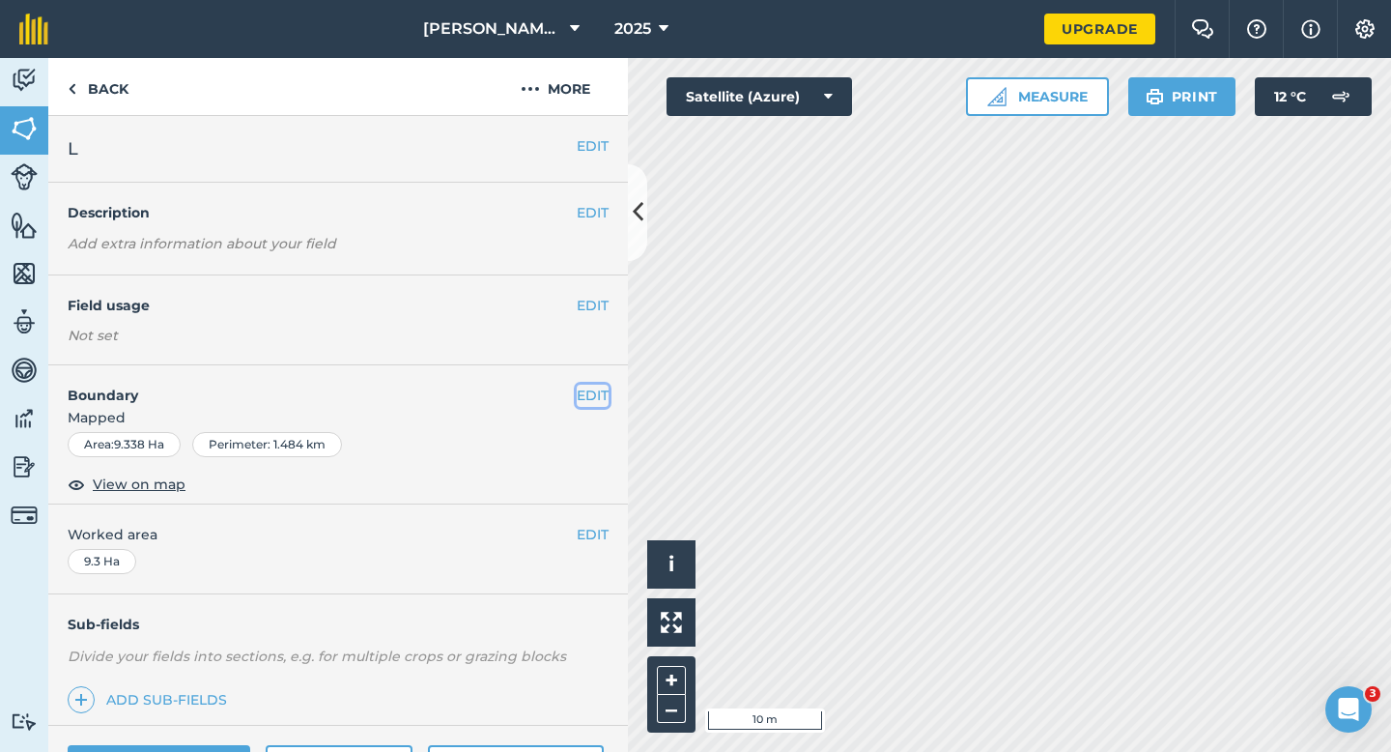
click at [581, 404] on button "EDIT" at bounding box center [593, 394] width 32 height 21
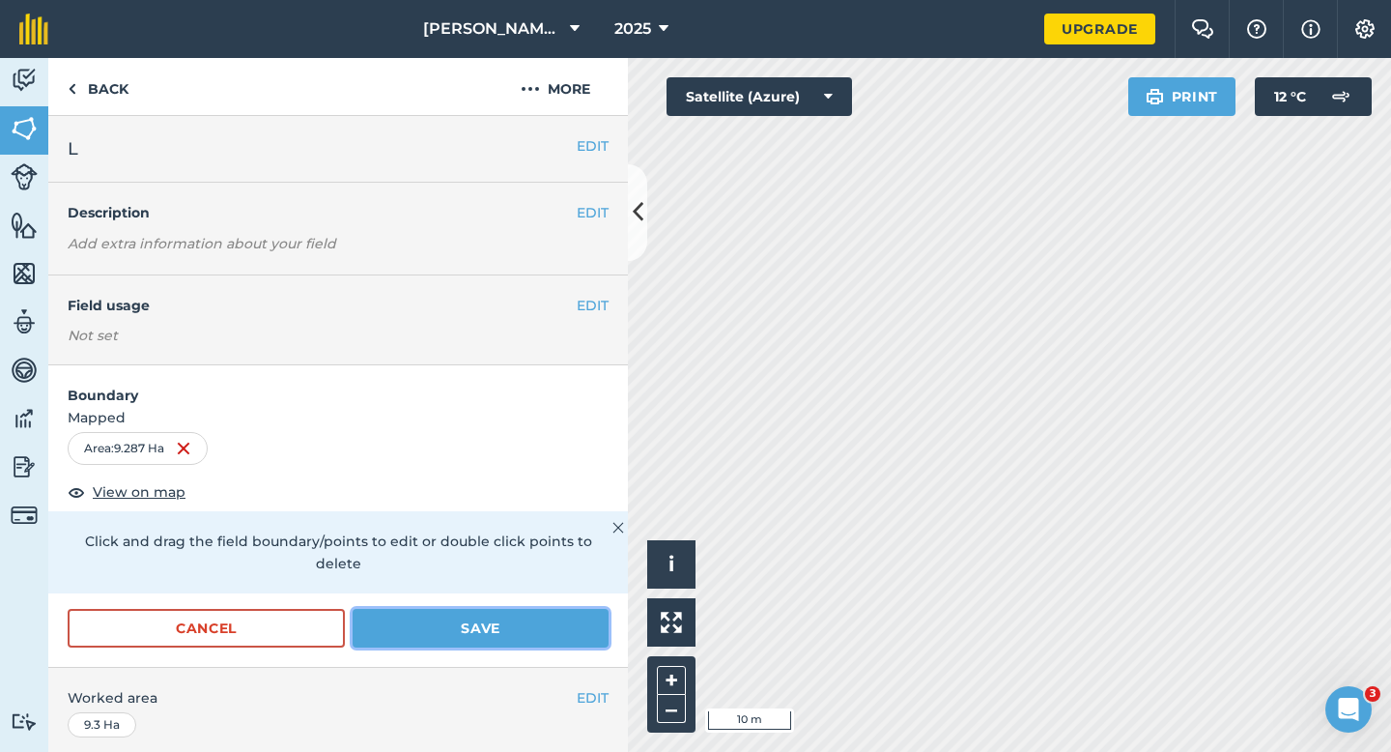
click at [519, 612] on button "Save" at bounding box center [481, 628] width 256 height 39
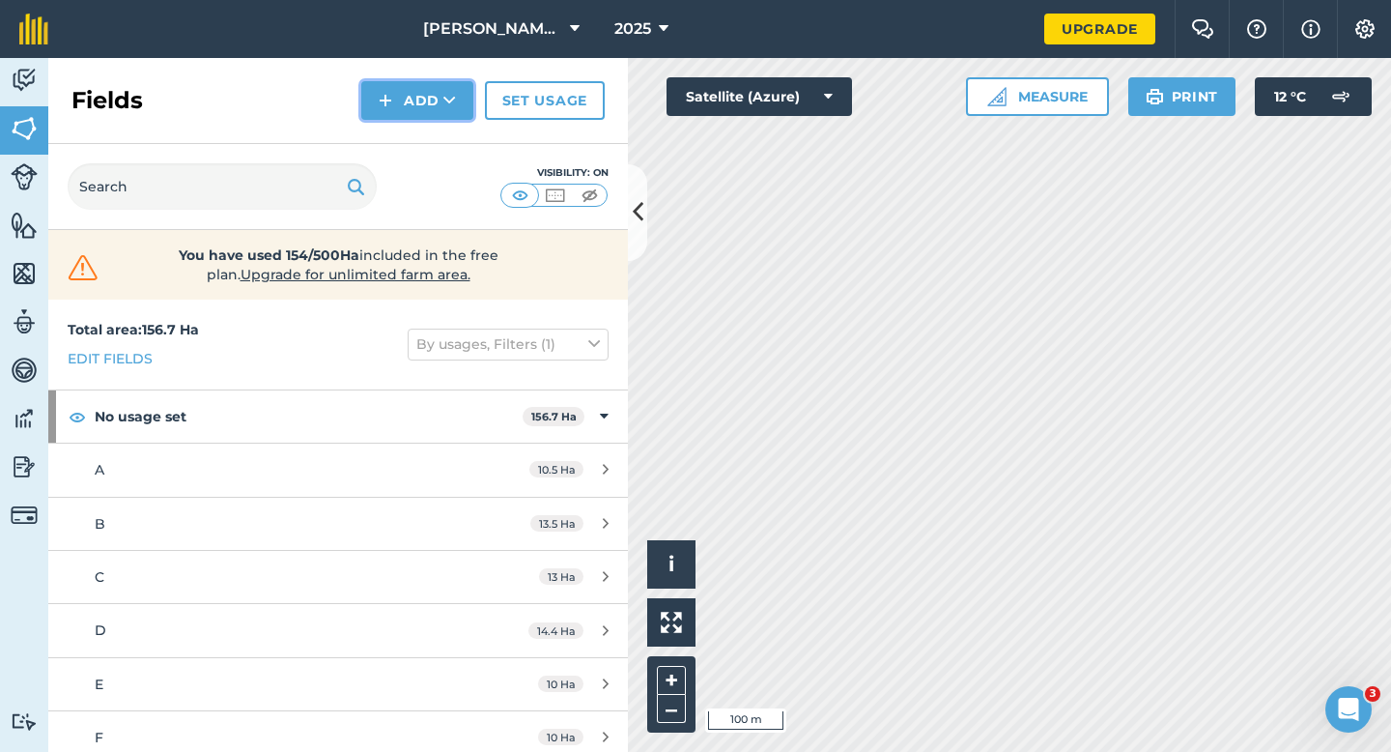
click at [438, 103] on button "Add" at bounding box center [417, 100] width 112 height 39
click at [438, 150] on link "Draw" at bounding box center [417, 144] width 106 height 43
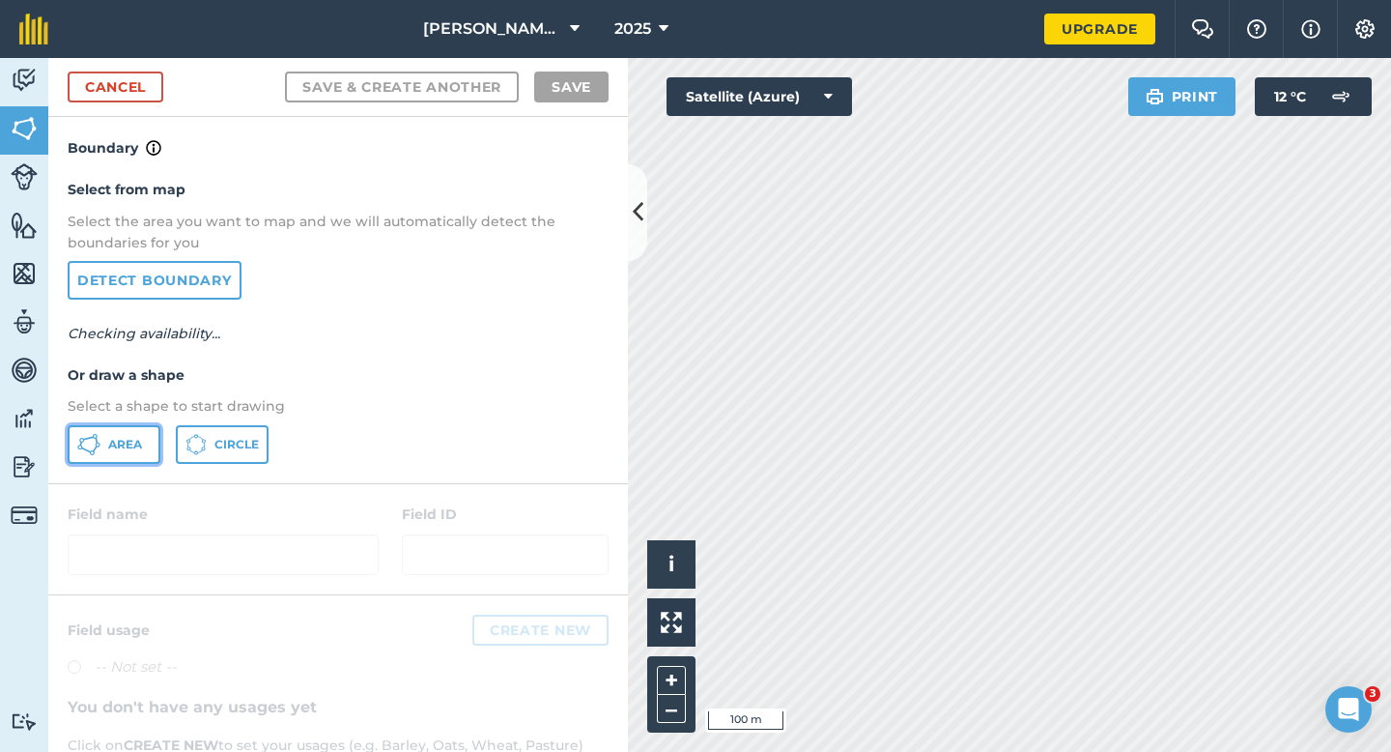
click at [151, 444] on button "Area" at bounding box center [114, 444] width 93 height 39
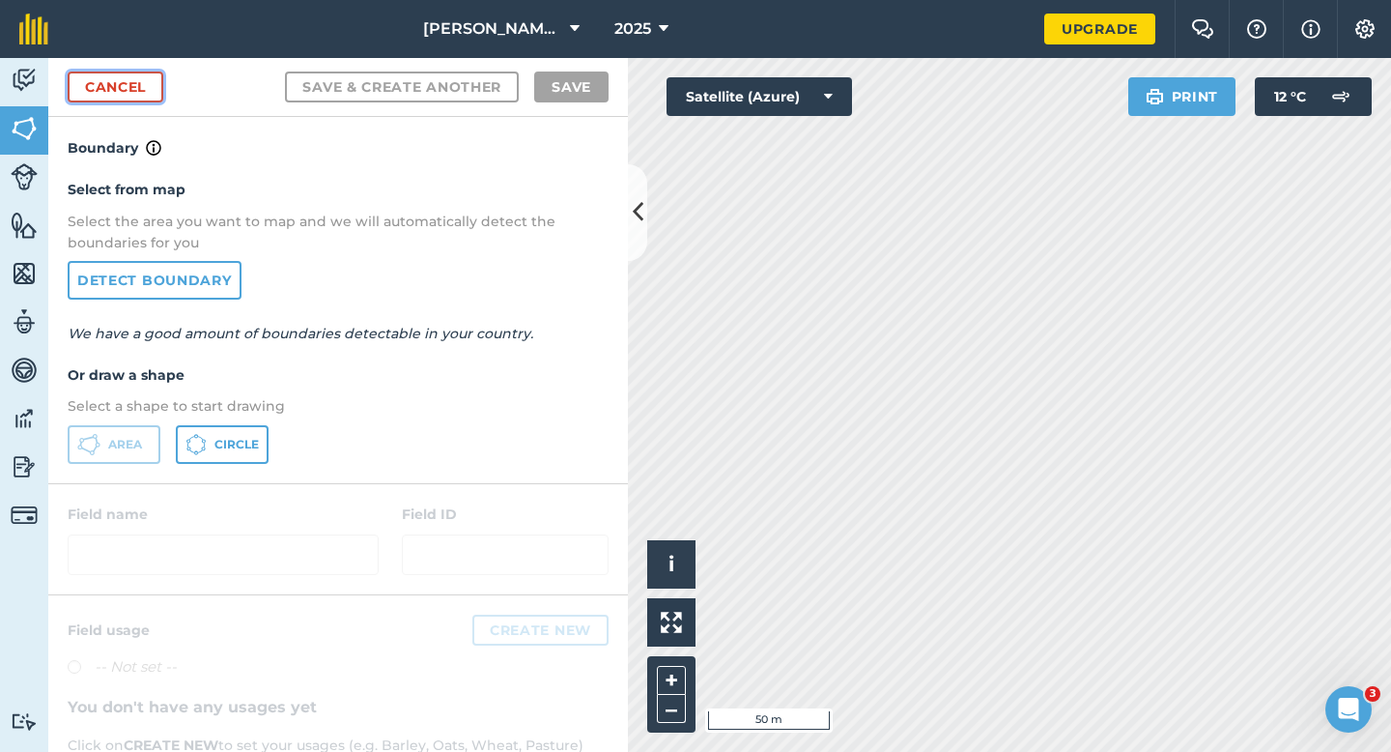
click at [153, 83] on link "Cancel" at bounding box center [116, 86] width 96 height 31
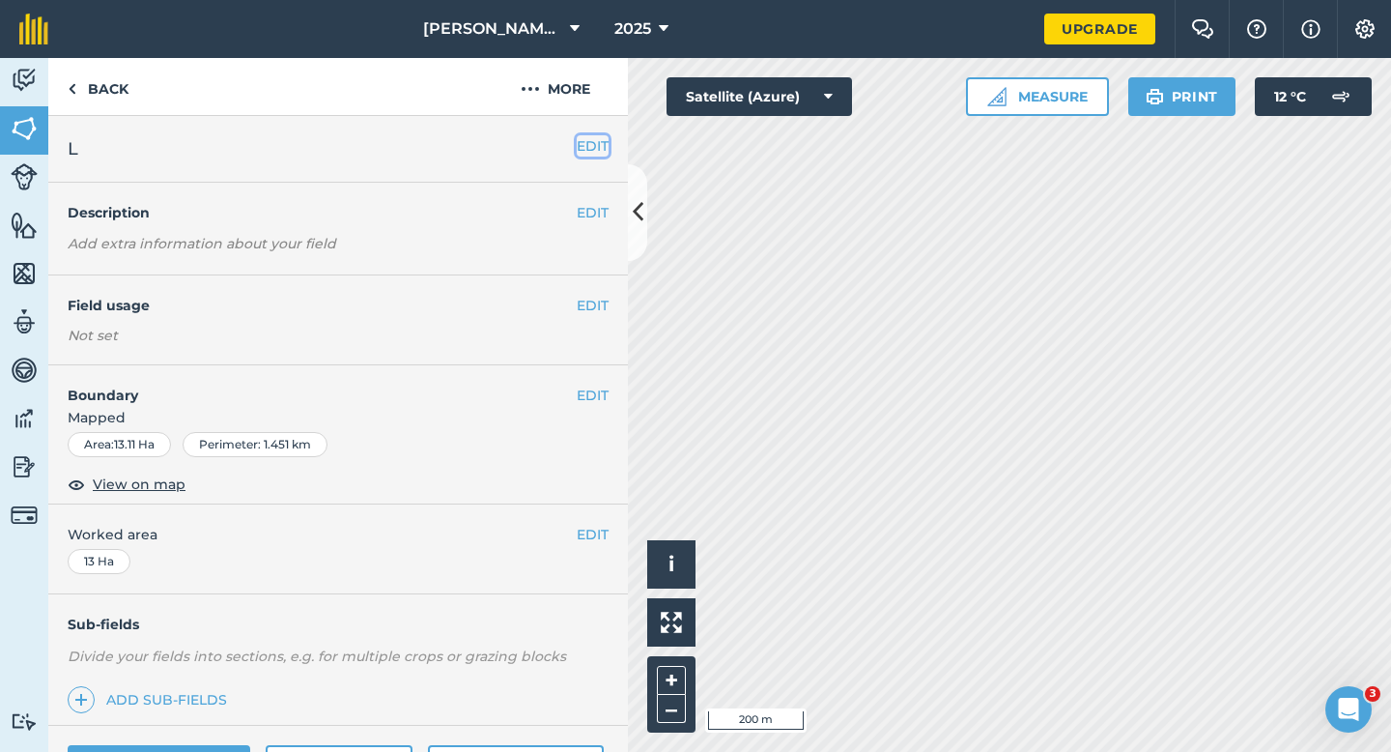
click at [581, 142] on button "EDIT" at bounding box center [593, 145] width 32 height 21
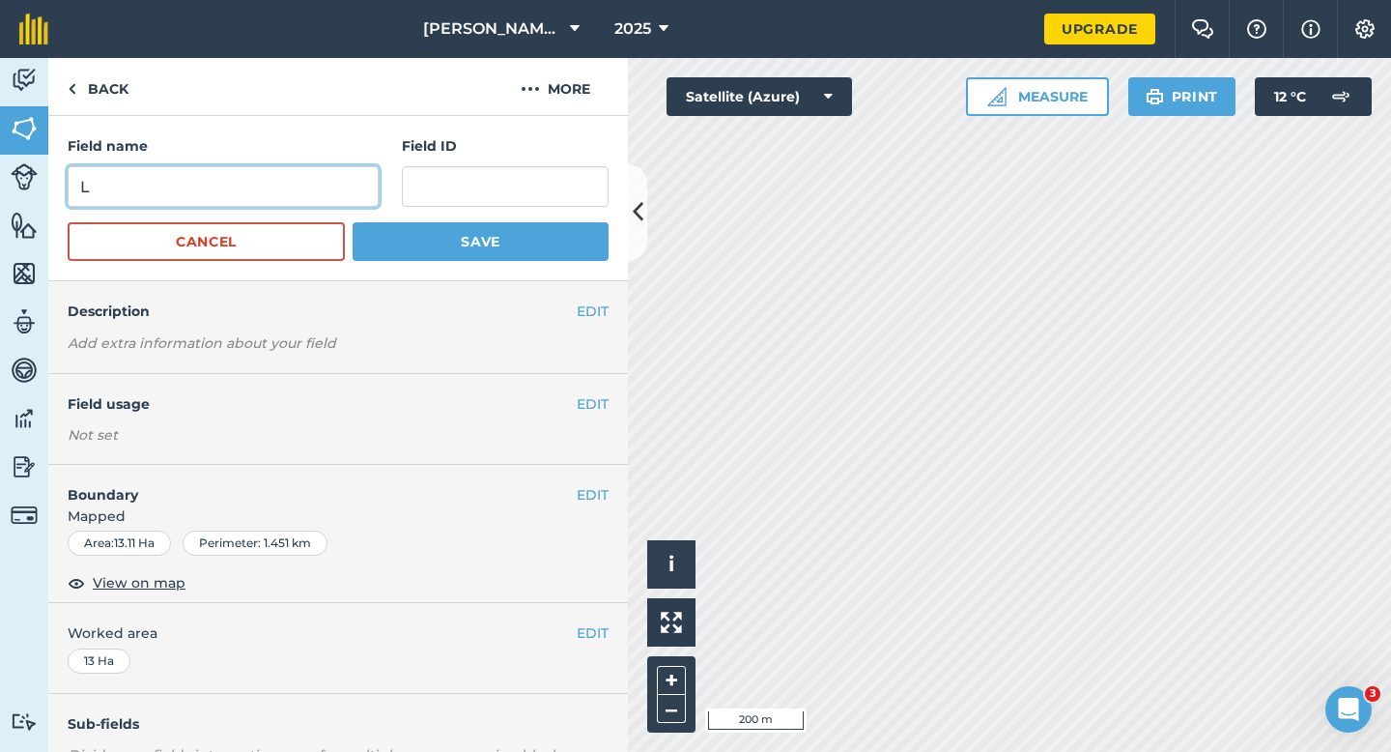
click at [358, 192] on input "L" at bounding box center [223, 186] width 311 height 41
type input "J"
click at [353, 222] on button "Save" at bounding box center [481, 241] width 256 height 39
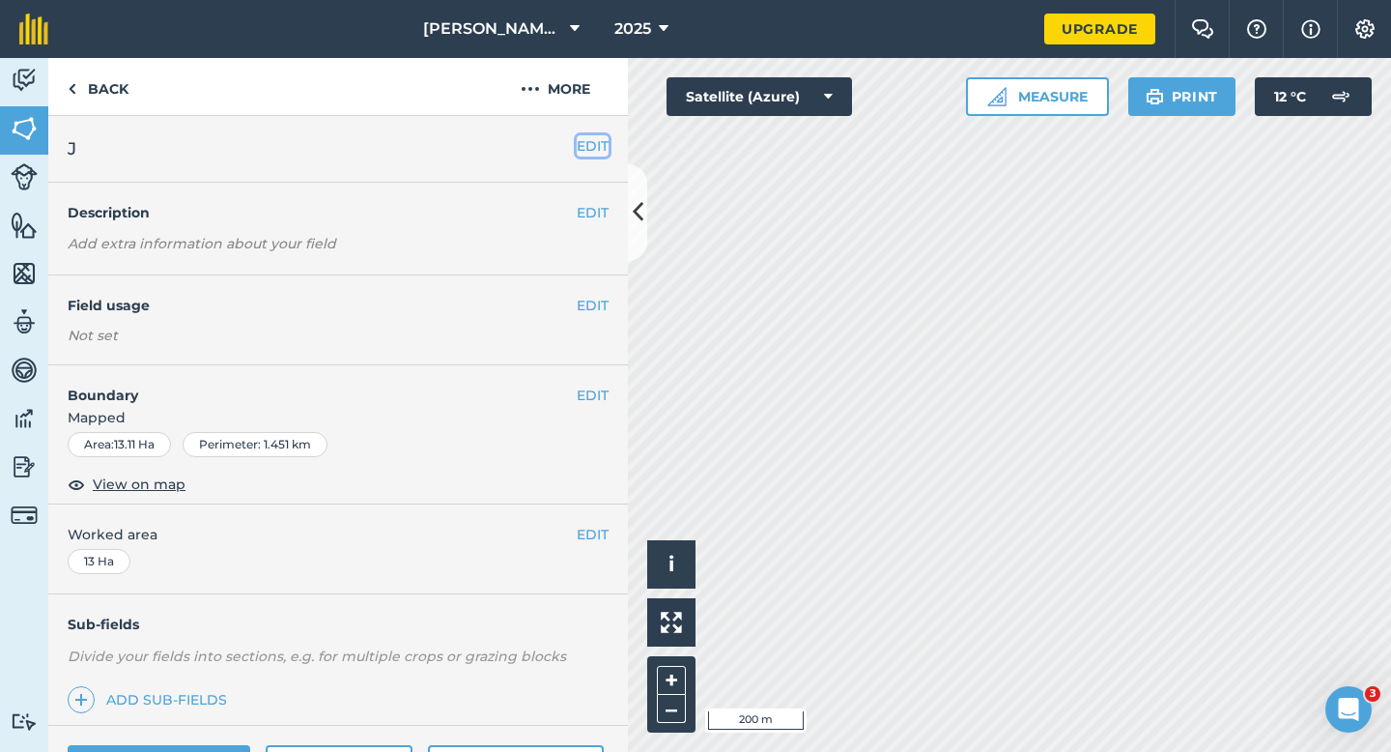
click at [587, 146] on button "EDIT" at bounding box center [593, 145] width 32 height 21
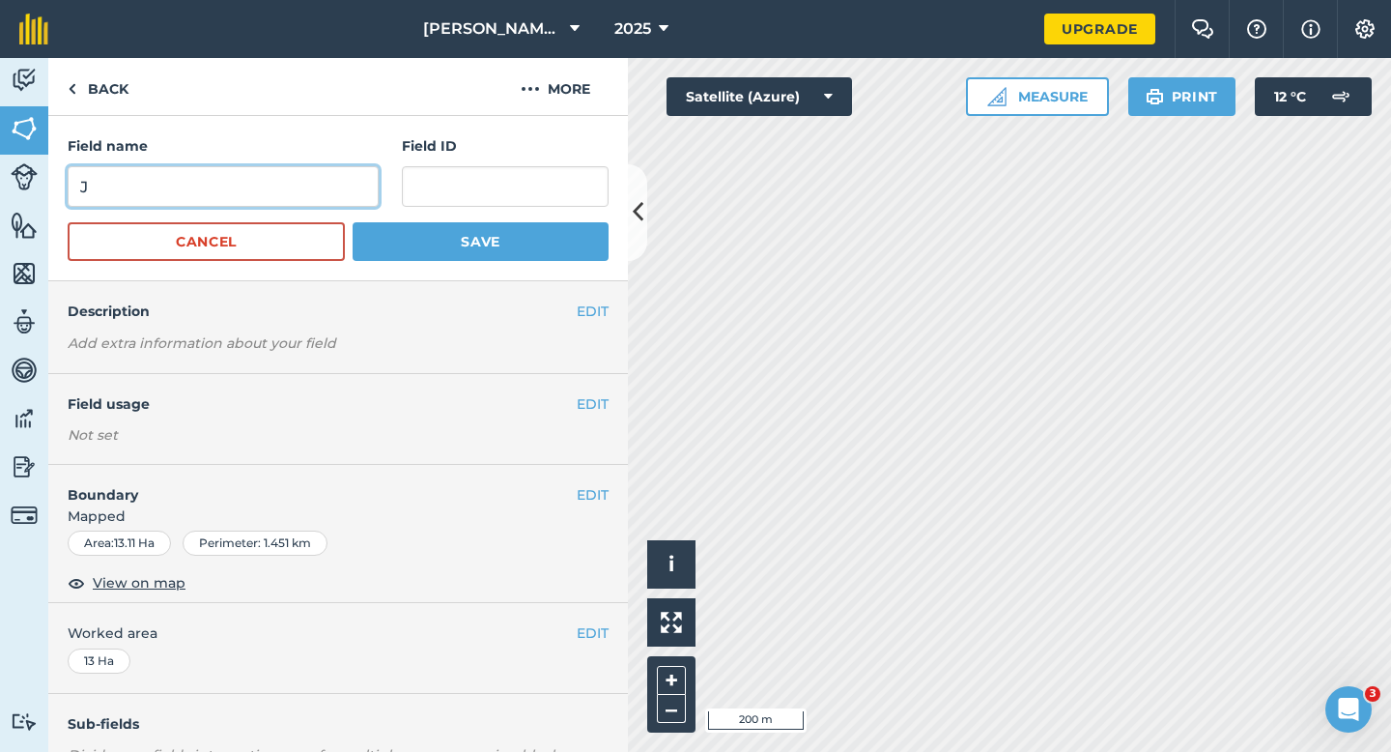
click at [360, 170] on input "J" at bounding box center [223, 186] width 311 height 41
type input "M"
click at [353, 222] on button "Save" at bounding box center [481, 241] width 256 height 39
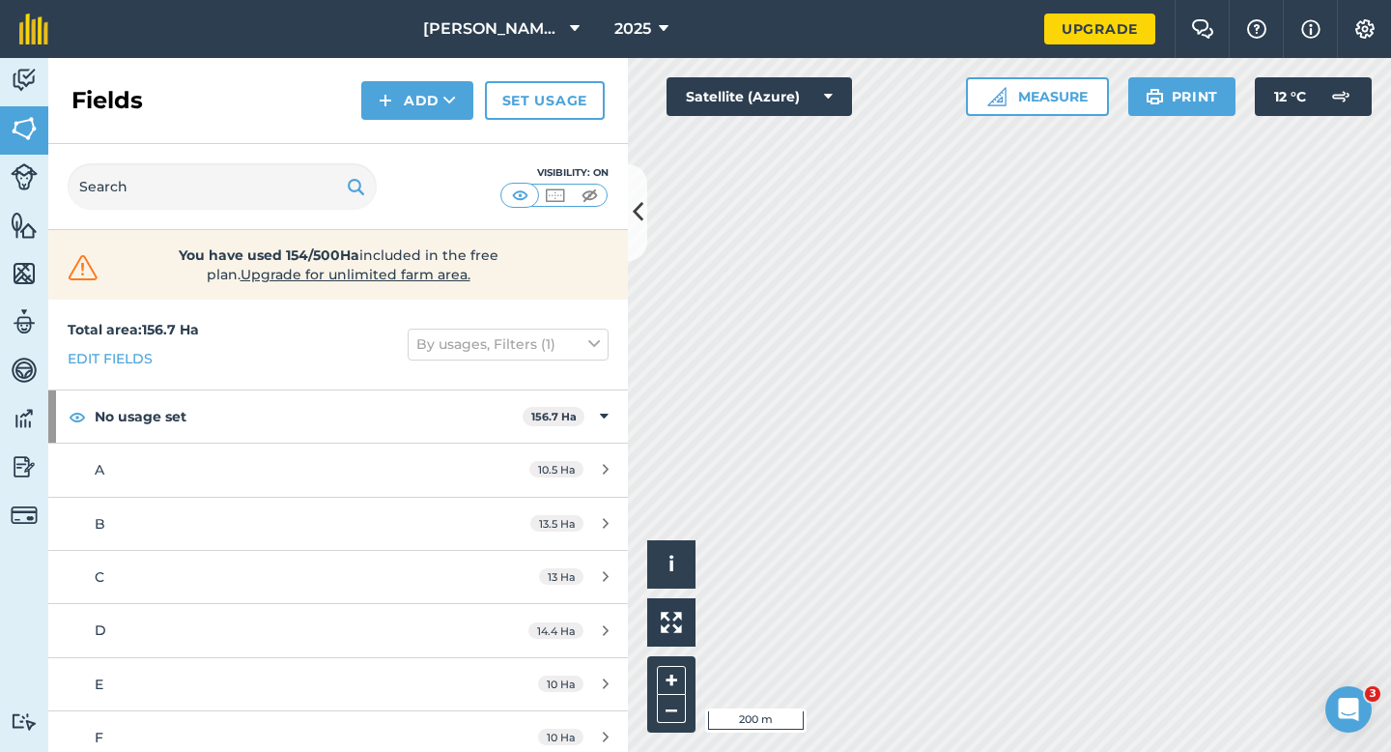
click at [606, 411] on div "Activity Fields Livestock Features Maps Team Vehicles Data Reporting Billing Tu…" at bounding box center [695, 405] width 1391 height 694
click at [382, 110] on img at bounding box center [386, 100] width 14 height 23
click at [388, 131] on link "Draw" at bounding box center [417, 144] width 106 height 43
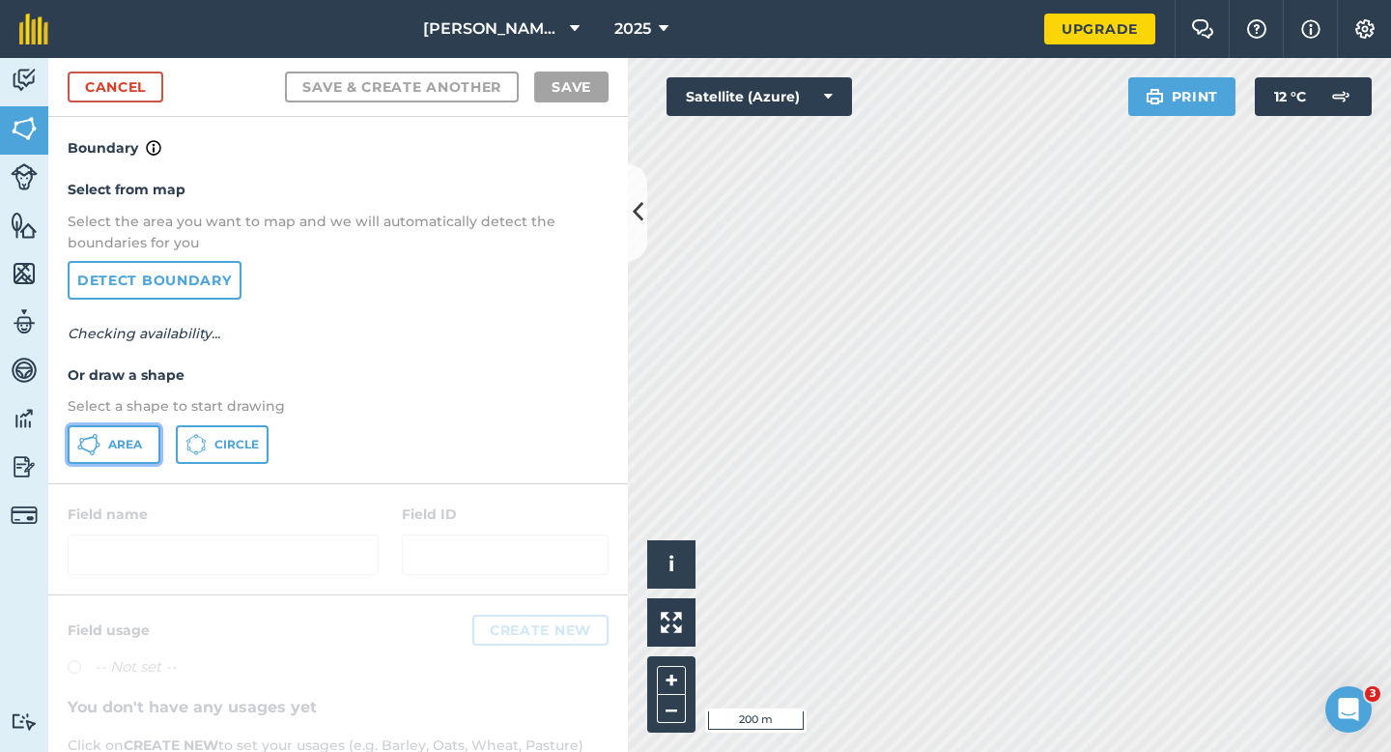
click at [129, 440] on span "Area" at bounding box center [125, 444] width 34 height 15
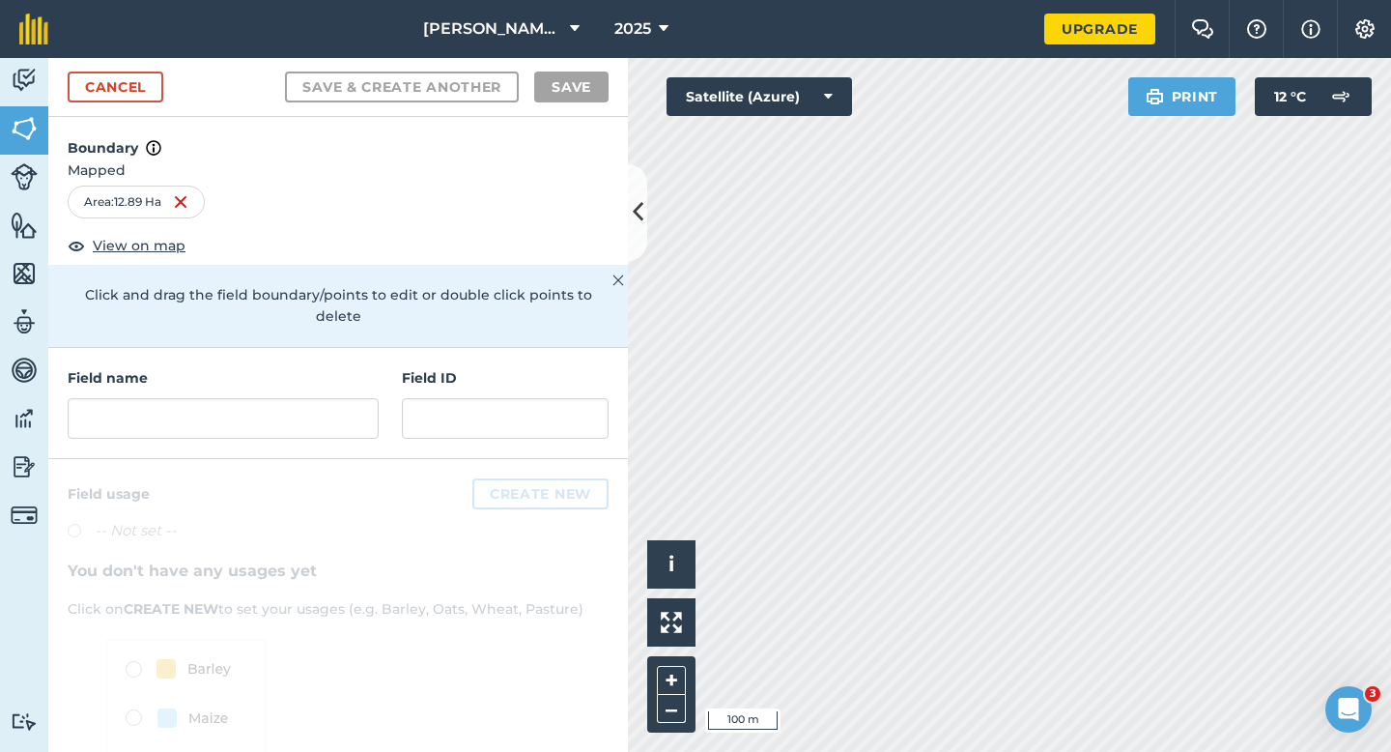
click at [298, 372] on div "Field name" at bounding box center [223, 402] width 311 height 71
click at [300, 398] on input "text" at bounding box center [223, 418] width 311 height 41
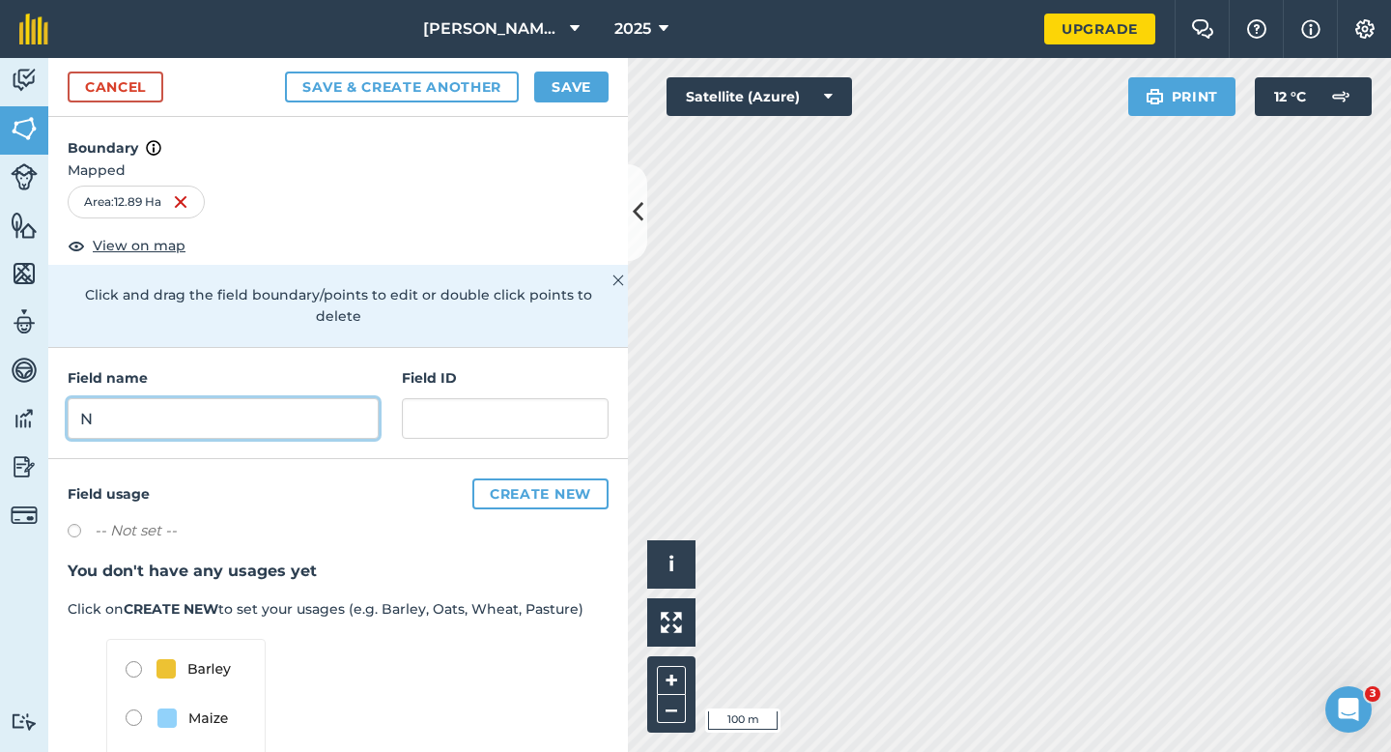
type input "N"
click at [566, 87] on button "Save" at bounding box center [571, 86] width 74 height 31
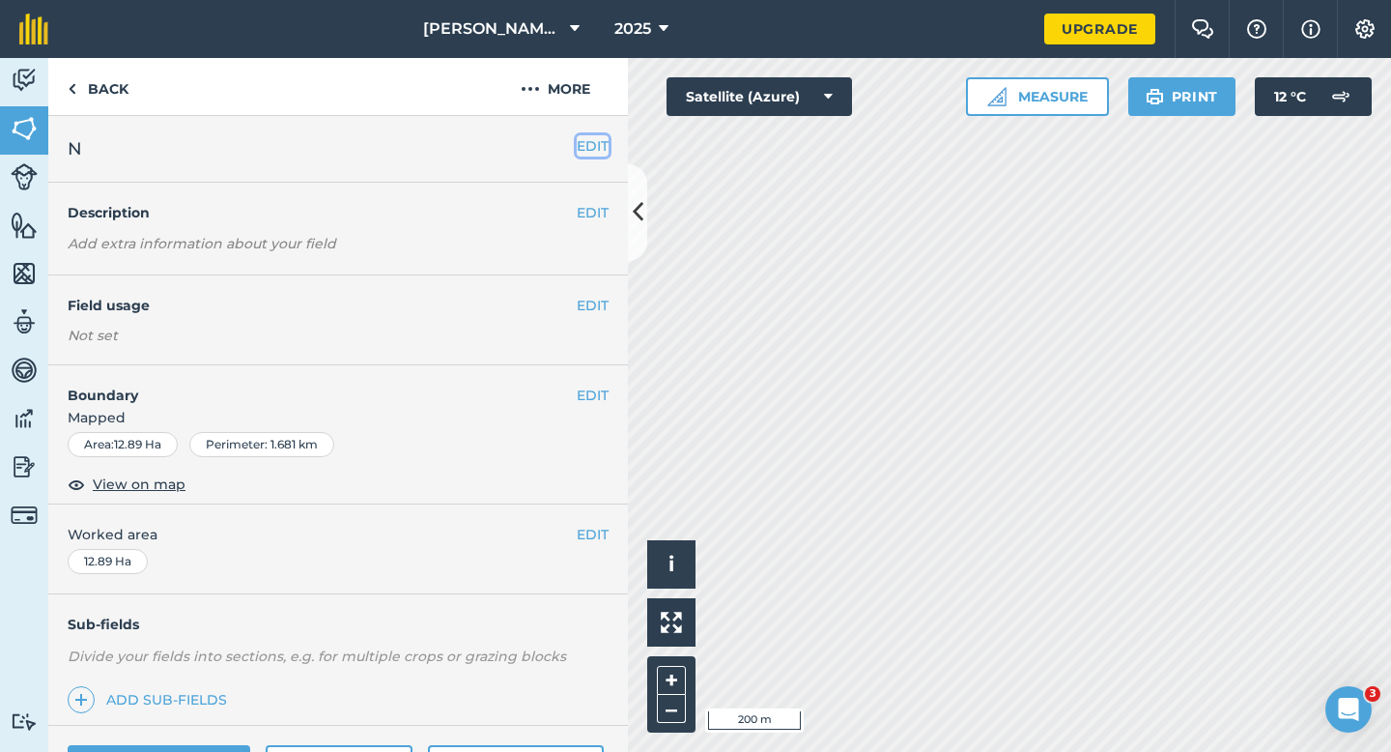
click at [601, 144] on button "EDIT" at bounding box center [593, 145] width 32 height 21
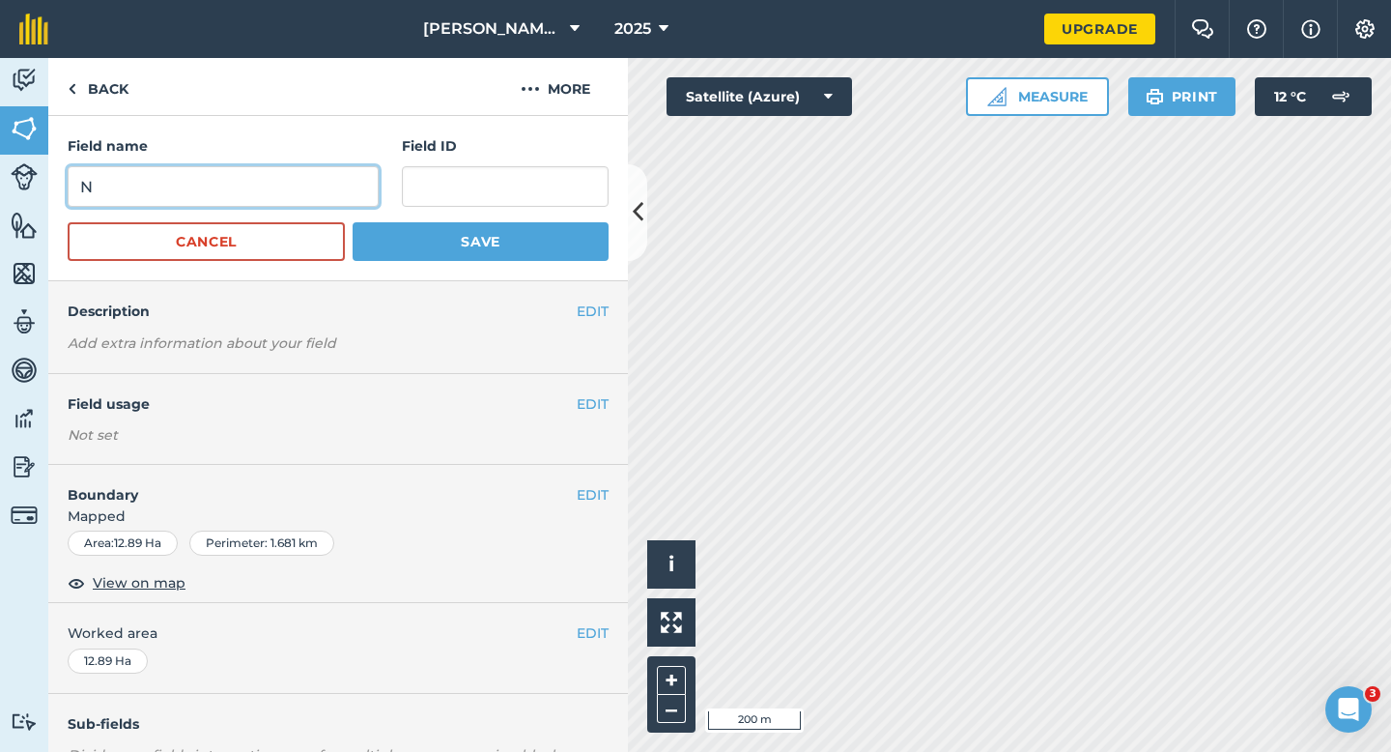
click at [314, 196] on input "N" at bounding box center [223, 186] width 311 height 41
click at [314, 196] on input "O" at bounding box center [223, 186] width 311 height 41
type input "O"
click at [353, 222] on button "Save" at bounding box center [481, 241] width 256 height 39
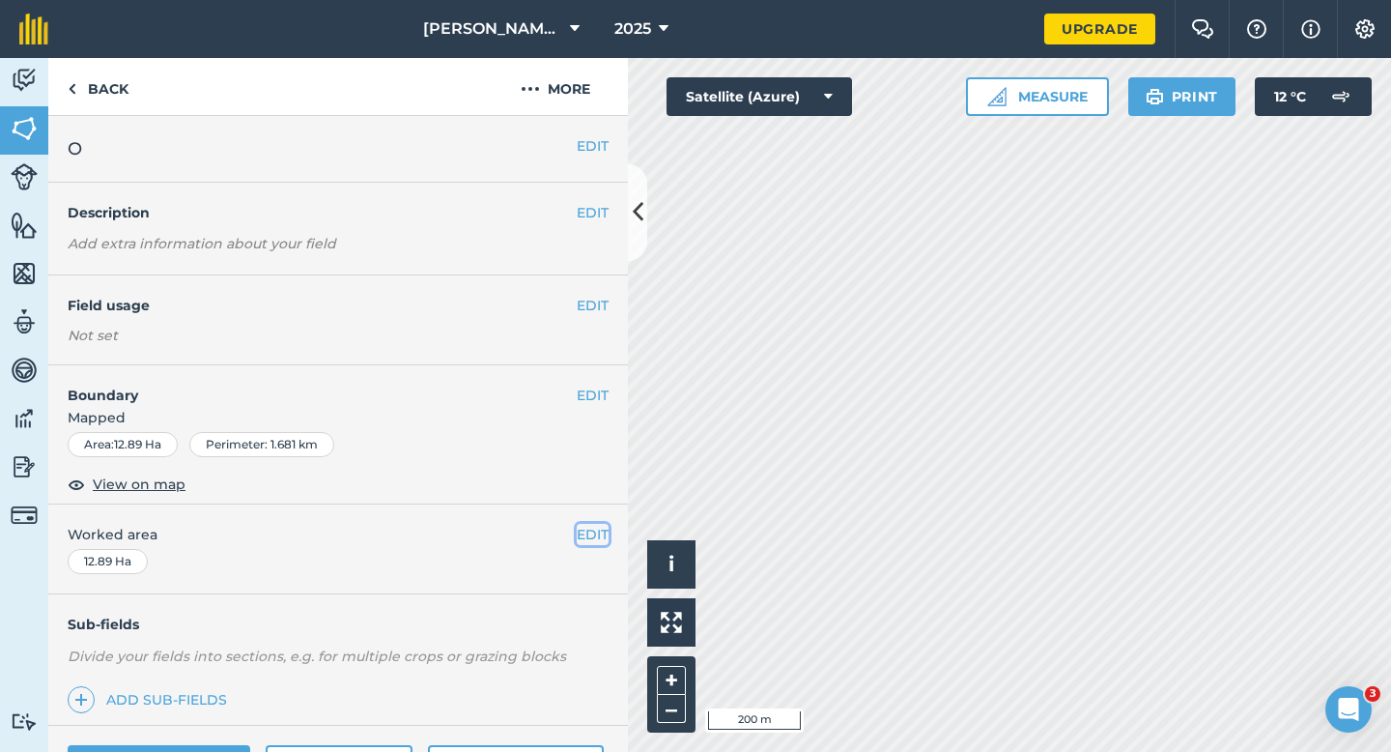
click at [589, 527] on button "EDIT" at bounding box center [593, 534] width 32 height 21
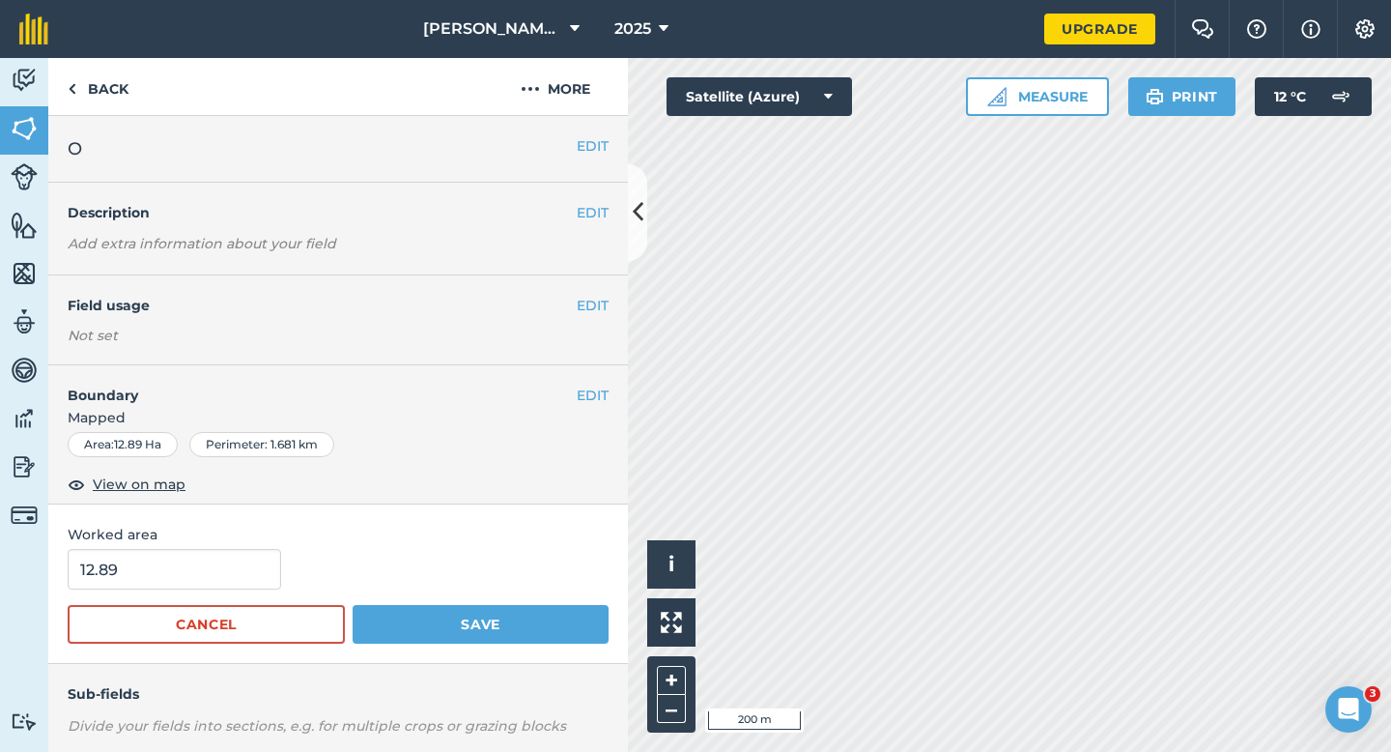
click at [260, 542] on span "Worked area" at bounding box center [338, 534] width 541 height 21
click at [260, 562] on input "12.89" at bounding box center [174, 569] width 213 height 41
type input "13"
click at [353, 605] on button "Save" at bounding box center [481, 624] width 256 height 39
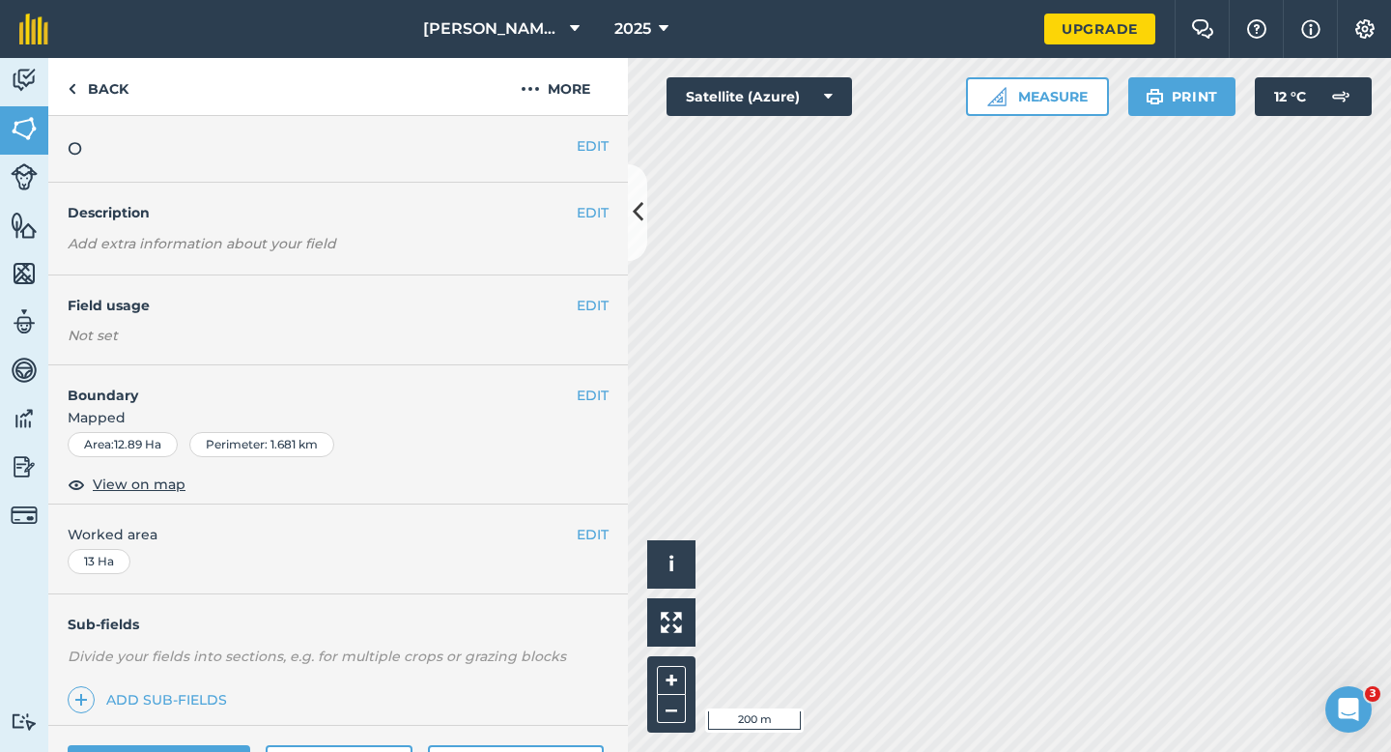
click at [590, 569] on div "EDIT Worked area 13 Ha" at bounding box center [338, 549] width 580 height 90
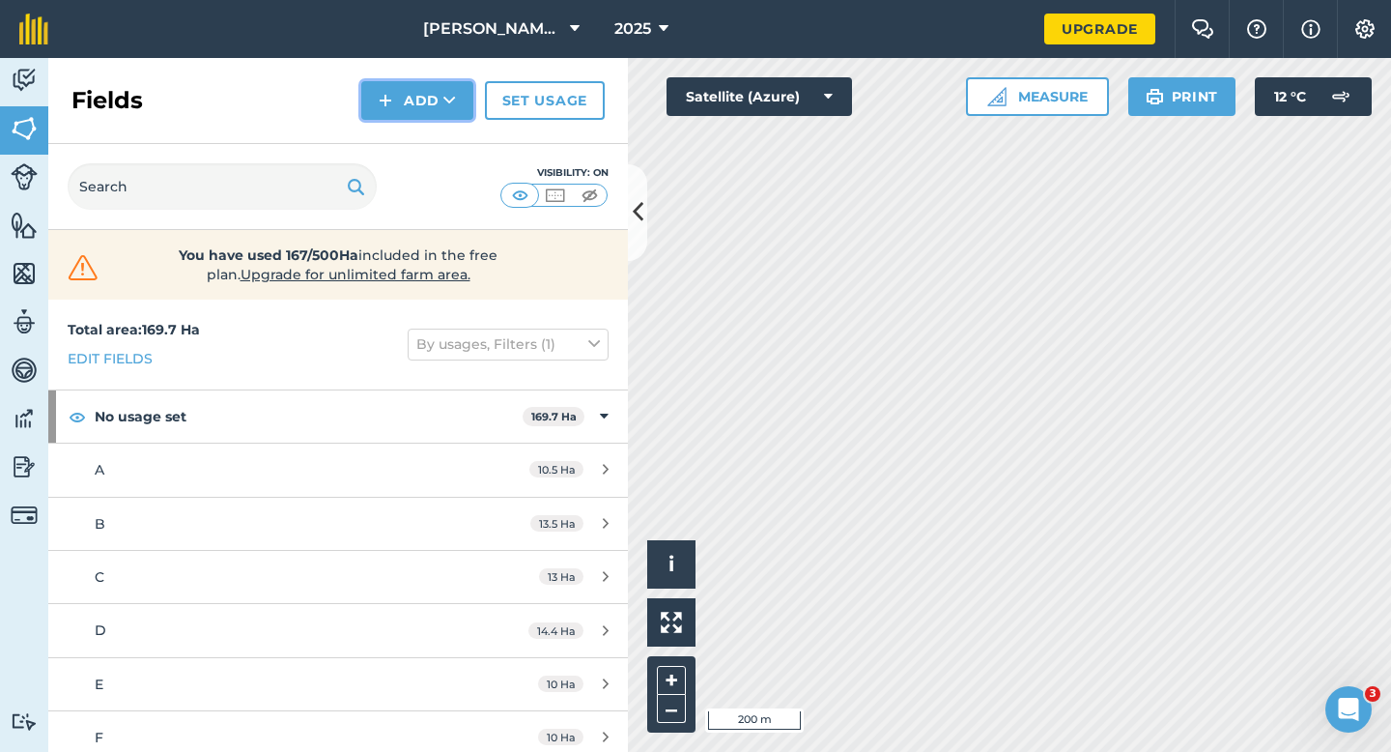
click at [411, 114] on button "Add" at bounding box center [417, 100] width 112 height 39
click at [411, 137] on link "Draw" at bounding box center [417, 144] width 106 height 43
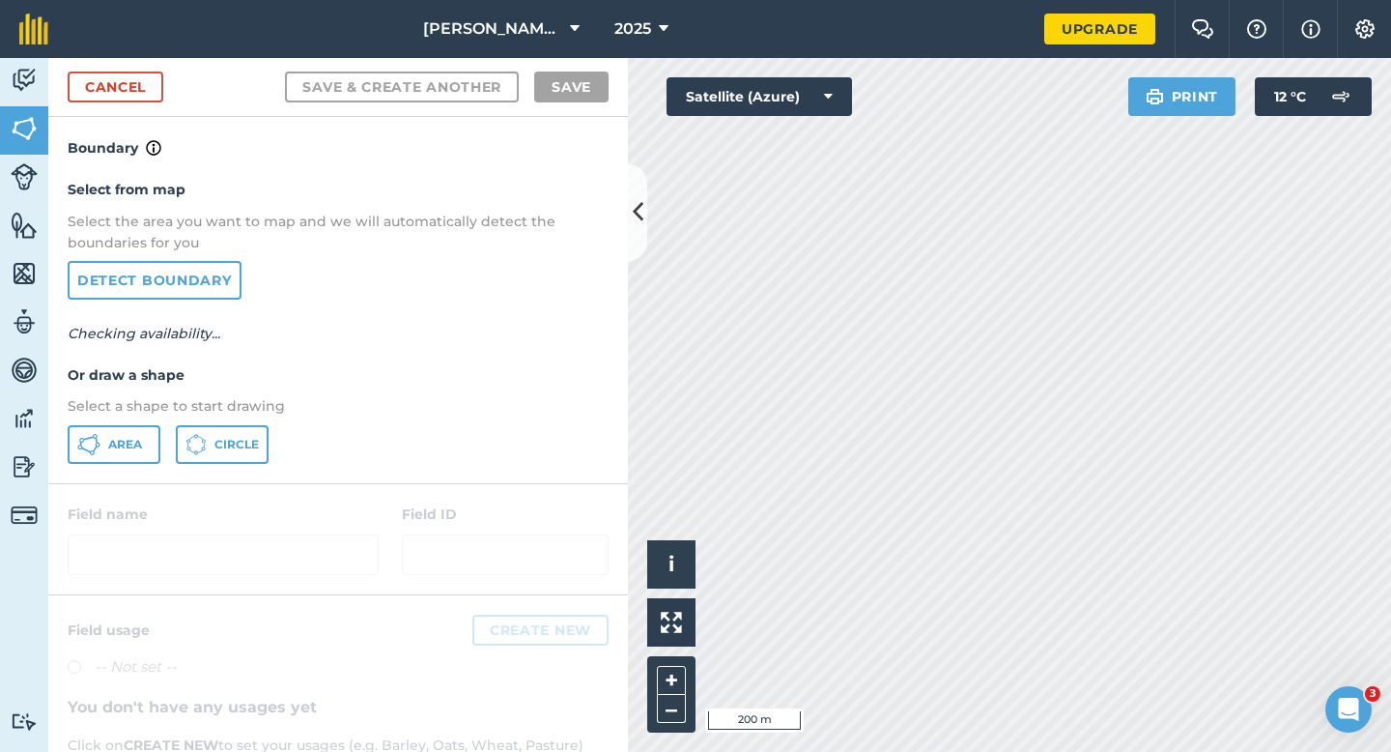
click at [98, 473] on div "Select from map Select the area you want to map and we will automatically detec…" at bounding box center [338, 320] width 580 height 323
click at [102, 463] on div "Select from map Select the area you want to map and we will automatically detec…" at bounding box center [338, 320] width 580 height 323
click at [104, 463] on div "Select from map Select the area you want to map and we will automatically detec…" at bounding box center [338, 320] width 580 height 323
click at [104, 458] on button "Area" at bounding box center [114, 444] width 93 height 39
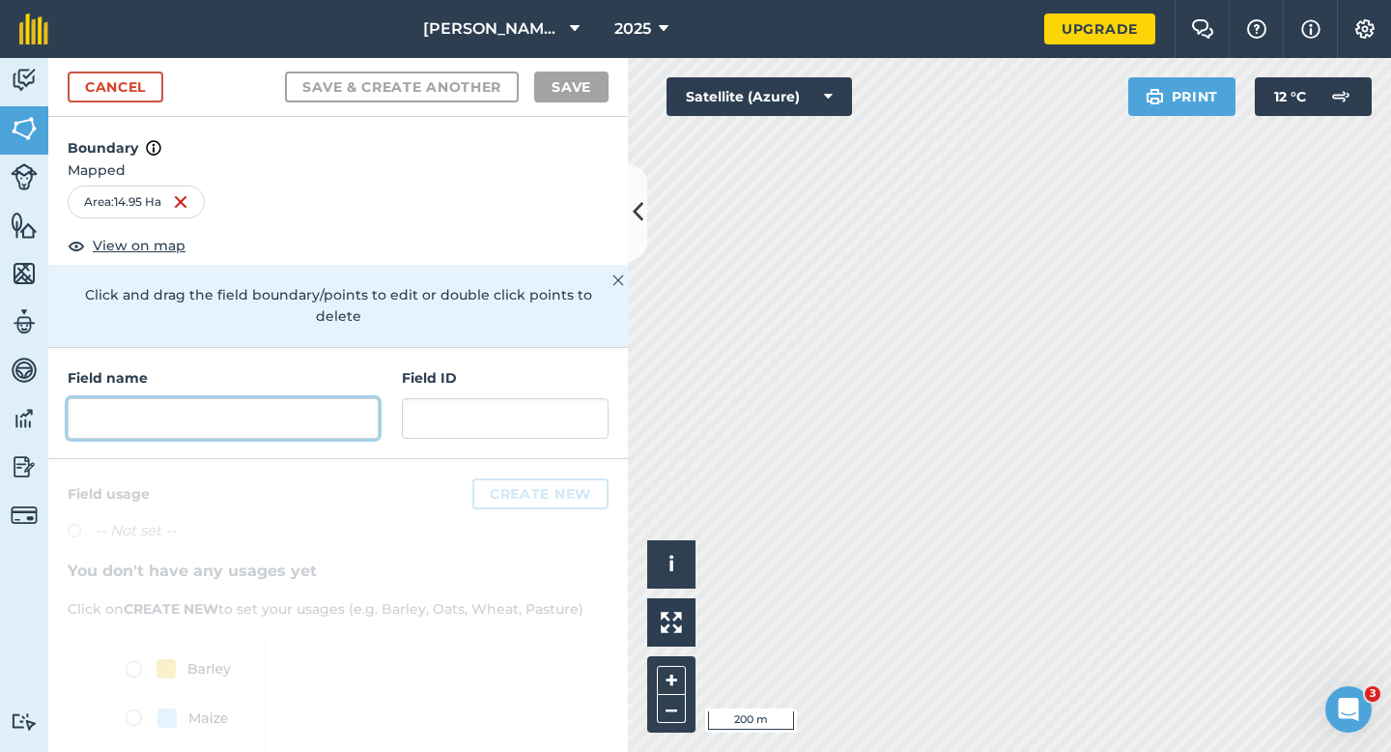
click at [284, 410] on input "text" at bounding box center [223, 418] width 311 height 41
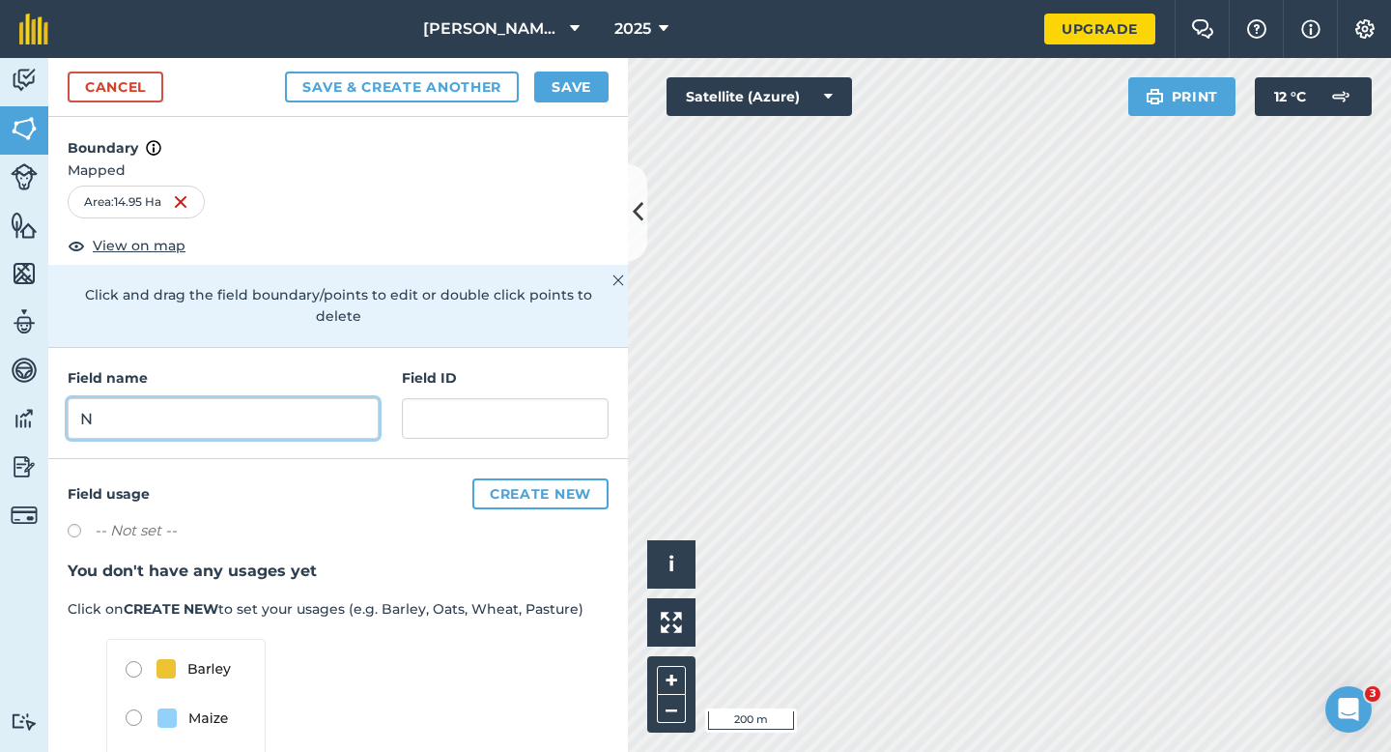
type input "N"
click at [541, 95] on button "Save" at bounding box center [571, 86] width 74 height 31
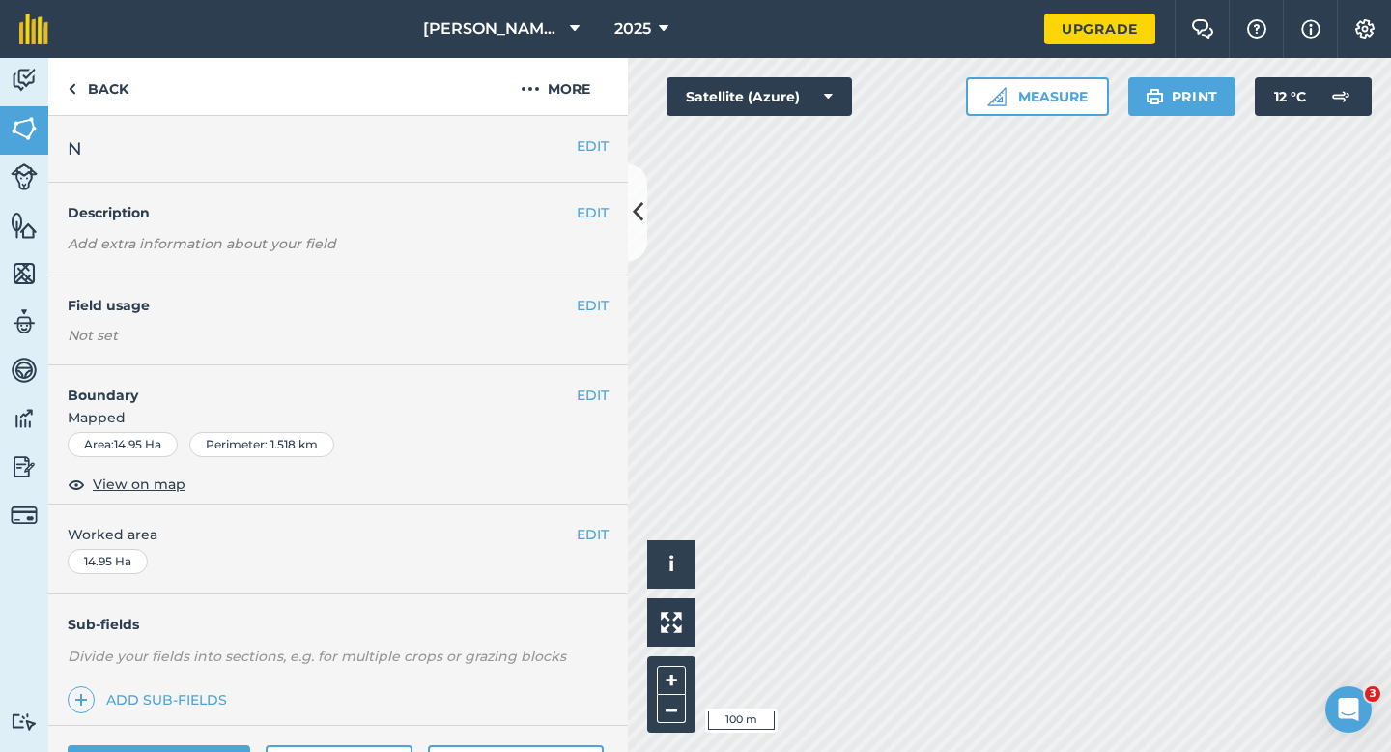
click at [593, 517] on div "EDIT Worked area 14.95 Ha" at bounding box center [338, 549] width 580 height 90
click at [593, 529] on button "EDIT" at bounding box center [593, 534] width 32 height 21
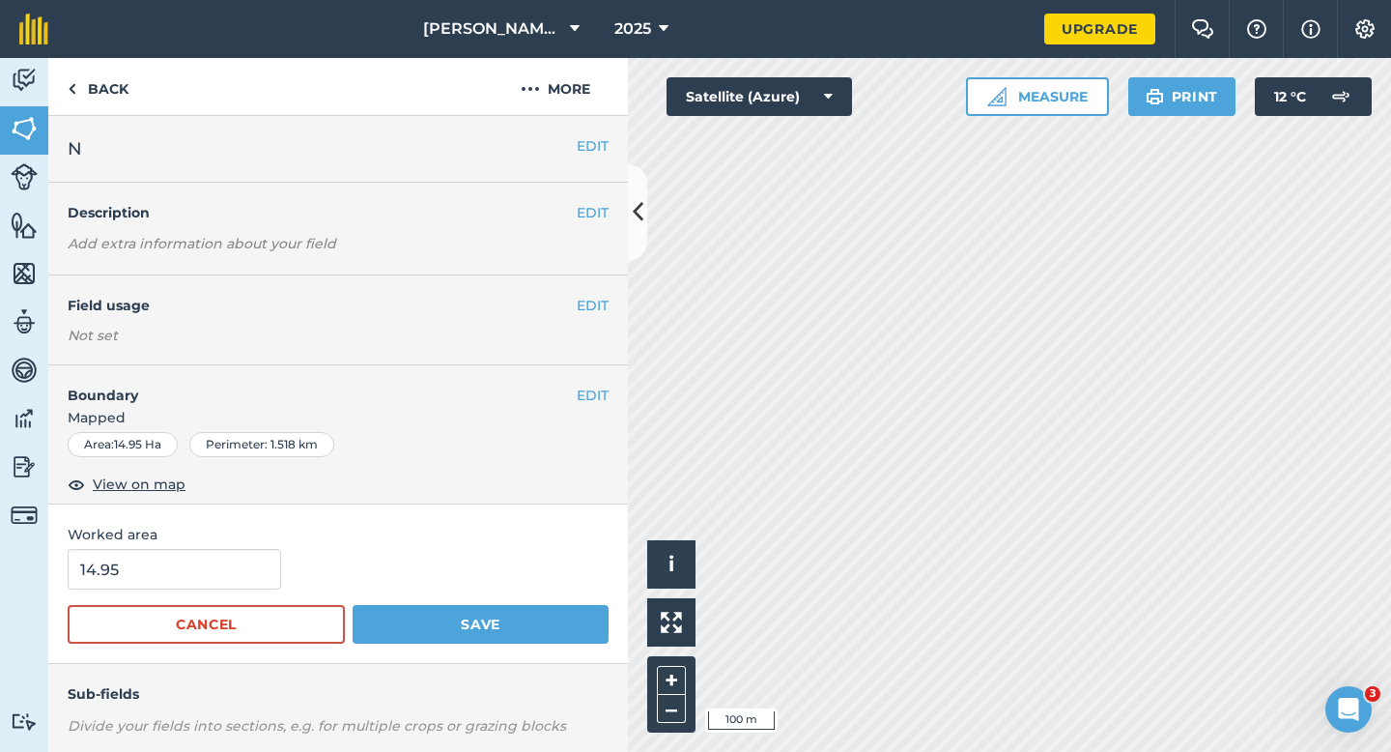
click at [169, 603] on form "14.95 Cancel Save" at bounding box center [338, 596] width 541 height 95
click at [169, 589] on form "14.95 Cancel Save" at bounding box center [338, 596] width 541 height 95
click at [195, 558] on input "14.95" at bounding box center [174, 569] width 213 height 41
type input "15"
click at [353, 605] on button "Save" at bounding box center [481, 624] width 256 height 39
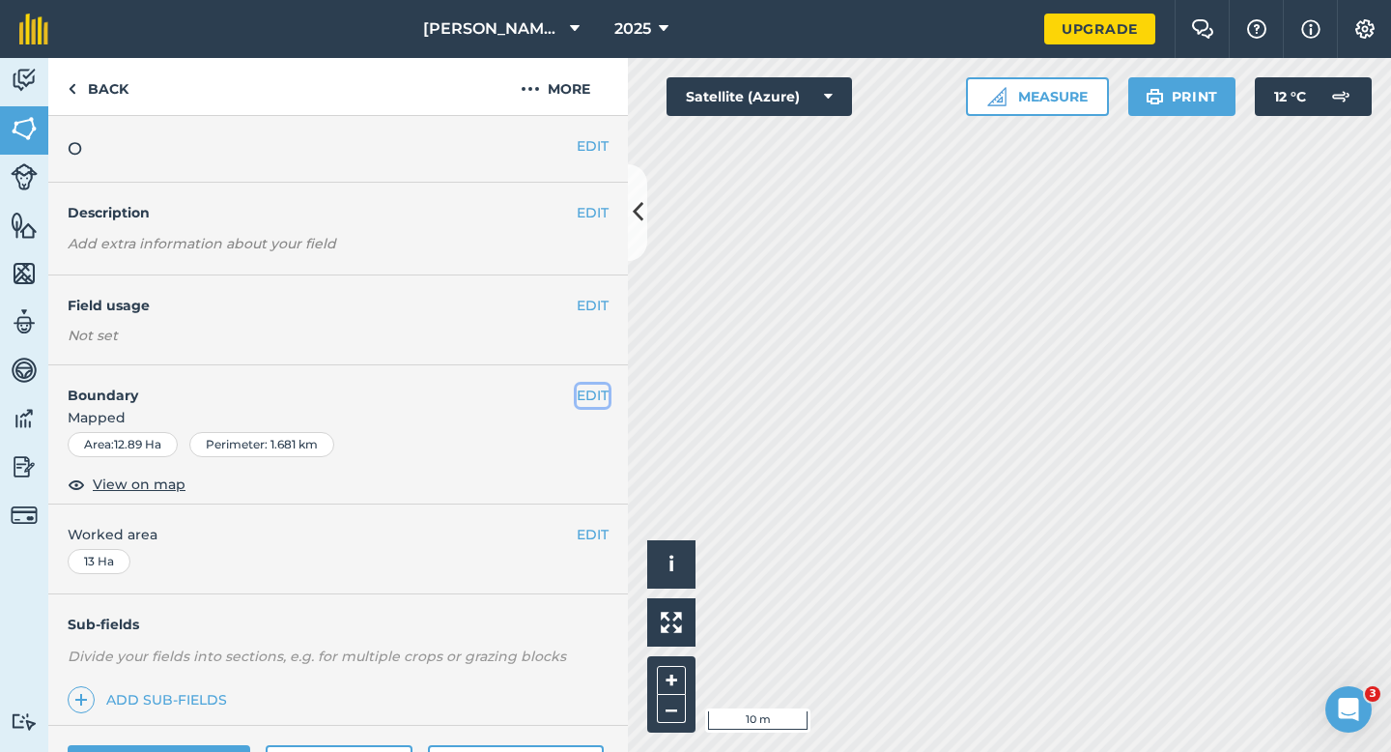
click at [581, 401] on button "EDIT" at bounding box center [593, 394] width 32 height 21
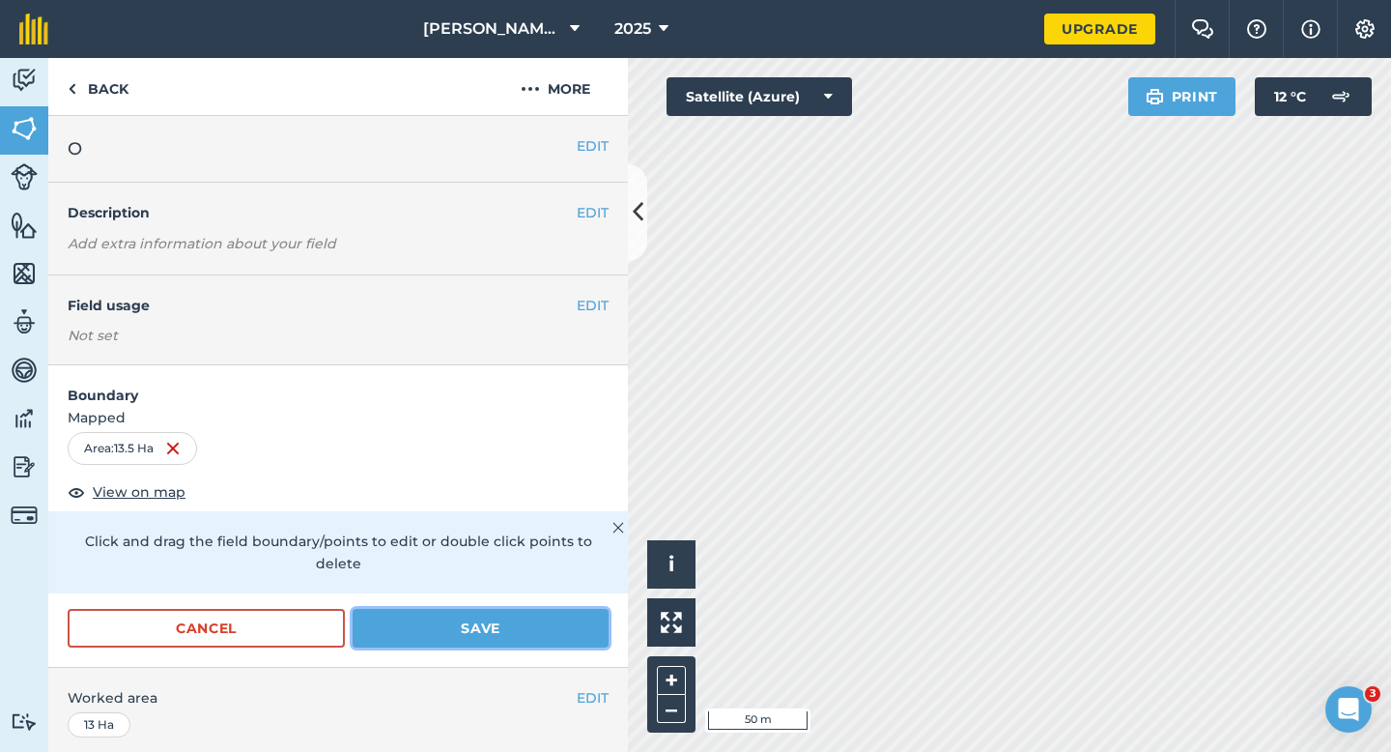
click at [553, 614] on button "Save" at bounding box center [481, 628] width 256 height 39
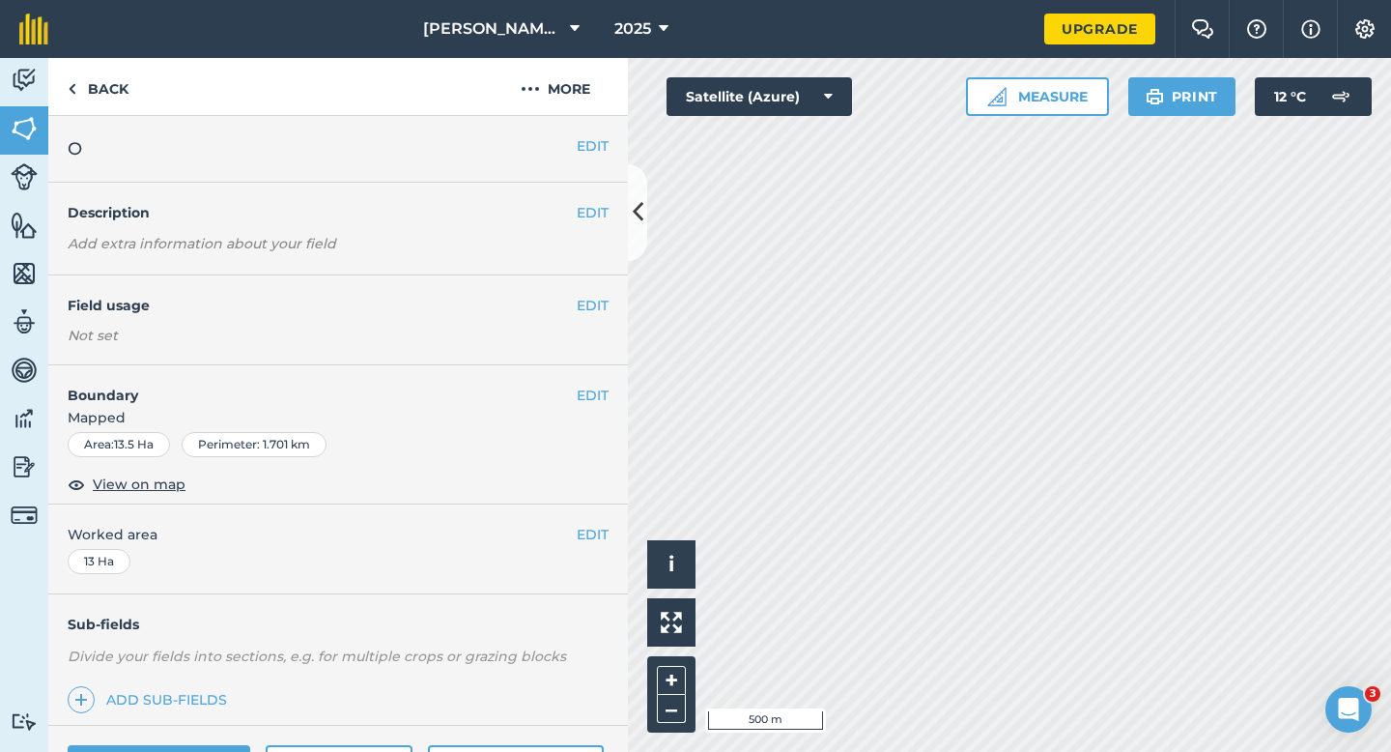
click at [610, 542] on div "EDIT Worked area 13 Ha" at bounding box center [338, 549] width 580 height 90
click at [601, 542] on button "EDIT" at bounding box center [593, 534] width 32 height 21
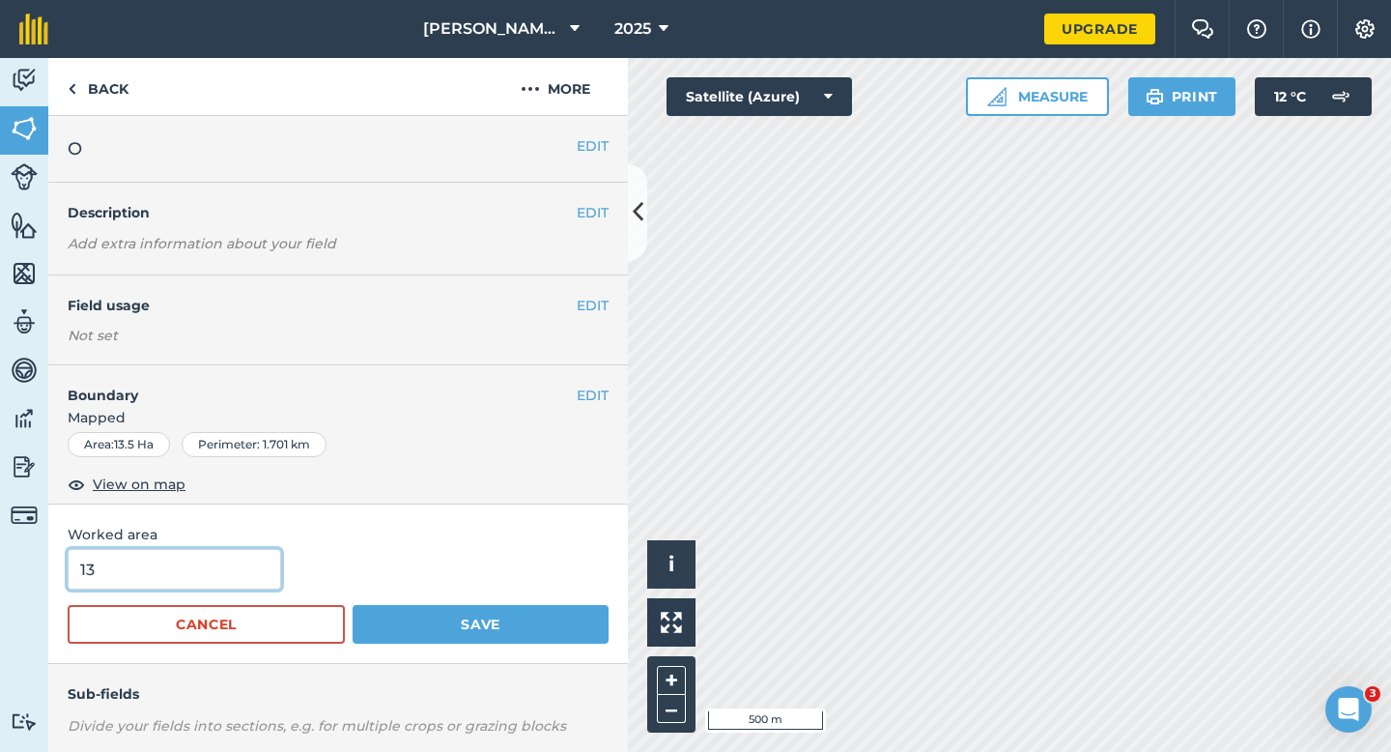
click at [219, 572] on input "13" at bounding box center [174, 569] width 213 height 41
type input "13.5"
click at [353, 605] on button "Save" at bounding box center [481, 624] width 256 height 39
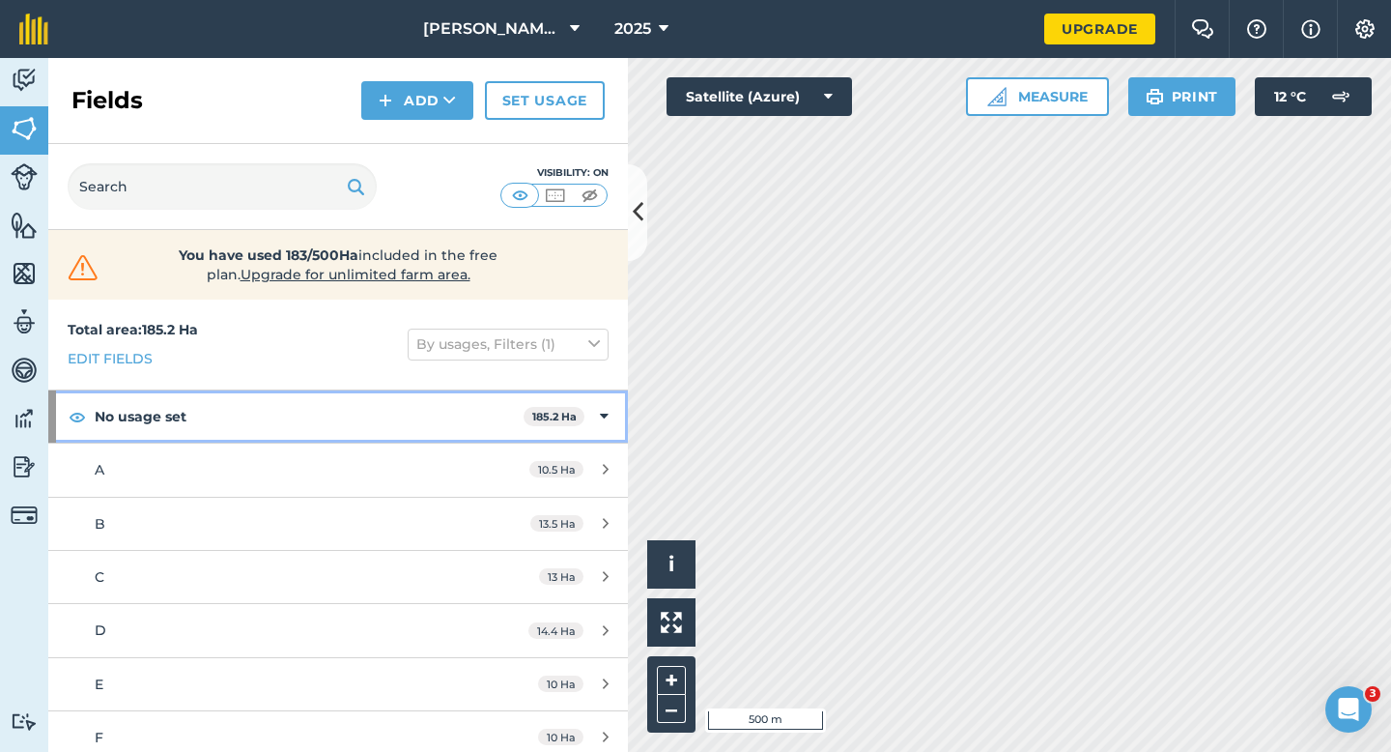
click at [591, 425] on div "No usage set 185.2 Ha" at bounding box center [338, 416] width 580 height 52
